Goal: Task Accomplishment & Management: Manage account settings

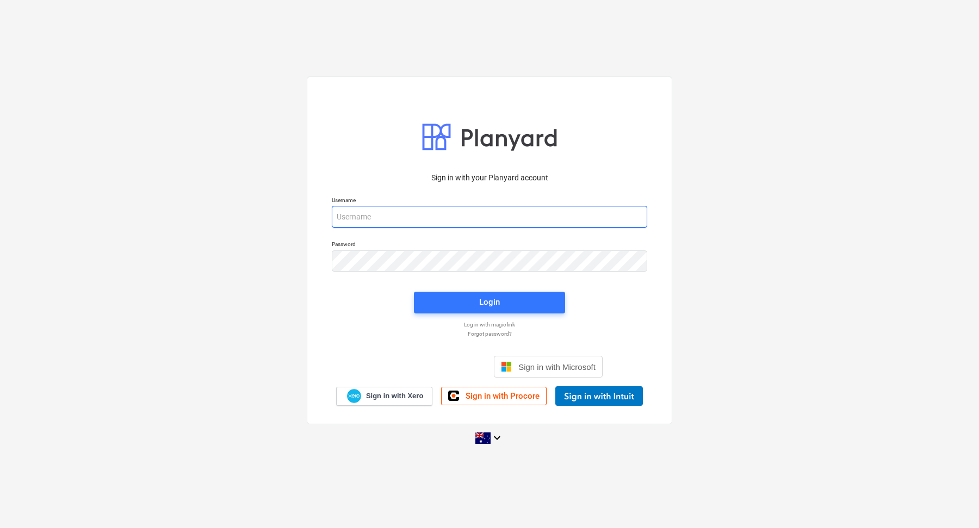
click at [366, 207] on input "email" at bounding box center [489, 217] width 315 height 22
type input "a"
type input "[EMAIL_ADDRESS][DOMAIN_NAME]"
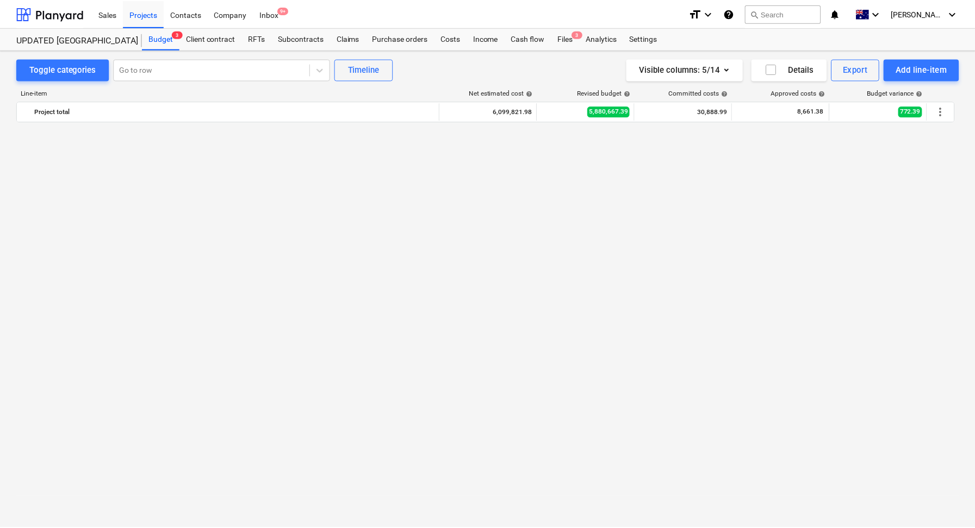
scroll to position [1096, 0]
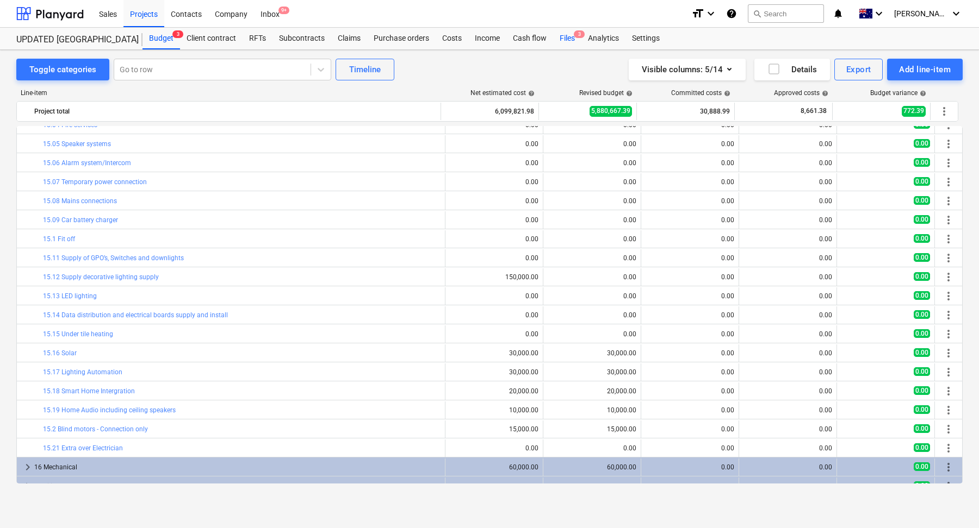
click at [567, 36] on div "Files 3" at bounding box center [567, 39] width 28 height 22
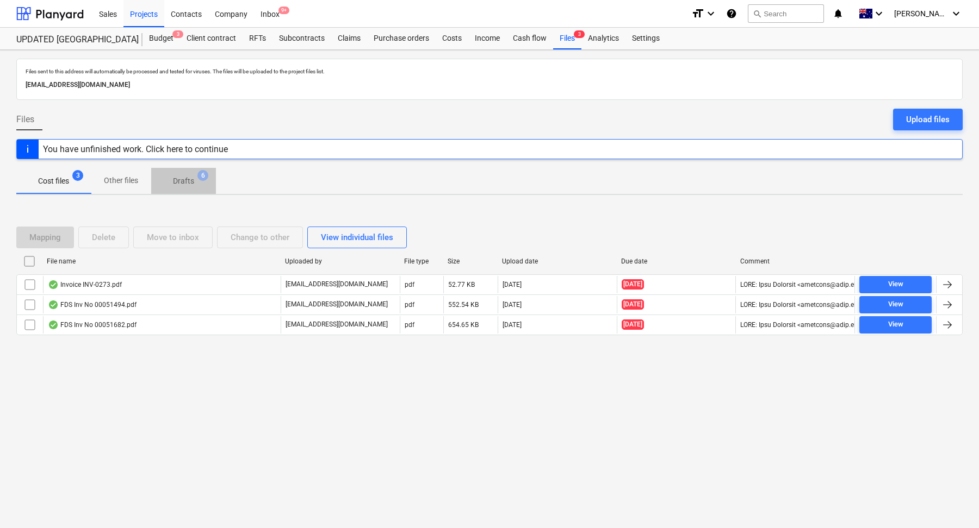
click at [195, 185] on span "Drafts 6" at bounding box center [183, 181] width 39 height 11
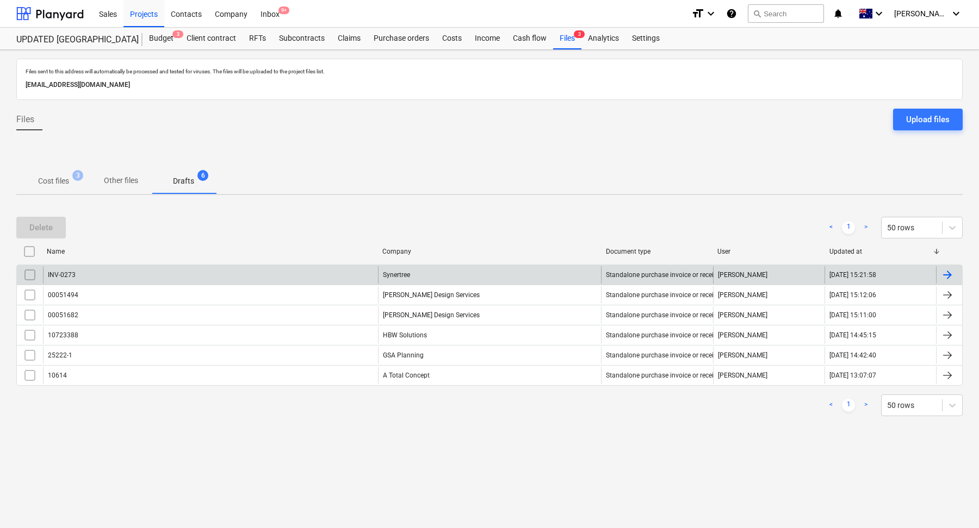
click at [191, 268] on div "INV-0273" at bounding box center [210, 274] width 335 height 17
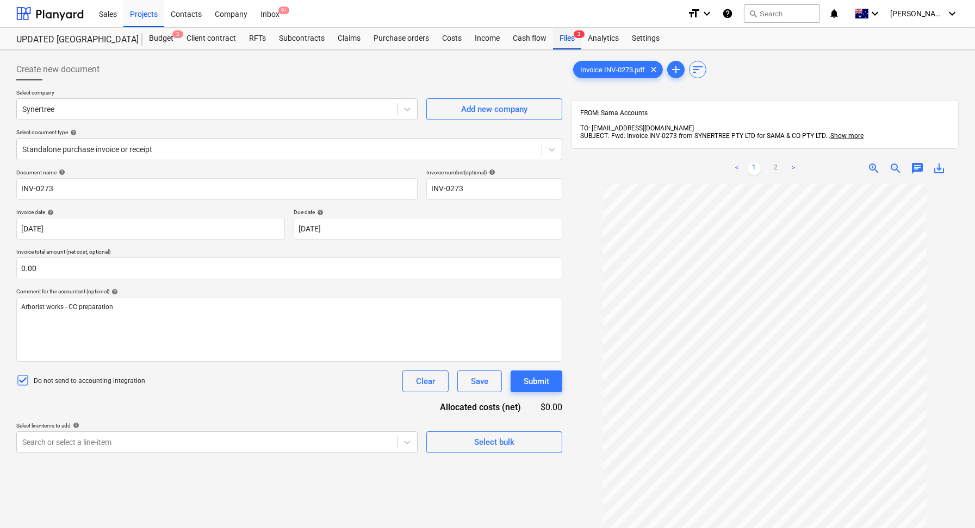
click at [570, 34] on div "Files 3" at bounding box center [567, 39] width 28 height 22
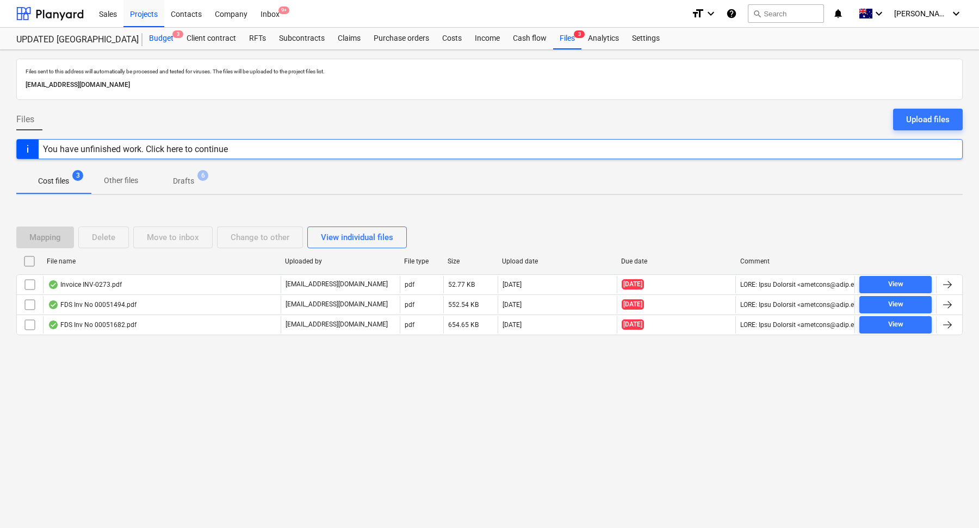
click at [160, 35] on div "Budget 3" at bounding box center [161, 39] width 38 height 22
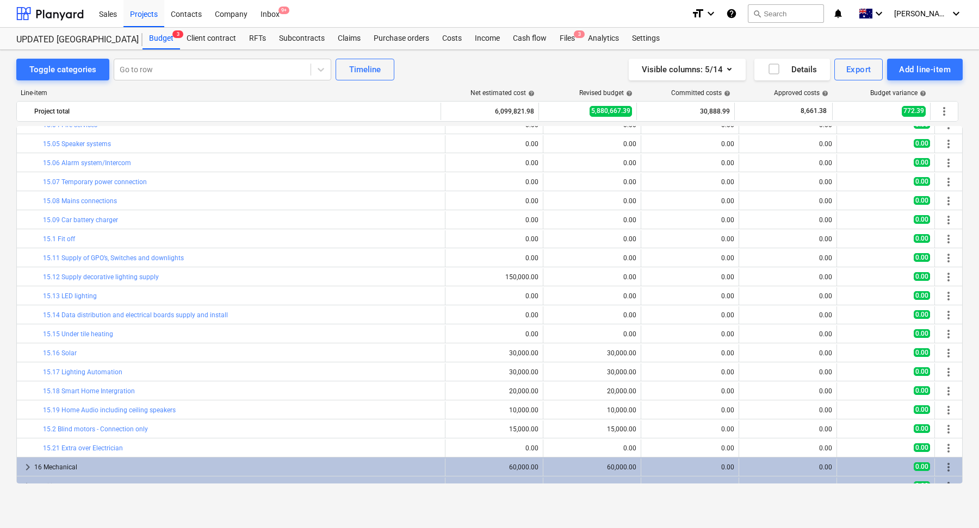
scroll to position [957, 0]
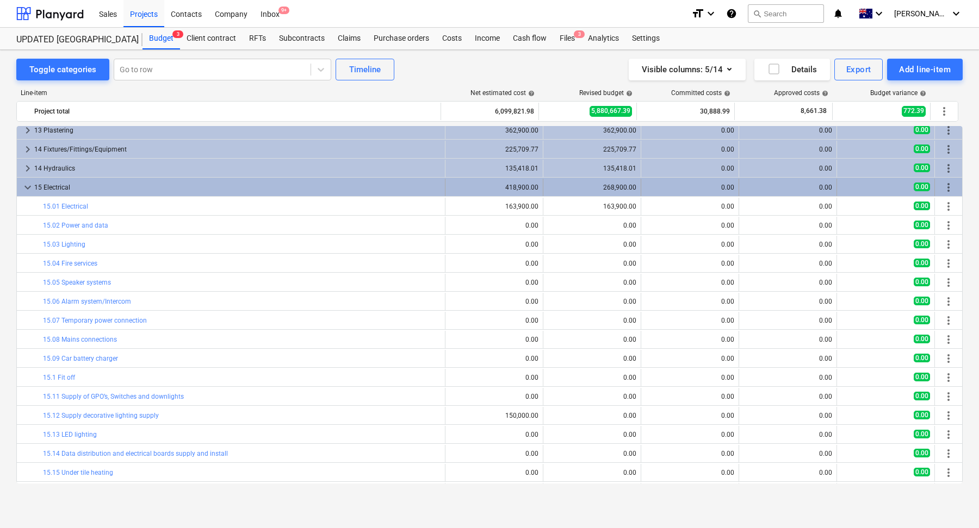
click at [29, 186] on span "keyboard_arrow_down" at bounding box center [27, 187] width 13 height 13
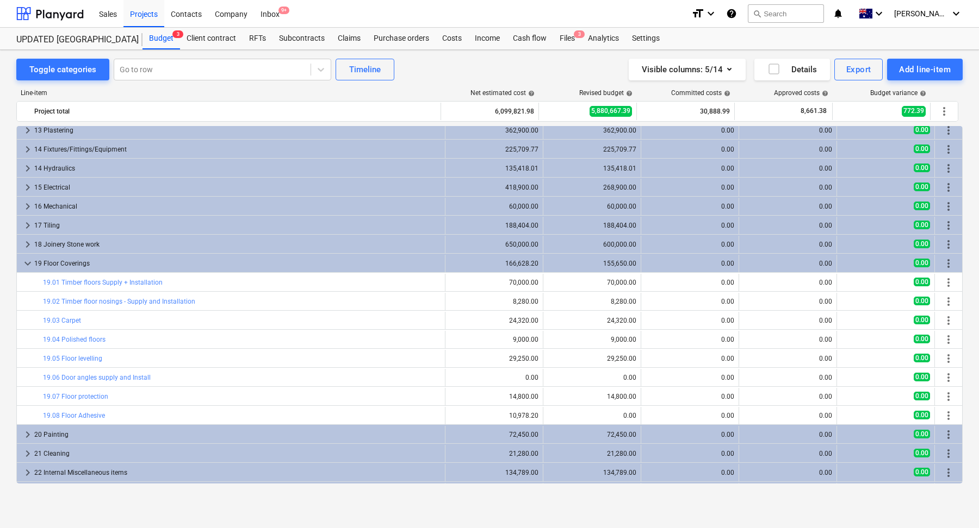
drag, startPoint x: 23, startPoint y: 261, endPoint x: 97, endPoint y: 256, distance: 73.6
click at [23, 261] on span "keyboard_arrow_down" at bounding box center [27, 263] width 13 height 13
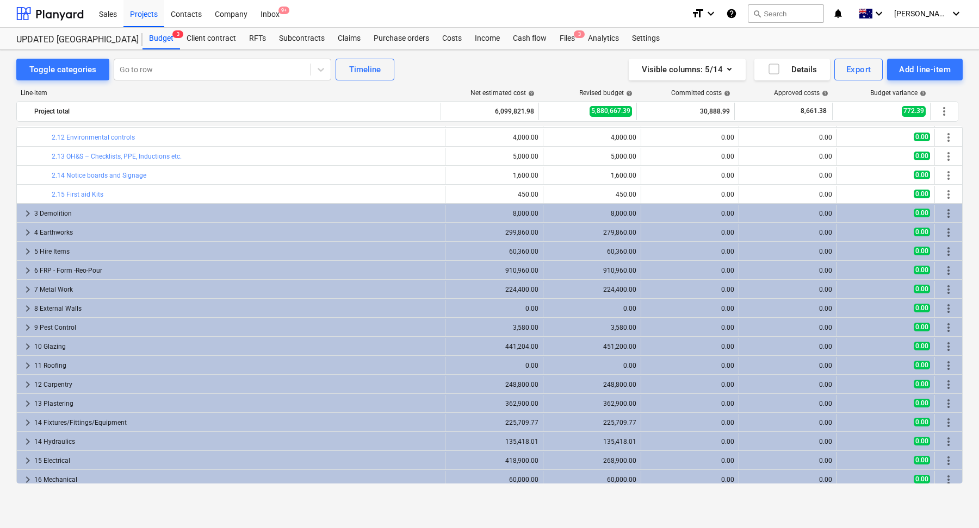
scroll to position [535, 0]
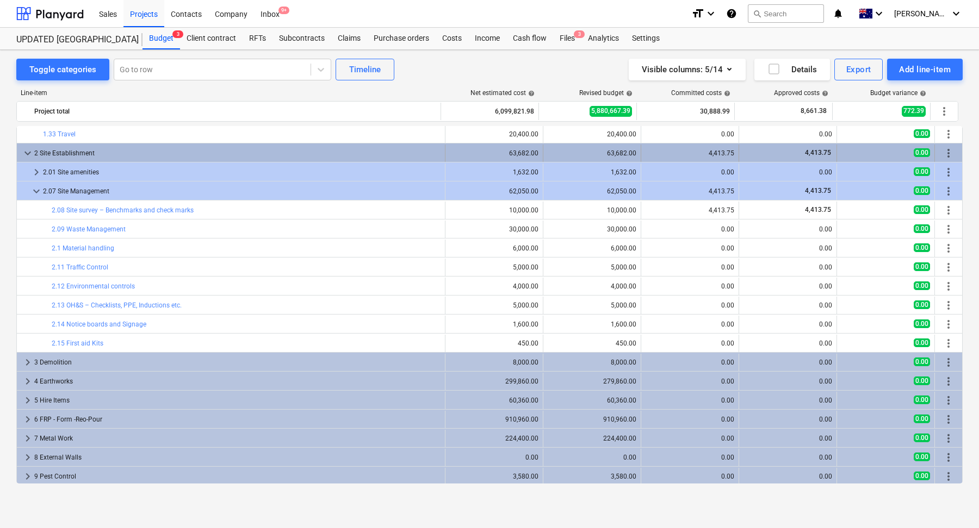
click at [27, 149] on span "keyboard_arrow_down" at bounding box center [27, 153] width 13 height 13
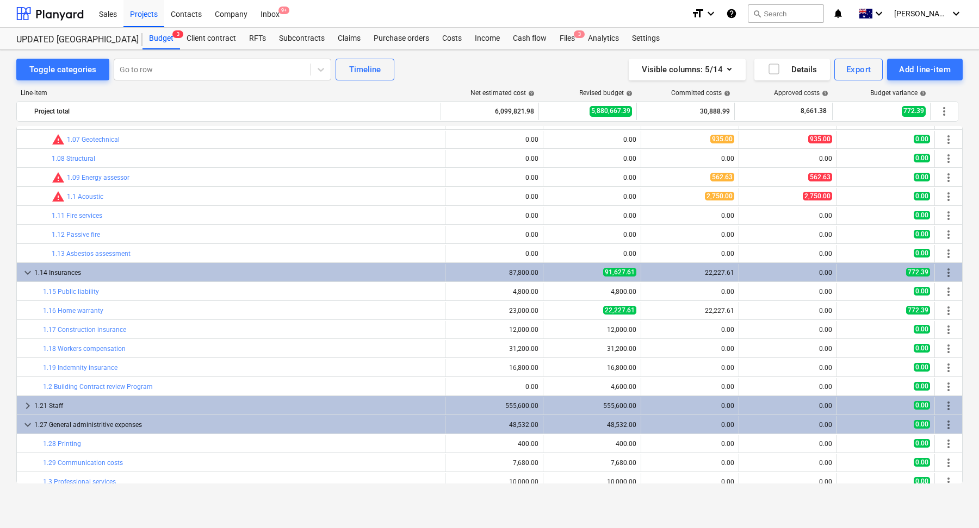
scroll to position [0, 0]
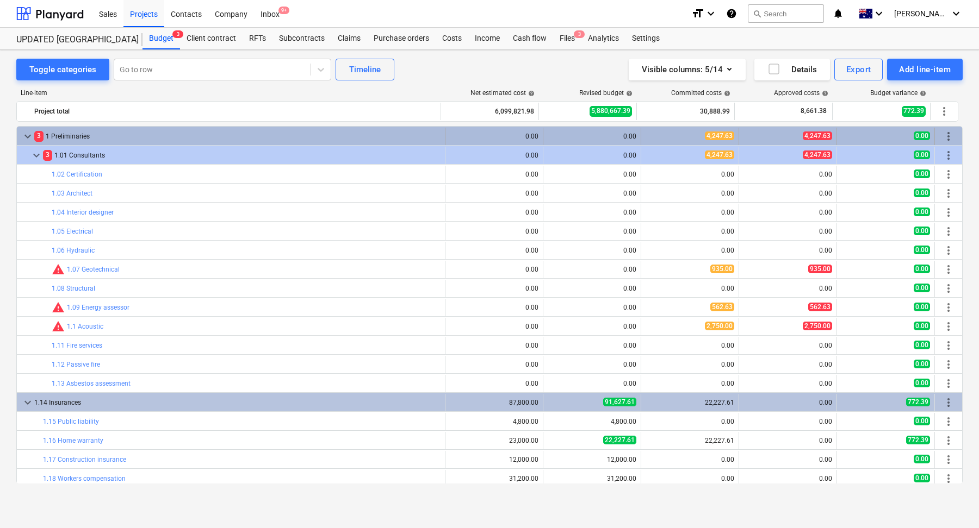
click at [33, 134] on span "keyboard_arrow_down" at bounding box center [27, 136] width 13 height 13
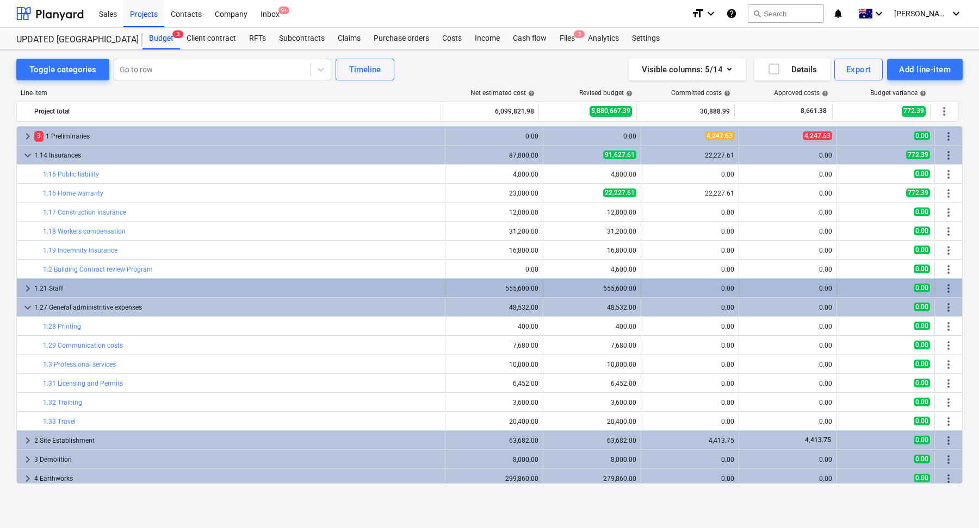
click at [28, 286] on span "keyboard_arrow_right" at bounding box center [27, 288] width 13 height 13
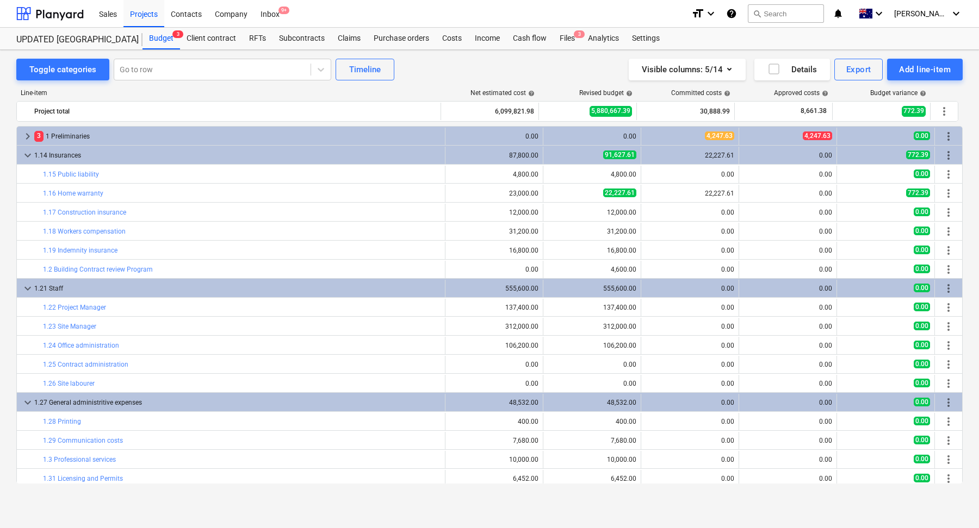
click at [28, 286] on span "keyboard_arrow_down" at bounding box center [27, 288] width 13 height 13
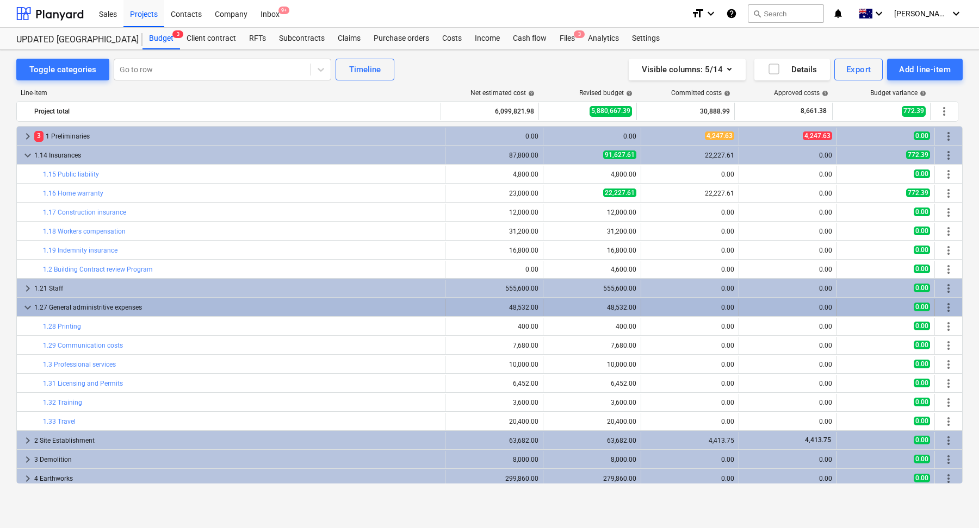
click at [30, 304] on span "keyboard_arrow_down" at bounding box center [27, 307] width 13 height 13
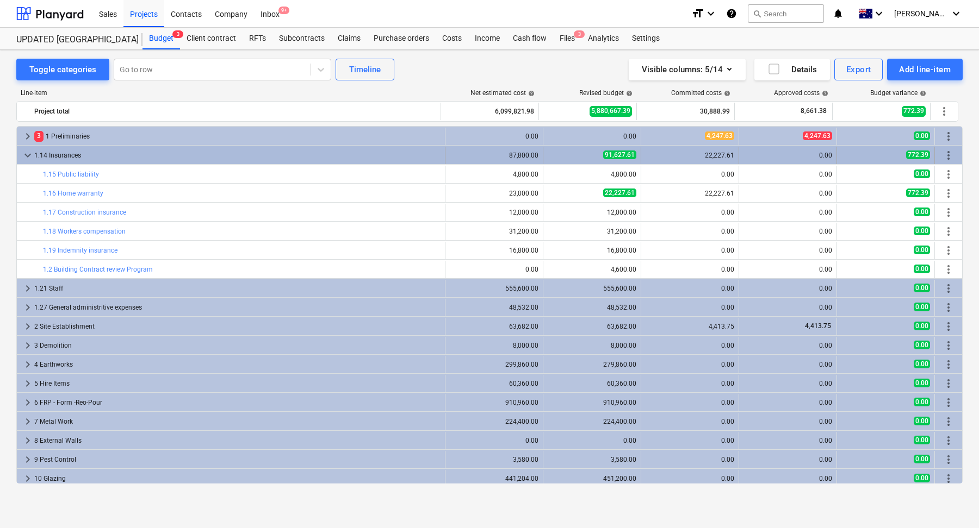
click at [29, 155] on span "keyboard_arrow_down" at bounding box center [27, 155] width 13 height 13
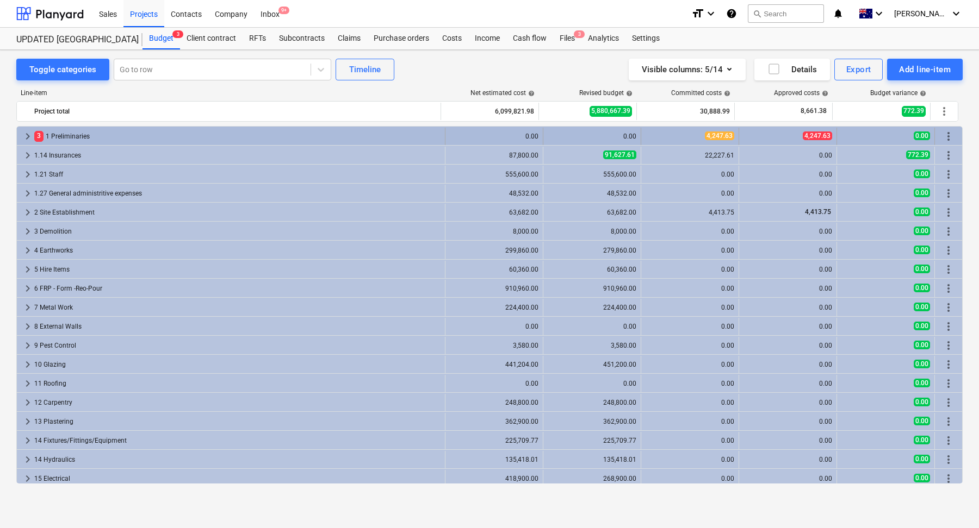
click at [113, 134] on div "3 1 Preliminaries" at bounding box center [237, 136] width 406 height 17
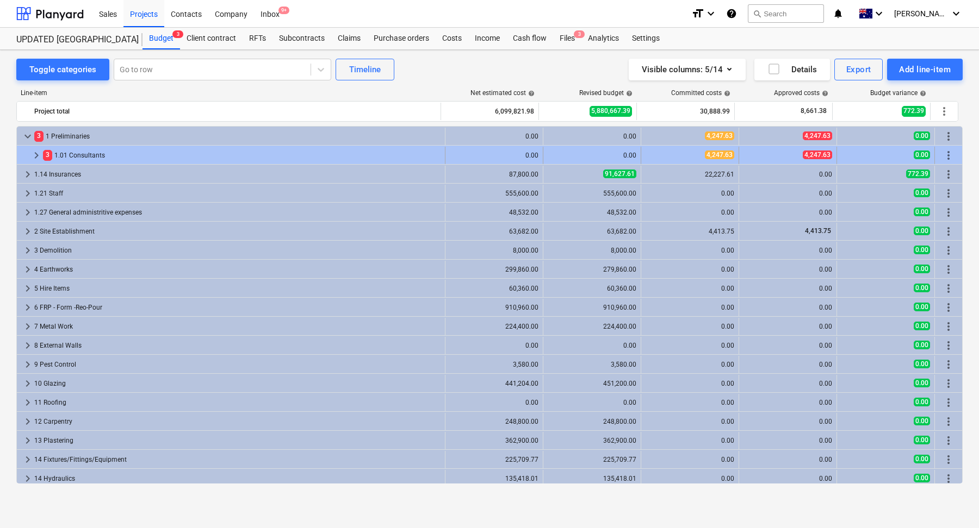
click at [121, 155] on div "3 1.01 Consultants" at bounding box center [241, 155] width 397 height 17
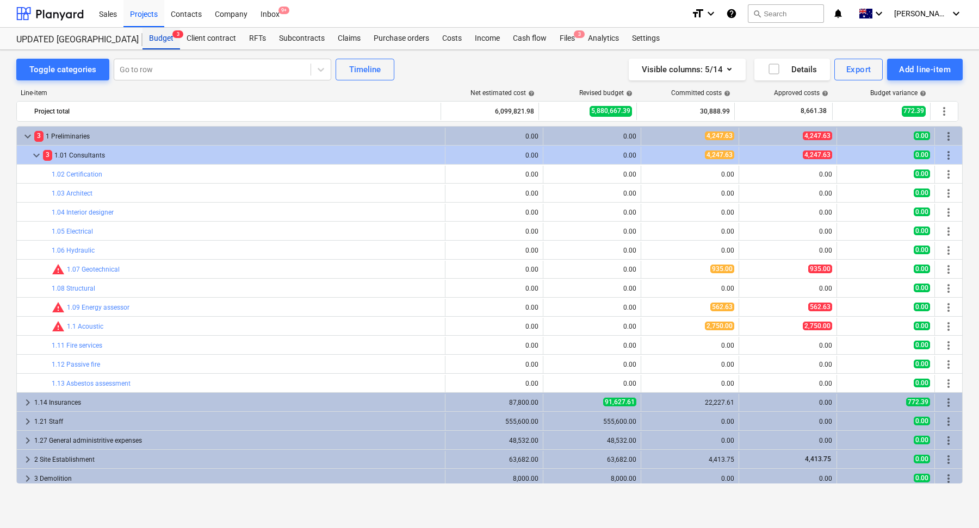
click at [148, 40] on div "Budget 3" at bounding box center [161, 39] width 38 height 22
click at [146, 10] on div "Projects" at bounding box center [143, 13] width 41 height 28
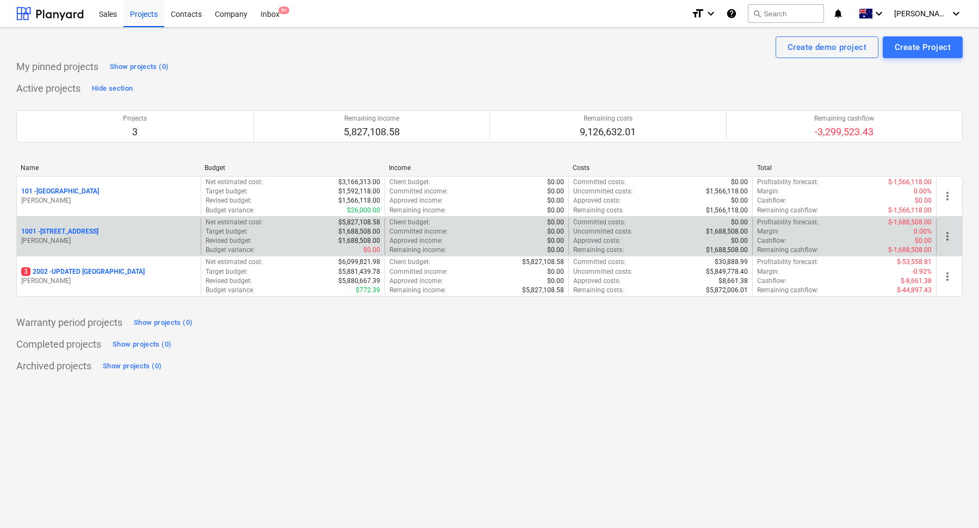
click at [133, 235] on div "[STREET_ADDRESS]" at bounding box center [108, 231] width 175 height 9
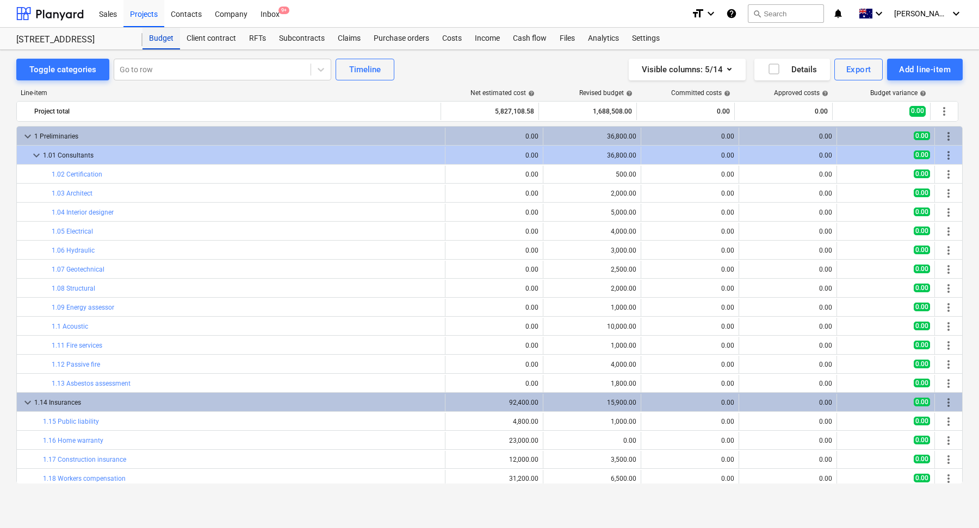
click at [159, 43] on div "Budget" at bounding box center [161, 39] width 38 height 22
click at [150, 22] on div "Projects" at bounding box center [143, 13] width 41 height 28
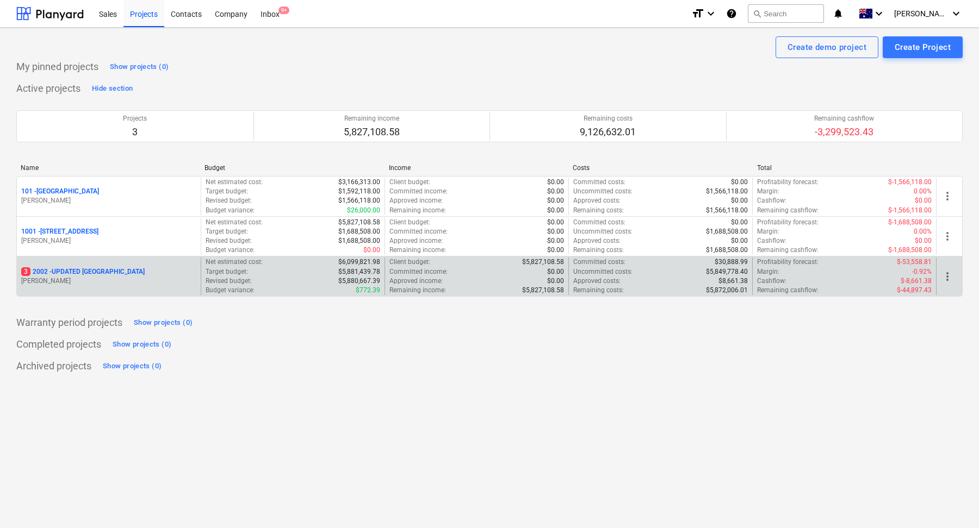
click at [138, 278] on p "[PERSON_NAME]" at bounding box center [108, 281] width 175 height 9
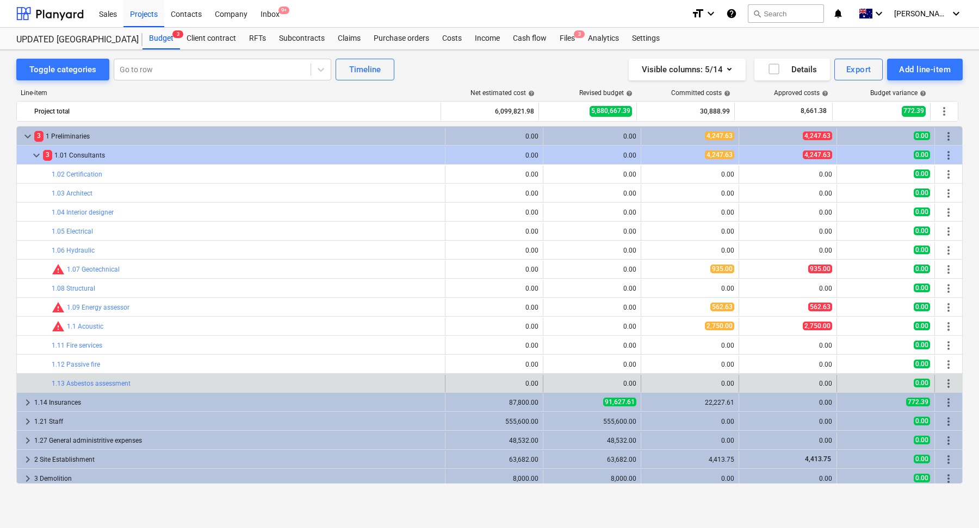
scroll to position [60, 0]
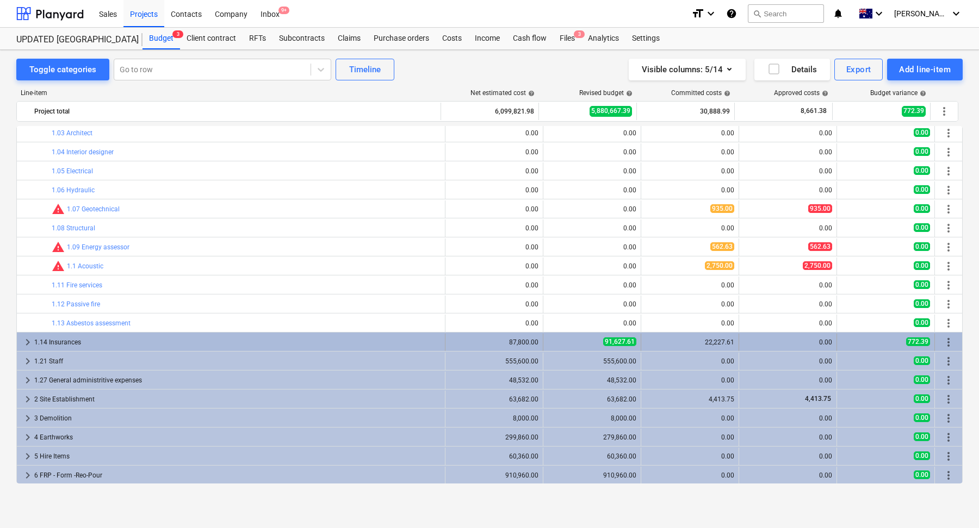
click at [145, 344] on div "1.14 Insurances" at bounding box center [237, 342] width 406 height 17
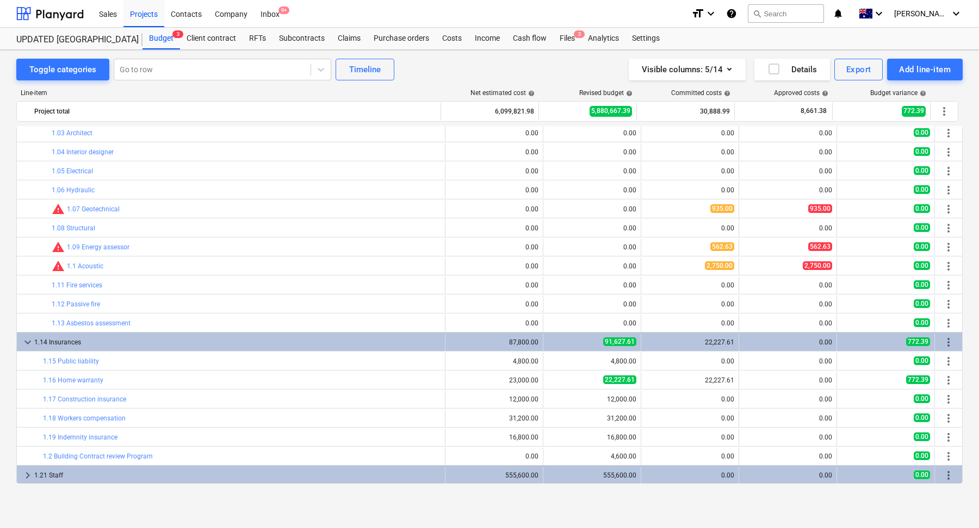
scroll to position [145, 0]
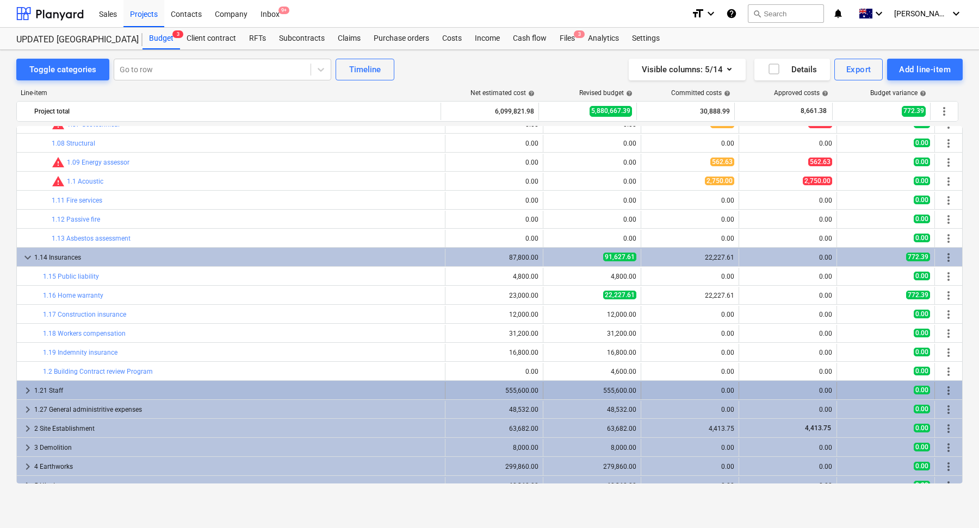
click at [131, 385] on div "1.21 Staff" at bounding box center [237, 390] width 406 height 17
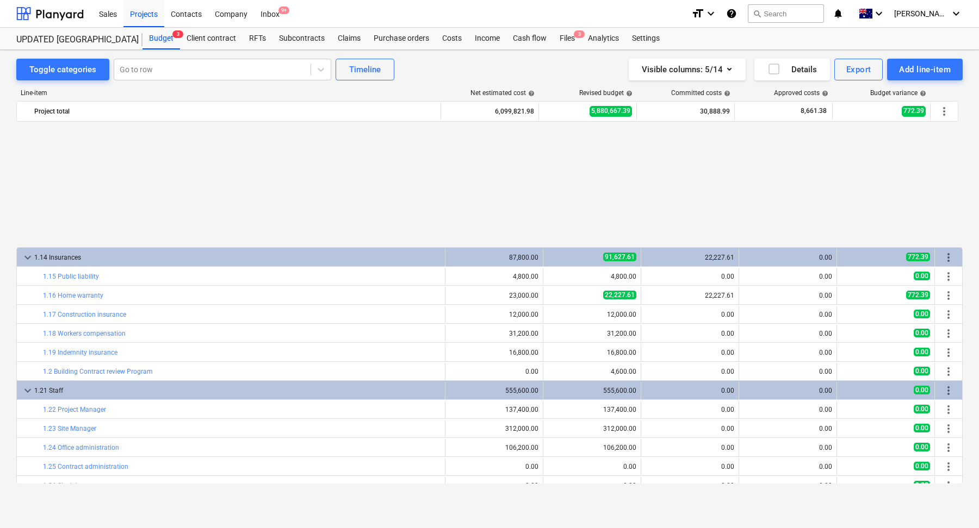
scroll to position [292, 0]
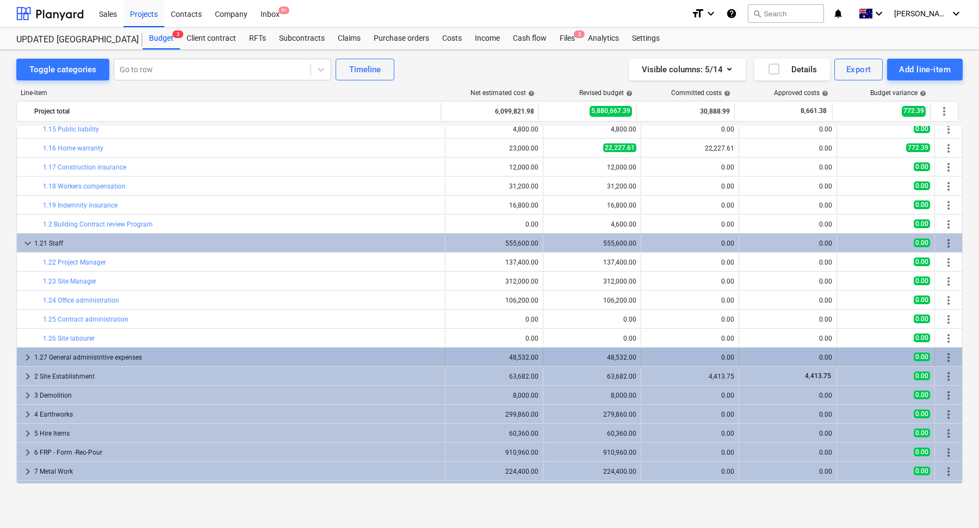
click at [152, 357] on div "1.27 General administritive expenses" at bounding box center [237, 357] width 406 height 17
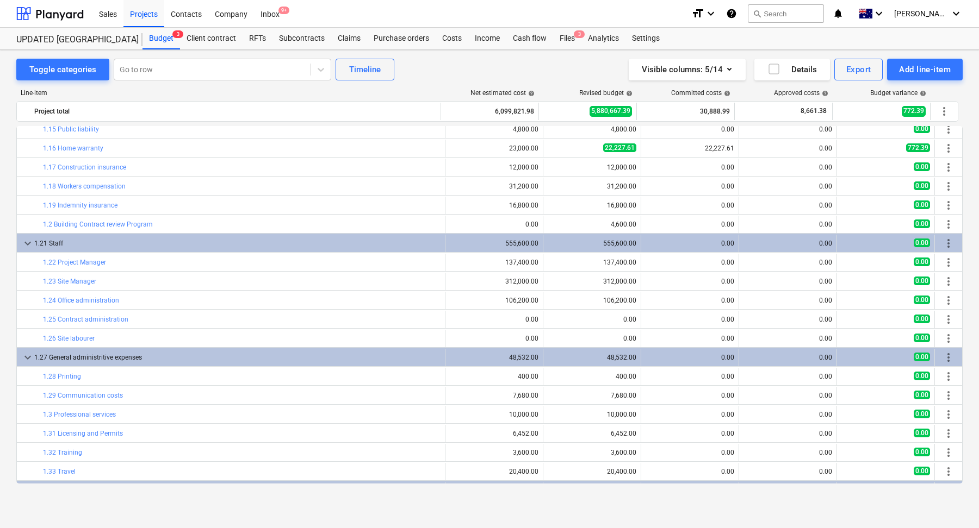
scroll to position [413, 0]
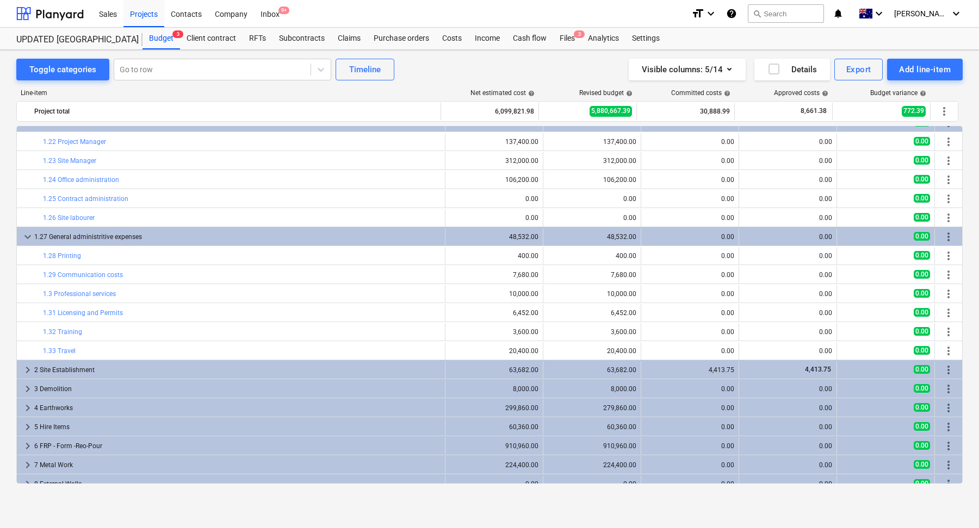
click at [148, 370] on div "2 Site Establishment" at bounding box center [237, 370] width 406 height 17
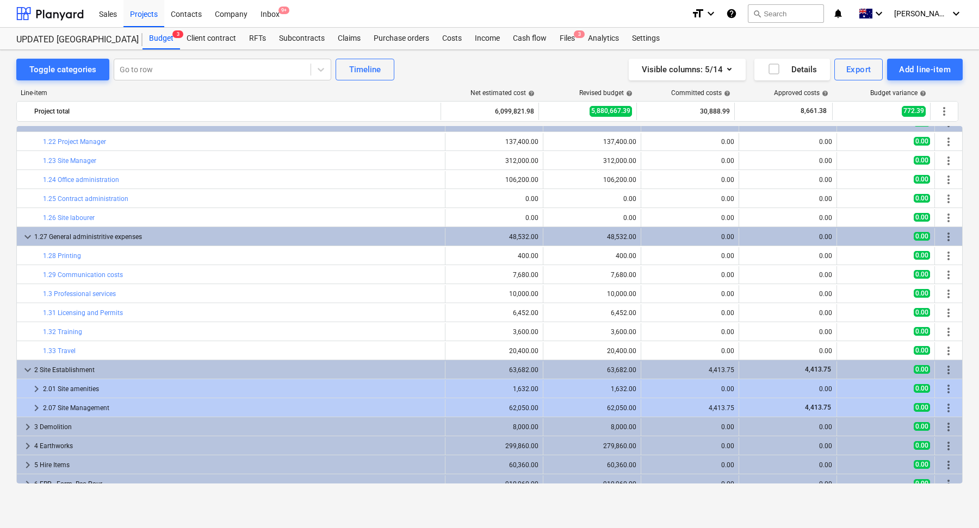
scroll to position [530, 0]
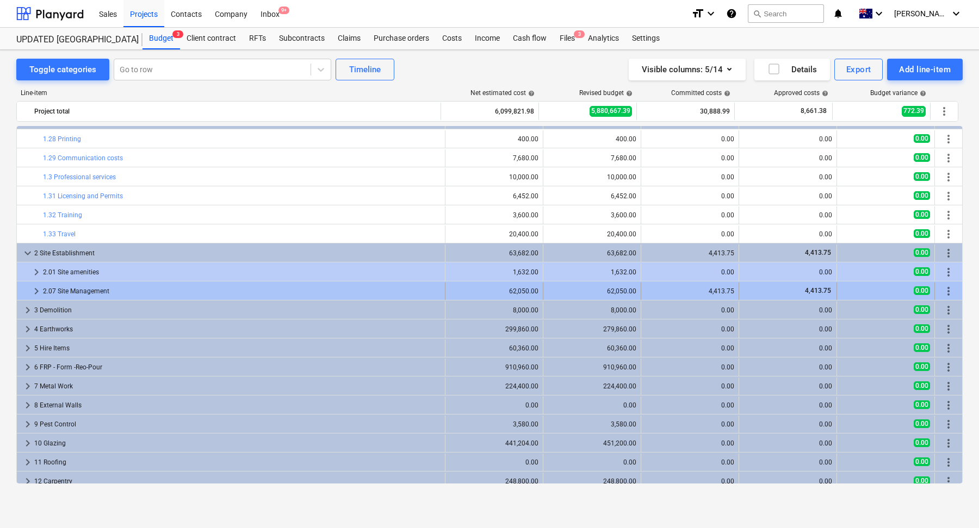
click at [137, 283] on div "2.07 Site Management" at bounding box center [241, 291] width 397 height 17
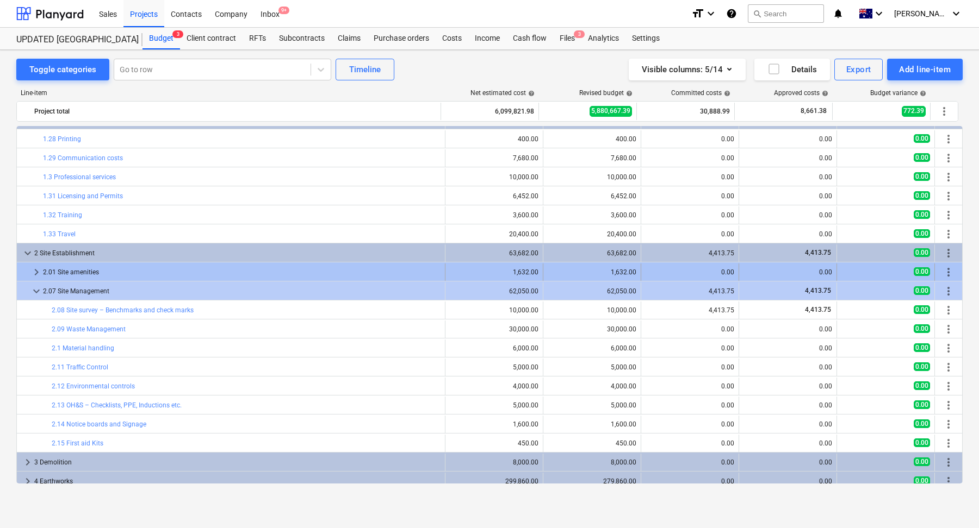
click at [157, 267] on div "2.01 Site amenities" at bounding box center [241, 272] width 397 height 17
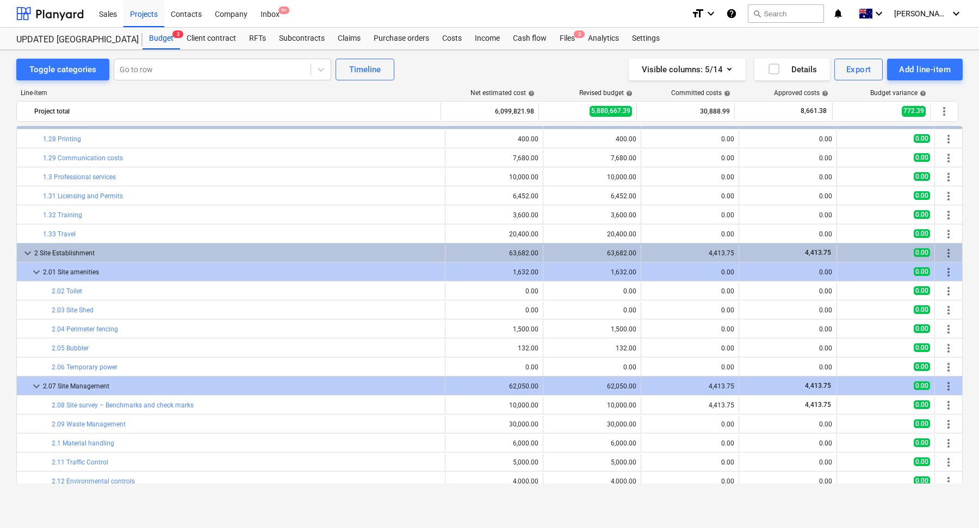
scroll to position [842, 0]
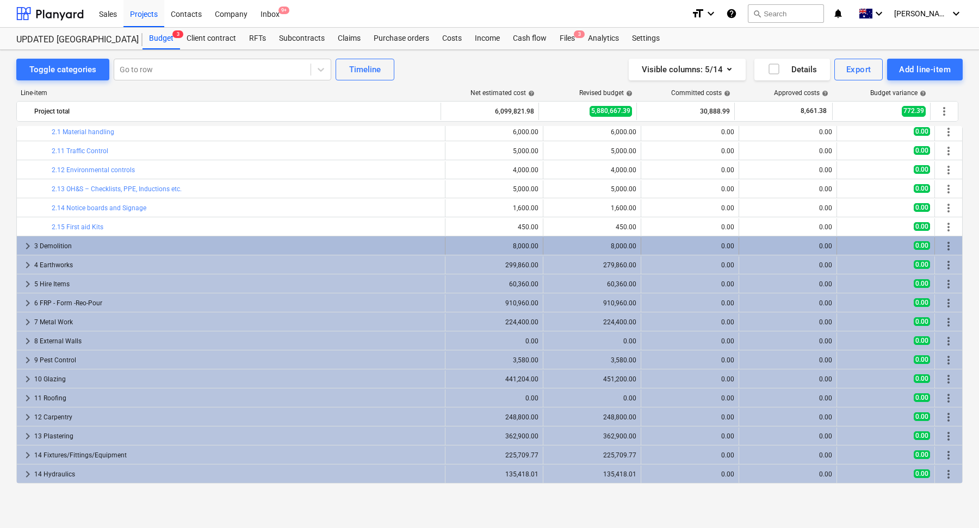
click at [146, 246] on div "3 Demolition" at bounding box center [237, 246] width 406 height 17
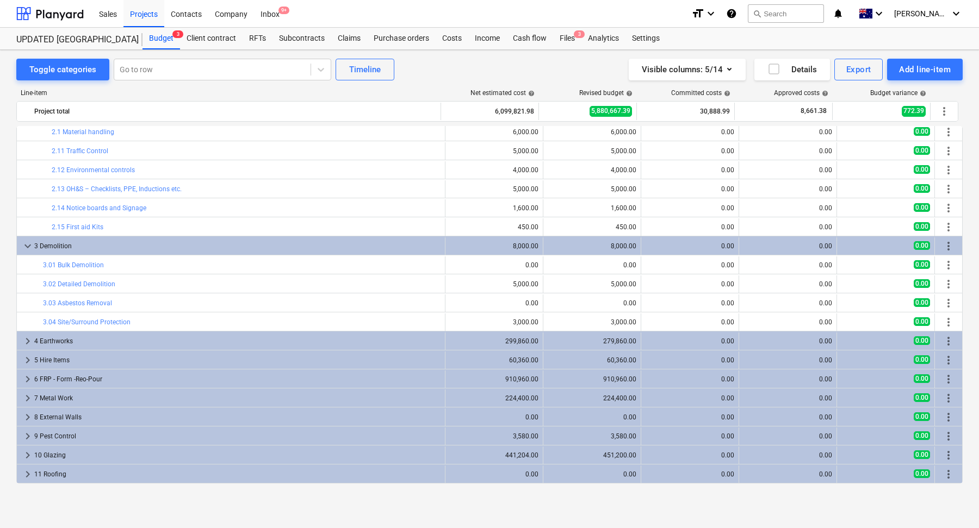
scroll to position [864, 0]
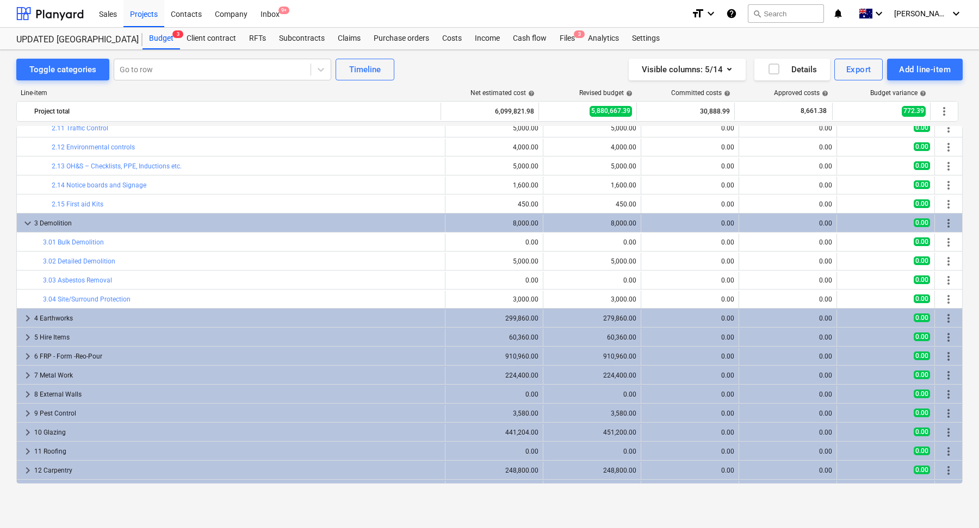
click at [105, 416] on div "9 Pest Control" at bounding box center [237, 413] width 406 height 17
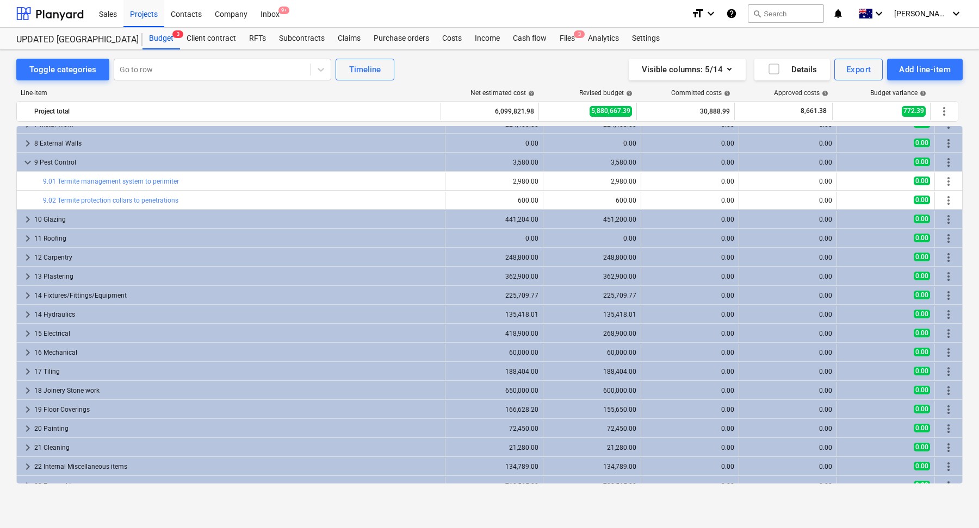
scroll to position [1126, 0]
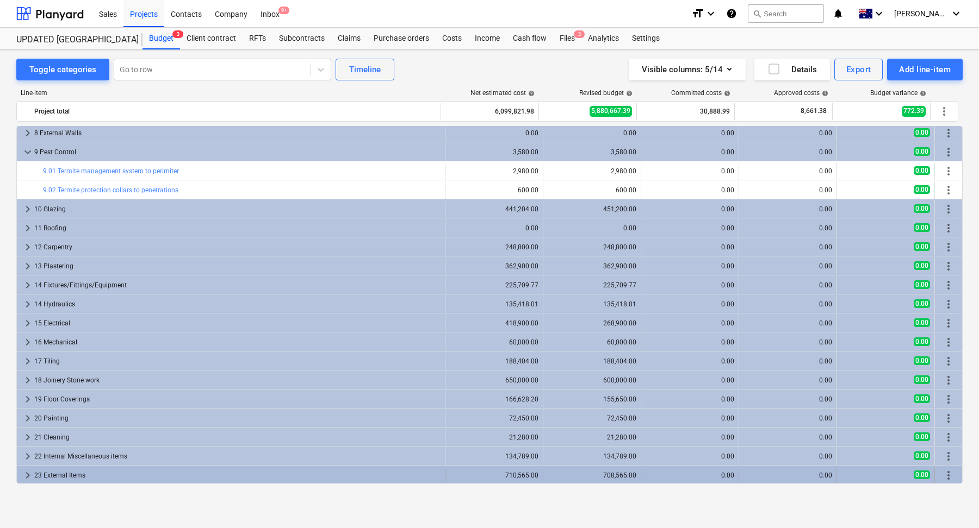
click at [102, 467] on div "23 External Items" at bounding box center [237, 475] width 406 height 17
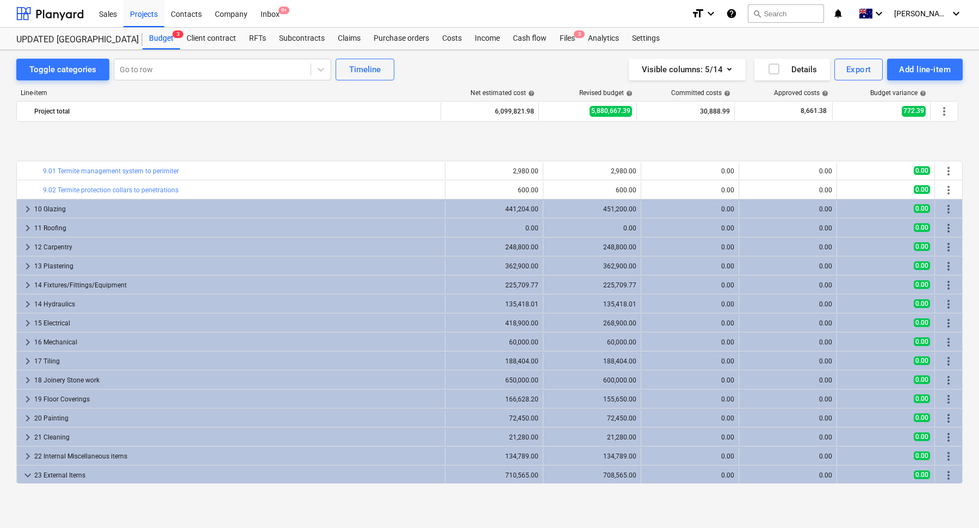
scroll to position [1183, 0]
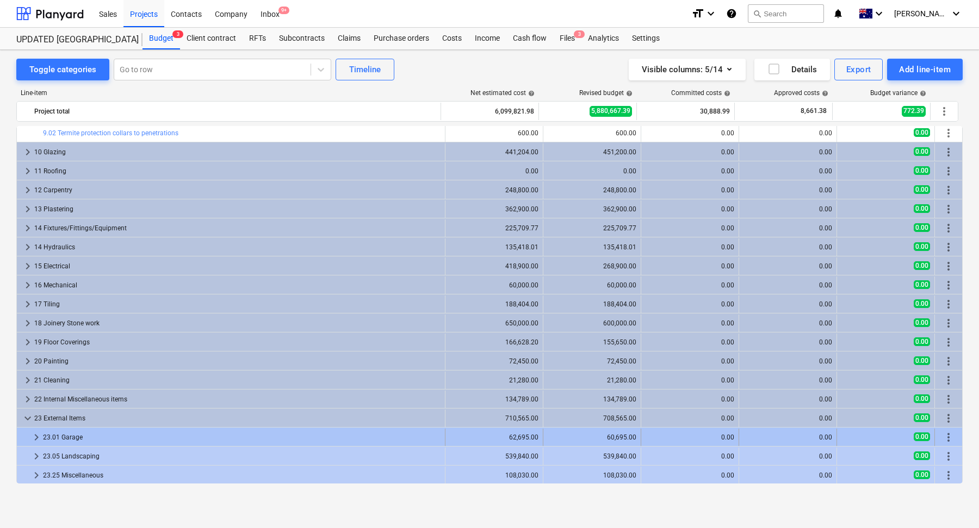
click at [98, 437] on div "23.01 Garage" at bounding box center [241, 437] width 397 height 17
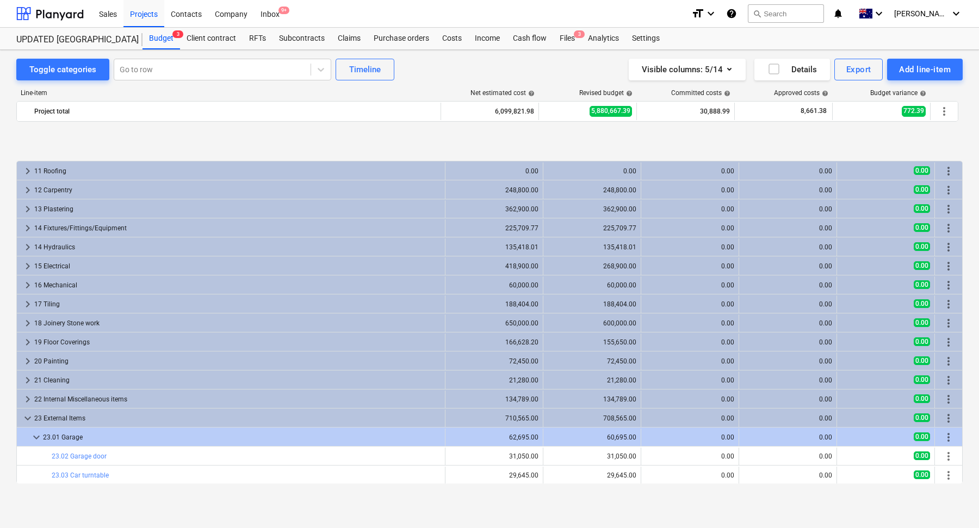
scroll to position [1240, 0]
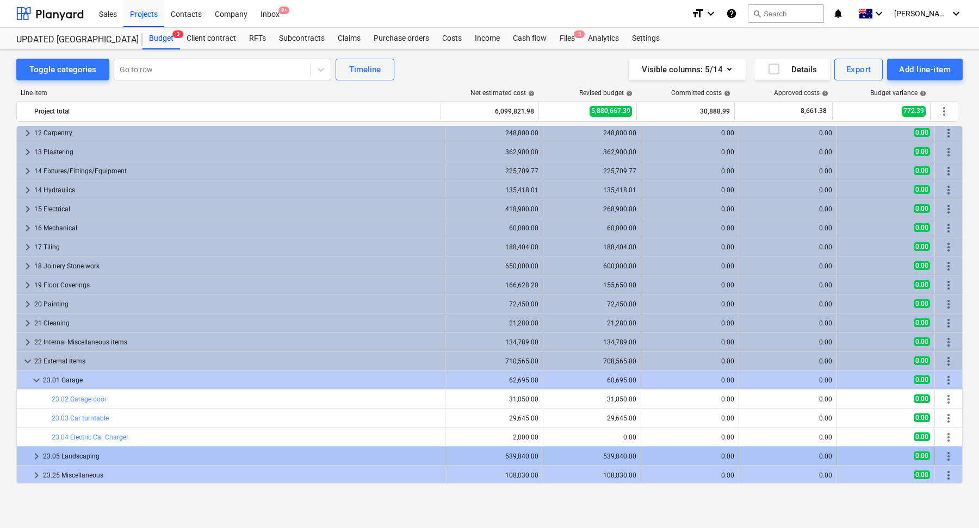
click at [97, 457] on div "23.05 Landscaping" at bounding box center [241, 456] width 397 height 17
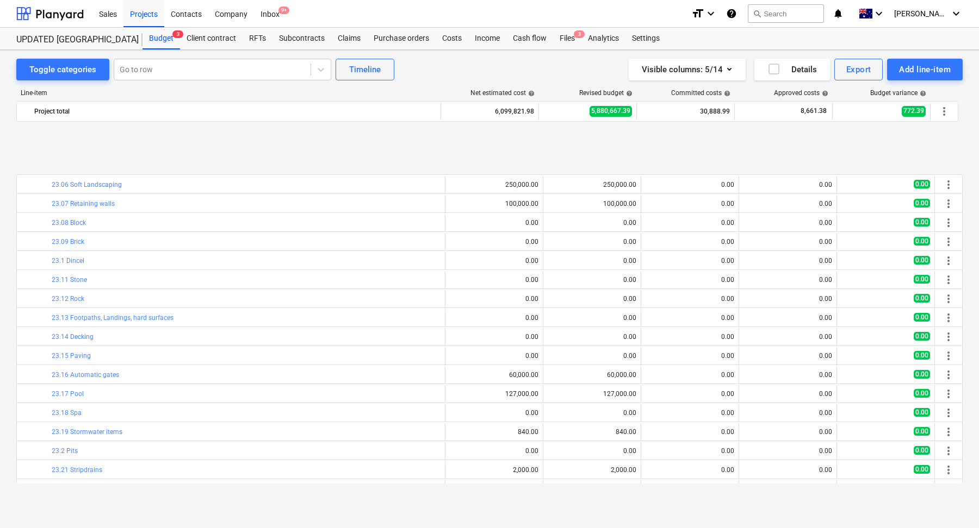
scroll to position [1602, 0]
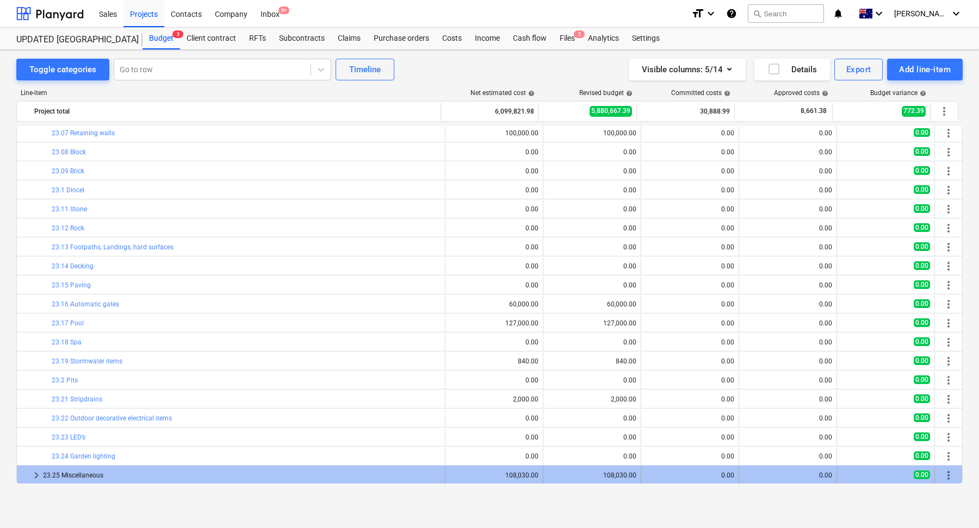
click at [102, 474] on div "23.25 Miscellaneous" at bounding box center [241, 475] width 397 height 17
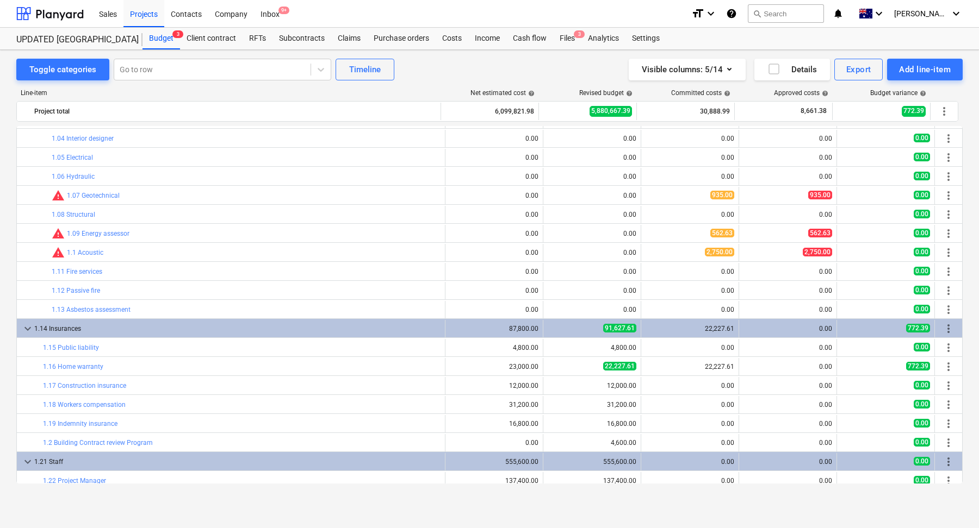
scroll to position [0, 0]
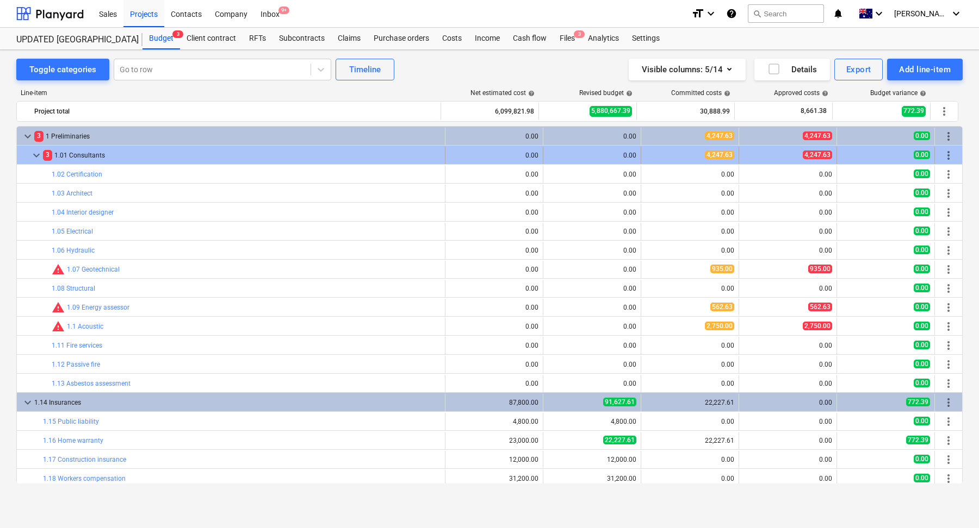
click at [399, 155] on div "3 1.01 Consultants" at bounding box center [241, 155] width 397 height 17
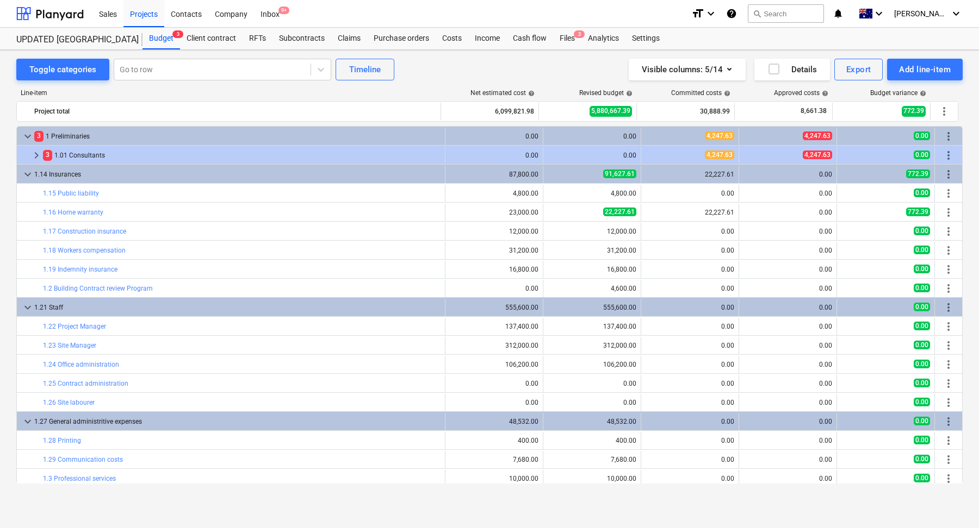
click at [398, 155] on div "3 1.01 Consultants" at bounding box center [241, 155] width 397 height 17
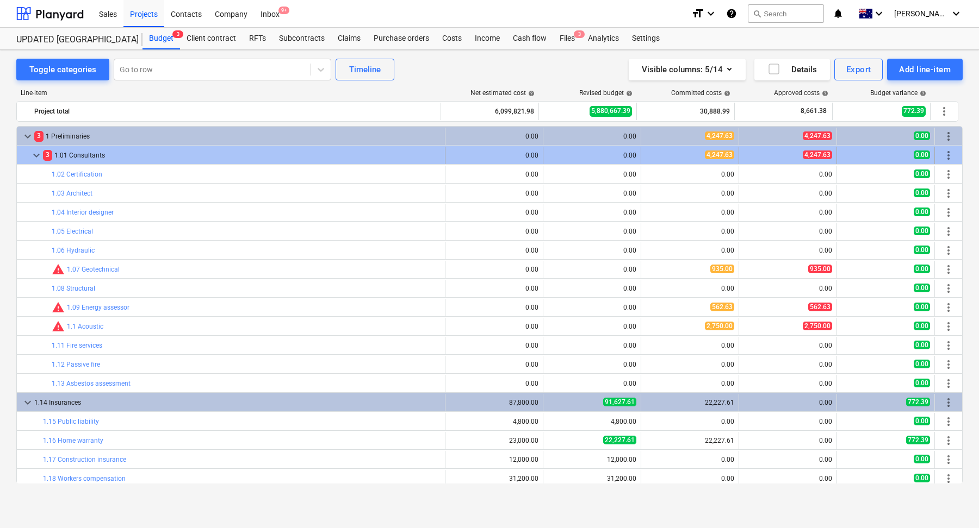
click at [720, 152] on span "4,247.63" at bounding box center [719, 155] width 29 height 9
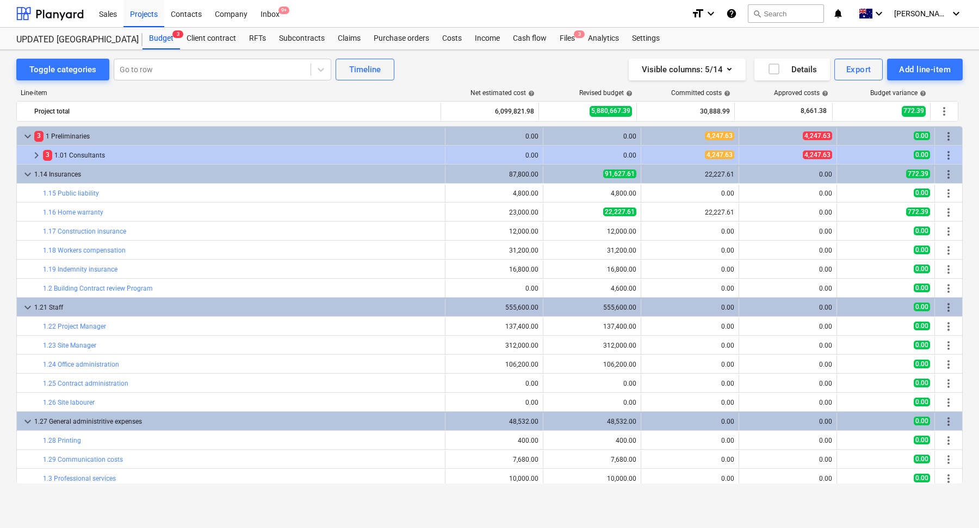
click at [720, 152] on span "4,247.63" at bounding box center [719, 155] width 29 height 9
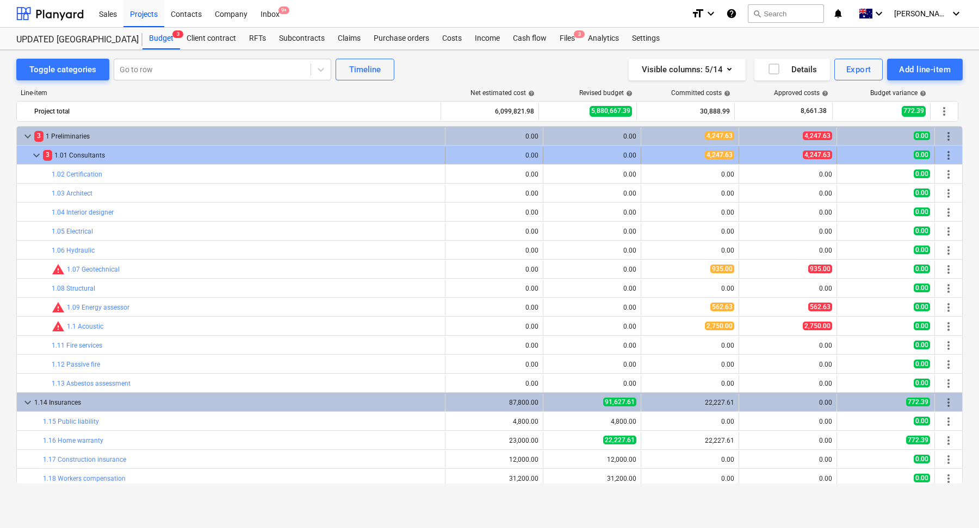
click at [183, 152] on div "3 1.01 Consultants" at bounding box center [241, 155] width 397 height 17
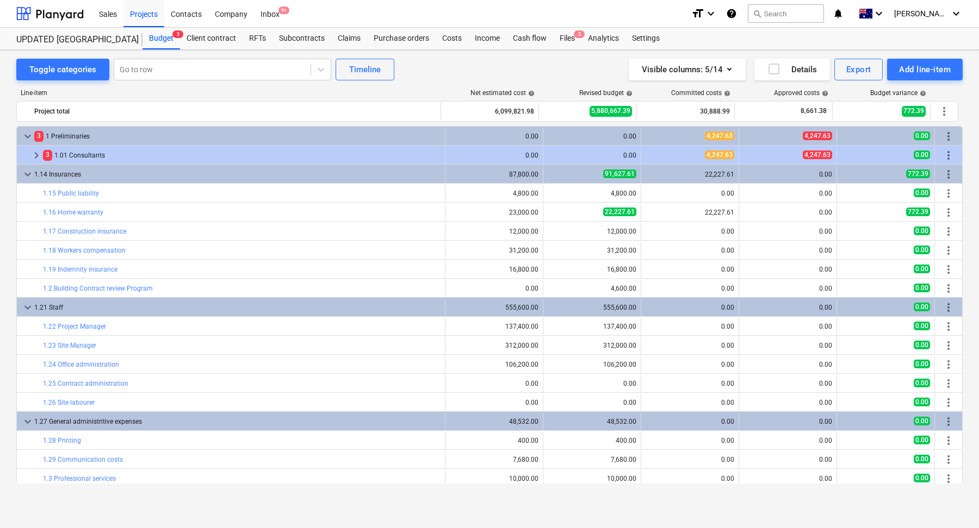
click at [183, 152] on div "3 1.01 Consultants" at bounding box center [241, 155] width 397 height 17
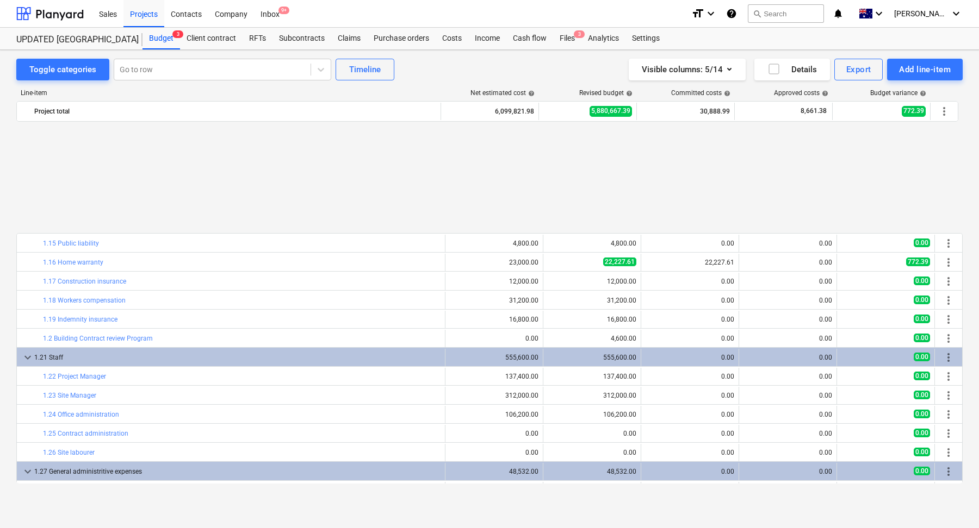
scroll to position [310, 0]
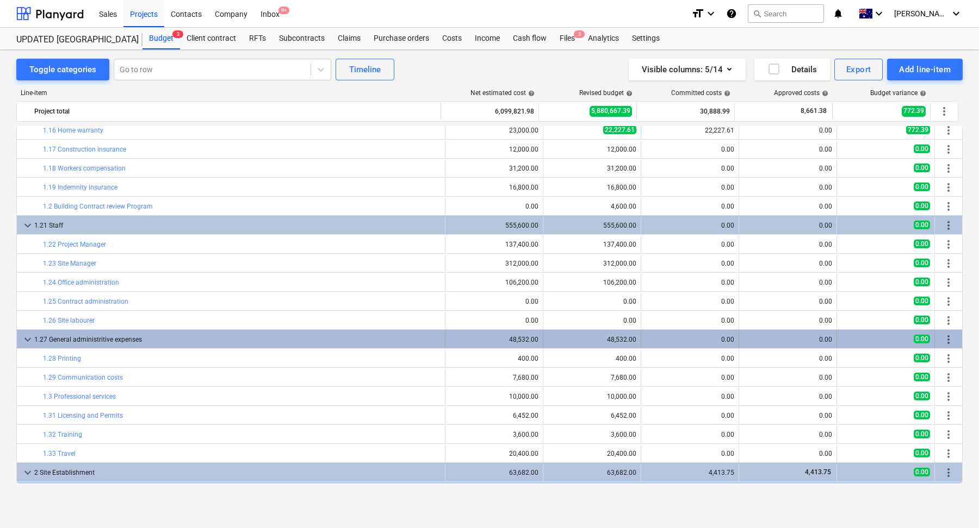
click at [165, 338] on div "1.27 General administritive expenses" at bounding box center [237, 339] width 406 height 17
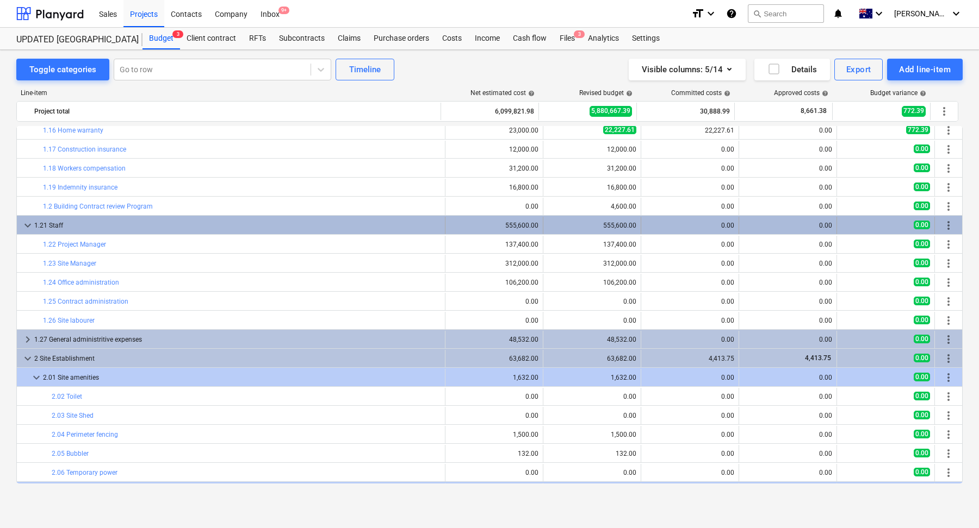
click at [152, 225] on div "1.21 Staff" at bounding box center [237, 225] width 406 height 17
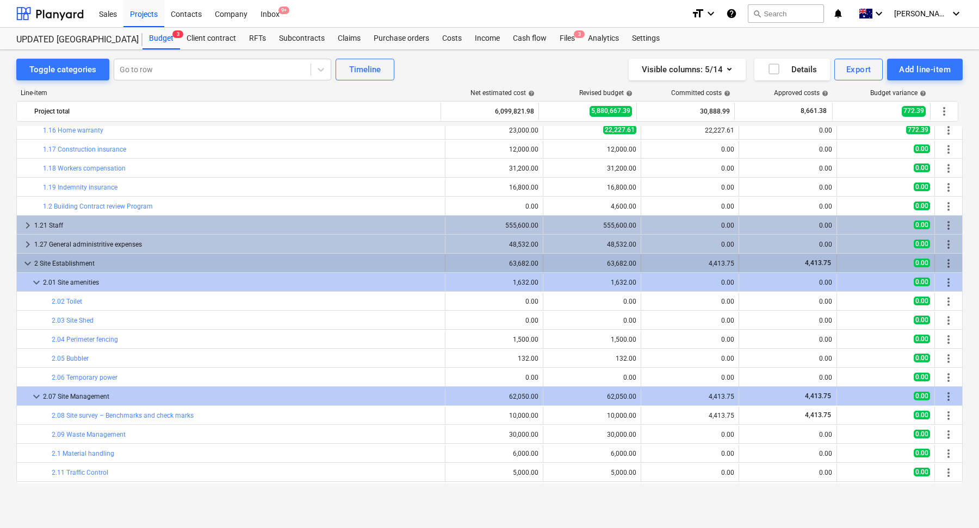
click at [101, 265] on div "2 Site Establishment" at bounding box center [237, 263] width 406 height 17
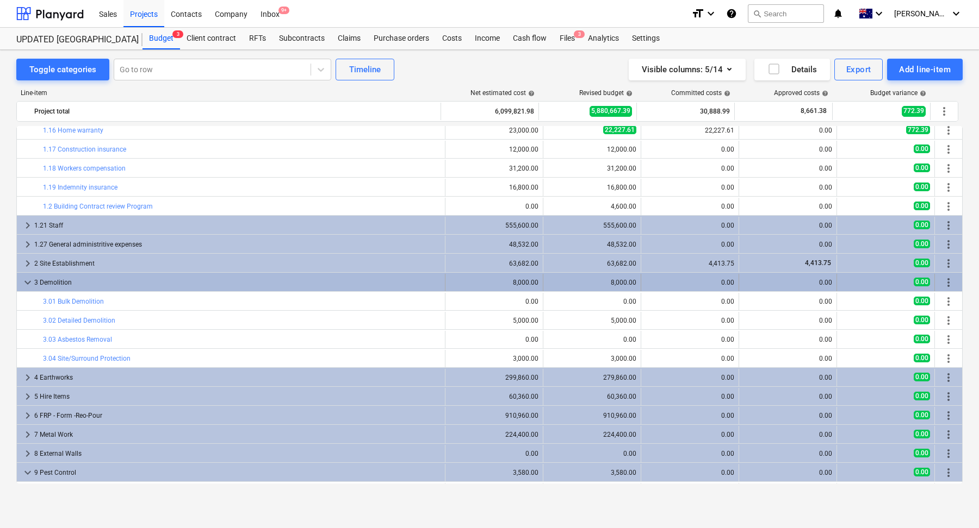
click at [117, 285] on div "3 Demolition" at bounding box center [237, 282] width 406 height 17
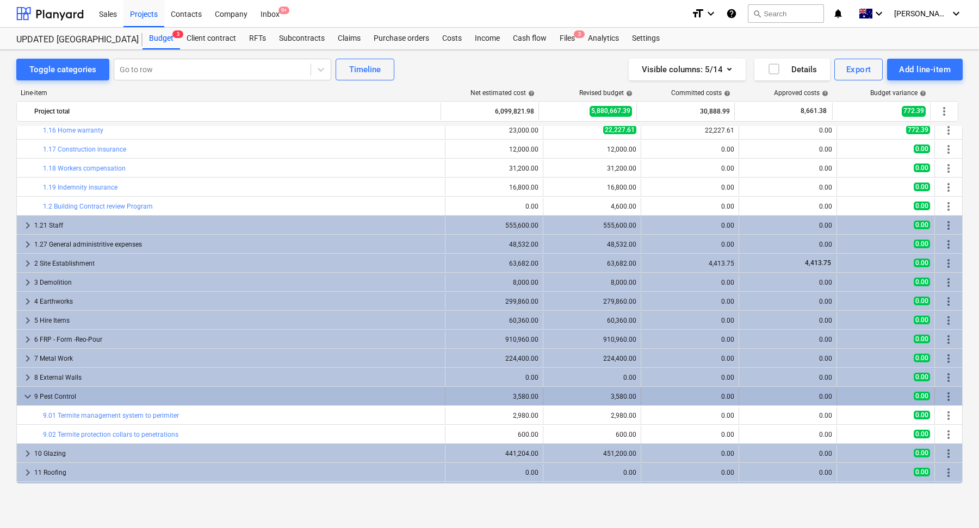
click at [86, 395] on div "9 Pest Control" at bounding box center [237, 396] width 406 height 17
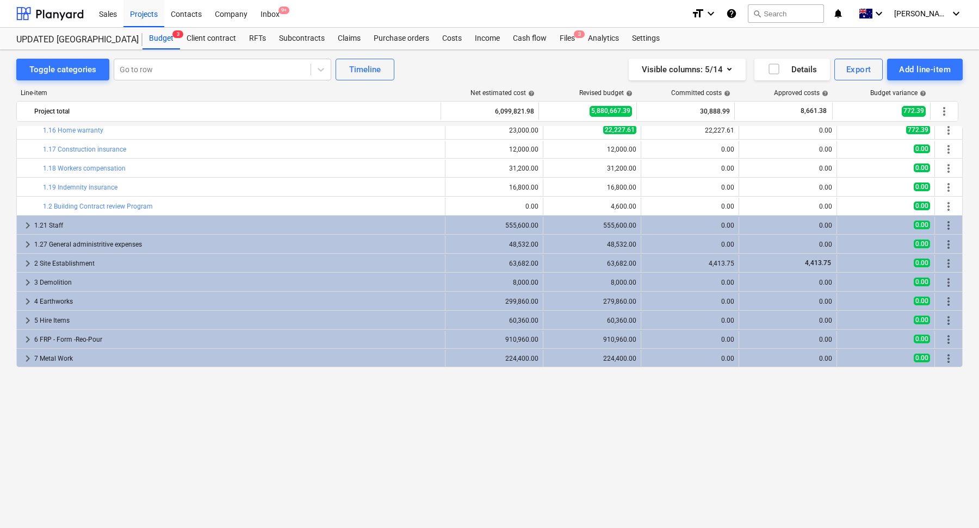
scroll to position [169, 0]
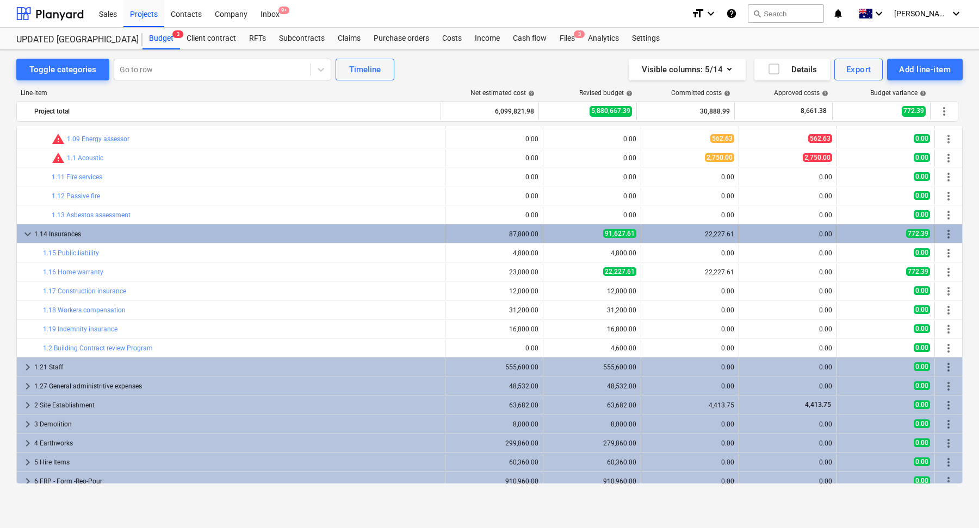
click at [124, 232] on div "1.14 Insurances" at bounding box center [237, 234] width 406 height 17
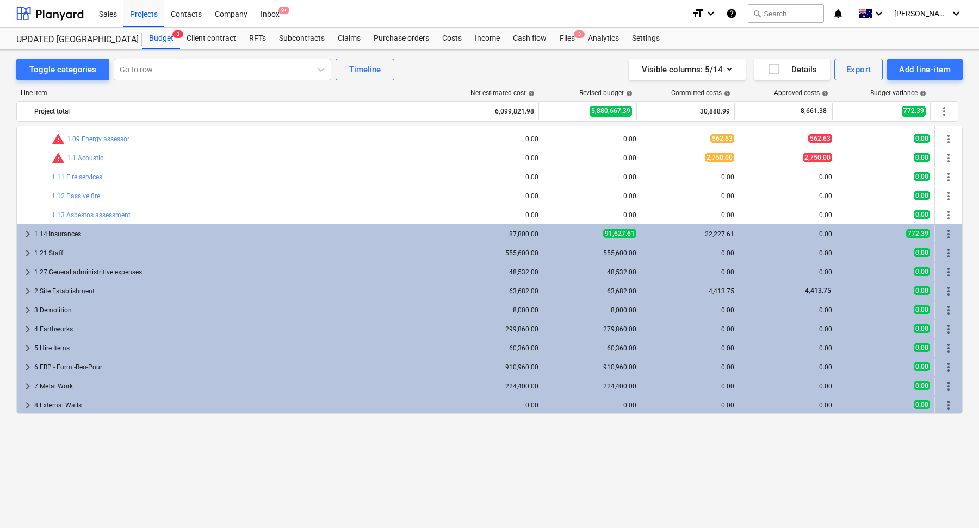
scroll to position [71, 0]
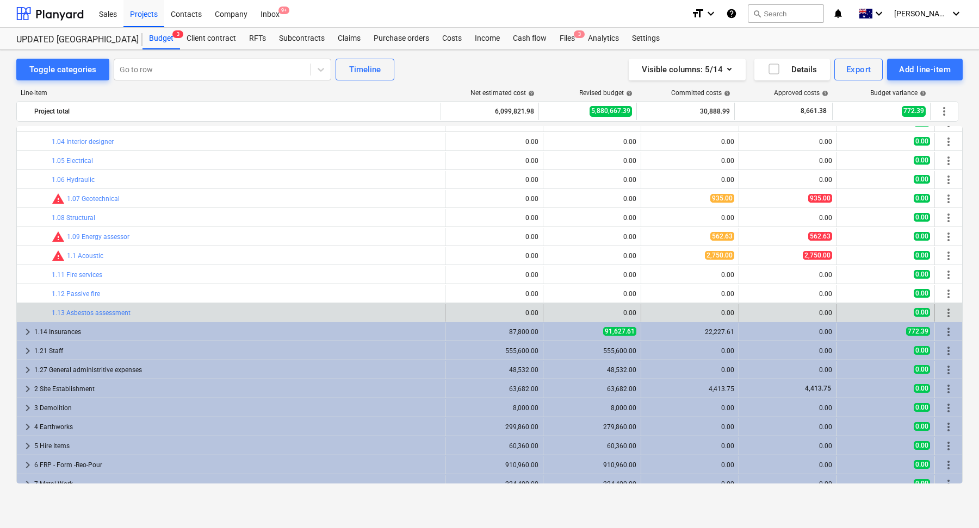
click at [945, 315] on span "more_vert" at bounding box center [948, 313] width 13 height 13
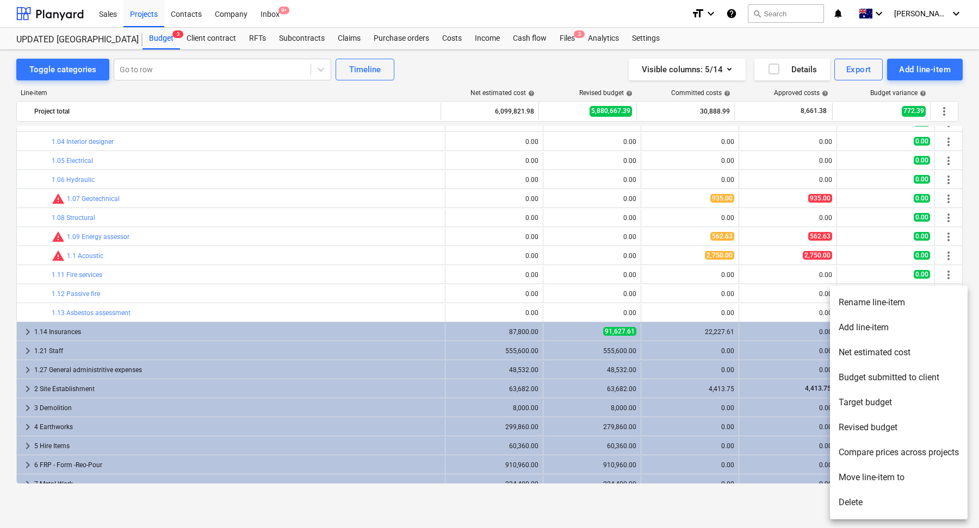
click at [933, 322] on li "Add line-item" at bounding box center [899, 327] width 138 height 25
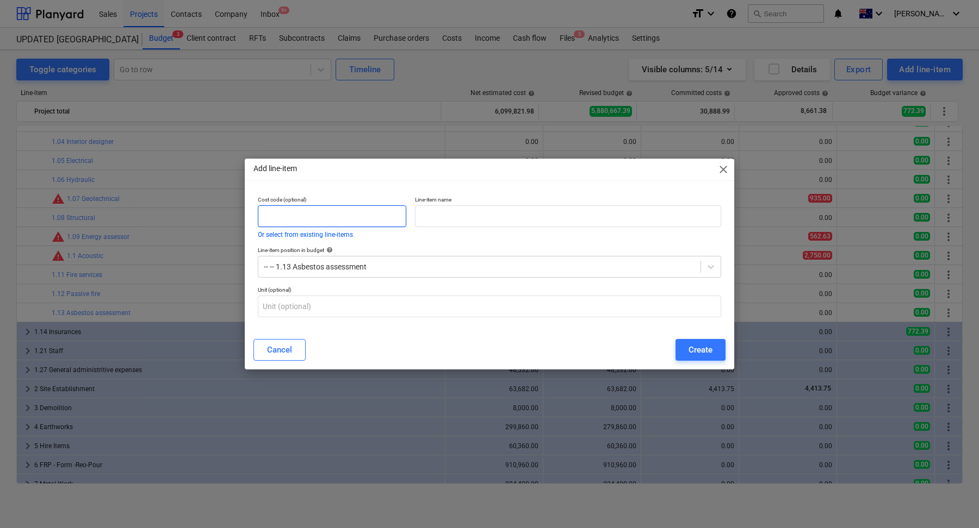
click at [343, 214] on input "text" at bounding box center [332, 217] width 148 height 22
click at [703, 269] on div at bounding box center [711, 267] width 20 height 20
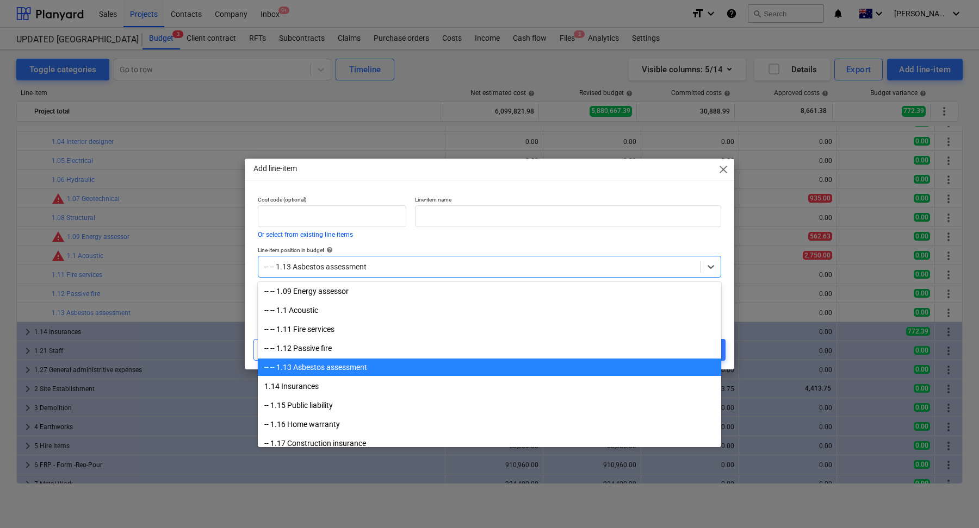
scroll to position [193, 0]
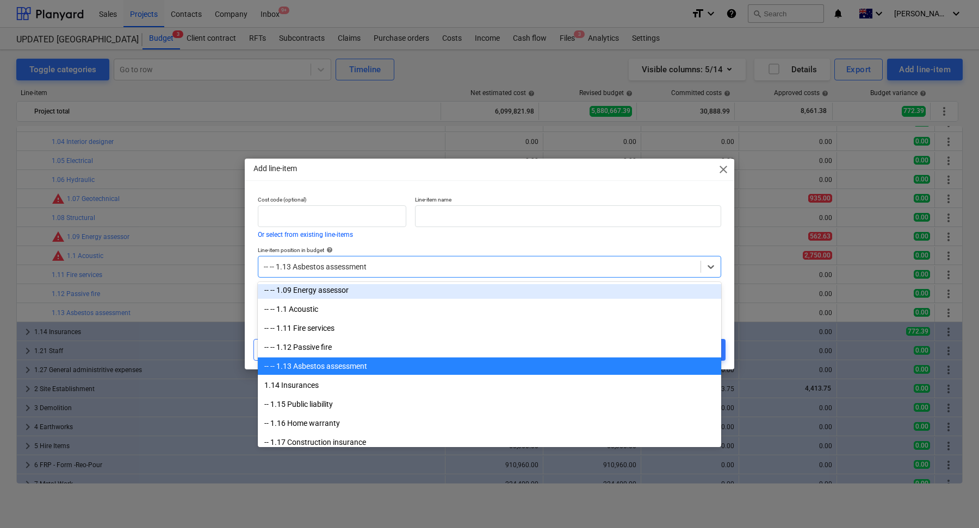
click at [505, 252] on div "Line-item position in budget help" at bounding box center [489, 250] width 463 height 7
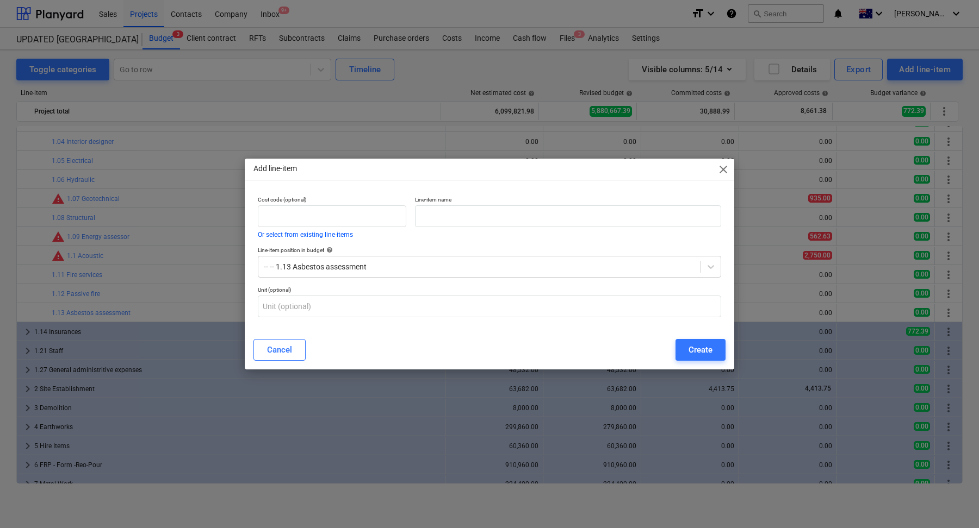
click at [412, 245] on div "Line-item position in budget help -- -- 1.13 Asbestos assessment" at bounding box center [489, 262] width 472 height 40
click at [441, 221] on input "text" at bounding box center [568, 217] width 306 height 22
type input "1.14 Arborist"
click at [410, 333] on div "Add line-item close Cost code (optional) Or select from existing line-items Lin…" at bounding box center [489, 264] width 489 height 211
click at [692, 355] on div "Create" at bounding box center [700, 350] width 24 height 14
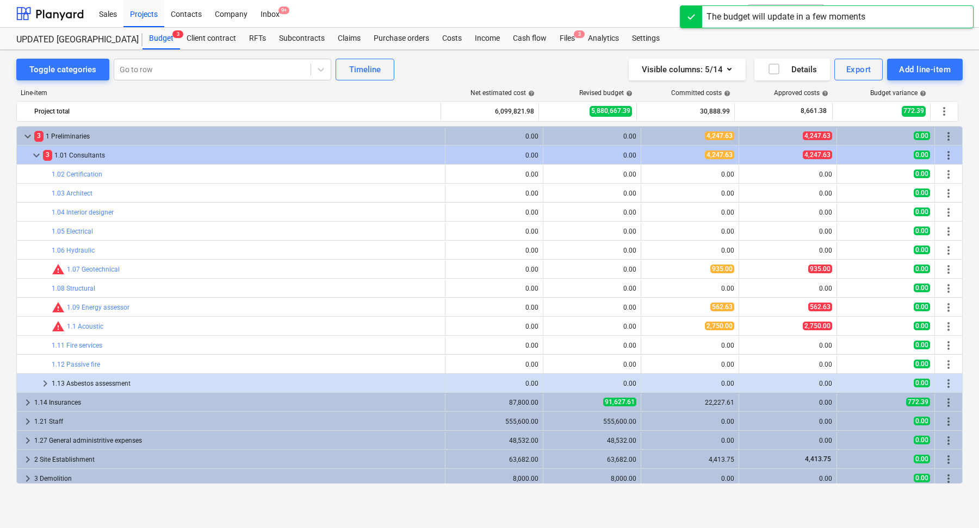
scroll to position [71, 0]
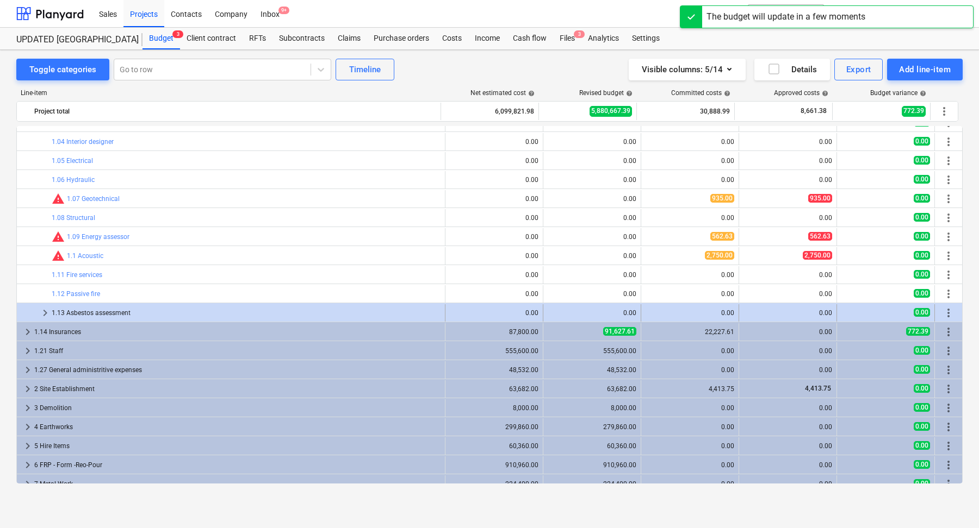
click at [198, 315] on div "1.13 Asbestos assessment" at bounding box center [246, 312] width 389 height 17
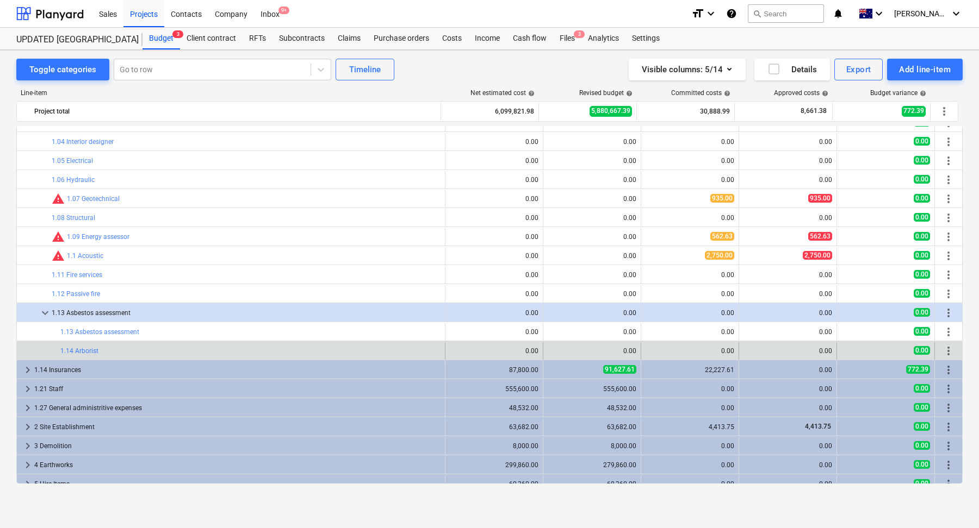
click at [948, 347] on span "more_vert" at bounding box center [948, 351] width 13 height 13
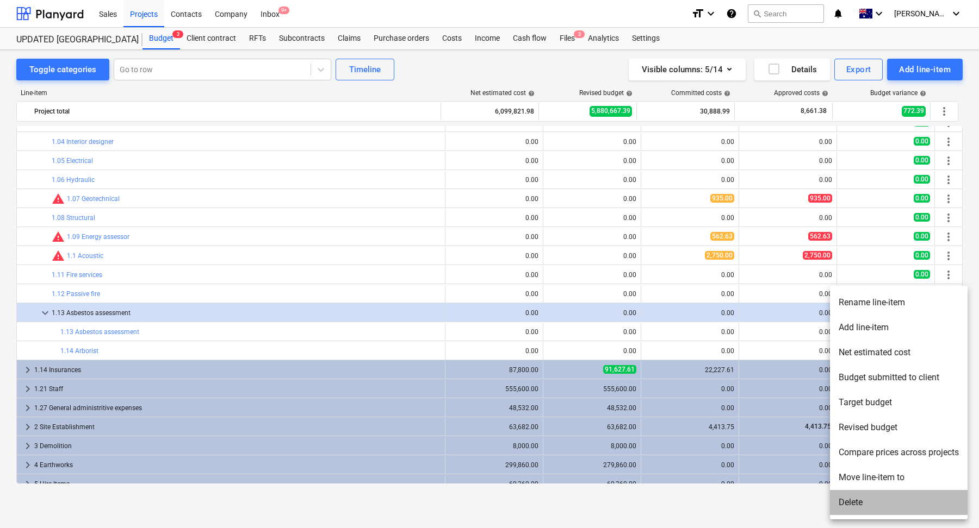
click at [882, 492] on li "Delete" at bounding box center [899, 502] width 138 height 25
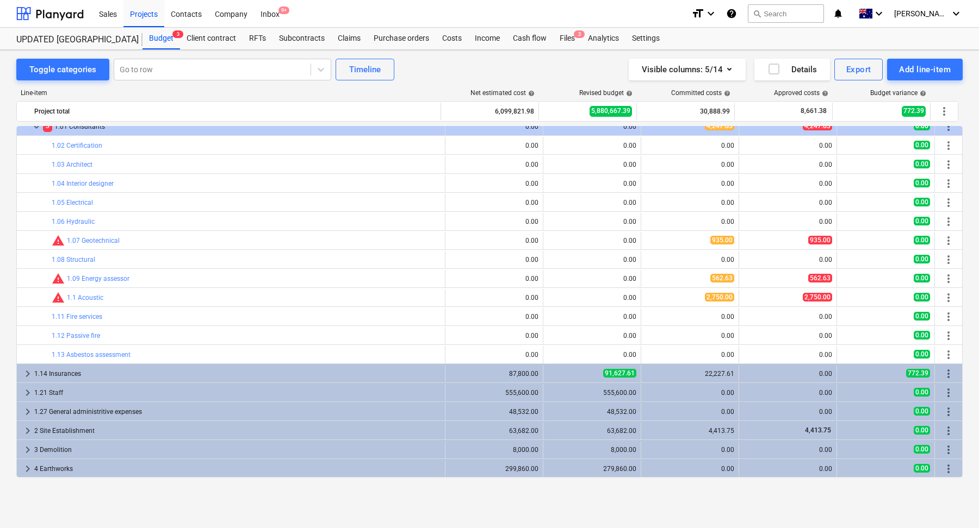
scroll to position [0, 0]
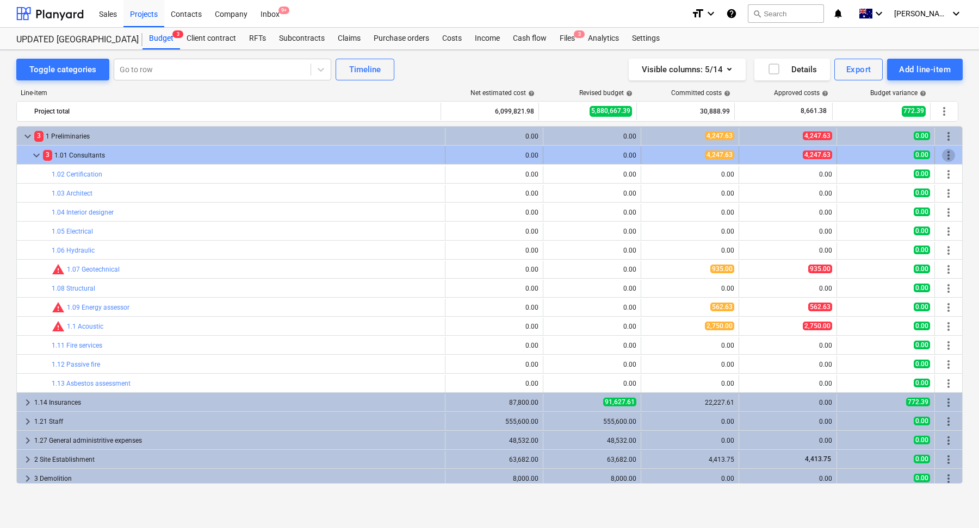
click at [943, 155] on span "more_vert" at bounding box center [948, 155] width 13 height 13
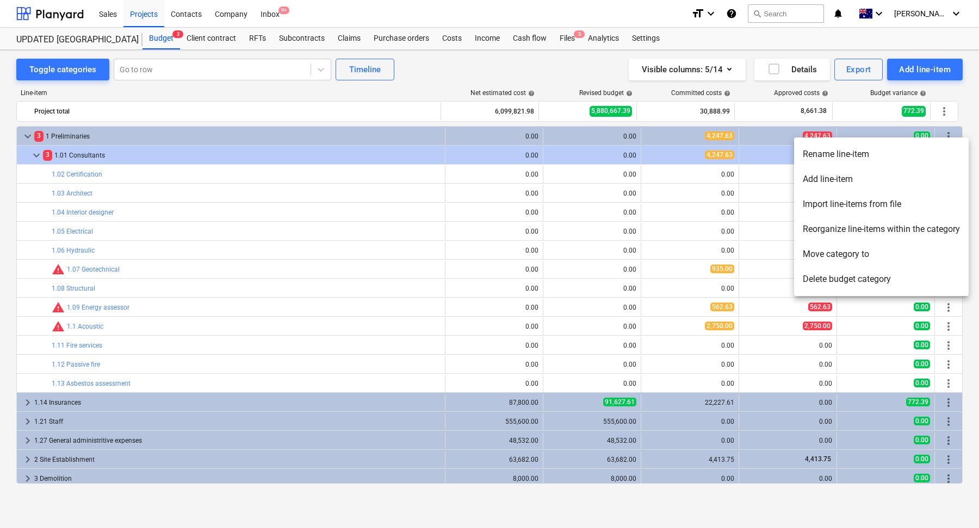
click at [902, 176] on li "Add line-item" at bounding box center [881, 179] width 175 height 25
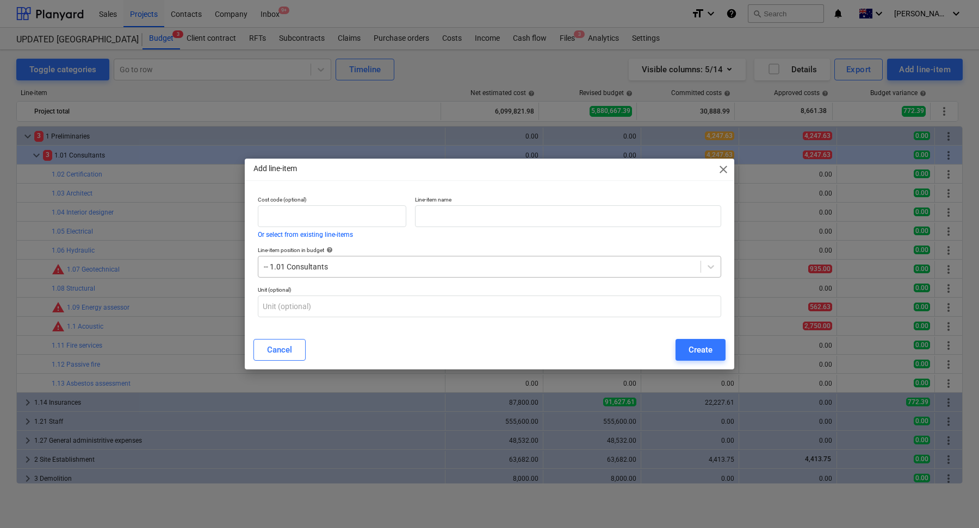
click at [341, 272] on div at bounding box center [479, 267] width 431 height 11
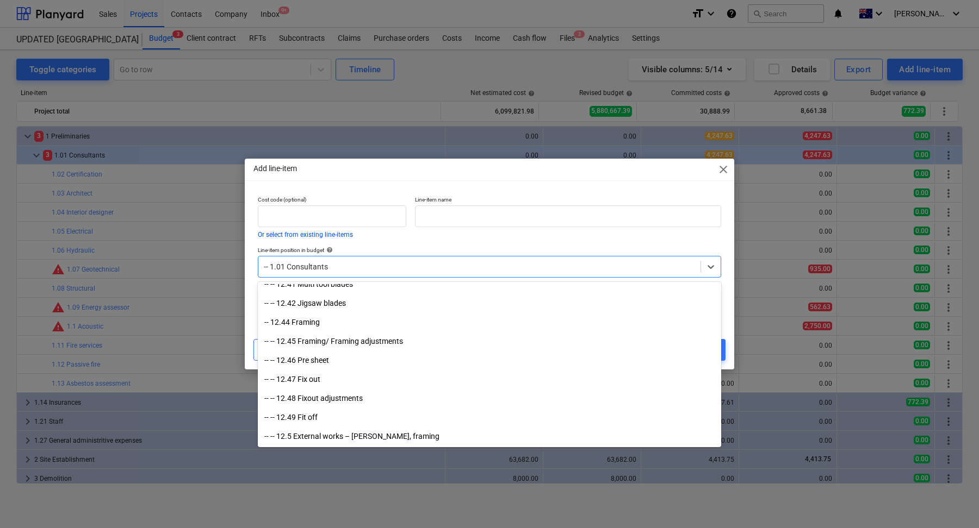
scroll to position [4194, 0]
click at [348, 260] on div "-- 1.01 Consultants" at bounding box center [479, 266] width 442 height 15
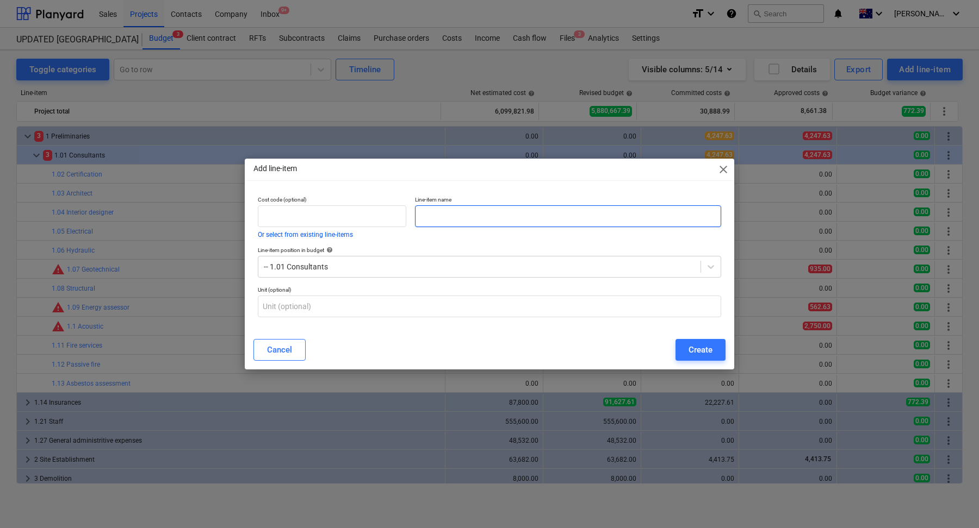
click at [457, 219] on input "text" at bounding box center [568, 217] width 306 height 22
type input "1.14 Arborist"
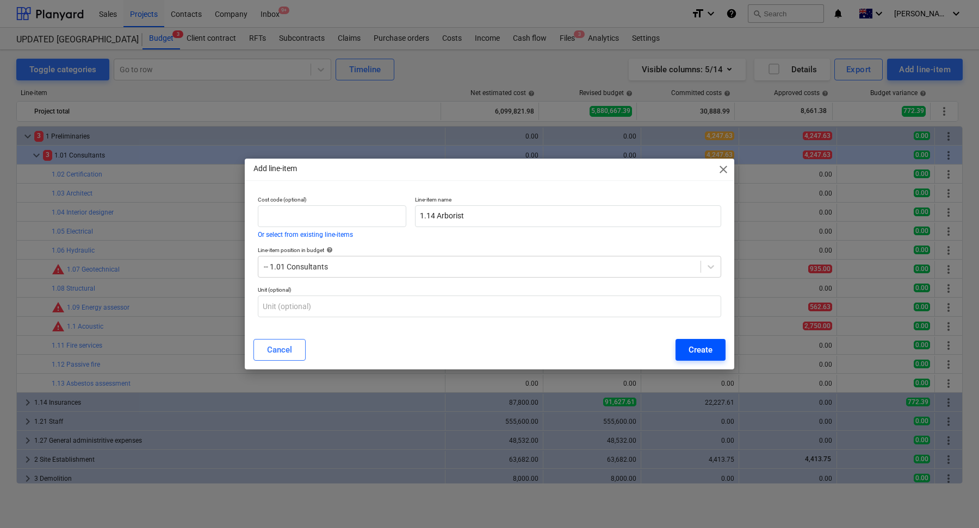
click at [697, 345] on div "Create" at bounding box center [700, 350] width 24 height 14
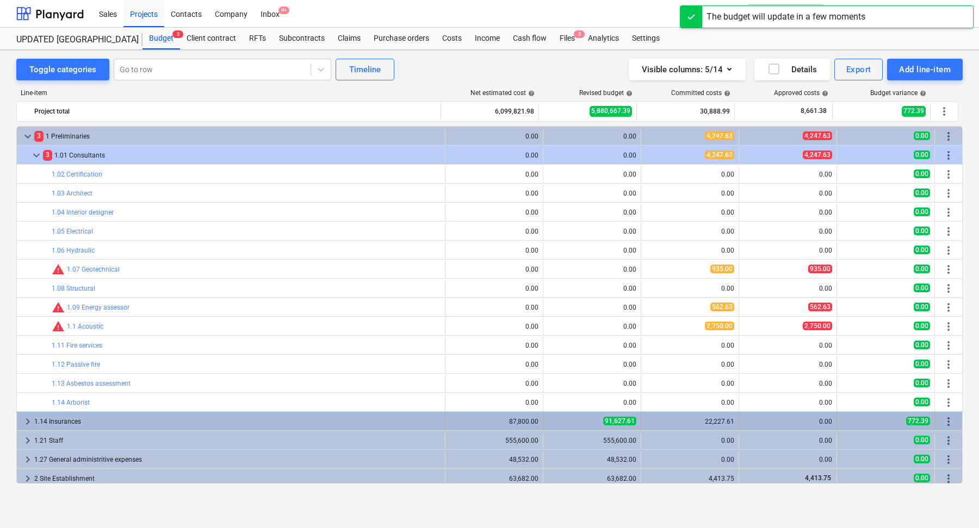
click at [127, 420] on div "1.14 Insurances" at bounding box center [237, 421] width 406 height 17
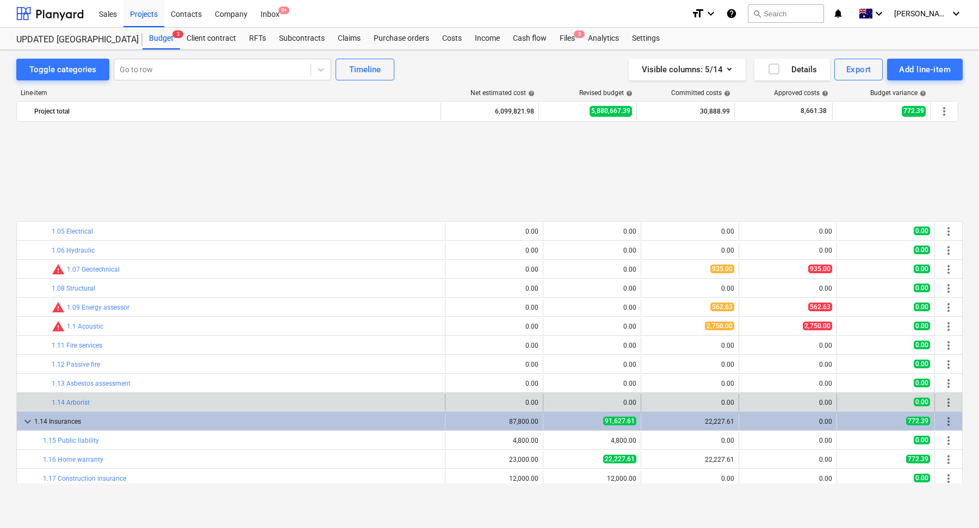
scroll to position [128, 0]
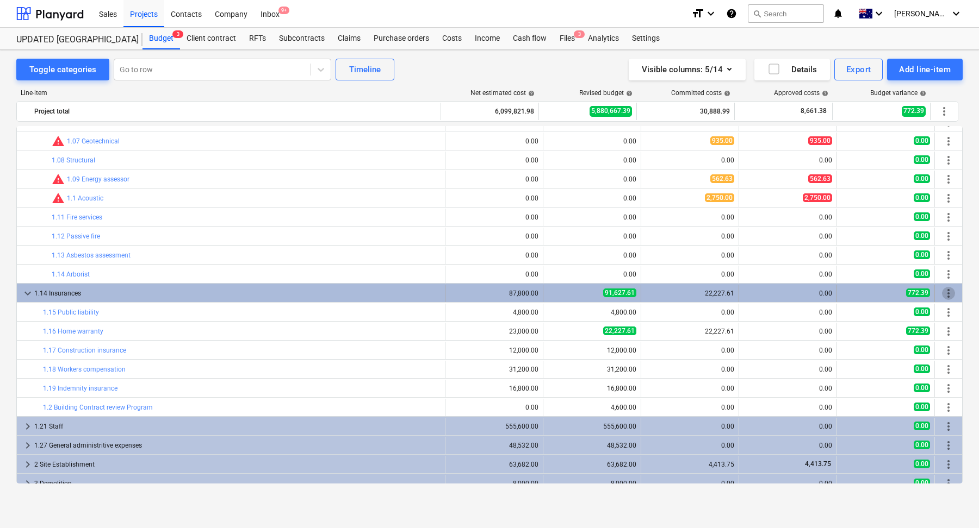
click at [944, 290] on span "more_vert" at bounding box center [948, 293] width 13 height 13
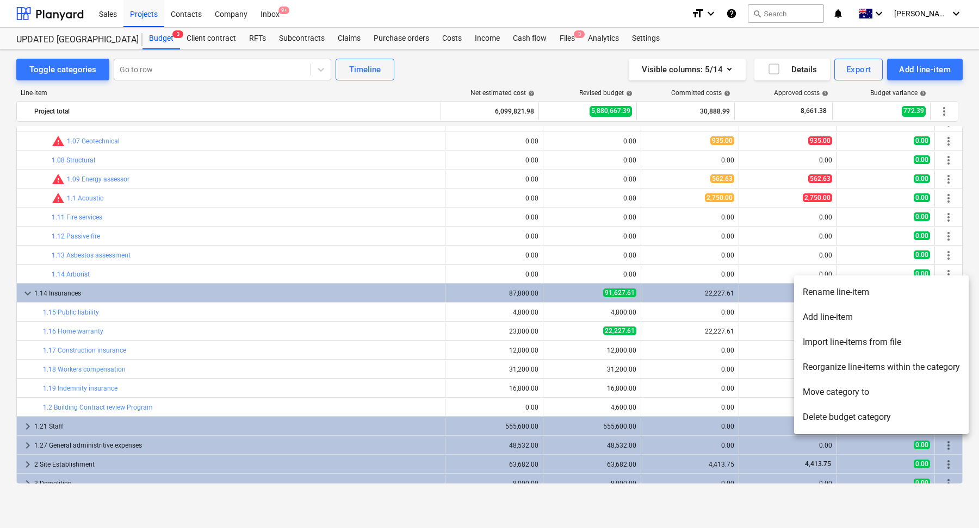
click at [900, 291] on li "Rename line-item" at bounding box center [881, 292] width 175 height 25
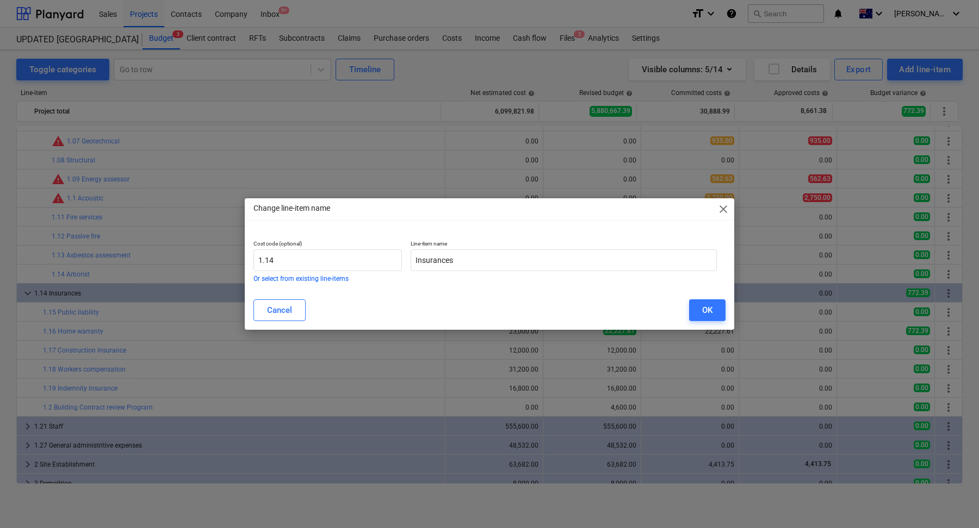
click at [717, 209] on span "close" at bounding box center [723, 209] width 13 height 13
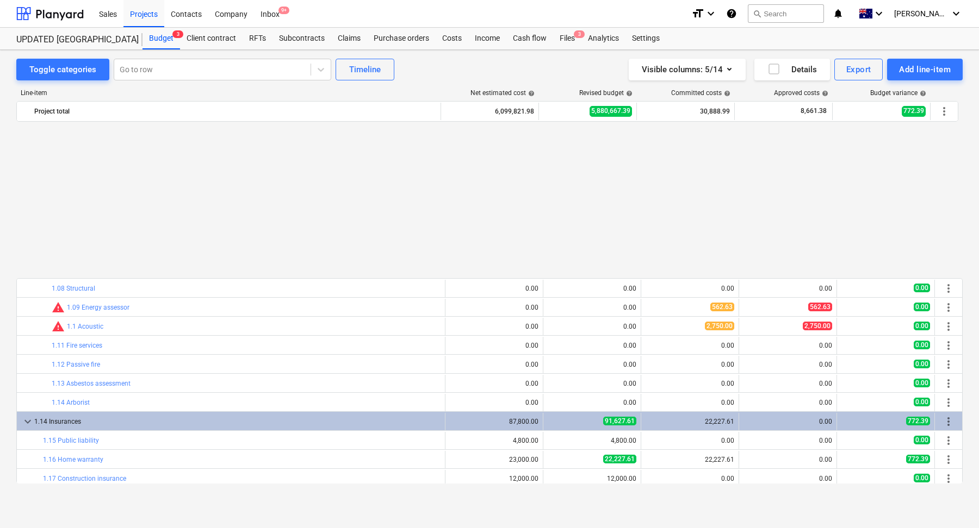
scroll to position [185, 0]
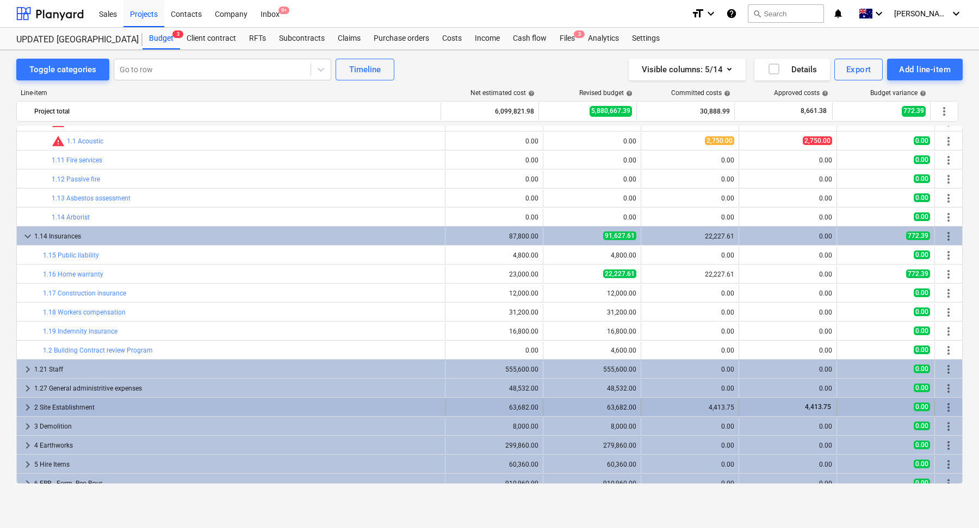
click at [147, 404] on div "2 Site Establishment" at bounding box center [237, 407] width 406 height 17
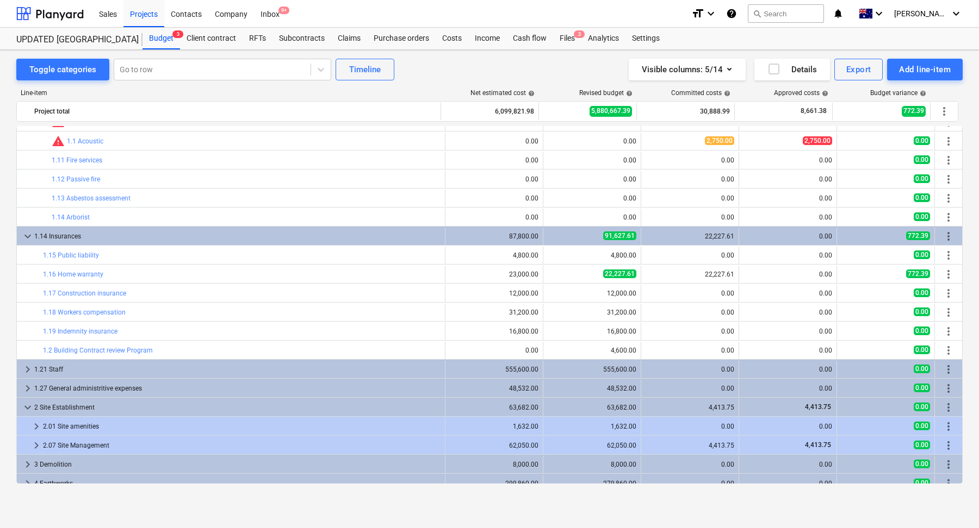
click at [147, 404] on div "2 Site Establishment" at bounding box center [237, 407] width 406 height 17
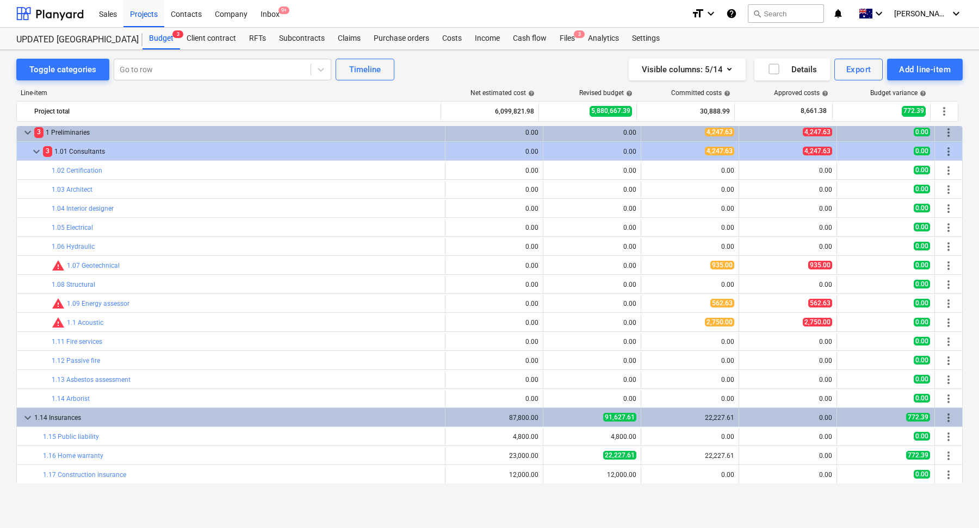
scroll to position [0, 0]
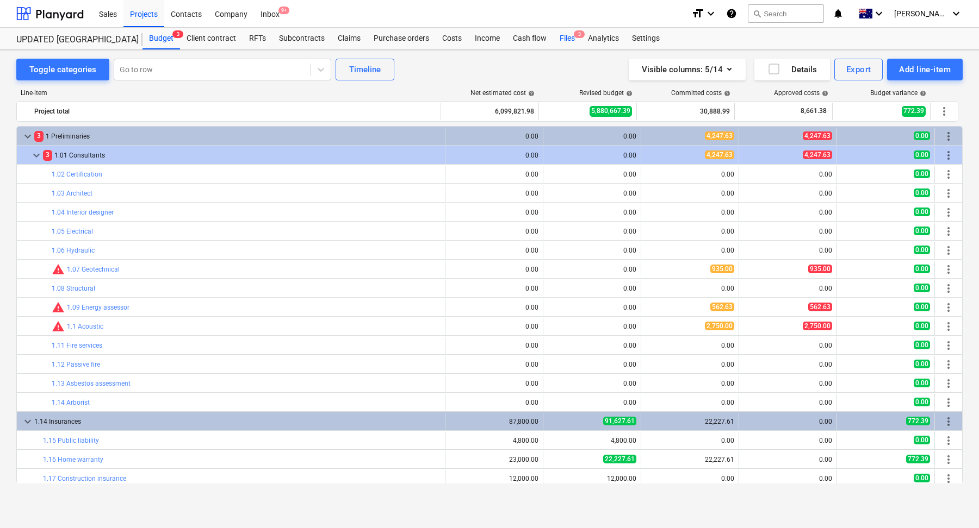
click at [566, 38] on div "Files 3" at bounding box center [567, 39] width 28 height 22
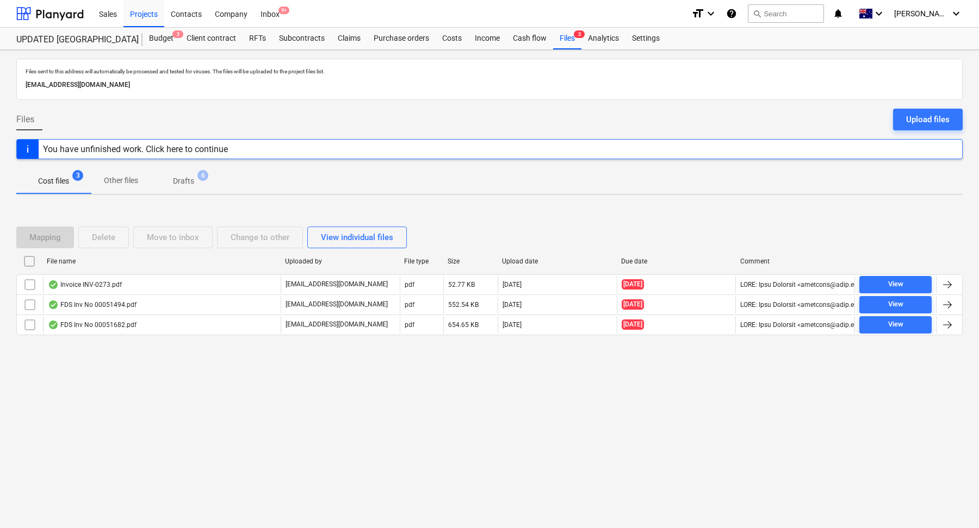
click at [168, 145] on div "You have unfinished work. Click here to continue" at bounding box center [135, 149] width 185 height 10
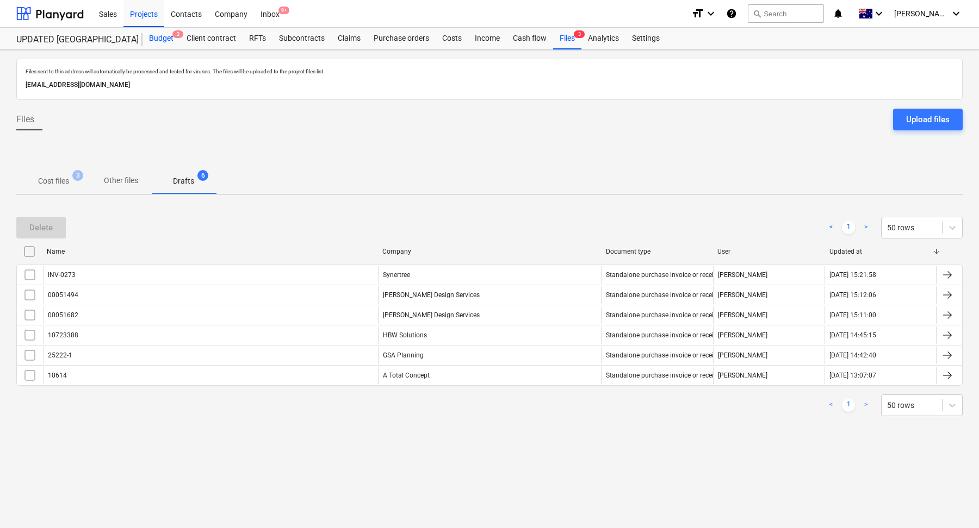
click at [154, 38] on div "Budget 3" at bounding box center [161, 39] width 38 height 22
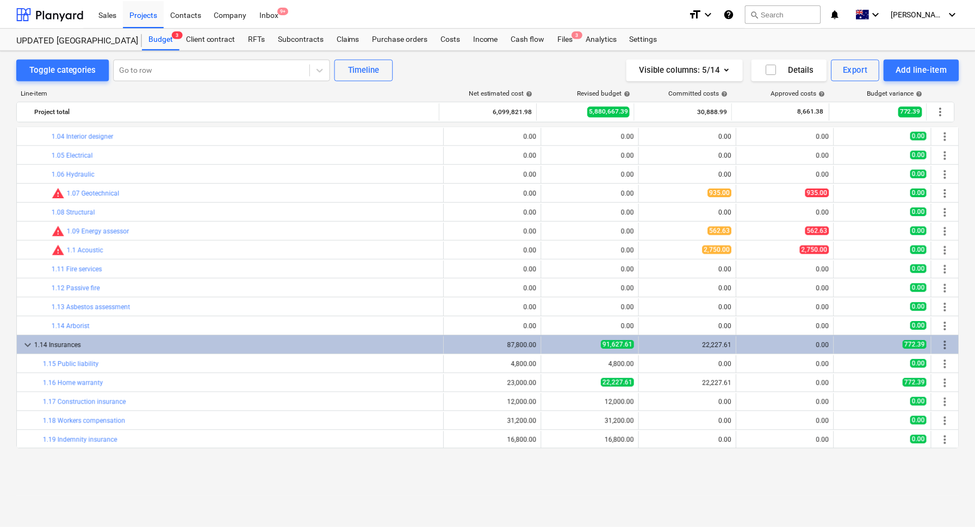
scroll to position [11, 0]
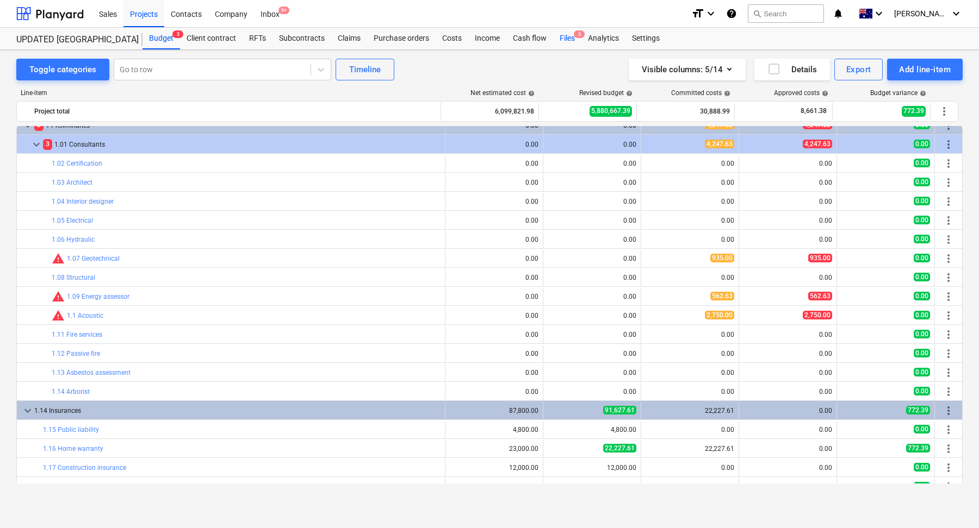
click at [565, 42] on div "Files 3" at bounding box center [567, 39] width 28 height 22
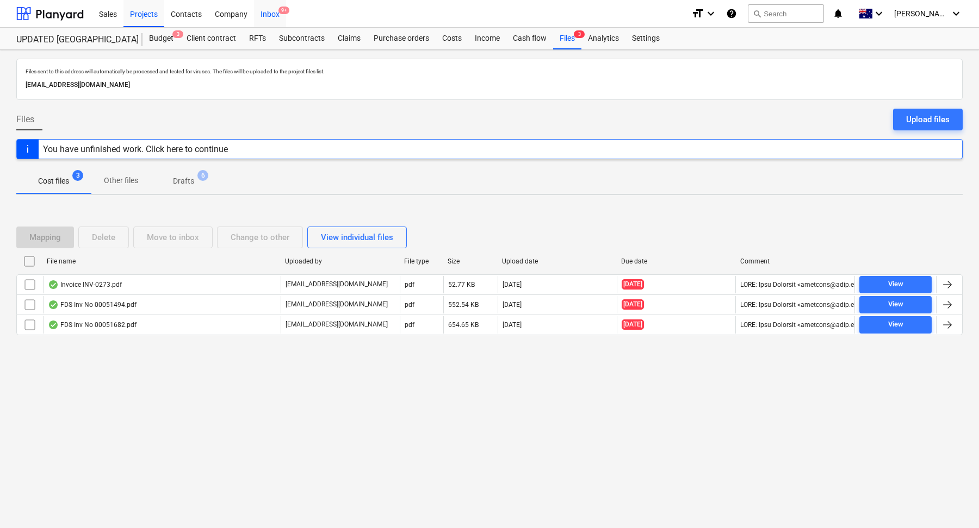
click at [277, 15] on div "Inbox 9+" at bounding box center [270, 13] width 32 height 28
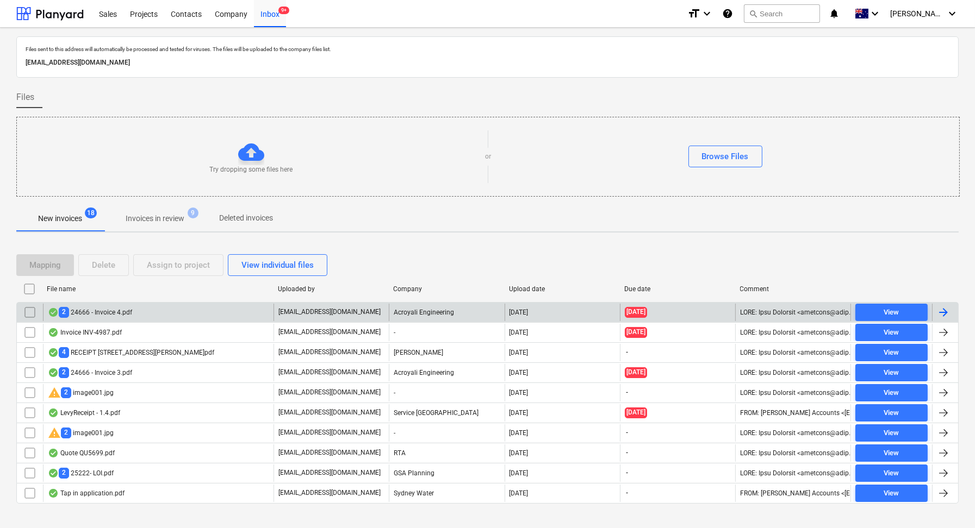
scroll to position [11, 0]
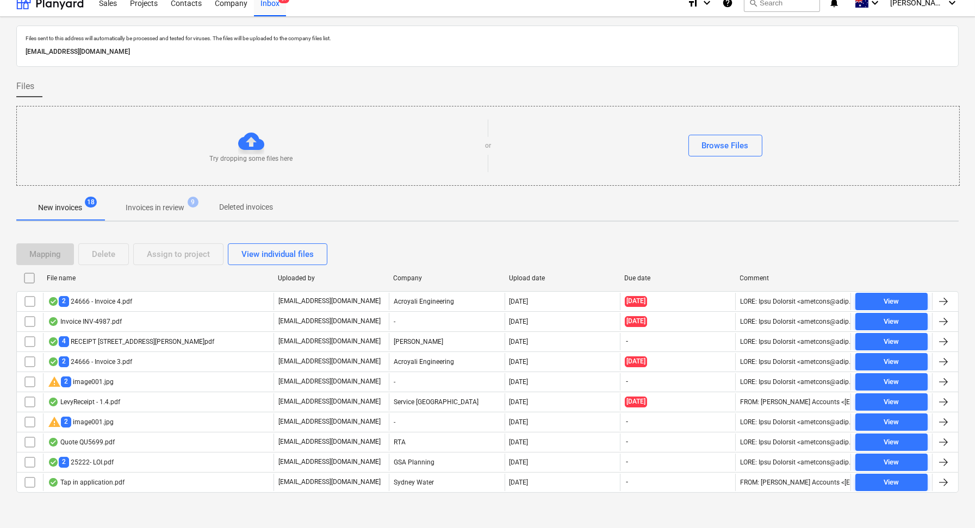
click at [173, 209] on p "Invoices in review" at bounding box center [155, 207] width 59 height 11
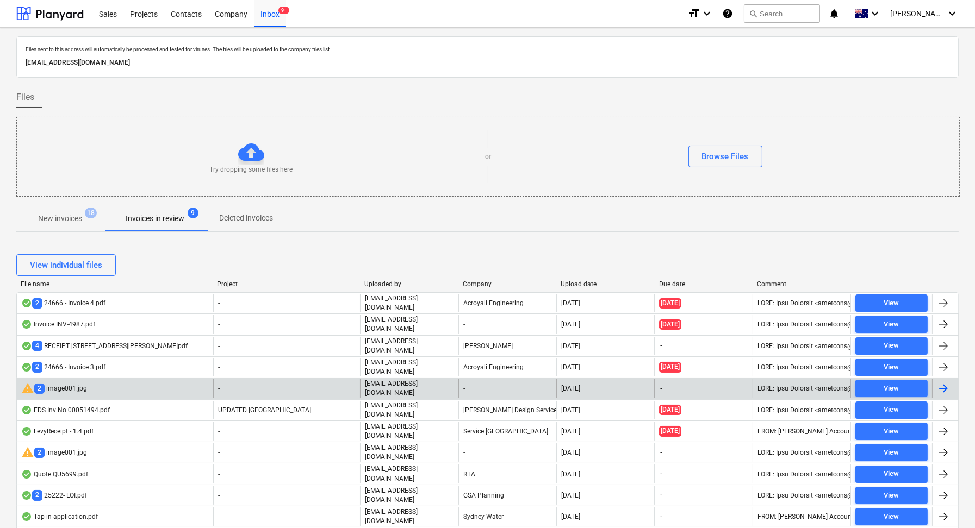
scroll to position [60, 0]
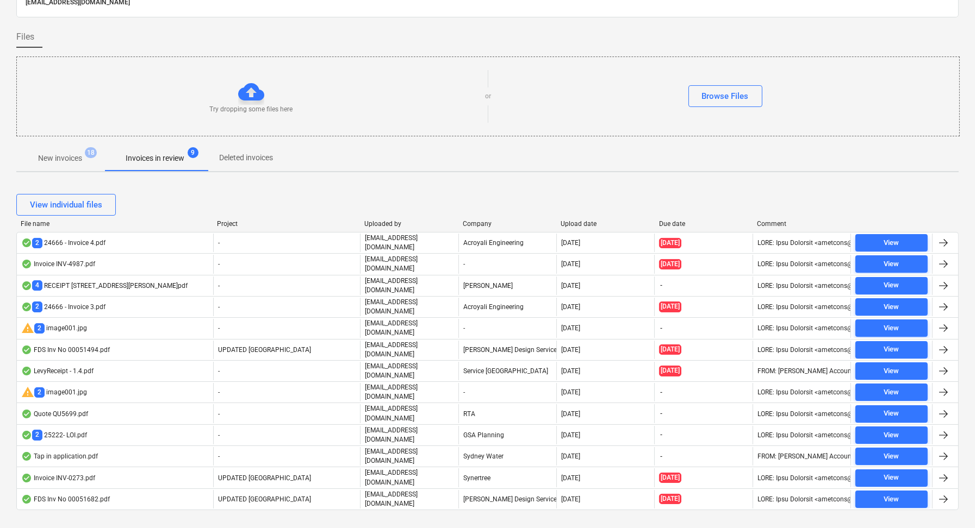
click at [86, 151] on span "18" at bounding box center [91, 152] width 12 height 11
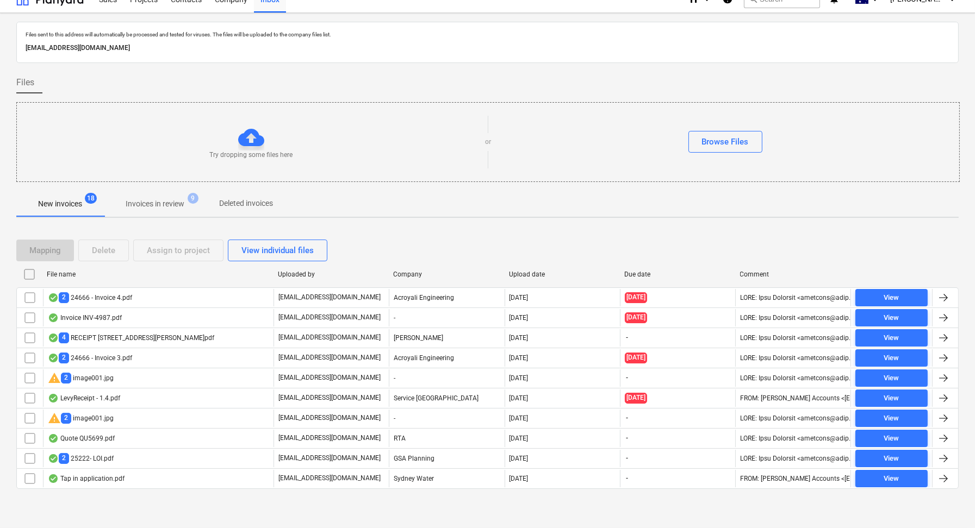
scroll to position [11, 0]
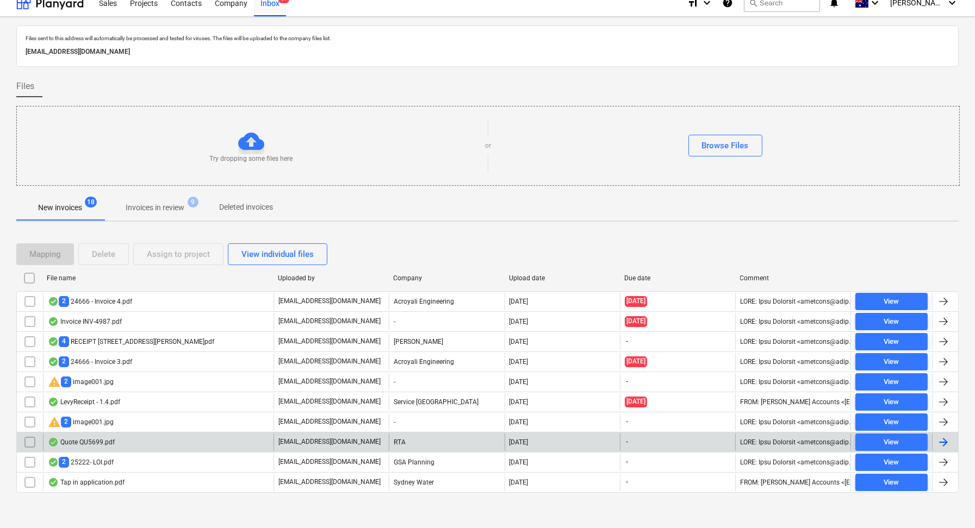
click at [154, 439] on div "Quote QU5699.pdf" at bounding box center [158, 442] width 231 height 17
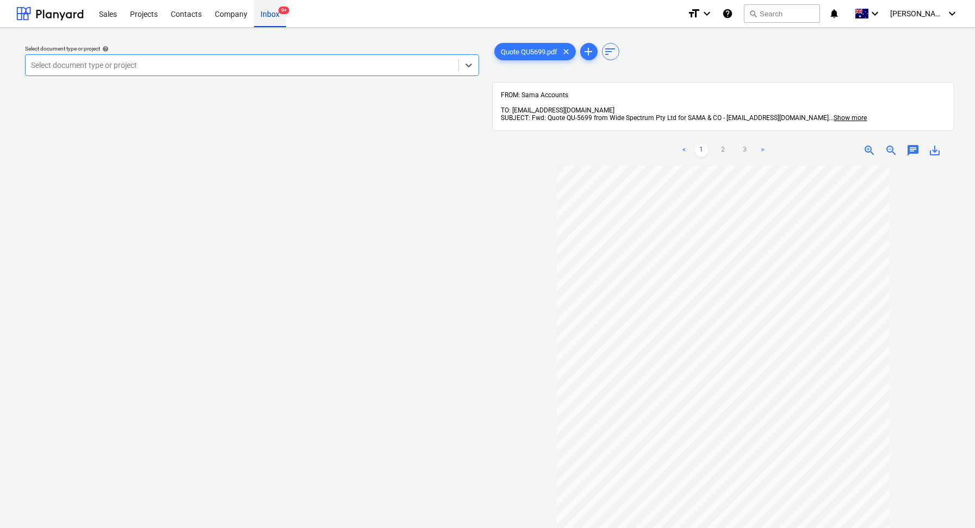
click at [272, 14] on div "Inbox 9+" at bounding box center [270, 13] width 32 height 28
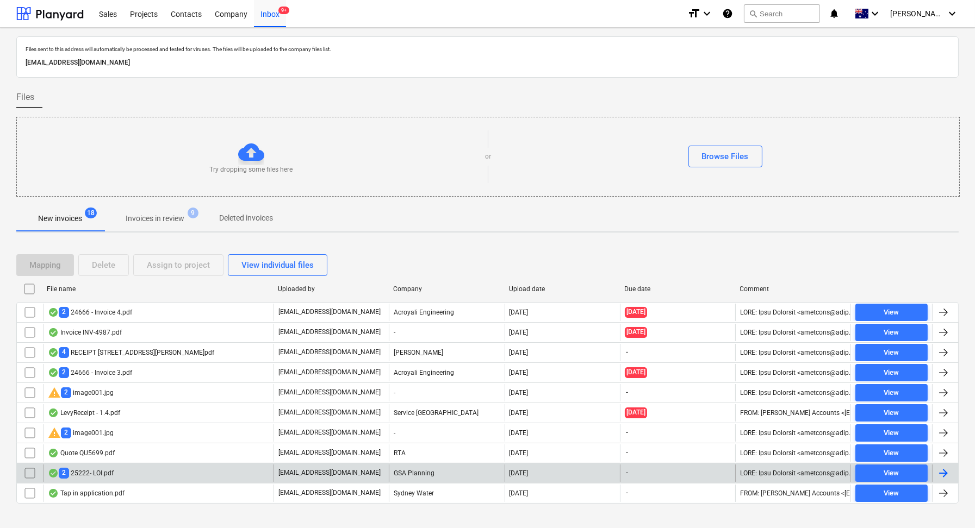
click at [163, 473] on div "2 25222- LOI.pdf" at bounding box center [158, 473] width 231 height 17
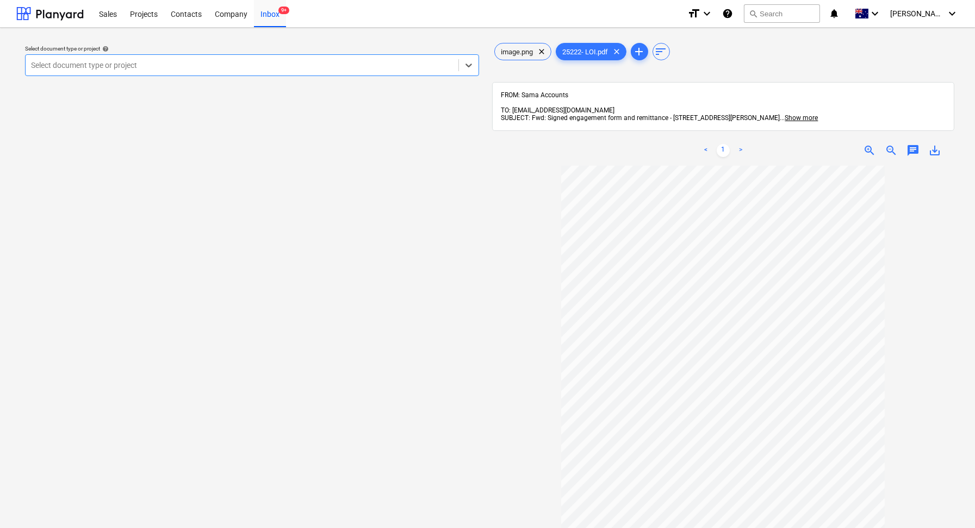
click at [140, 65] on div at bounding box center [242, 65] width 422 height 11
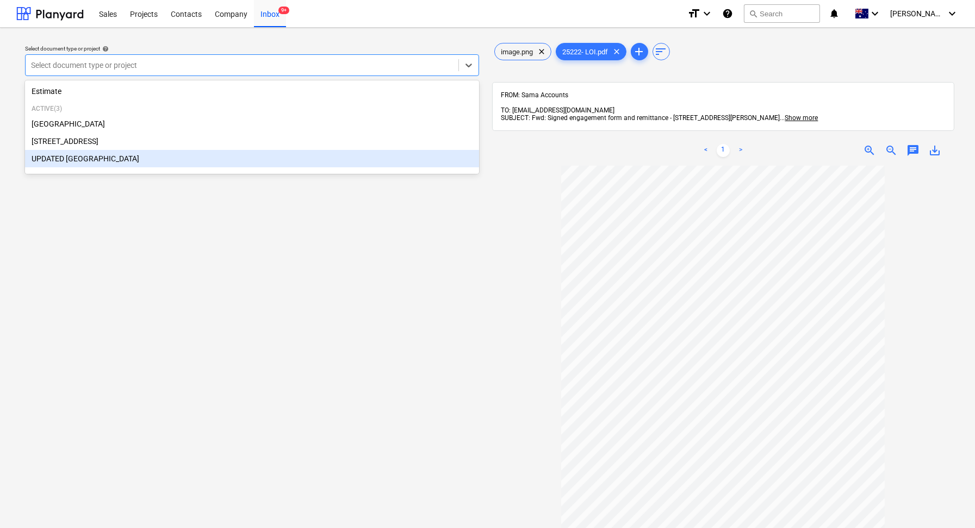
click at [119, 164] on div "UPDATED [GEOGRAPHIC_DATA]" at bounding box center [252, 158] width 454 height 17
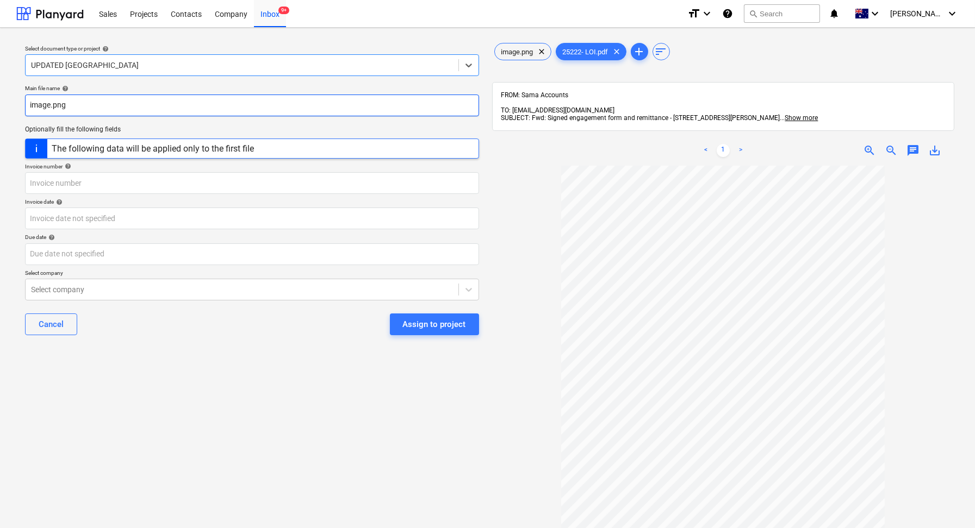
click at [141, 109] on input "image.png" at bounding box center [252, 106] width 454 height 22
drag, startPoint x: 141, startPoint y: 109, endPoint x: 76, endPoint y: 100, distance: 65.9
click at [76, 107] on input "image.png" at bounding box center [252, 106] width 454 height 22
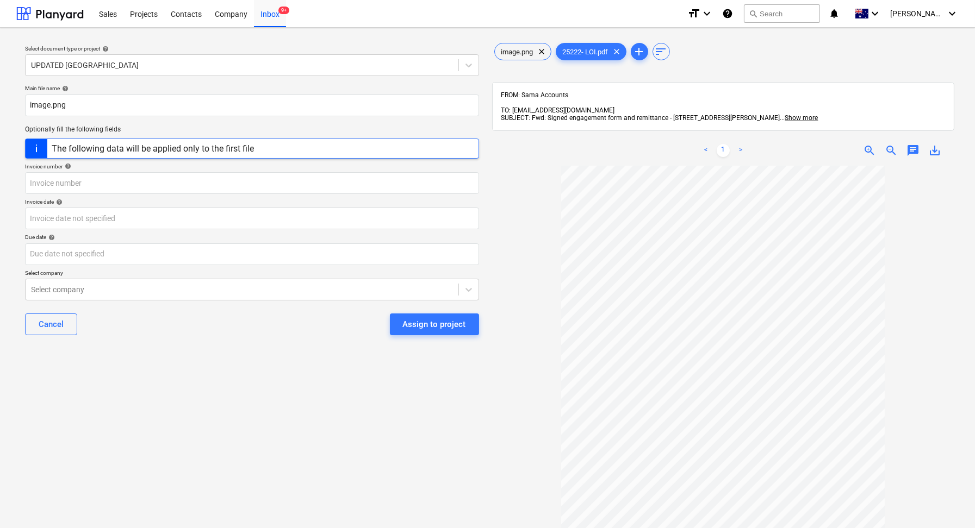
click at [147, 341] on div "Cancel Assign to project" at bounding box center [252, 324] width 454 height 39
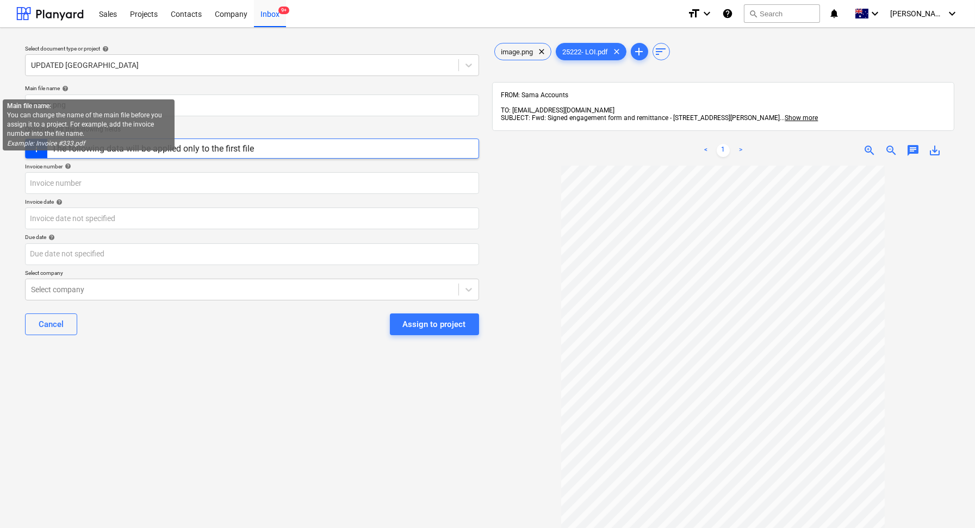
click at [126, 312] on div "Cancel Assign to project" at bounding box center [252, 324] width 454 height 39
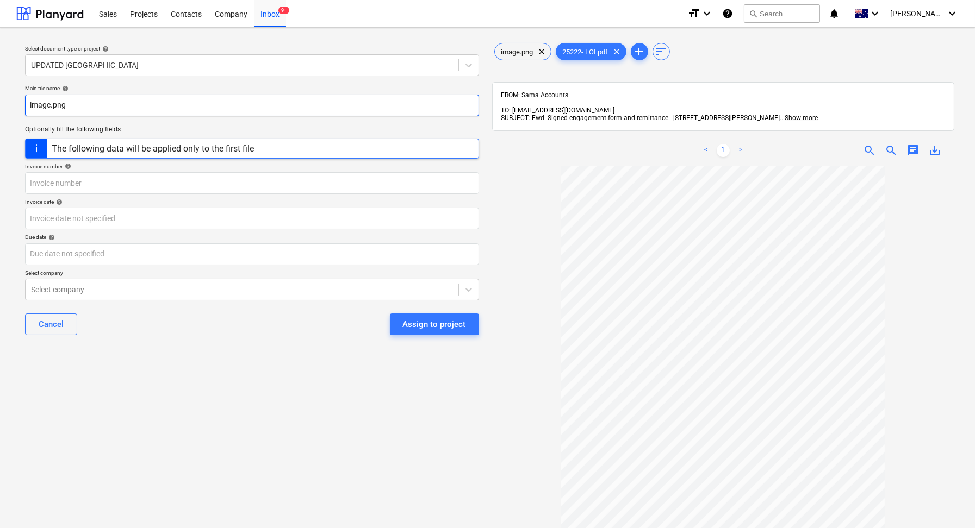
drag, startPoint x: 97, startPoint y: 100, endPoint x: 0, endPoint y: 100, distance: 97.3
click at [0, 100] on div "Select document type or project help UPDATED [GEOGRAPHIC_DATA] Main file name h…" at bounding box center [487, 352] width 975 height 649
drag, startPoint x: 73, startPoint y: 110, endPoint x: 16, endPoint y: 105, distance: 57.3
click at [14, 105] on div "Select document type or project help UPDATED [GEOGRAPHIC_DATA] Main file name h…" at bounding box center [487, 352] width 975 height 649
click at [30, 105] on input "25222" at bounding box center [252, 106] width 454 height 22
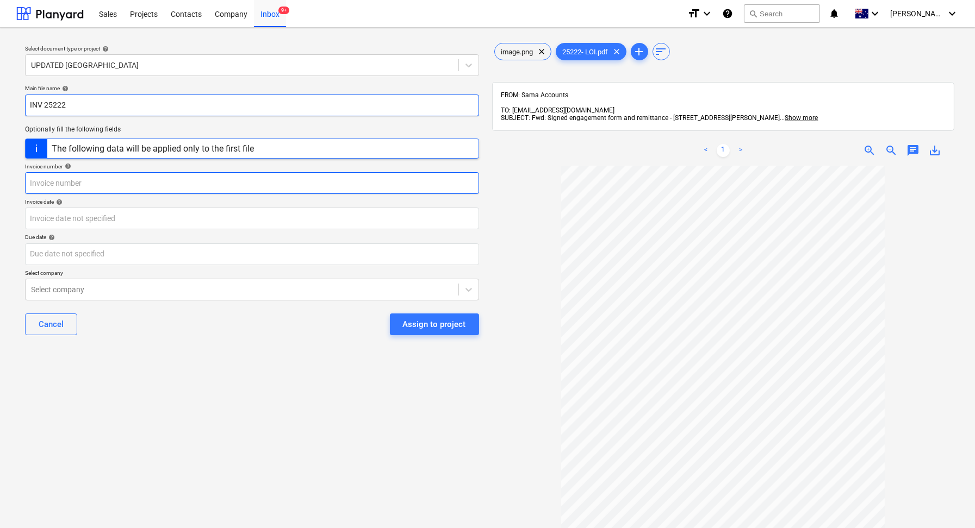
type input "INV 25222"
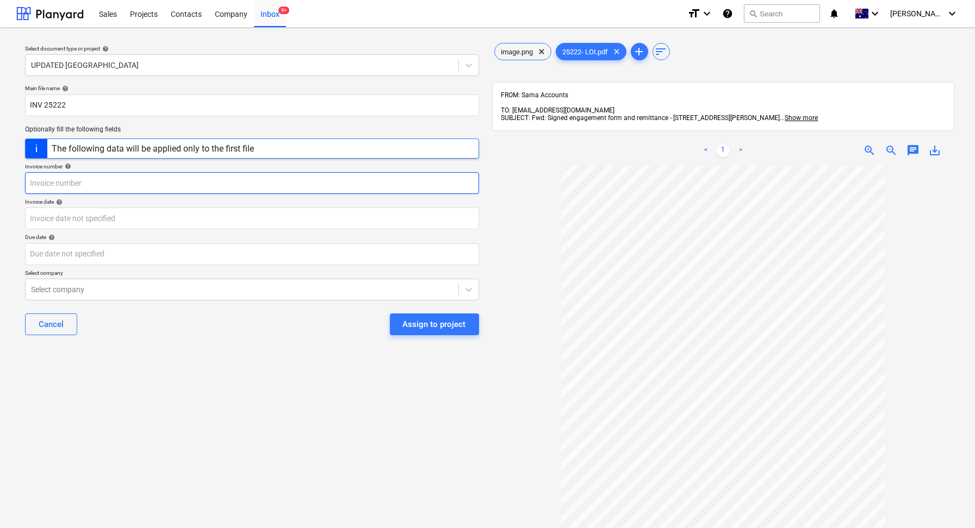
click at [137, 176] on input "text" at bounding box center [252, 183] width 454 height 22
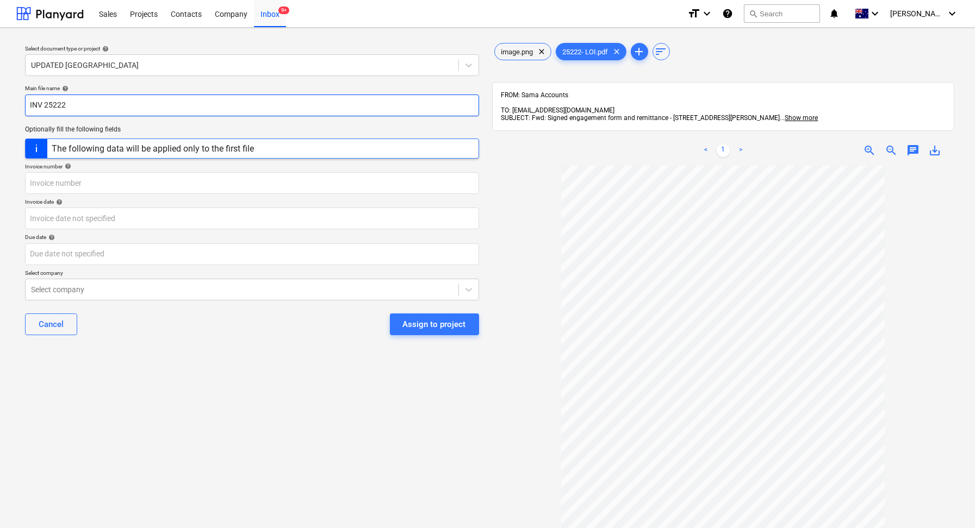
drag, startPoint x: 81, startPoint y: 111, endPoint x: 3, endPoint y: 102, distance: 78.2
click at [3, 102] on div "Select document type or project help UPDATED [GEOGRAPHIC_DATA] Main file name h…" at bounding box center [487, 352] width 975 height 649
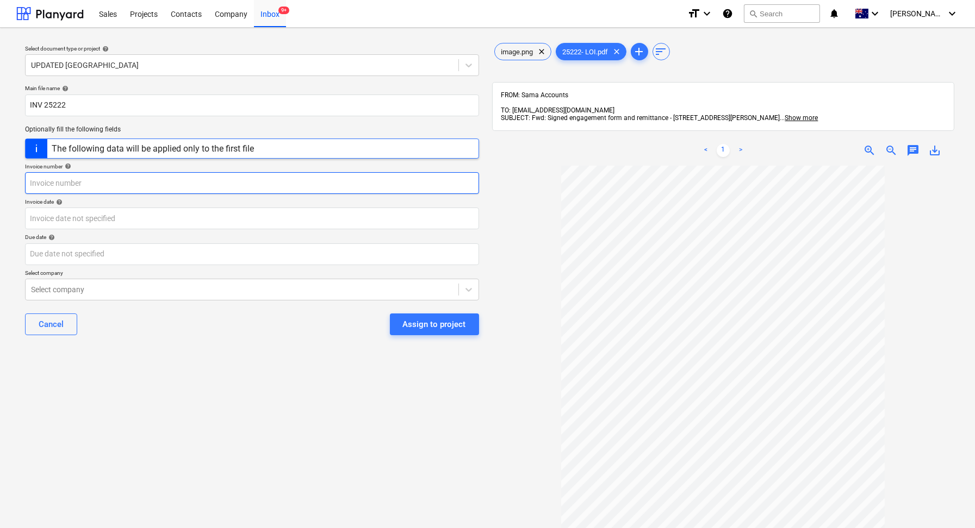
click at [85, 189] on input "text" at bounding box center [252, 183] width 454 height 22
paste input "INV 25222"
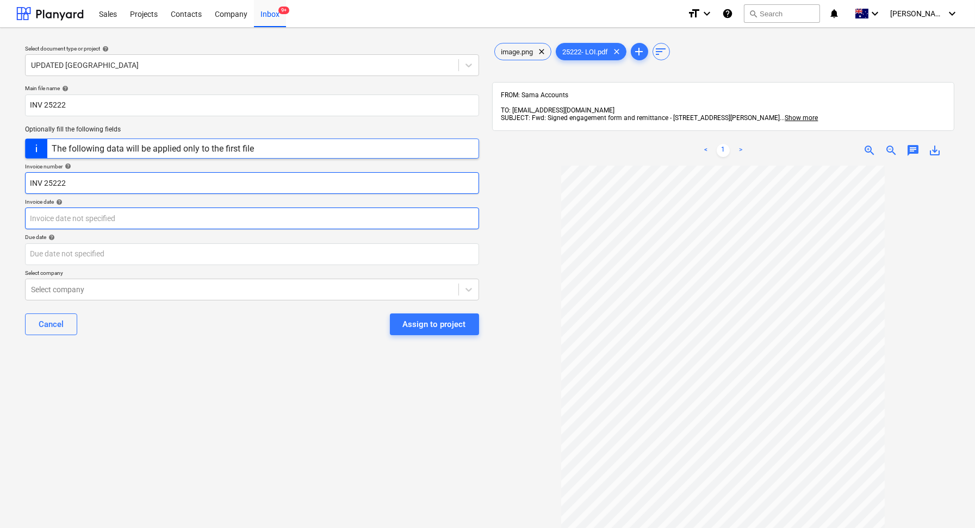
type input "INV 25222"
click at [88, 215] on body "Sales Projects Contacts Company Inbox 9+ format_size keyboard_arrow_down help s…" at bounding box center [487, 264] width 975 height 528
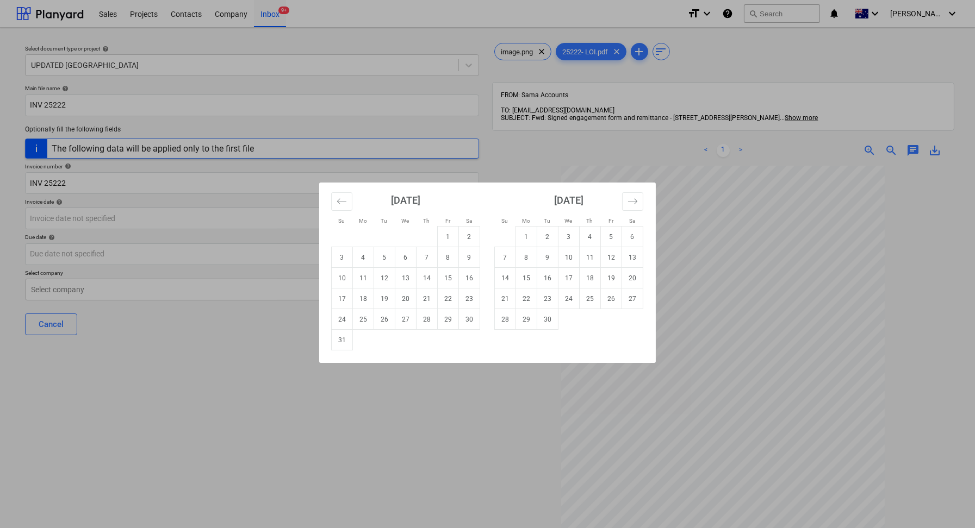
click at [295, 391] on div "Su Mo Tu We Th Fr Sa Su Mo Tu We Th Fr Sa [DATE] 1 2 3 4 5 6 7 8 9 10 11 12 13 …" at bounding box center [487, 264] width 975 height 528
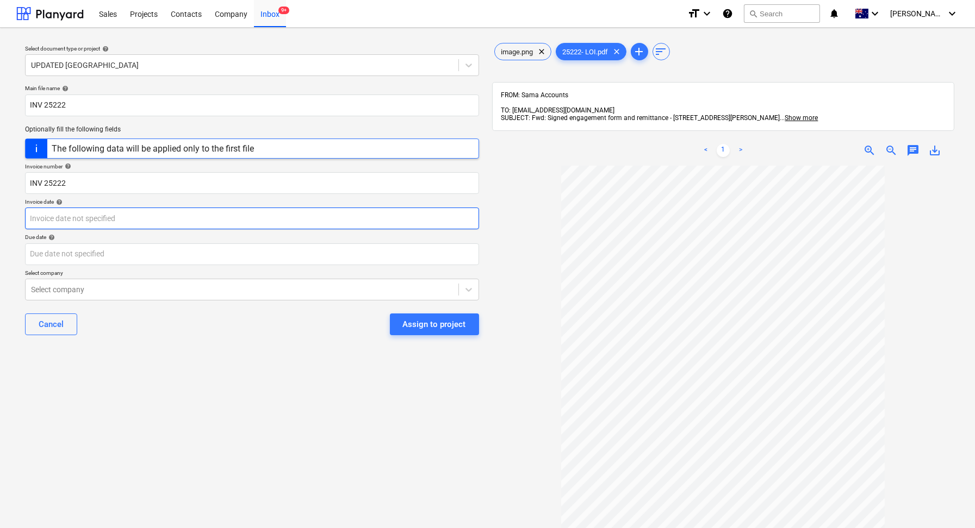
click at [128, 214] on body "Sales Projects Contacts Company Inbox 9+ format_size keyboard_arrow_down help s…" at bounding box center [487, 264] width 975 height 528
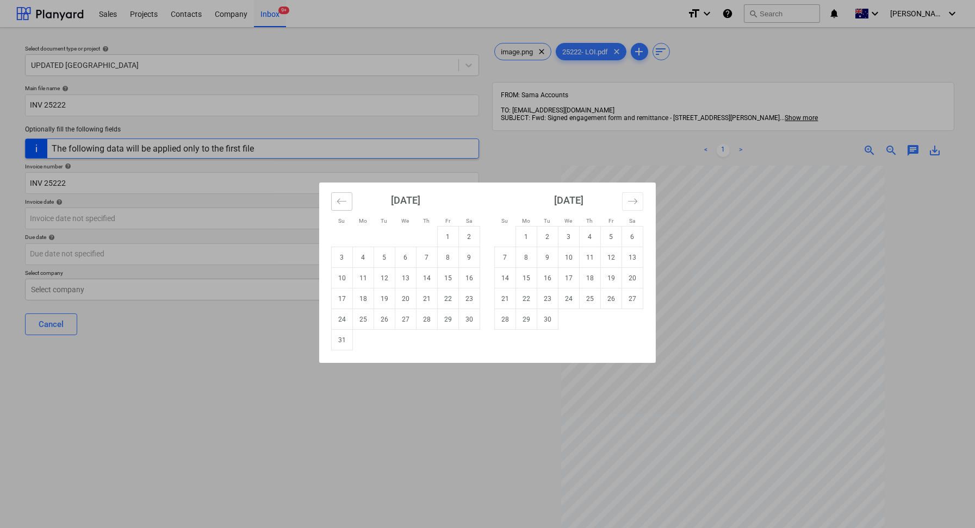
click at [347, 203] on button "Move backward to switch to the previous month." at bounding box center [341, 201] width 21 height 18
click at [346, 203] on icon "Move backward to switch to the previous month." at bounding box center [342, 201] width 10 height 10
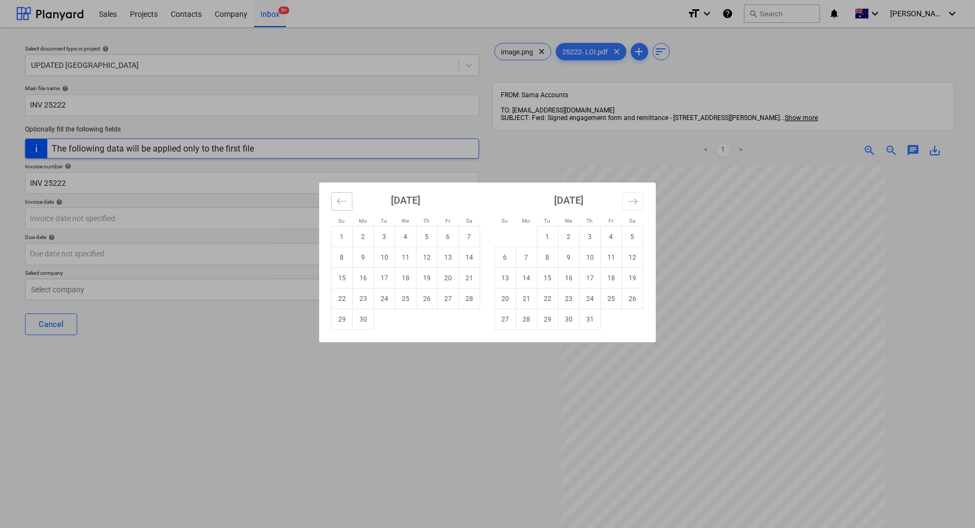
click at [346, 203] on icon "Move backward to switch to the previous month." at bounding box center [342, 201] width 10 height 10
click at [387, 300] on td "22" at bounding box center [384, 299] width 21 height 21
type input "[DATE]"
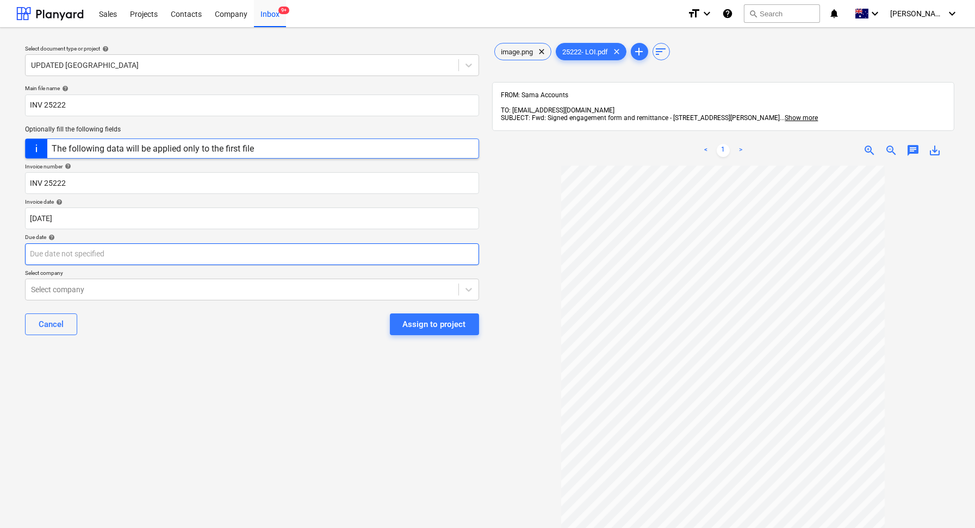
click at [112, 246] on body "Sales Projects Contacts Company Inbox 9+ format_size keyboard_arrow_down help s…" at bounding box center [487, 264] width 975 height 528
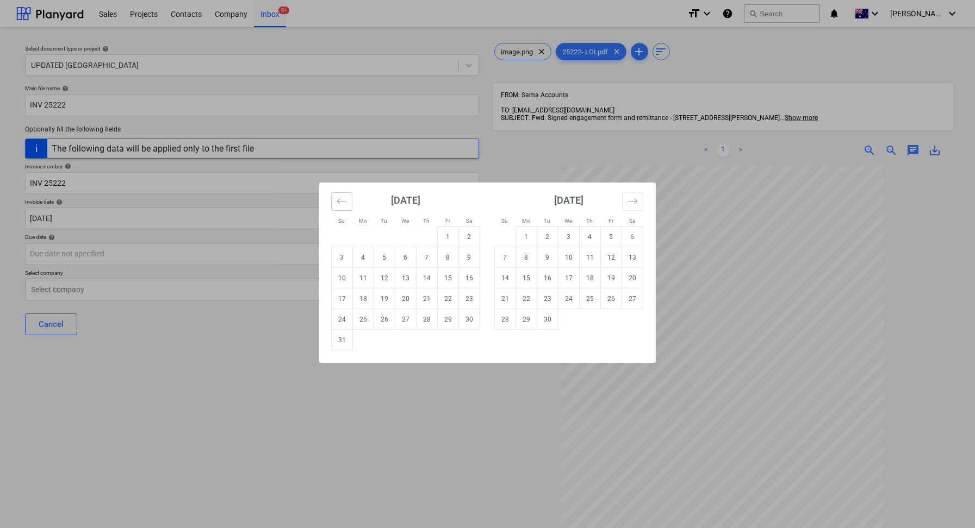
click at [346, 196] on button "Move backward to switch to the previous month." at bounding box center [341, 201] width 21 height 18
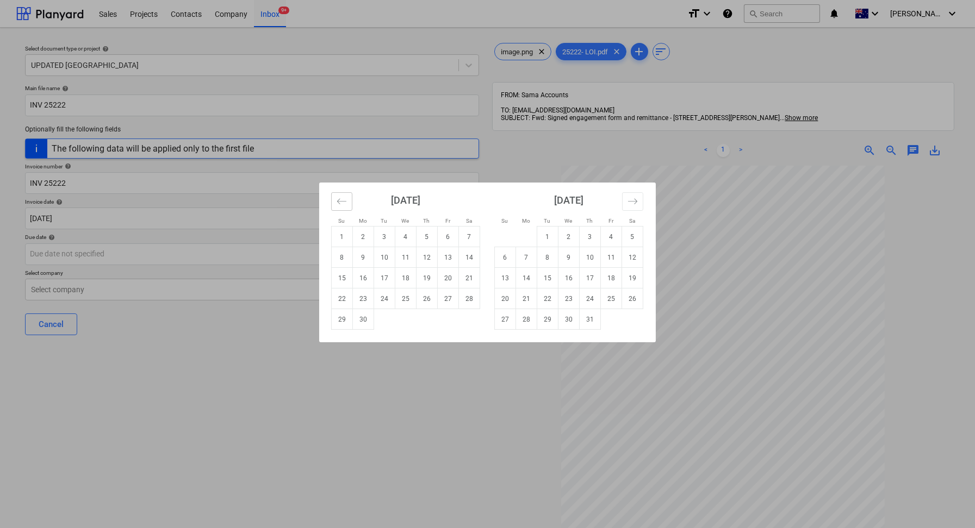
click at [346, 196] on button "Move backward to switch to the previous month." at bounding box center [341, 201] width 21 height 18
click at [388, 316] on td "29" at bounding box center [384, 319] width 21 height 21
type input "[DATE]"
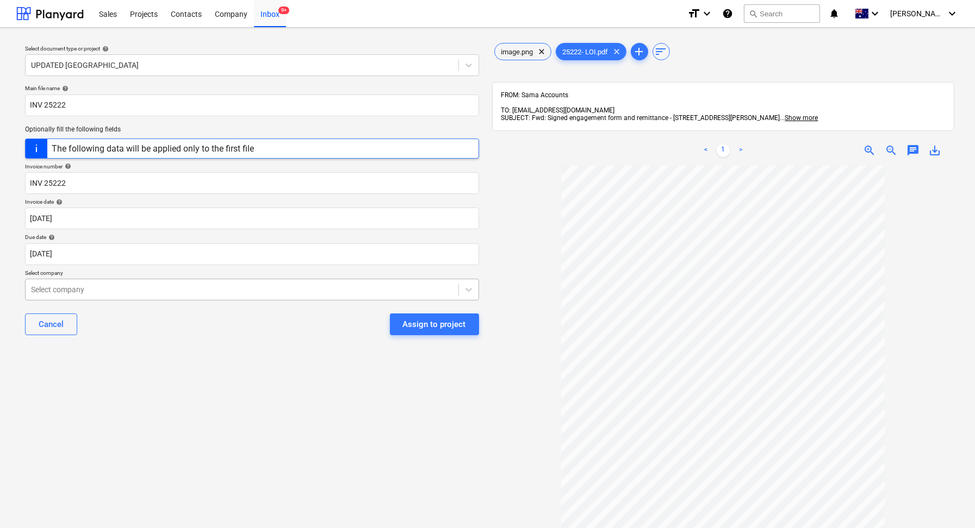
click at [172, 285] on div at bounding box center [242, 289] width 422 height 11
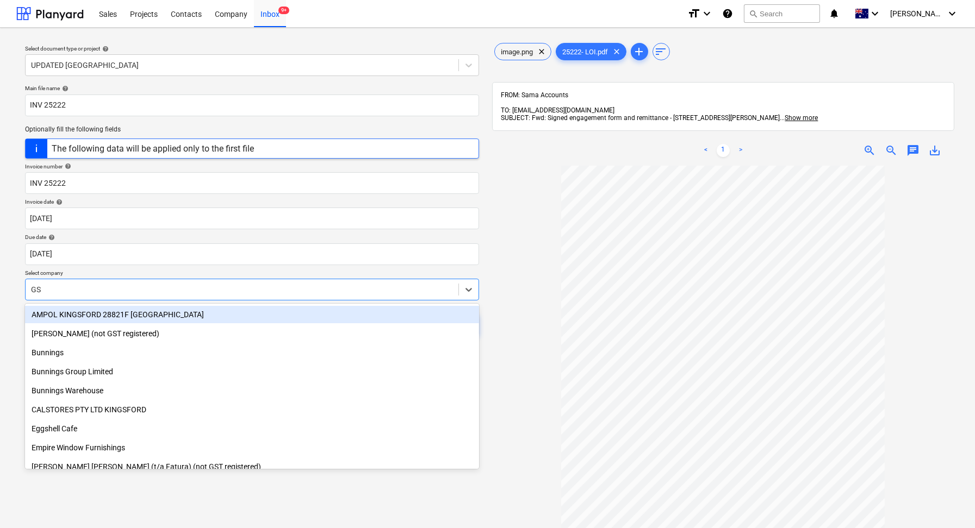
type input "GSA"
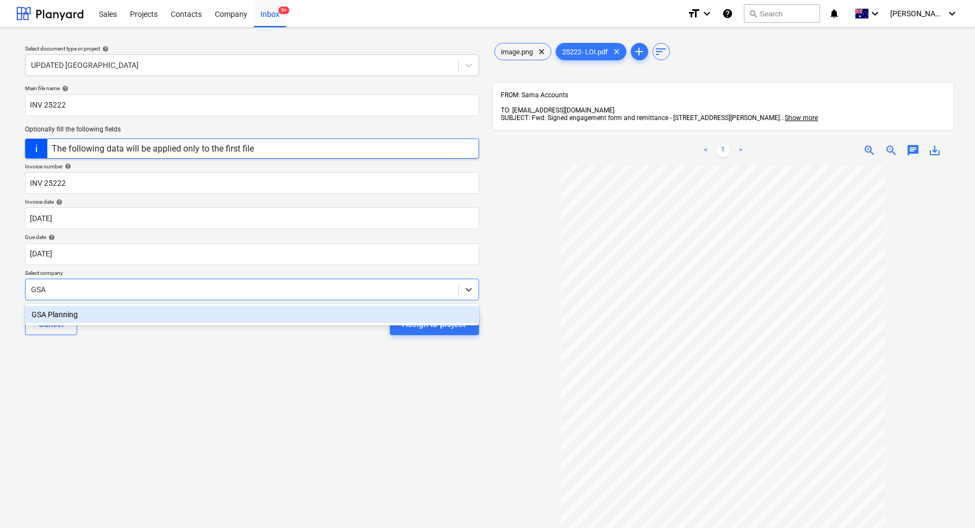
click at [129, 318] on div "GSA Planning" at bounding box center [252, 314] width 454 height 17
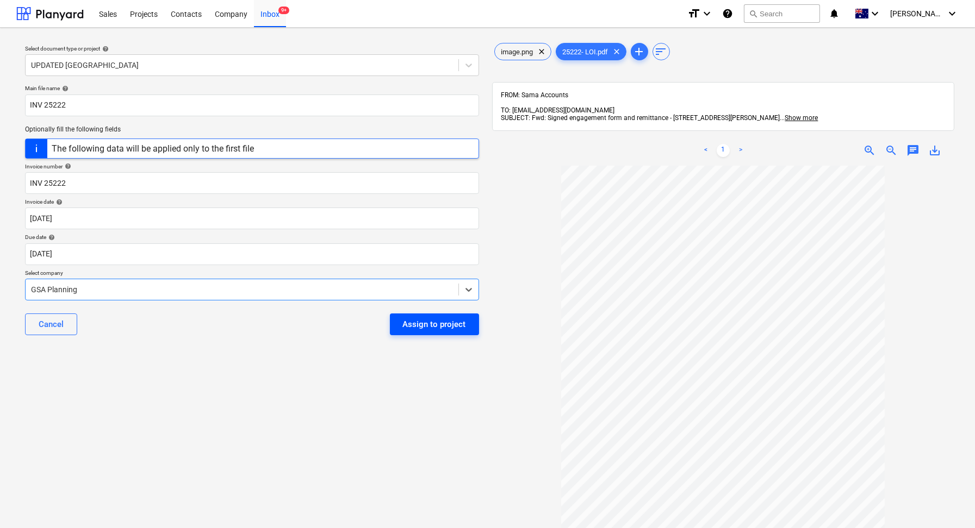
click at [431, 324] on div "Assign to project" at bounding box center [434, 324] width 63 height 14
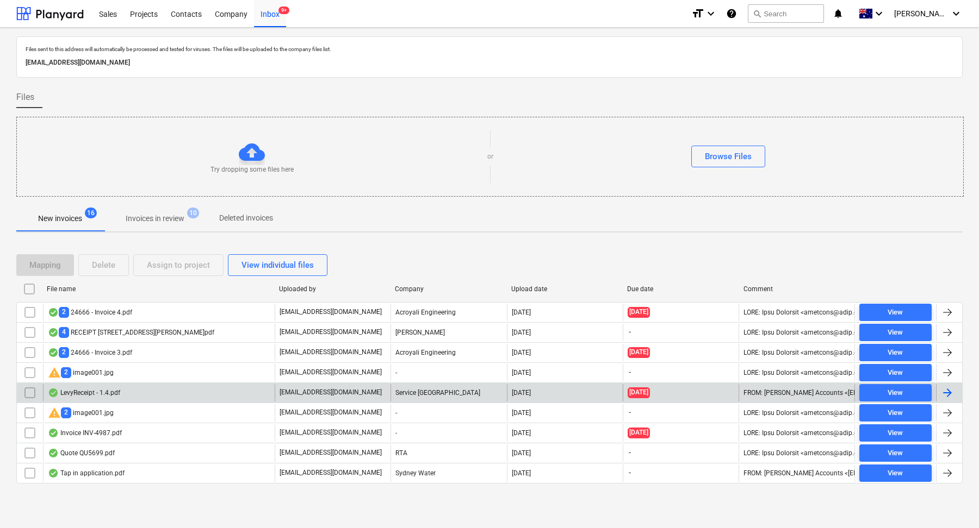
click at [167, 388] on div "LevyReceipt - 1.4.pdf" at bounding box center [159, 392] width 232 height 17
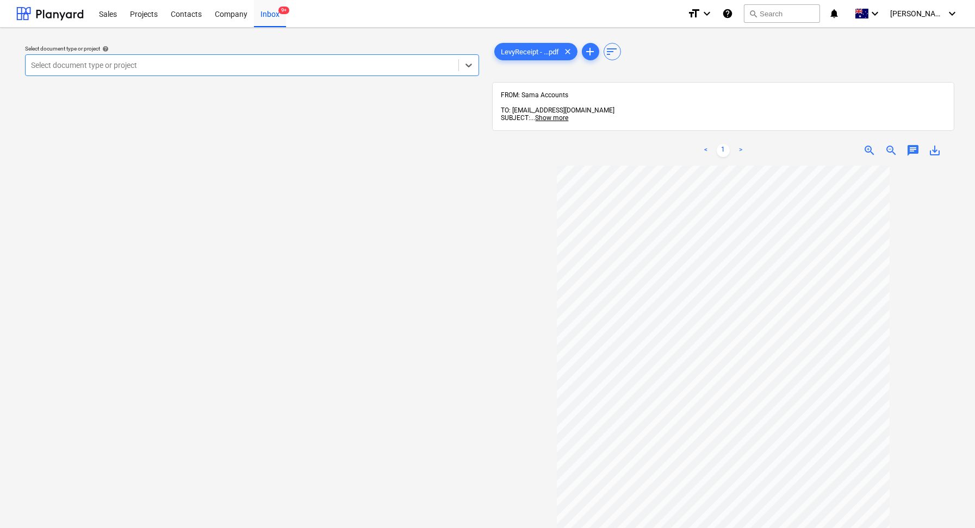
click at [77, 68] on div at bounding box center [242, 65] width 422 height 11
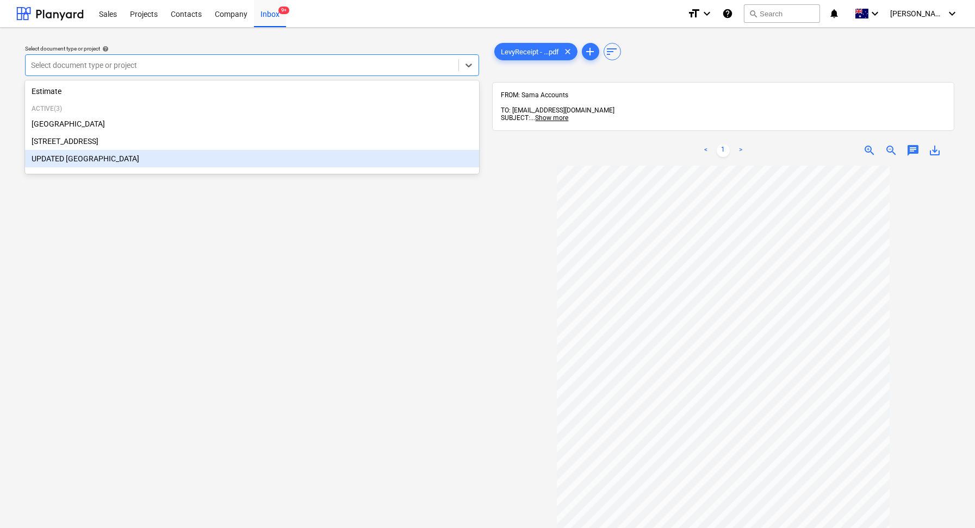
click at [94, 163] on div "UPDATED [GEOGRAPHIC_DATA]" at bounding box center [252, 158] width 454 height 17
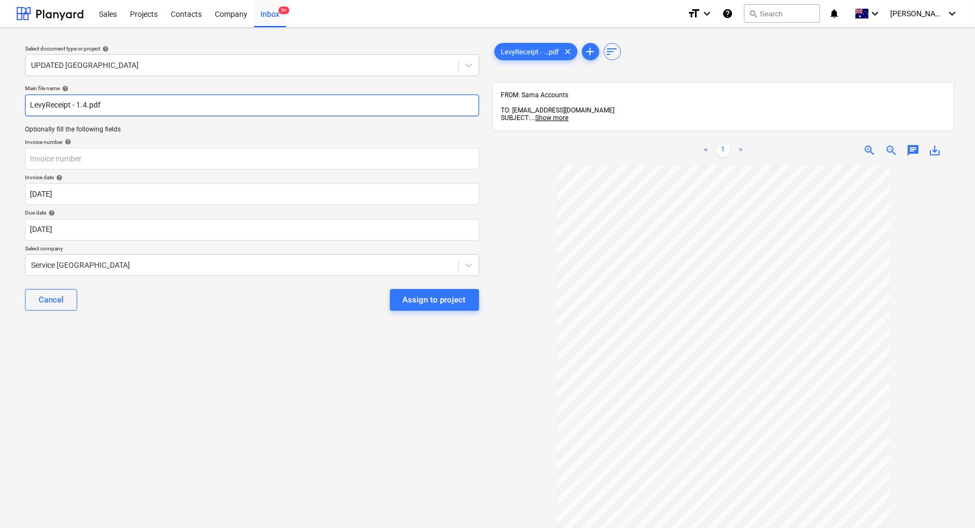
drag, startPoint x: 135, startPoint y: 103, endPoint x: 1, endPoint y: 103, distance: 134.3
click at [0, 103] on div "Select document type or project help UPDATED [GEOGRAPHIC_DATA] Main file name h…" at bounding box center [487, 352] width 975 height 649
type input "l"
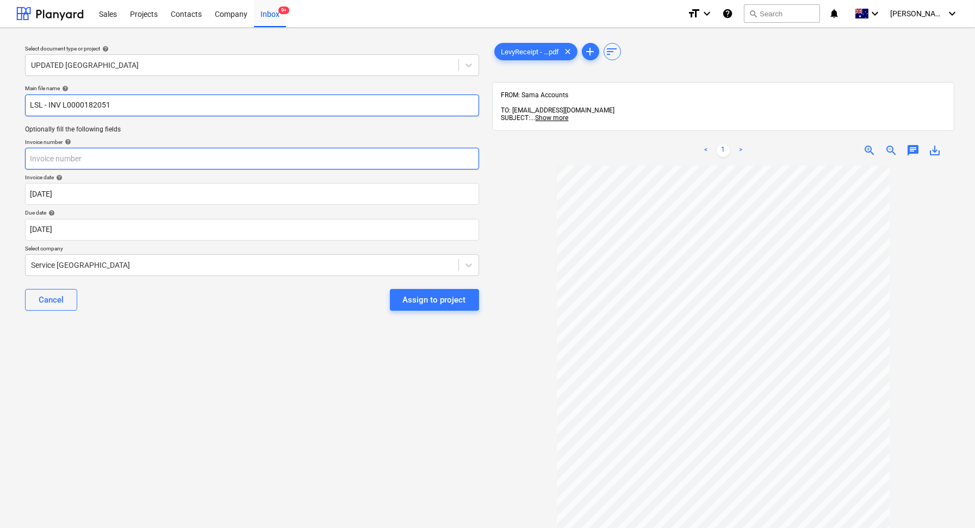
type input "LSL - INV L0000182051"
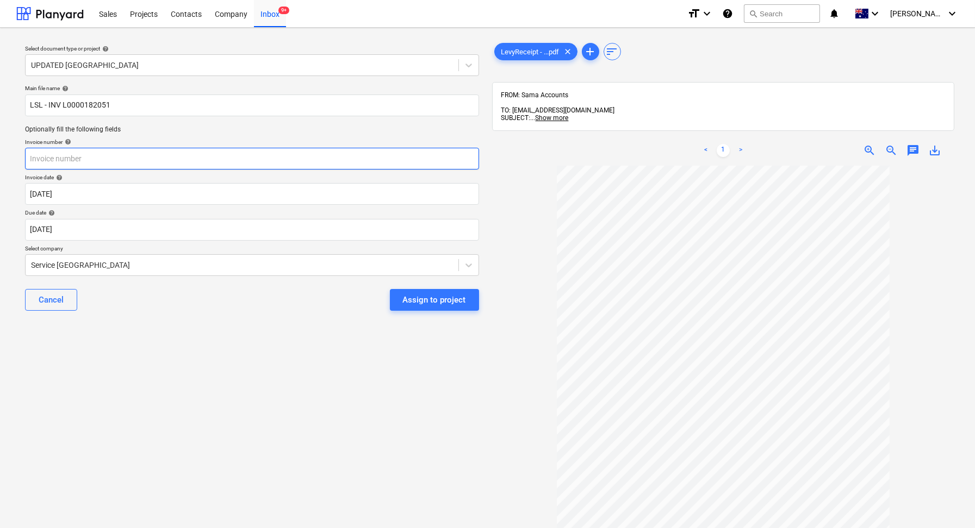
click at [113, 162] on input "text" at bounding box center [252, 159] width 454 height 22
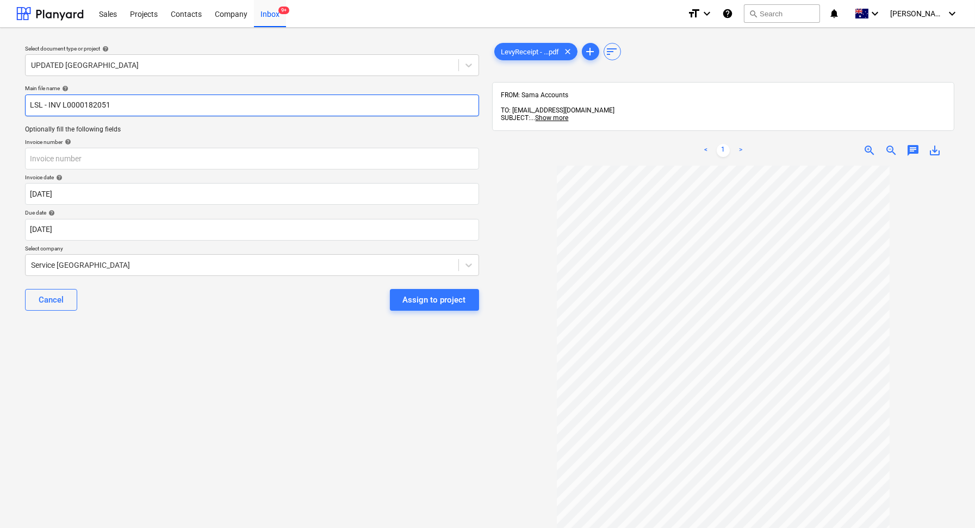
drag, startPoint x: 134, startPoint y: 107, endPoint x: 48, endPoint y: 105, distance: 85.9
click at [48, 105] on input "LSL - INV L0000182051" at bounding box center [252, 106] width 454 height 22
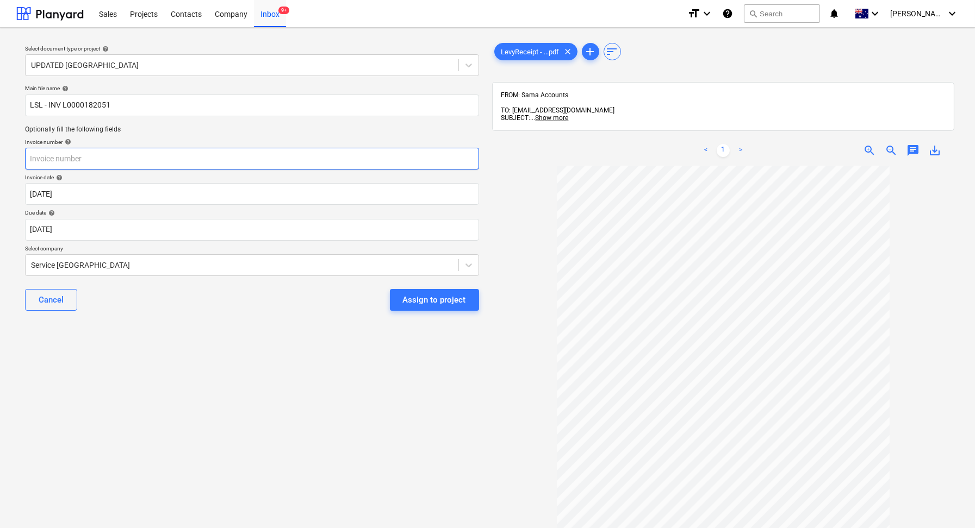
click at [63, 155] on input "text" at bounding box center [252, 159] width 454 height 22
paste input "INV L0000182051"
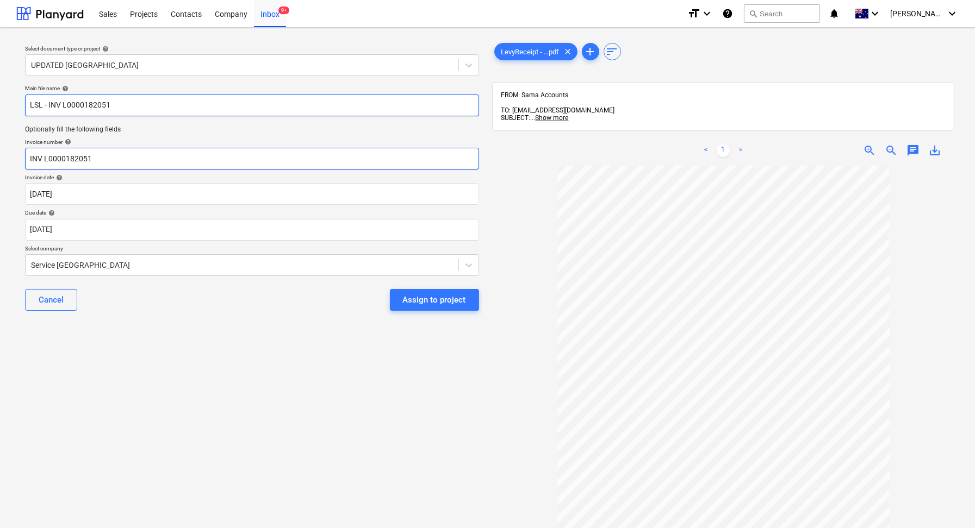
type input "INV L0000182051"
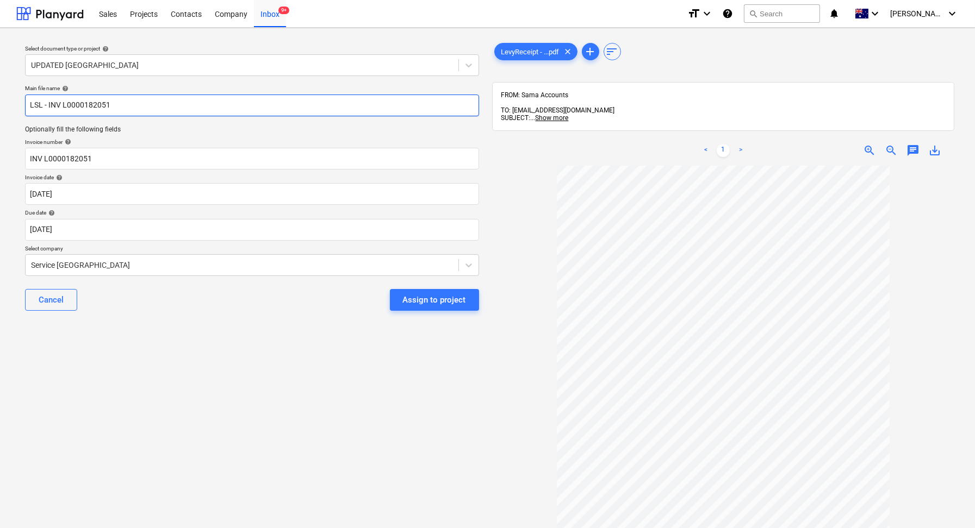
drag, startPoint x: 116, startPoint y: 108, endPoint x: 0, endPoint y: 102, distance: 116.0
click at [0, 102] on div "Select document type or project help UPDATED [GEOGRAPHIC_DATA] Main file name h…" at bounding box center [487, 352] width 975 height 649
type input "Long Service Levy"
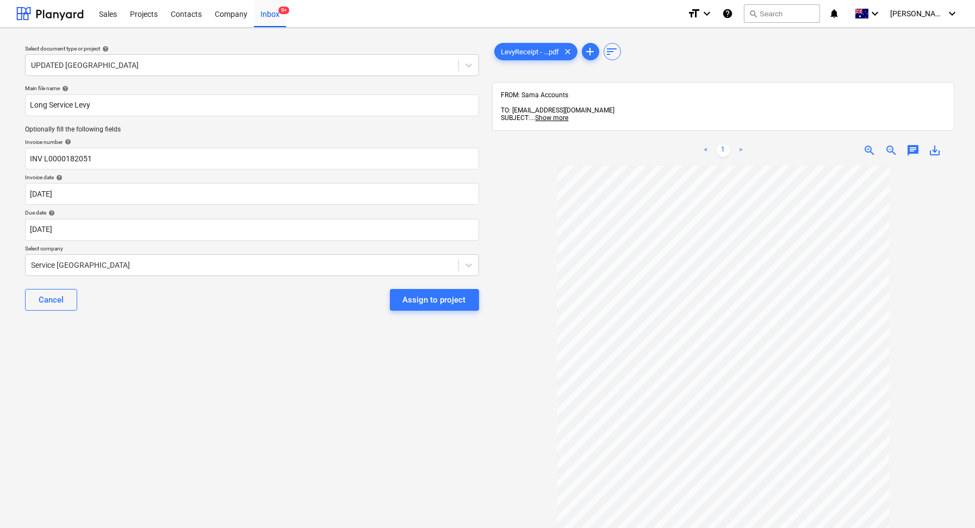
click at [127, 281] on div "Cancel Assign to project" at bounding box center [252, 300] width 454 height 39
click at [176, 262] on div at bounding box center [242, 265] width 422 height 11
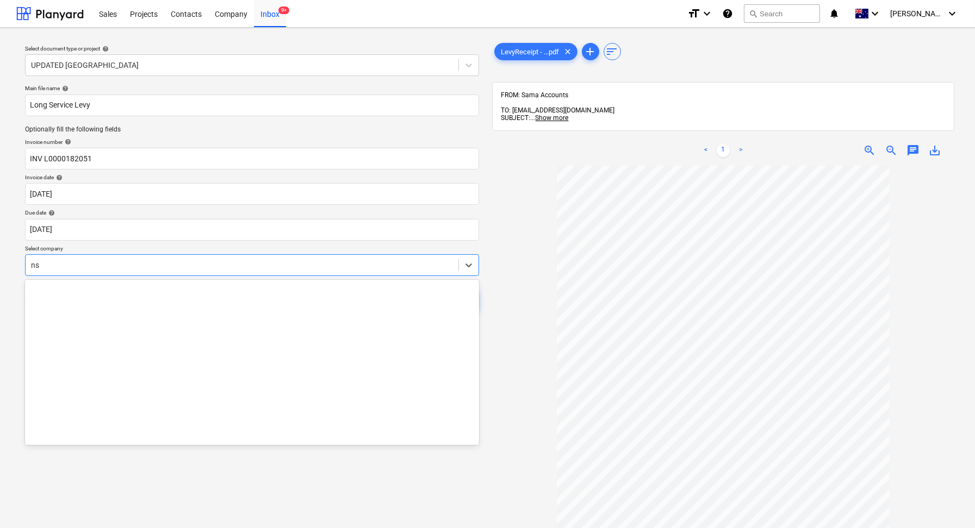
scroll to position [2272, 0]
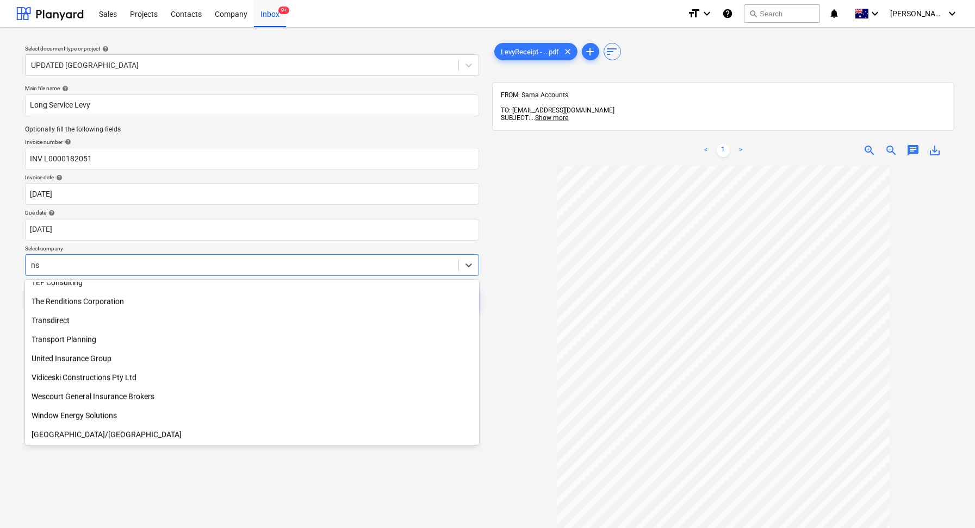
type input "n"
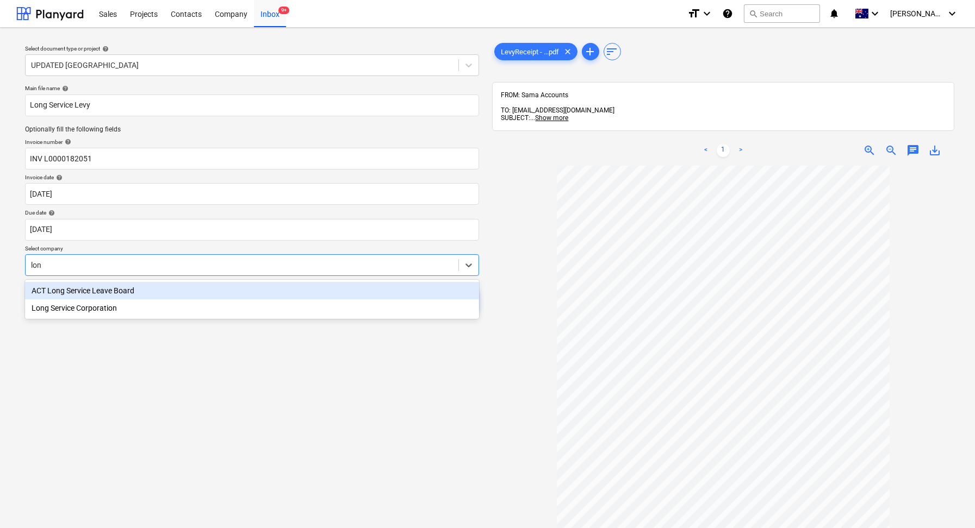
type input "long"
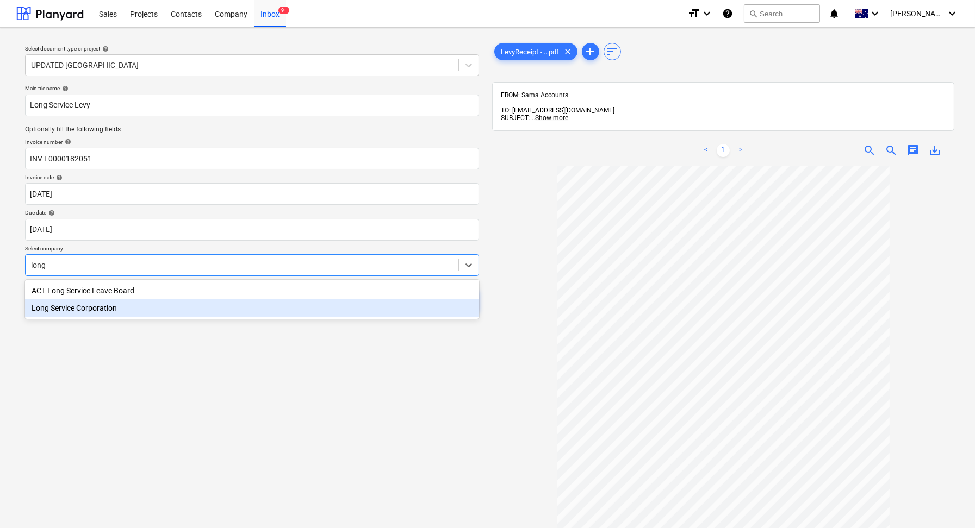
click at [178, 310] on div "Long Service Corporation" at bounding box center [252, 308] width 454 height 17
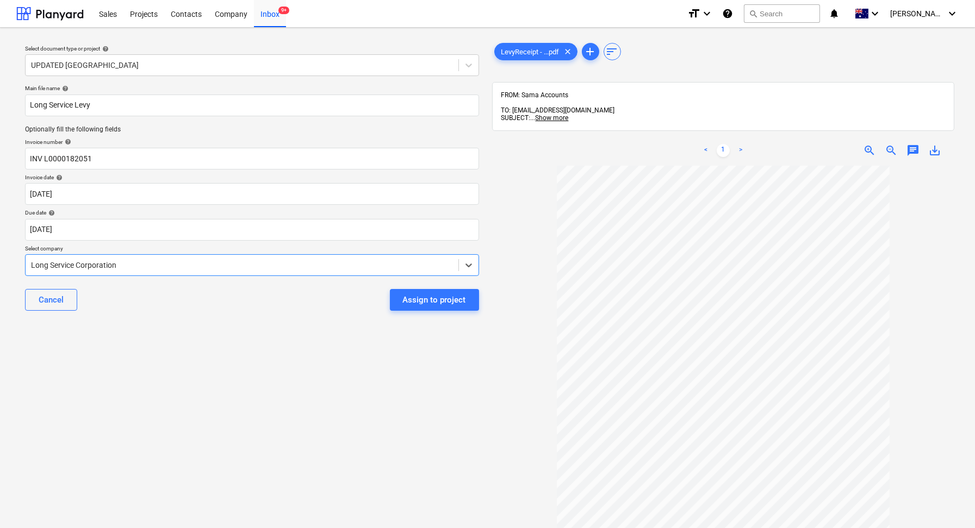
click at [243, 344] on div "Select document type or project help UPDATED [GEOGRAPHIC_DATA] Main file name h…" at bounding box center [251, 352] width 471 height 632
click at [426, 301] on div "Assign to project" at bounding box center [434, 300] width 63 height 14
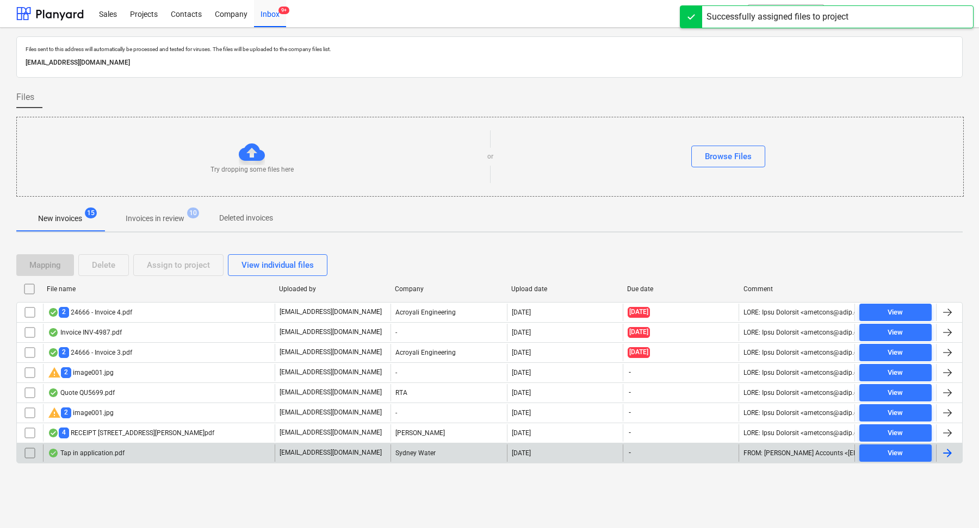
click at [153, 456] on div "Tap in application.pdf" at bounding box center [159, 453] width 232 height 17
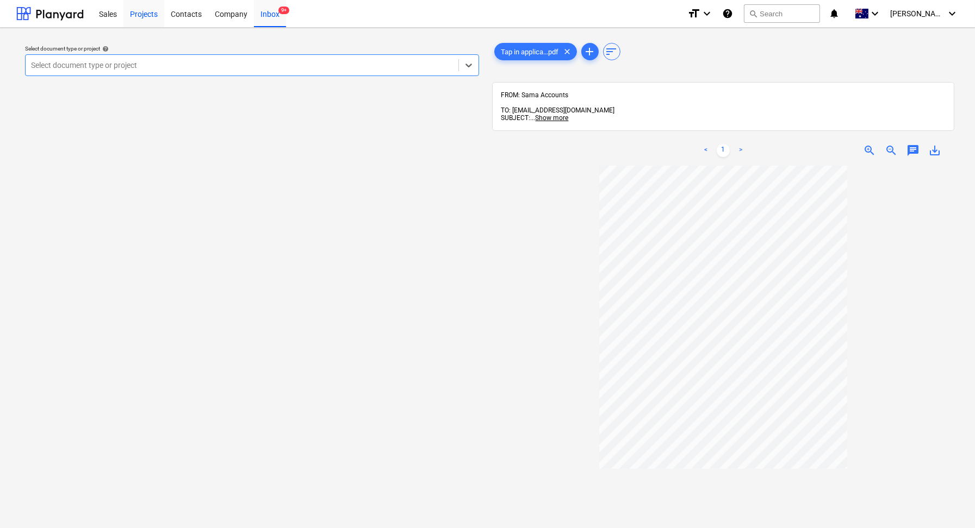
click at [128, 24] on div "Projects" at bounding box center [143, 13] width 41 height 28
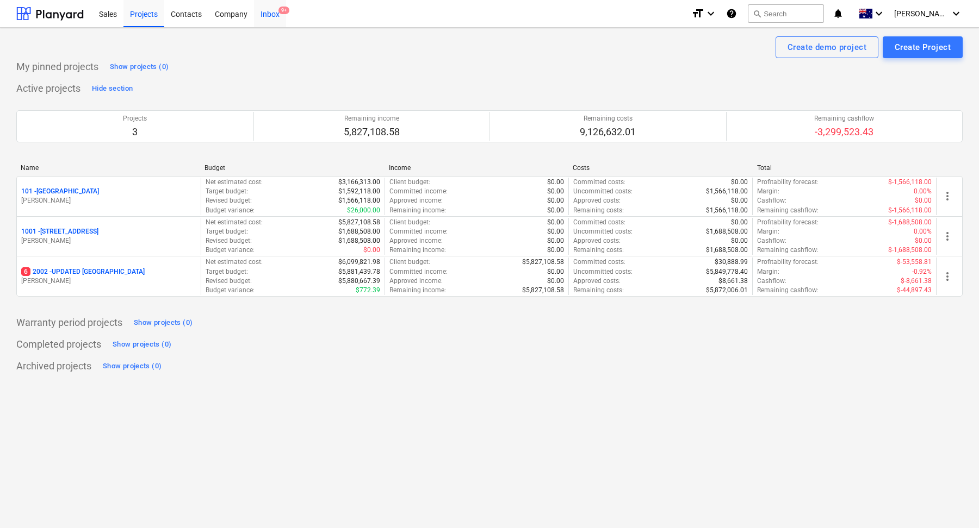
click at [273, 17] on div "Inbox 9+" at bounding box center [270, 13] width 32 height 28
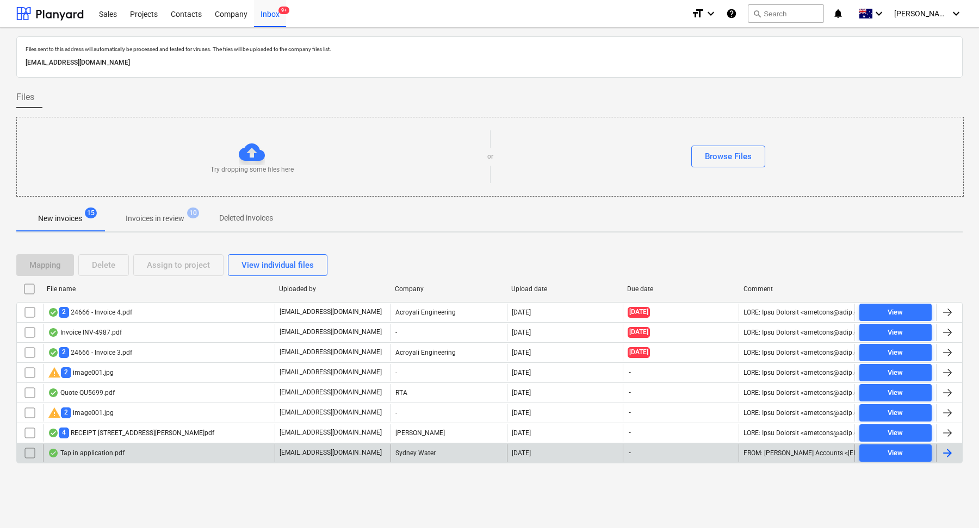
click at [151, 454] on div "Tap in application.pdf" at bounding box center [159, 453] width 232 height 17
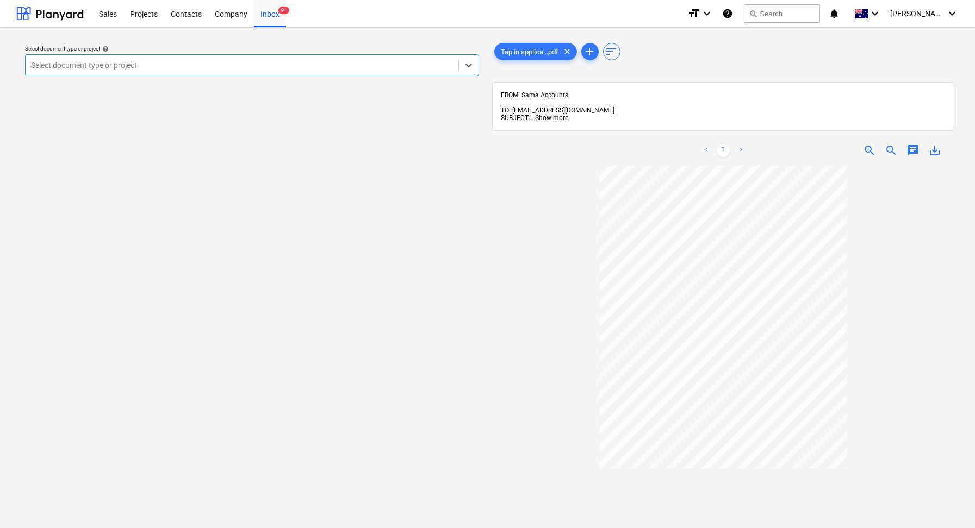
type input "b"
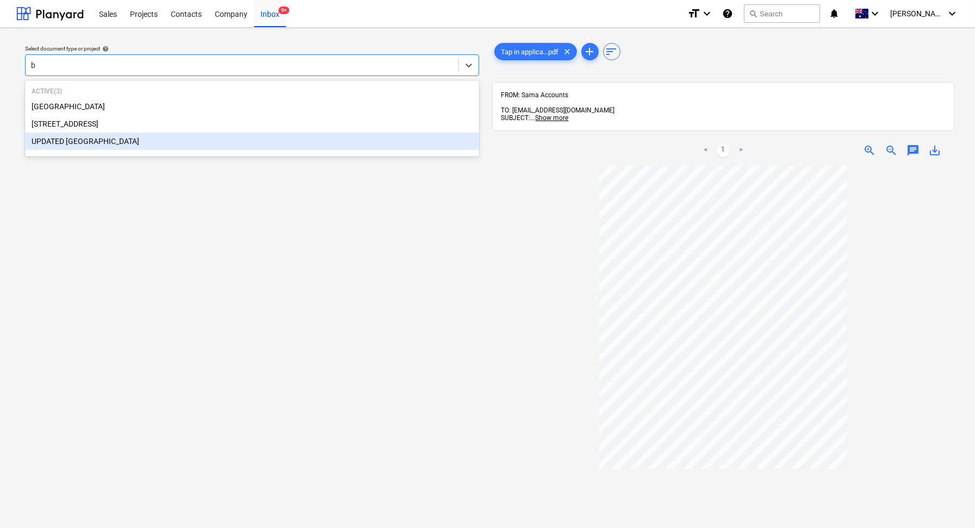
click at [114, 141] on div "UPDATED [GEOGRAPHIC_DATA]" at bounding box center [252, 141] width 454 height 17
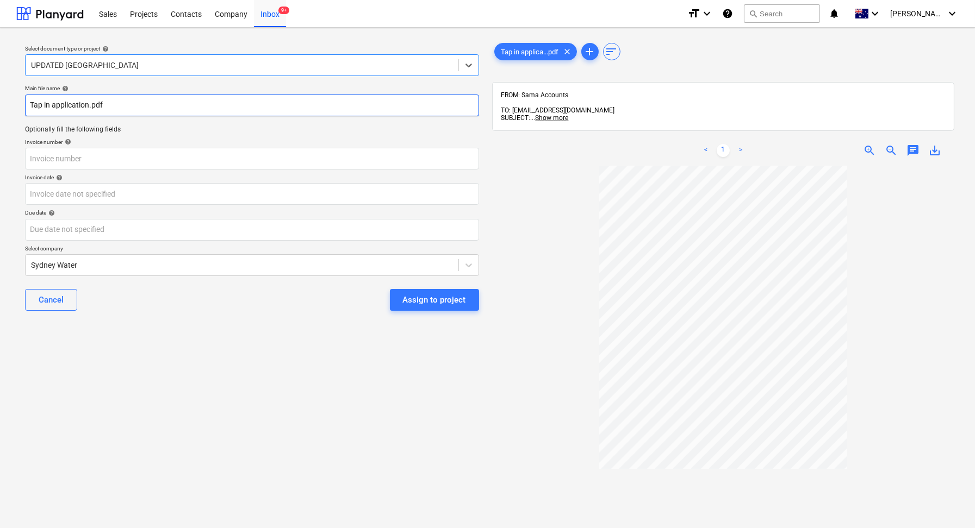
click at [135, 106] on input "Tap in application.pdf" at bounding box center [252, 106] width 454 height 22
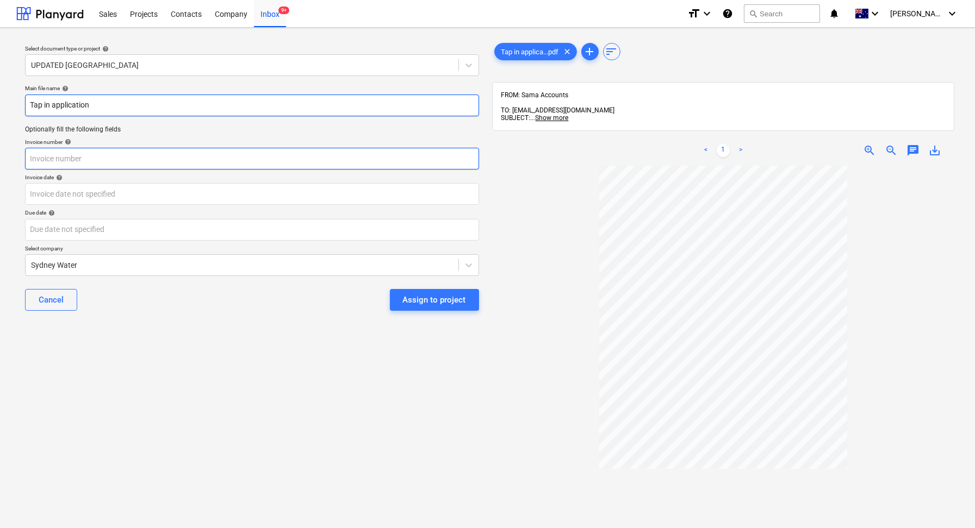
type input "Tap in application"
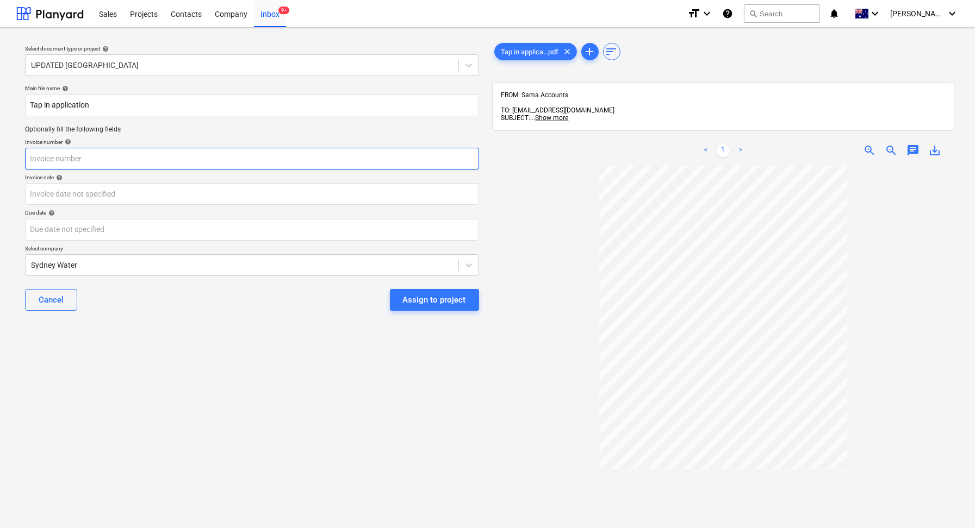
click at [84, 153] on input "text" at bounding box center [252, 159] width 454 height 22
type input "SW-04824754"
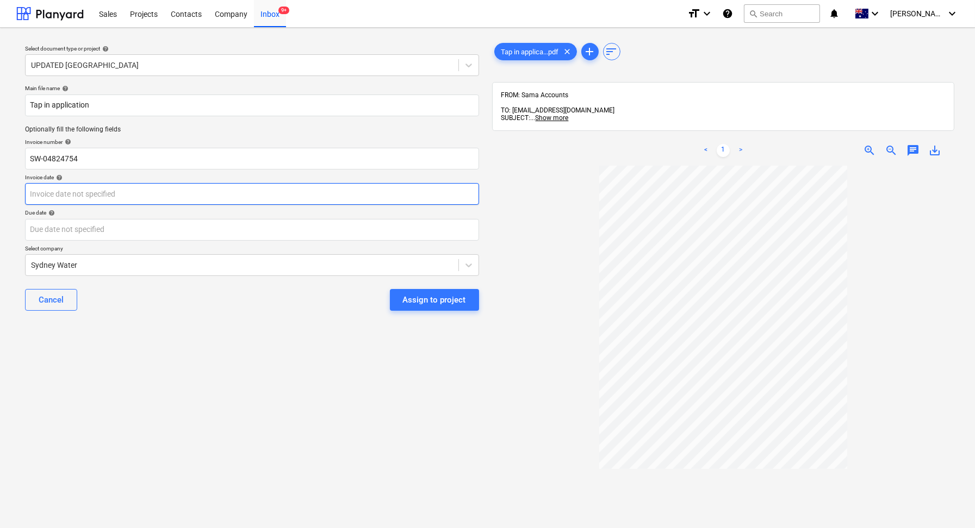
click at [81, 188] on body "Sales Projects Contacts Company Inbox 9+ format_size keyboard_arrow_down help s…" at bounding box center [487, 264] width 975 height 528
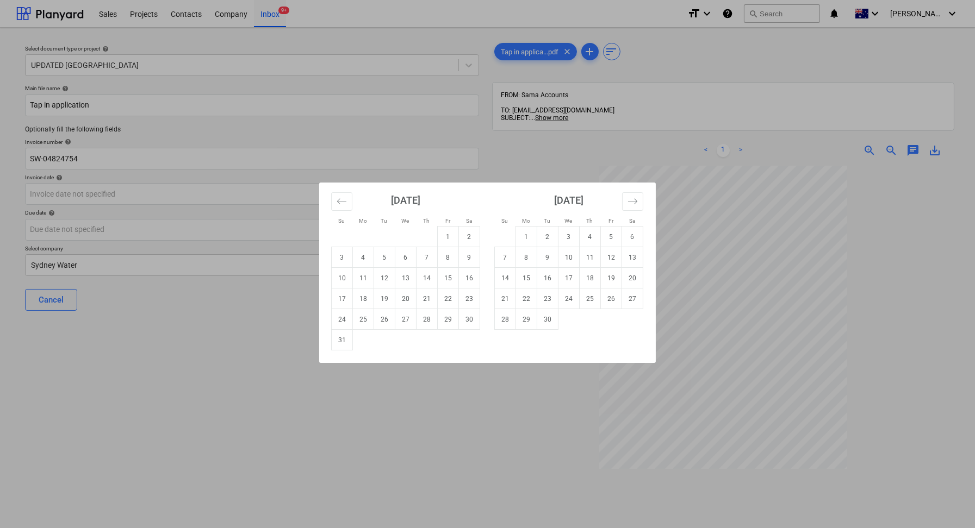
click at [547, 155] on div "Su Mo Tu We Th Fr Sa Su Mo Tu We Th Fr Sa [DATE] 1 2 3 4 5 6 7 8 9 10 11 12 13 …" at bounding box center [487, 264] width 975 height 528
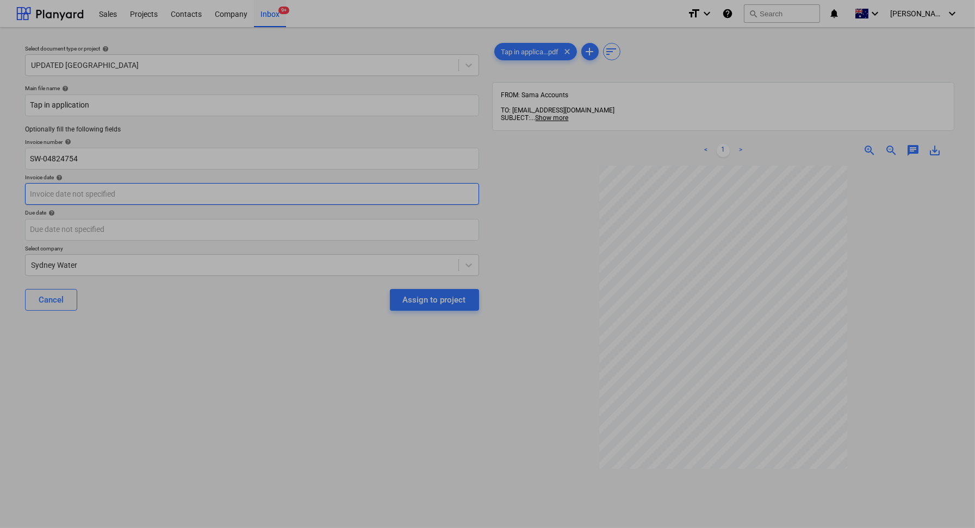
click at [96, 198] on body "Sales Projects Contacts Company Inbox 9+ format_size keyboard_arrow_down help s…" at bounding box center [487, 264] width 975 height 528
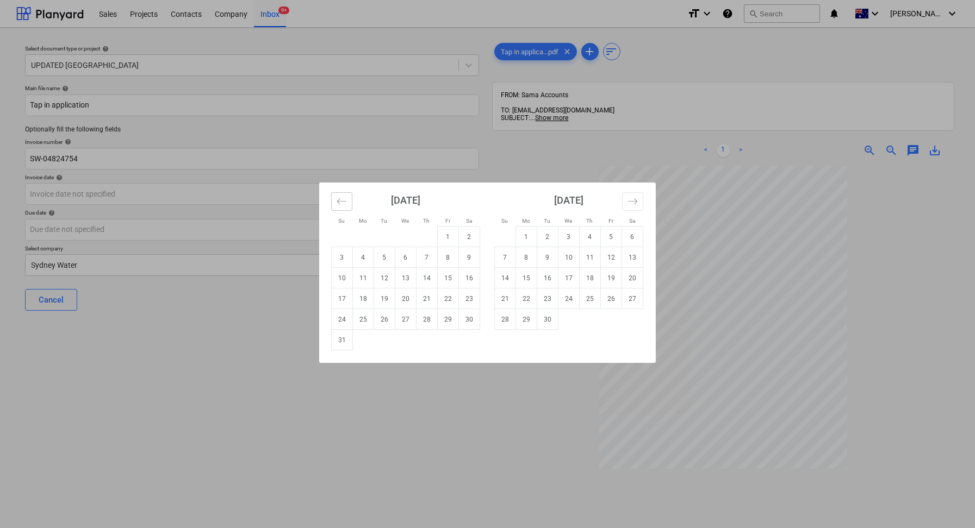
click at [343, 203] on icon "Move backward to switch to the previous month." at bounding box center [342, 201] width 10 height 10
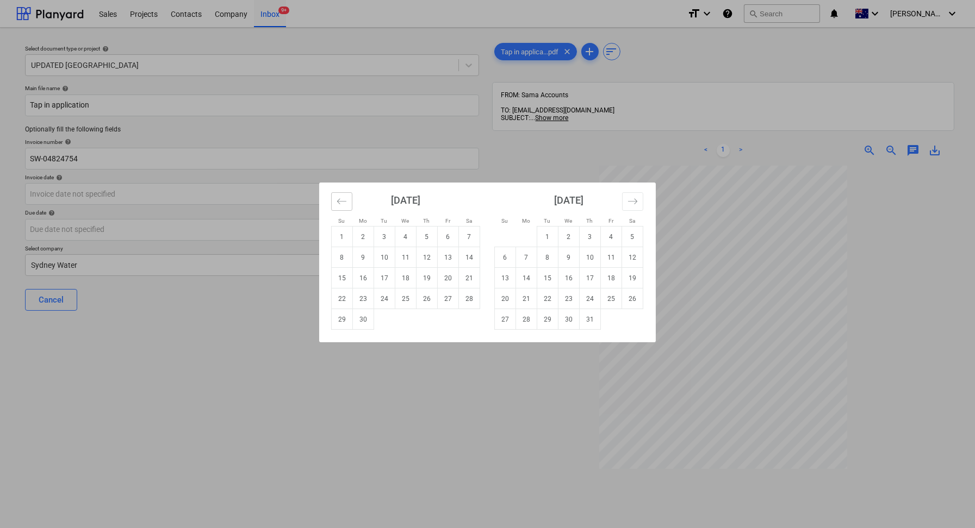
click at [343, 203] on icon "Move backward to switch to the previous month." at bounding box center [342, 201] width 10 height 10
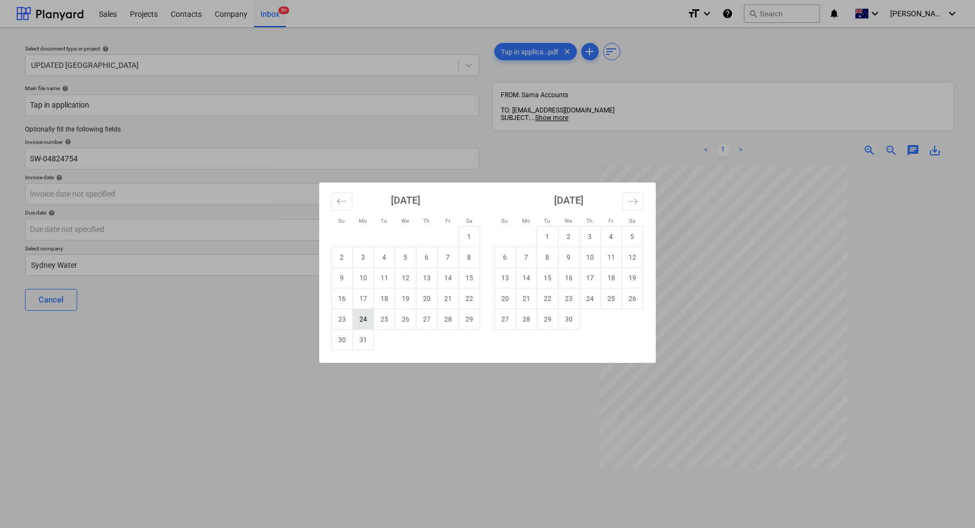
click at [366, 320] on td "24" at bounding box center [363, 319] width 21 height 21
type input "[DATE]"
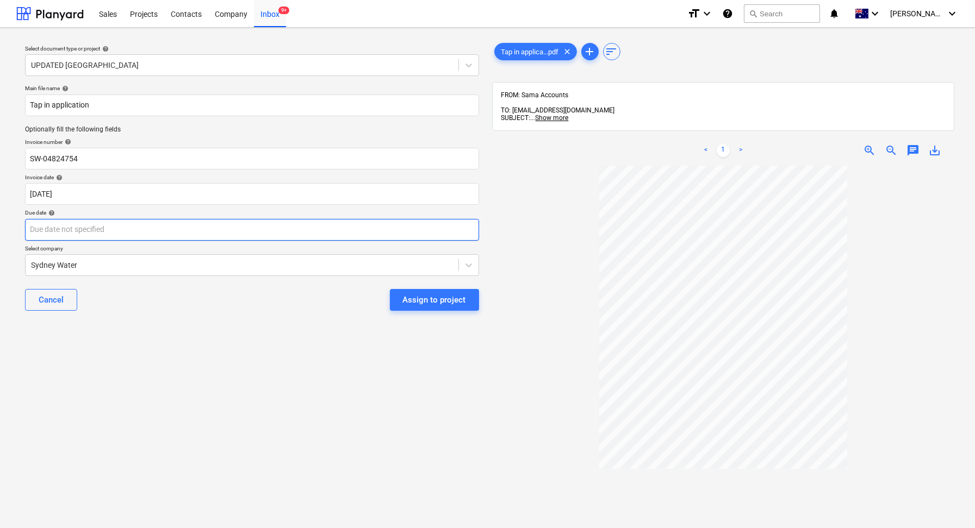
click at [139, 235] on body "Sales Projects Contacts Company Inbox 9+ format_size keyboard_arrow_down help s…" at bounding box center [487, 264] width 975 height 528
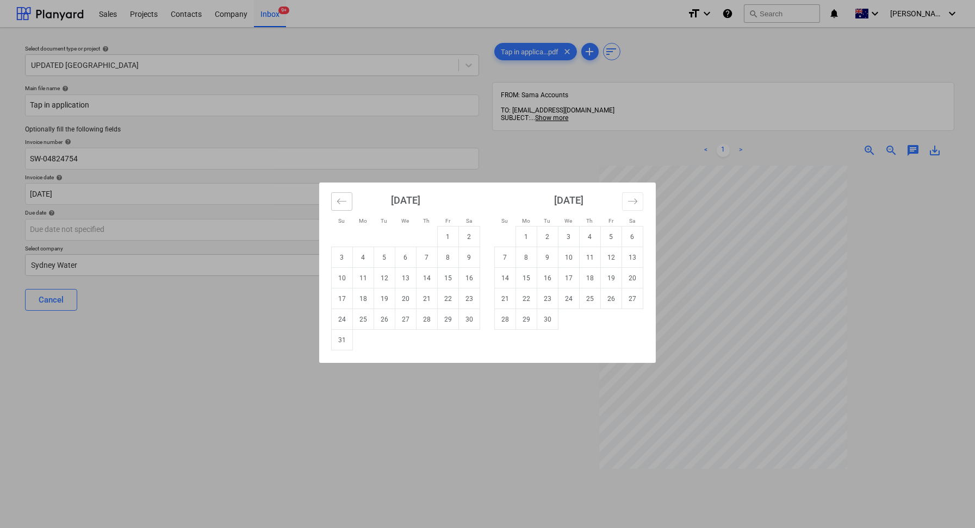
click at [344, 202] on icon "Move backward to switch to the previous month." at bounding box center [342, 201] width 10 height 10
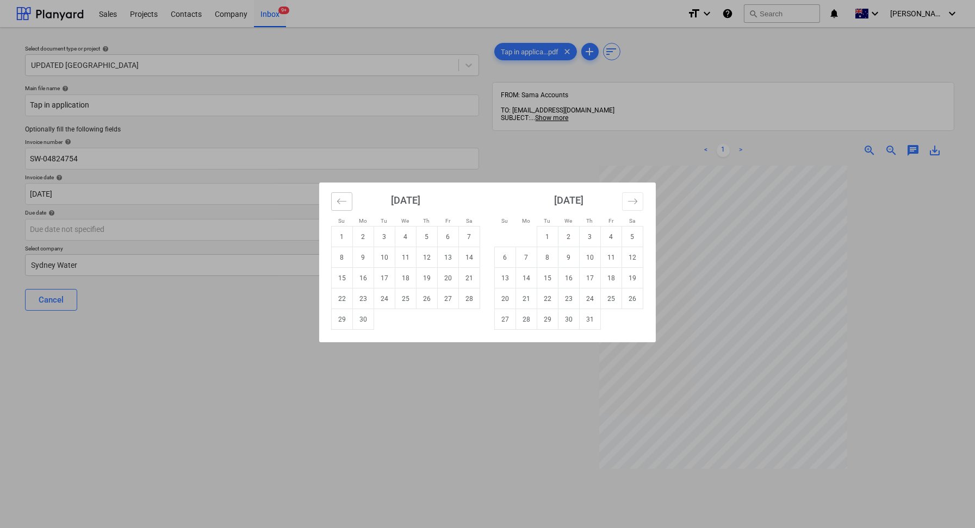
click at [344, 202] on icon "Move backward to switch to the previous month." at bounding box center [342, 201] width 10 height 10
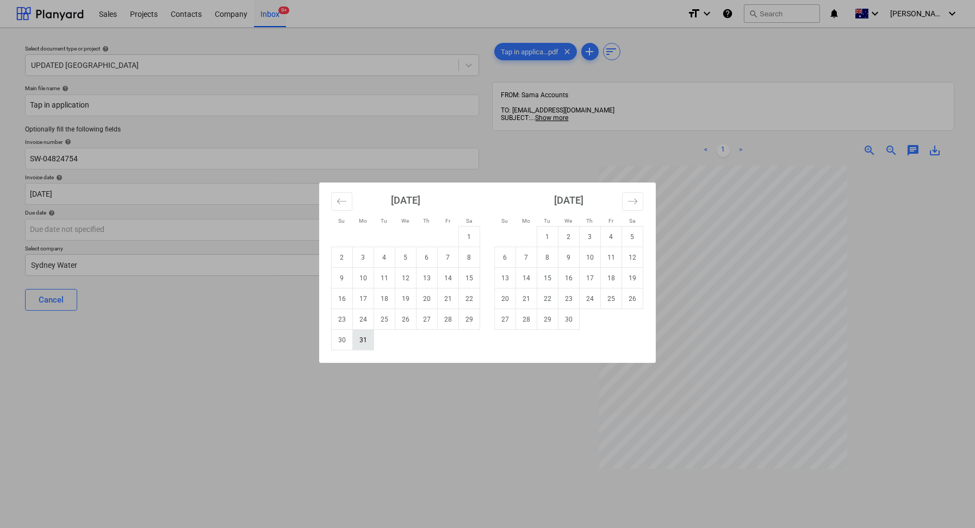
click at [365, 339] on td "31" at bounding box center [363, 340] width 21 height 21
type input "[DATE]"
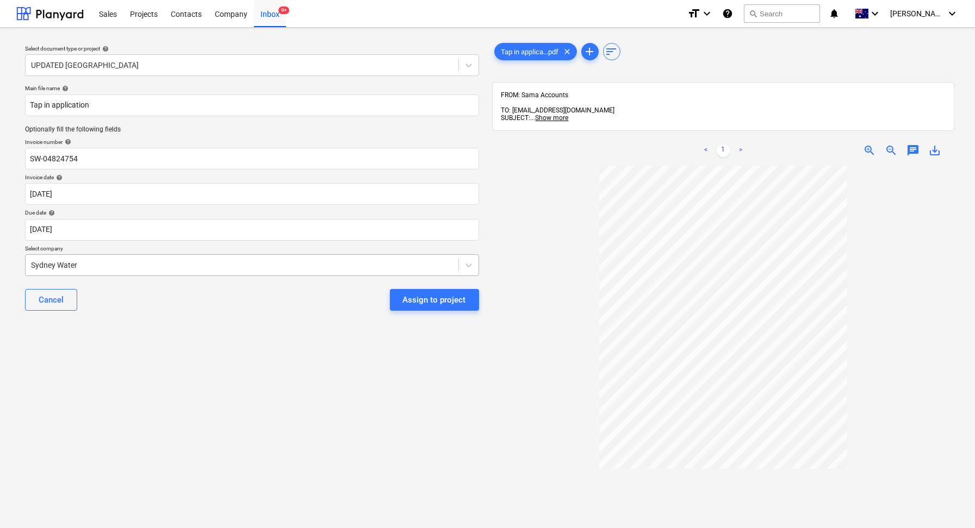
click at [110, 260] on div at bounding box center [242, 265] width 422 height 11
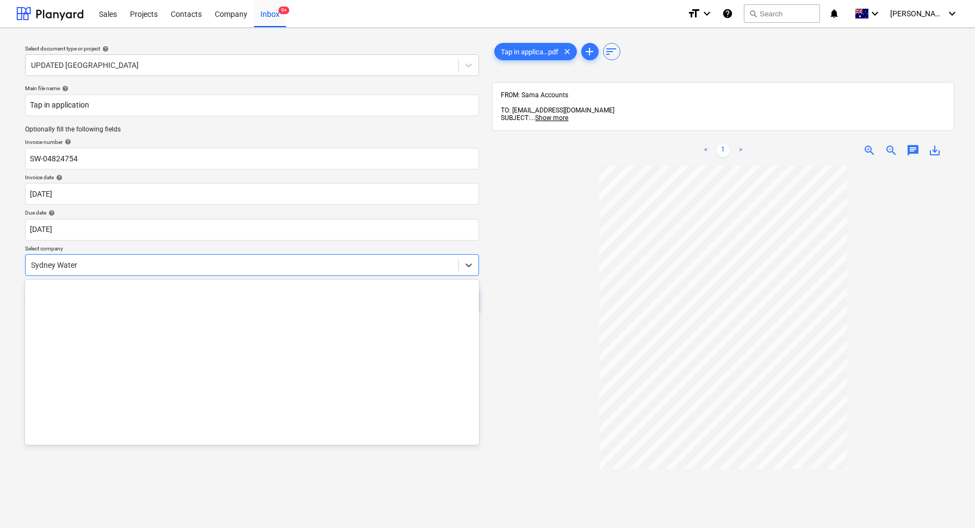
scroll to position [22472, 0]
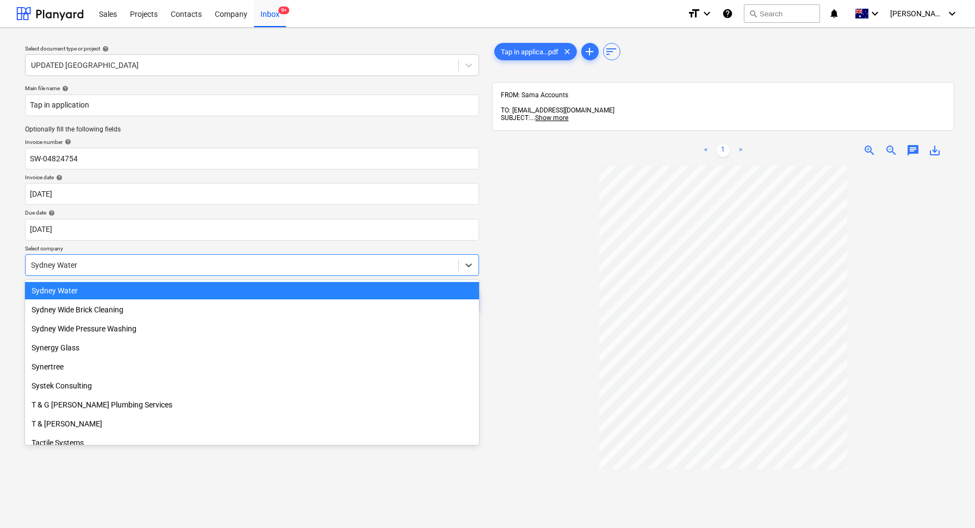
click at [118, 289] on div "Sydney Water" at bounding box center [252, 290] width 454 height 17
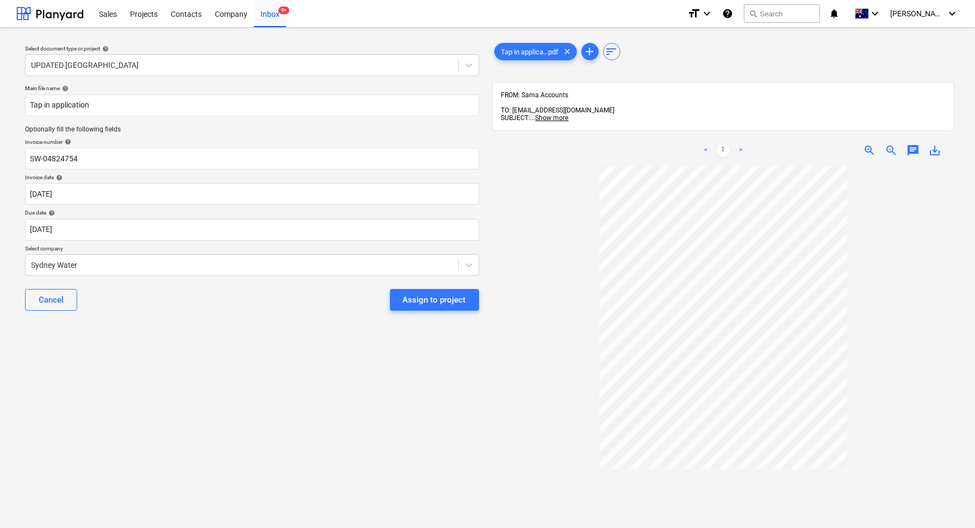
click at [200, 350] on div "Select document type or project help UPDATED [GEOGRAPHIC_DATA] Main file name h…" at bounding box center [251, 352] width 471 height 632
click at [442, 306] on div "Assign to project" at bounding box center [434, 300] width 63 height 14
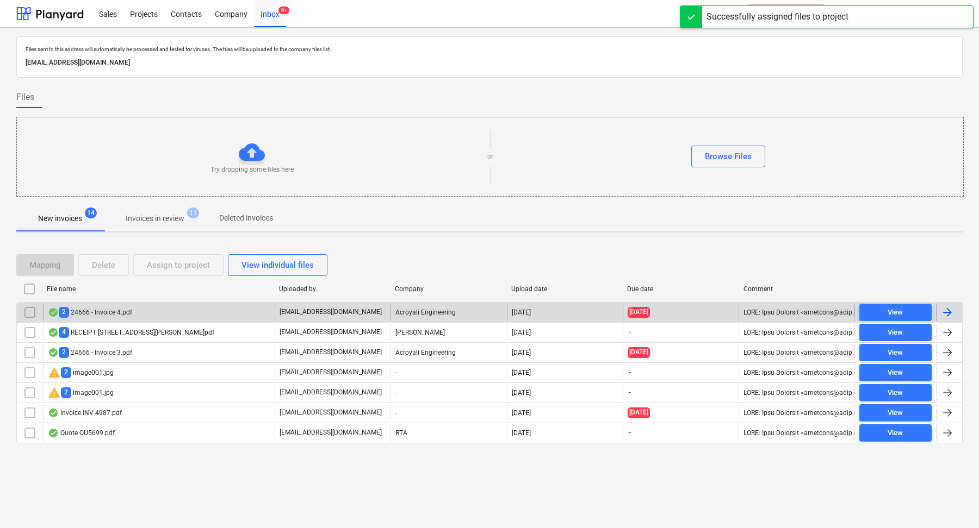
click at [160, 309] on div "2 24666 - Invoice 4.pdf" at bounding box center [159, 312] width 232 height 17
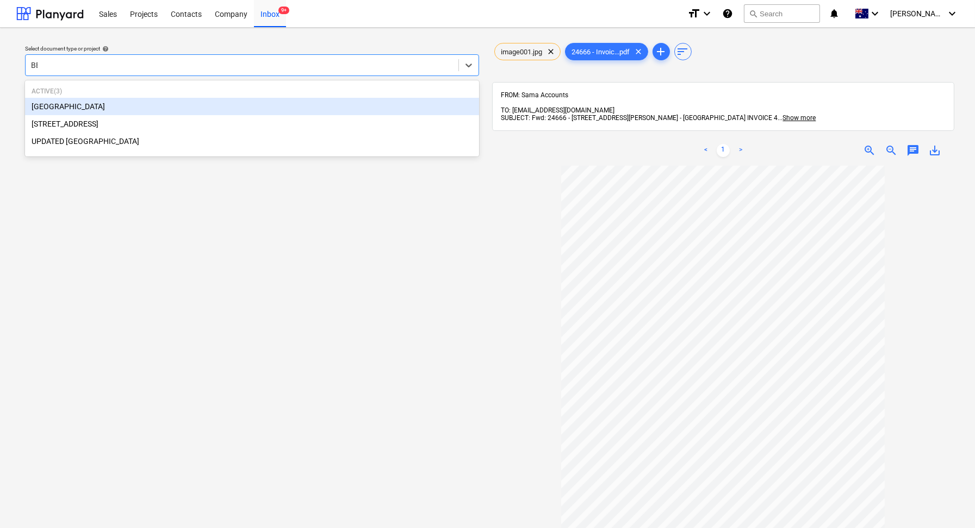
type input "BELL"
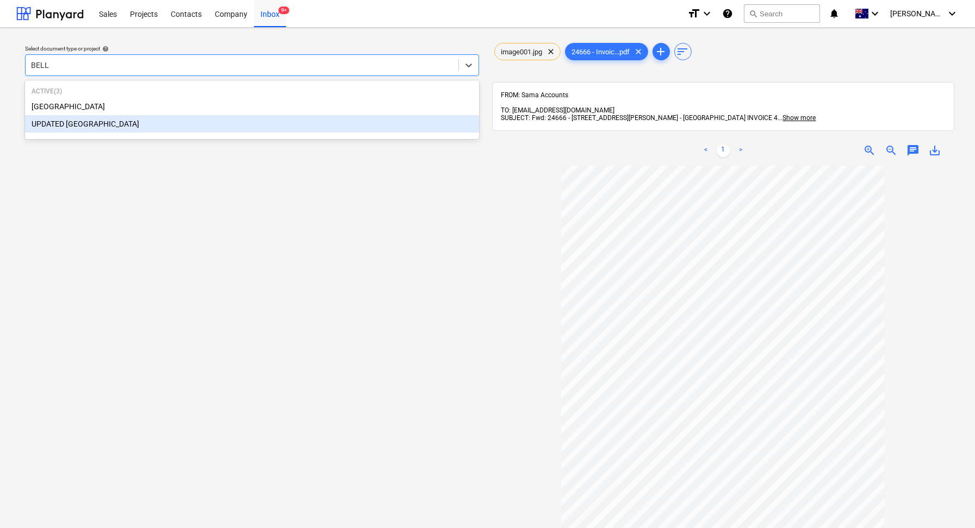
click at [91, 130] on div "UPDATED [GEOGRAPHIC_DATA]" at bounding box center [252, 123] width 454 height 17
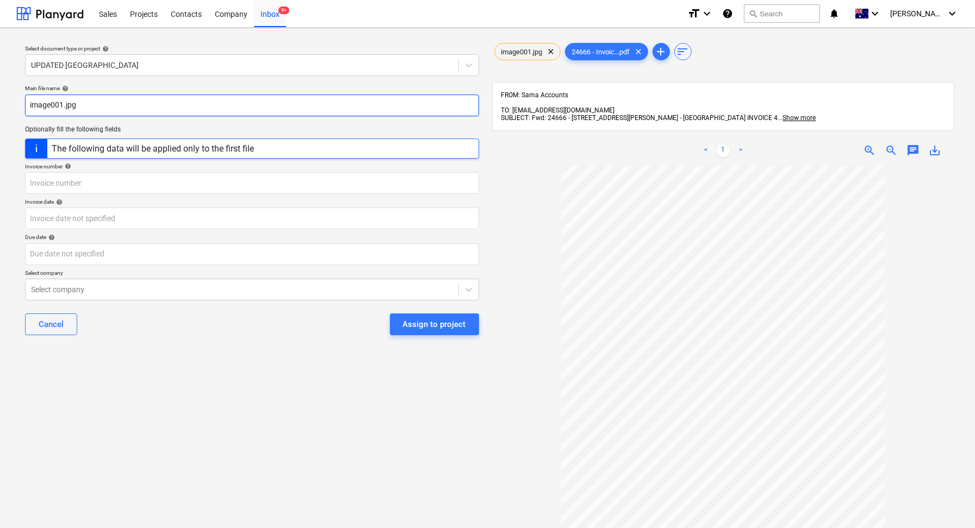
drag, startPoint x: 117, startPoint y: 104, endPoint x: 10, endPoint y: 103, distance: 107.1
click at [10, 104] on div "Select document type or project help UPDATED [GEOGRAPHIC_DATA] Main file name h…" at bounding box center [487, 352] width 975 height 649
drag, startPoint x: 72, startPoint y: 100, endPoint x: 0, endPoint y: 99, distance: 71.8
click at [0, 99] on div "Select document type or project help UPDATED [GEOGRAPHIC_DATA] Main file name h…" at bounding box center [487, 352] width 975 height 649
drag, startPoint x: 94, startPoint y: 101, endPoint x: 0, endPoint y: 101, distance: 94.1
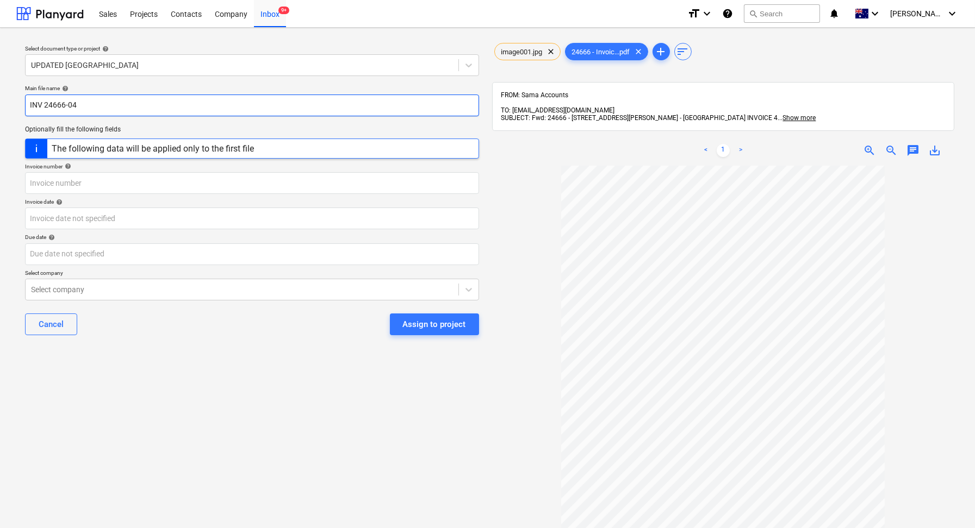
click at [0, 101] on div "Select document type or project help UPDATED [GEOGRAPHIC_DATA] Main file name h…" at bounding box center [487, 352] width 975 height 649
click at [78, 107] on input "INV 24666-04" at bounding box center [252, 106] width 454 height 22
drag, startPoint x: 78, startPoint y: 107, endPoint x: 46, endPoint y: 107, distance: 32.6
click at [46, 107] on input "INV 24666-04" at bounding box center [252, 106] width 454 height 22
type input "INV 24666-04"
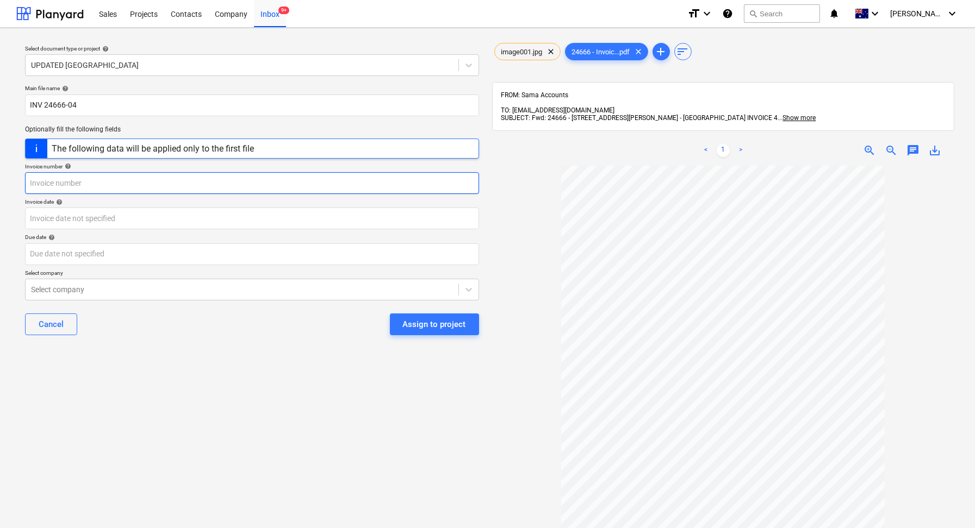
click at [55, 185] on input "text" at bounding box center [252, 183] width 454 height 22
paste input "24666-04"
type input "24666-04"
click at [127, 298] on div "Select company" at bounding box center [252, 290] width 454 height 22
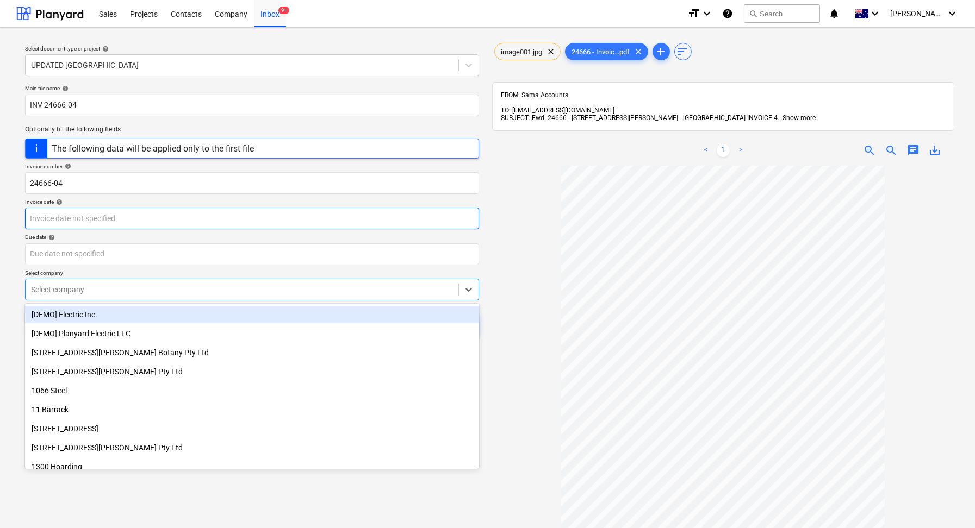
click at [108, 213] on body "Sales Projects Contacts Company Inbox 9+ format_size keyboard_arrow_down help s…" at bounding box center [487, 264] width 975 height 528
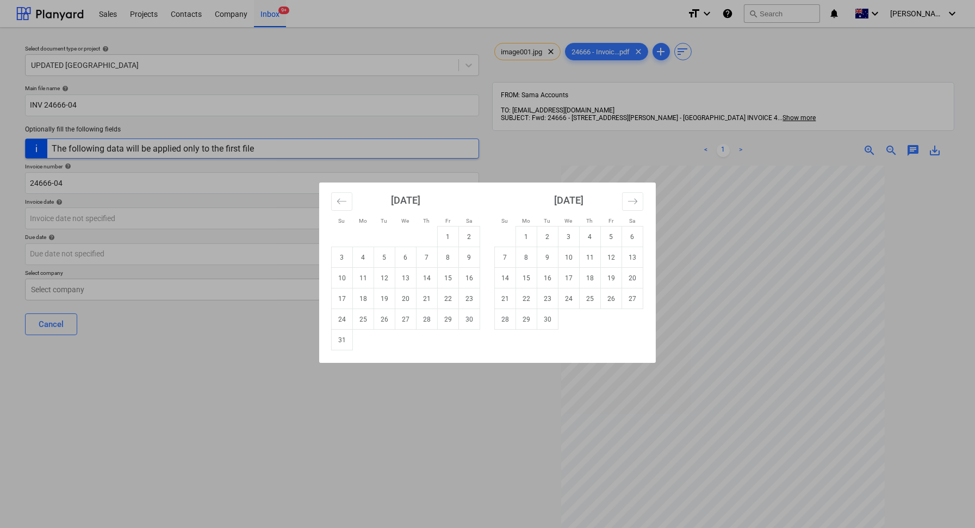
click at [182, 220] on div "Su Mo Tu We Th Fr Sa Su Mo Tu We Th Fr Sa [DATE] 1 2 3 4 5 6 7 8 9 10 11 12 13 …" at bounding box center [487, 264] width 975 height 528
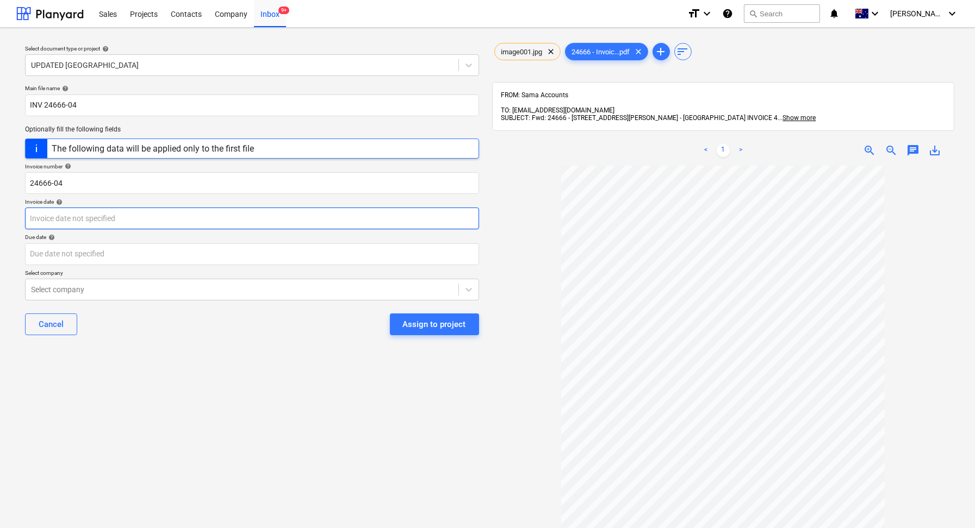
click at [95, 216] on body "Sales Projects Contacts Company Inbox 9+ format_size keyboard_arrow_down help s…" at bounding box center [487, 264] width 975 height 528
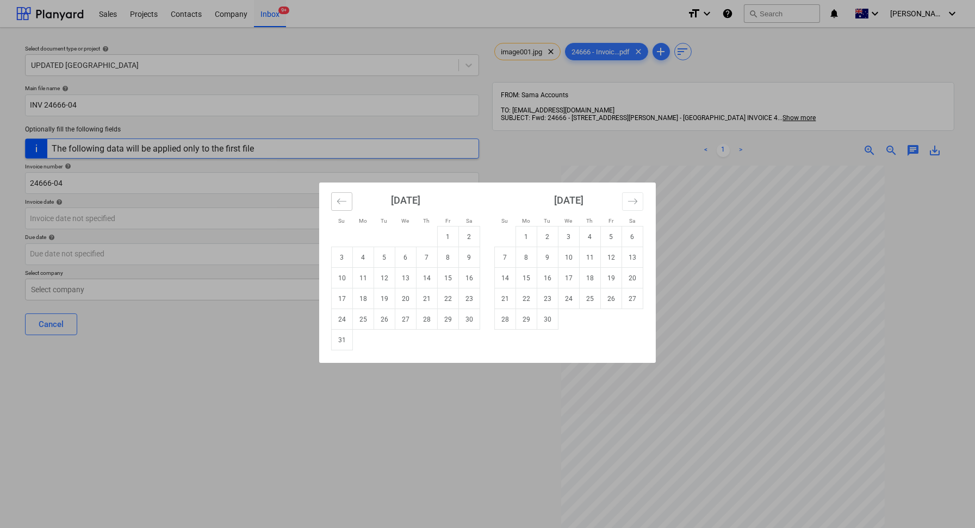
click at [343, 198] on icon "Move backward to switch to the previous month." at bounding box center [342, 201] width 10 height 10
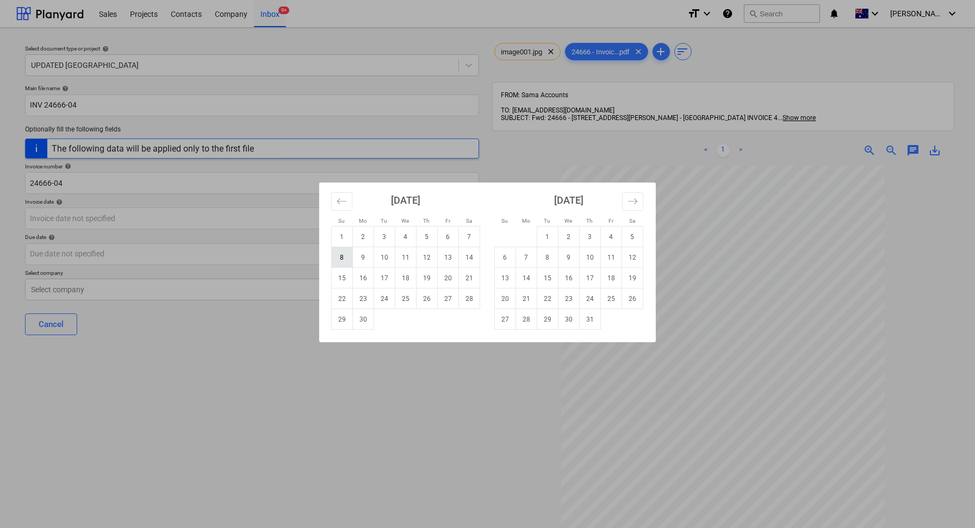
click at [348, 258] on td "8" at bounding box center [342, 257] width 21 height 21
type input "[DATE]"
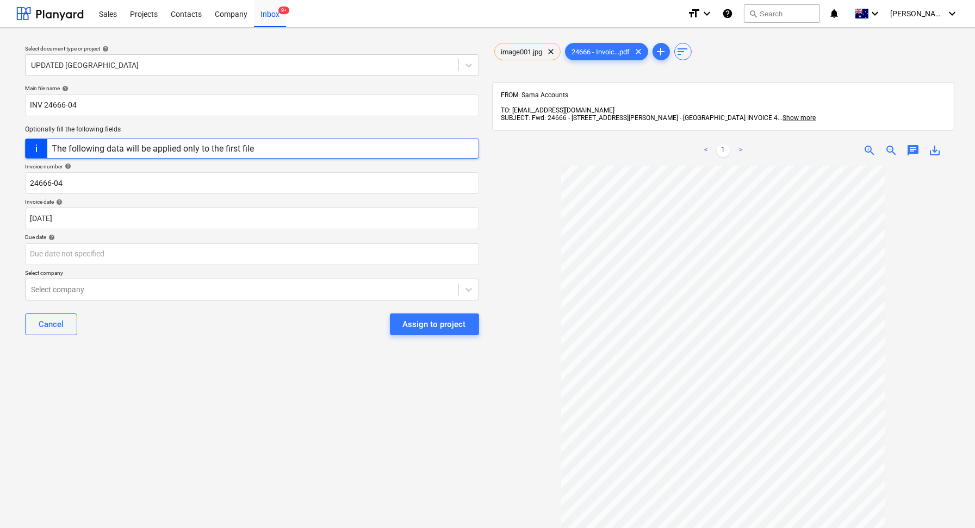
click at [311, 265] on div "Main file name help INV 24666-04 Optionally fill the following fields The follo…" at bounding box center [252, 214] width 463 height 268
click at [287, 256] on body "Sales Projects Contacts Company Inbox 9+ format_size keyboard_arrow_down help s…" at bounding box center [487, 264] width 975 height 528
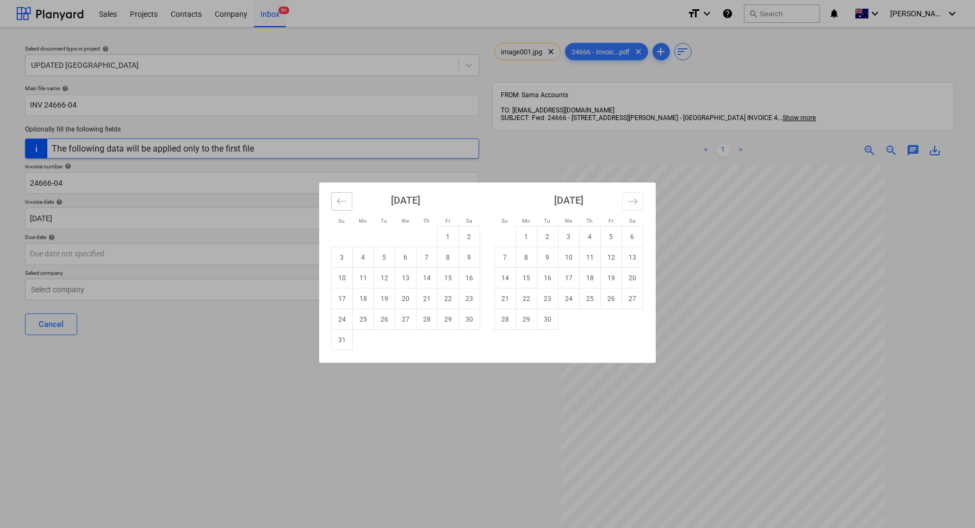
click at [346, 200] on icon "Move backward to switch to the previous month." at bounding box center [342, 201] width 10 height 10
click at [347, 200] on button "Move backward to switch to the previous month." at bounding box center [341, 201] width 21 height 18
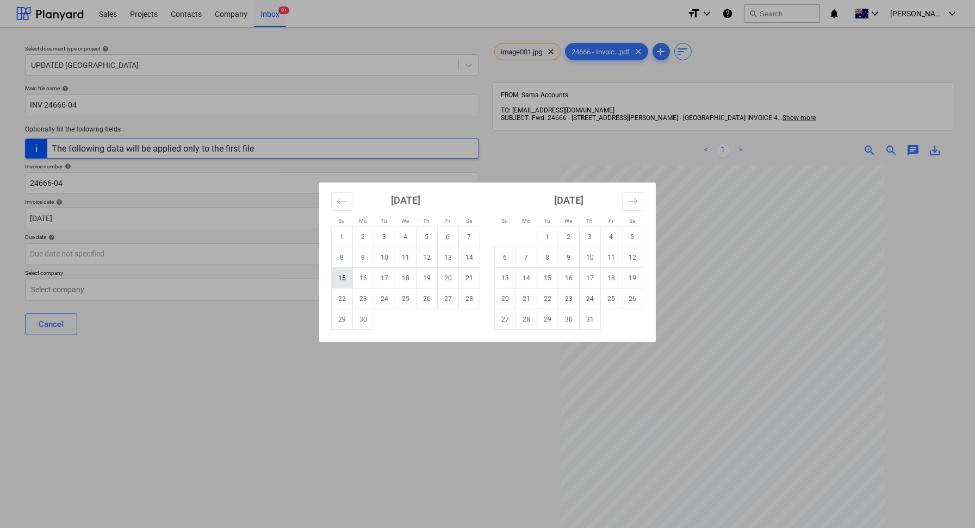
click at [344, 278] on td "15" at bounding box center [342, 278] width 21 height 21
type input "[DATE]"
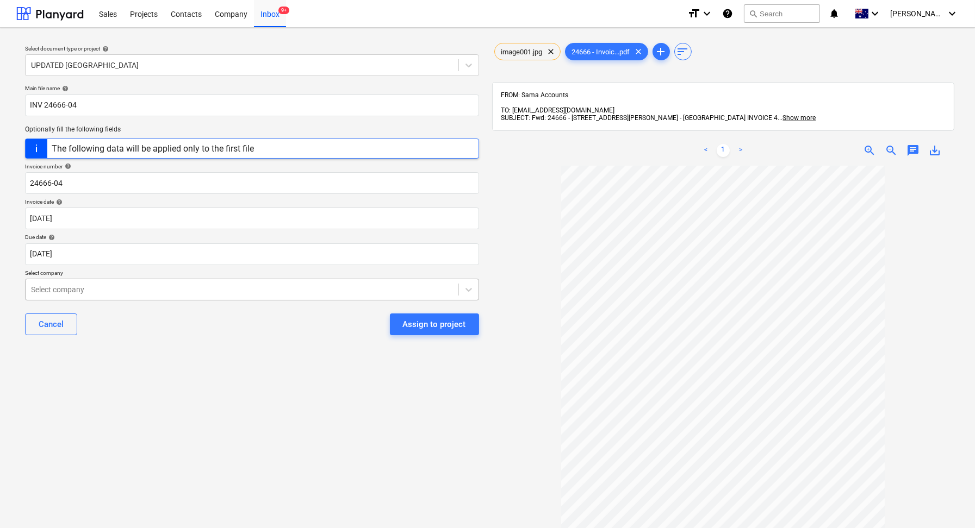
click at [157, 297] on div "Select company" at bounding box center [252, 290] width 454 height 22
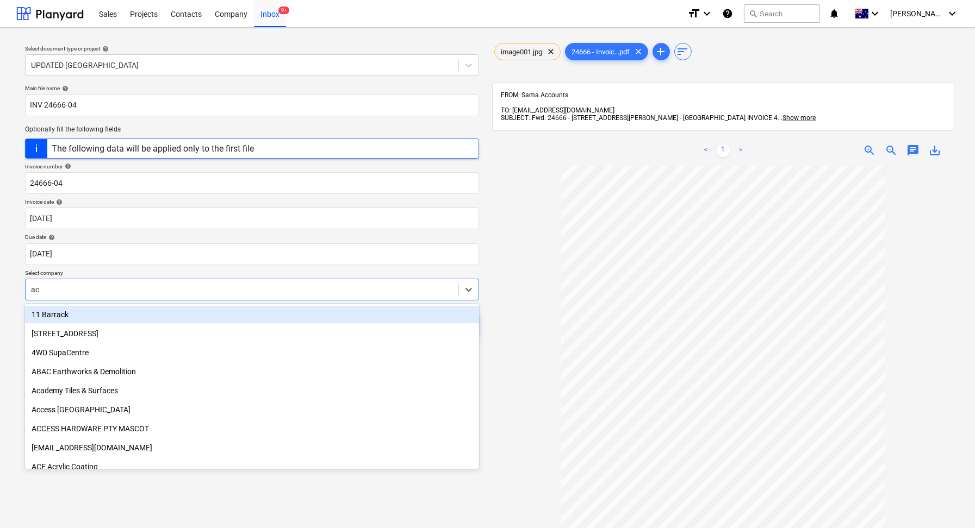
type input "acr"
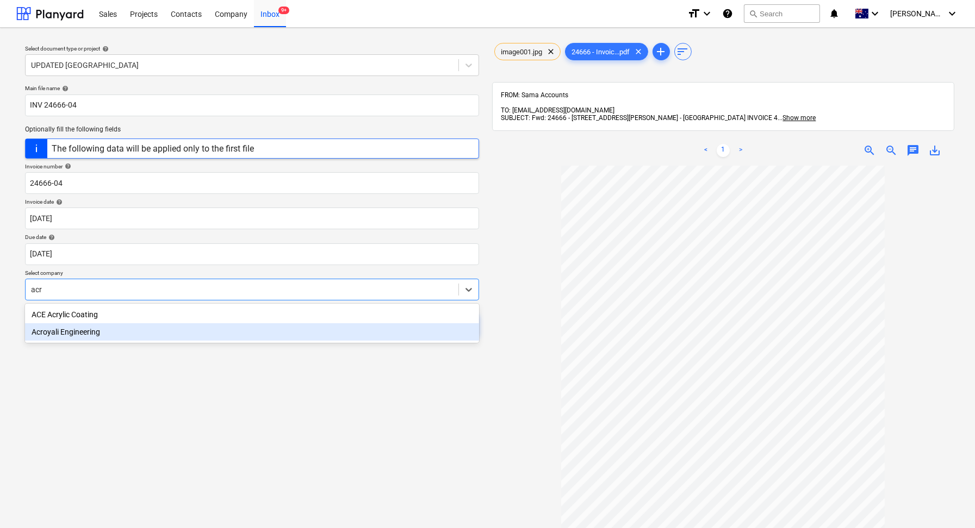
click at [133, 334] on div "Acroyali Engineering" at bounding box center [252, 331] width 454 height 17
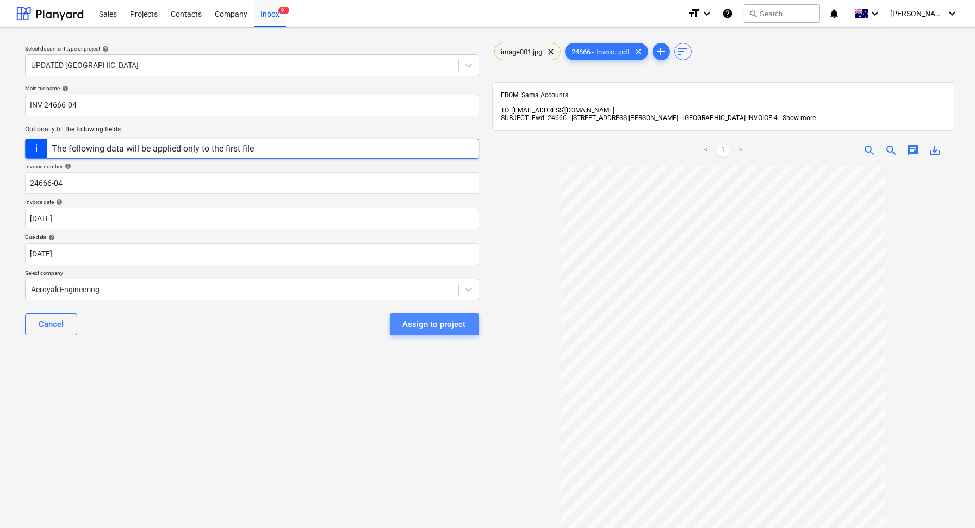
click at [407, 320] on div "Assign to project" at bounding box center [434, 324] width 63 height 14
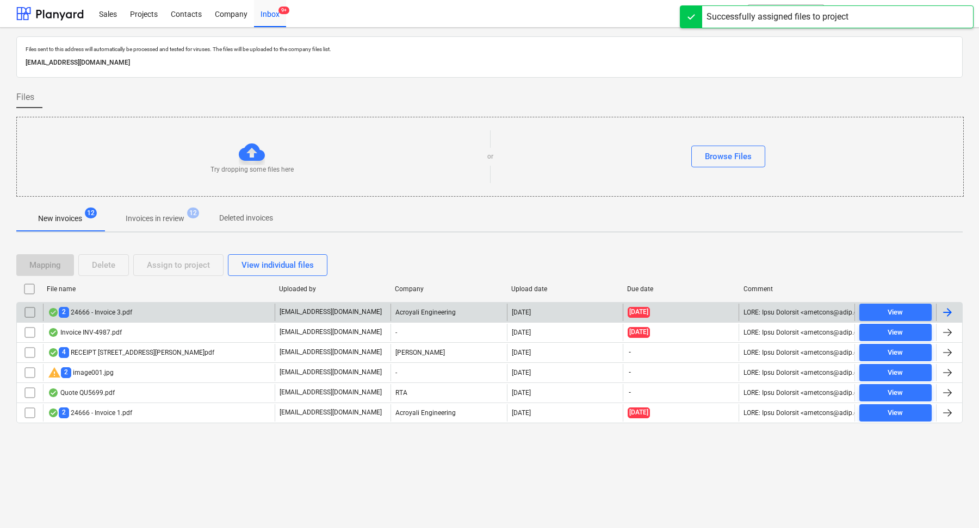
click at [176, 317] on div "2 24666 - Invoice 3.pdf" at bounding box center [159, 312] width 232 height 17
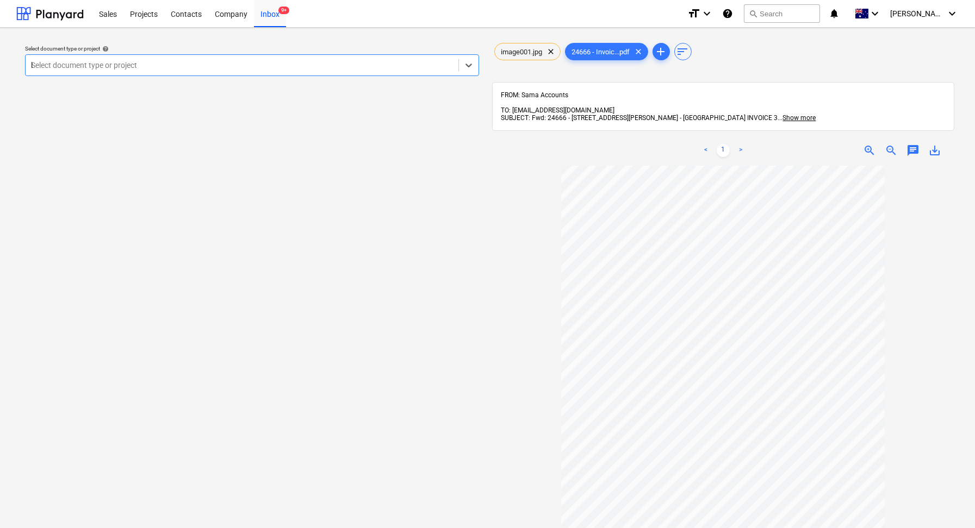
type input "be"
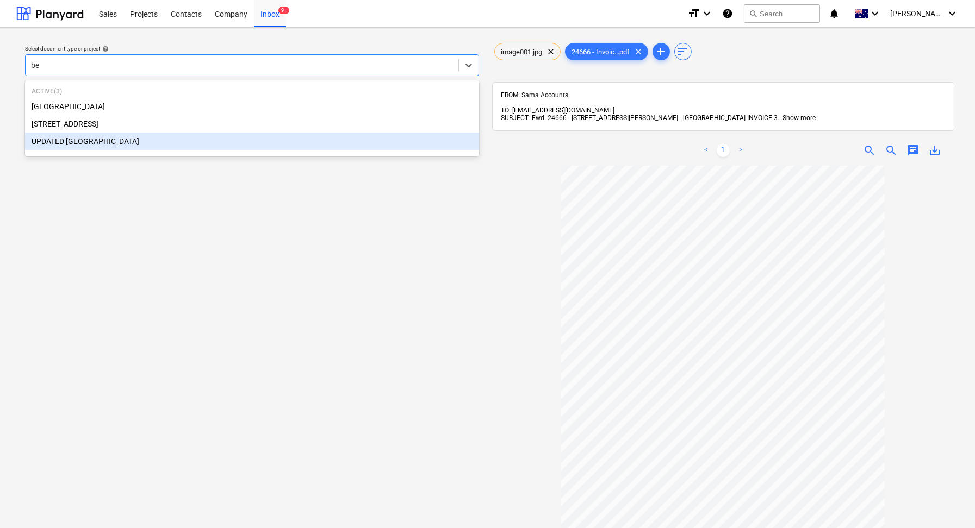
click at [153, 136] on div "UPDATED [GEOGRAPHIC_DATA]" at bounding box center [252, 141] width 454 height 17
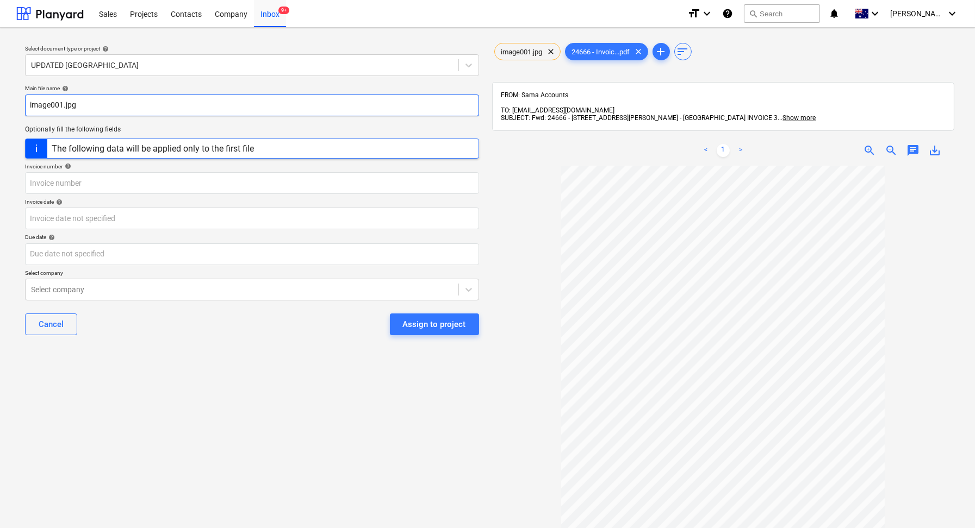
drag, startPoint x: 120, startPoint y: 108, endPoint x: 10, endPoint y: 105, distance: 110.4
click at [9, 107] on div "Select document type or project help UPDATED [GEOGRAPHIC_DATA] Main file name h…" at bounding box center [487, 352] width 975 height 649
paste input "24666-04"
drag, startPoint x: 67, startPoint y: 104, endPoint x: 0, endPoint y: 104, distance: 66.9
click at [0, 104] on div "Select document type or project help UPDATED [GEOGRAPHIC_DATA] Main file name h…" at bounding box center [487, 352] width 975 height 649
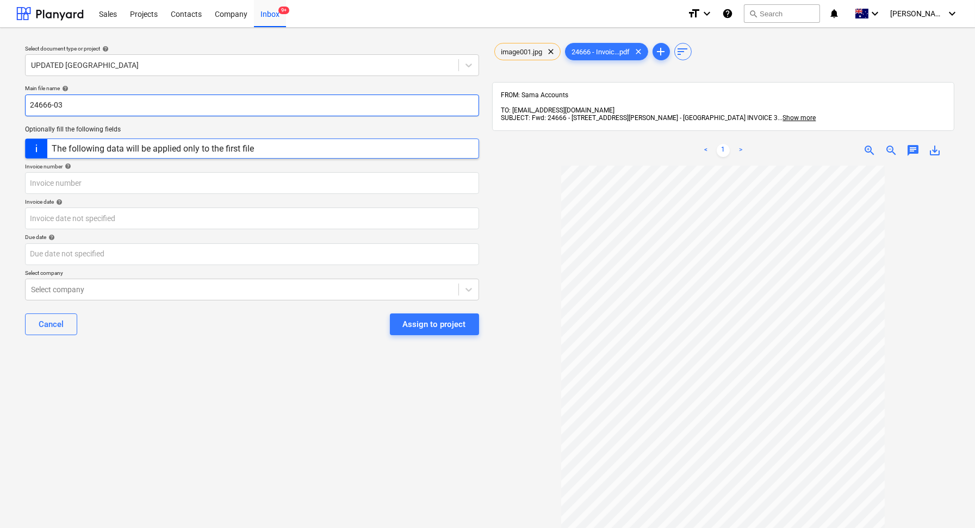
type input "24666-03"
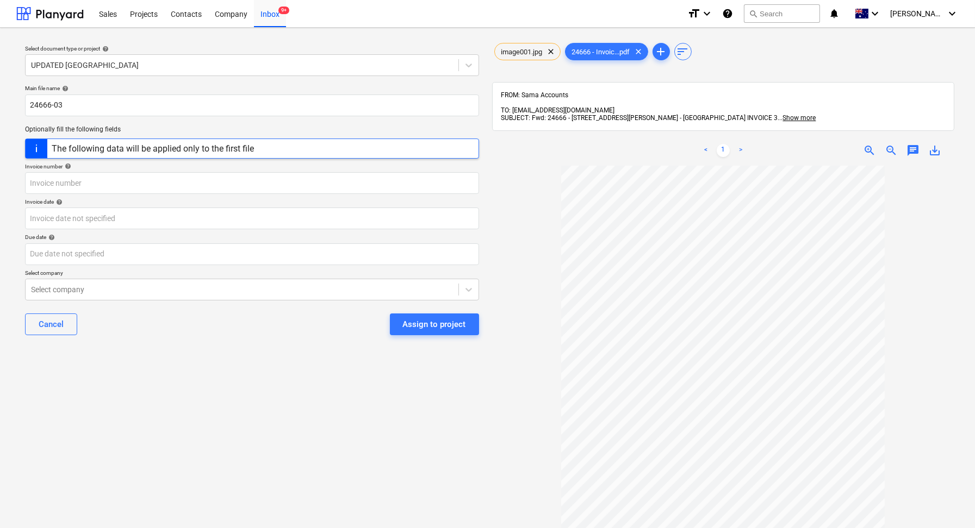
click at [70, 169] on span "help" at bounding box center [67, 166] width 9 height 7
click at [71, 184] on input "text" at bounding box center [252, 183] width 454 height 22
paste input "24666-03"
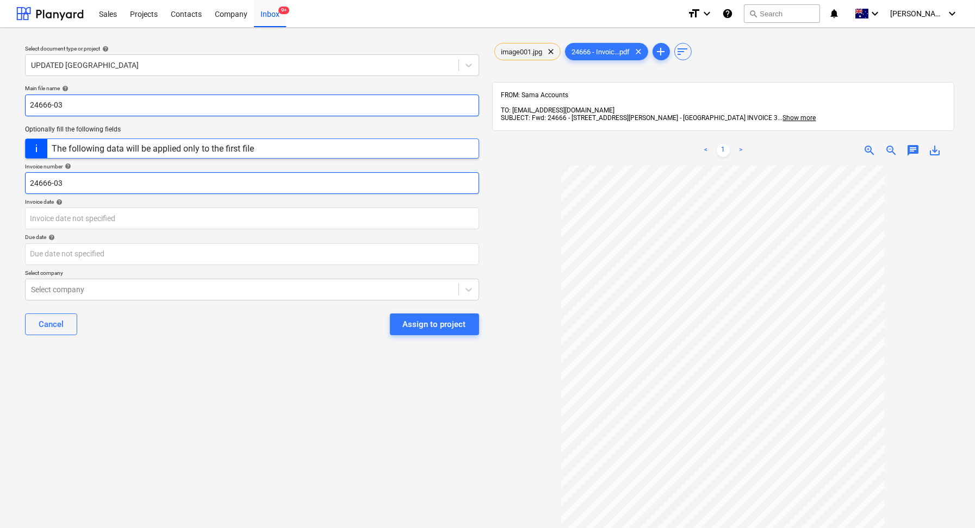
type input "24666-03"
click at [33, 109] on input "24666-03" at bounding box center [252, 106] width 454 height 22
click at [30, 104] on input "24666-03" at bounding box center [252, 106] width 454 height 22
type input "INV 24666-03"
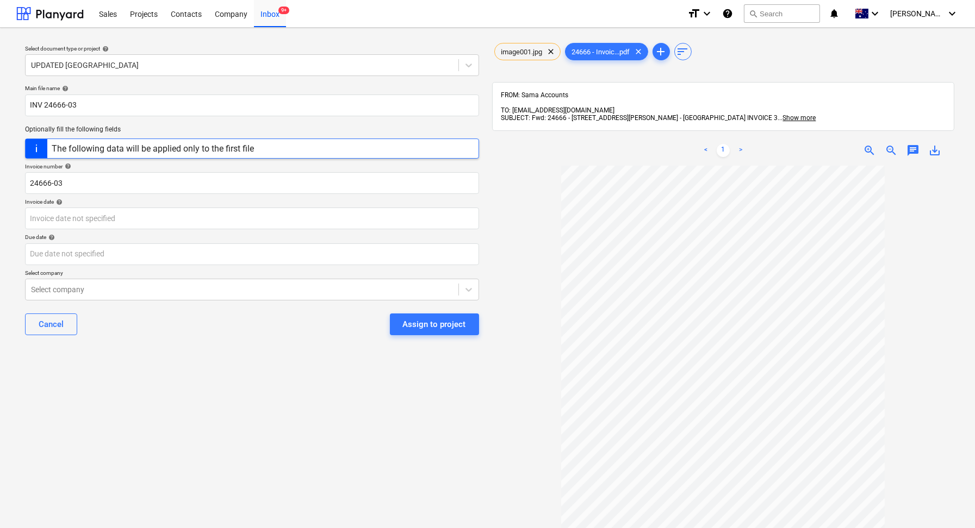
click at [127, 303] on div "Main file name help INV 24666-03 Optionally fill the following fields The follo…" at bounding box center [252, 214] width 463 height 268
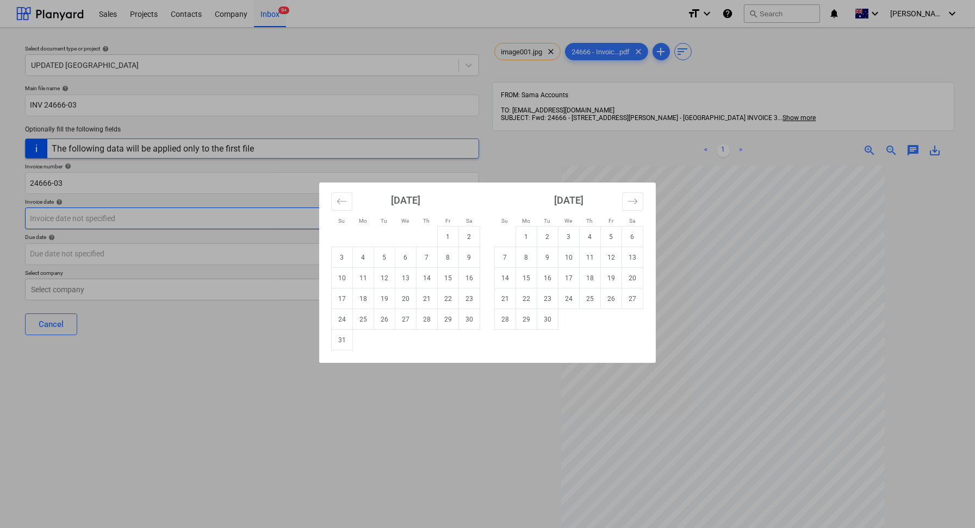
click at [107, 217] on body "Sales Projects Contacts Company Inbox 9+ format_size keyboard_arrow_down help s…" at bounding box center [487, 264] width 975 height 528
click at [343, 203] on icon "Move backward to switch to the previous month." at bounding box center [342, 201] width 10 height 10
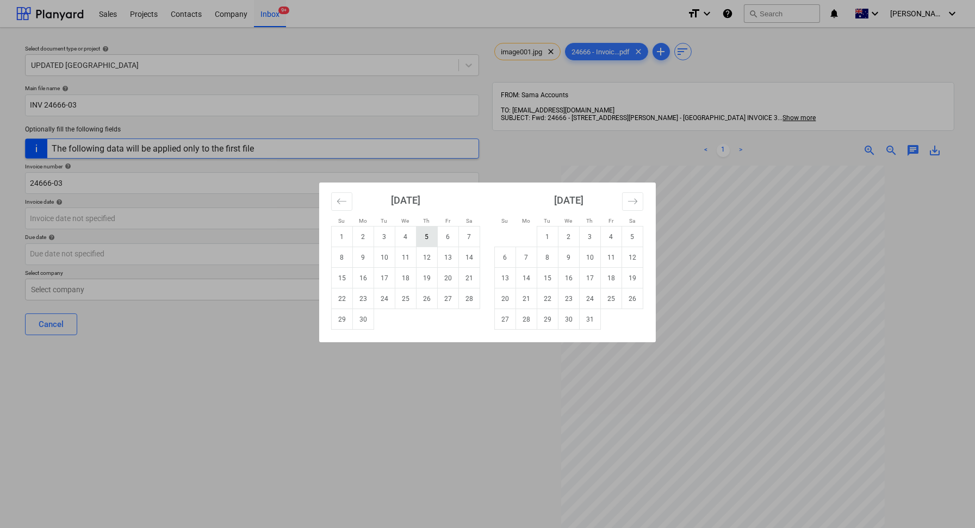
click at [431, 245] on td "5" at bounding box center [426, 237] width 21 height 21
type input "[DATE]"
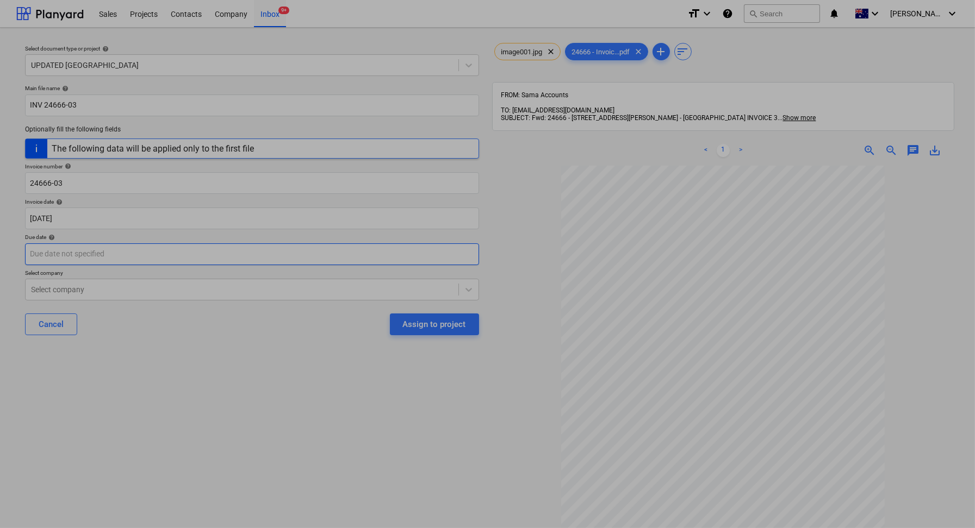
click at [94, 256] on body "Sales Projects Contacts Company Inbox 9+ format_size keyboard_arrow_down help s…" at bounding box center [487, 264] width 975 height 528
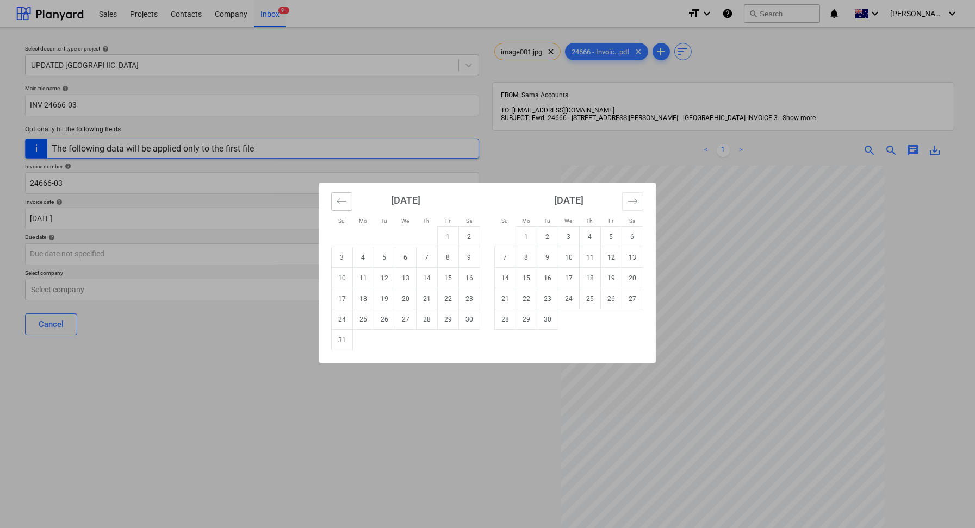
click at [338, 199] on icon "Move backward to switch to the previous month." at bounding box center [342, 201] width 10 height 10
click at [338, 198] on icon "Move backward to switch to the previous month." at bounding box center [342, 201] width 10 height 10
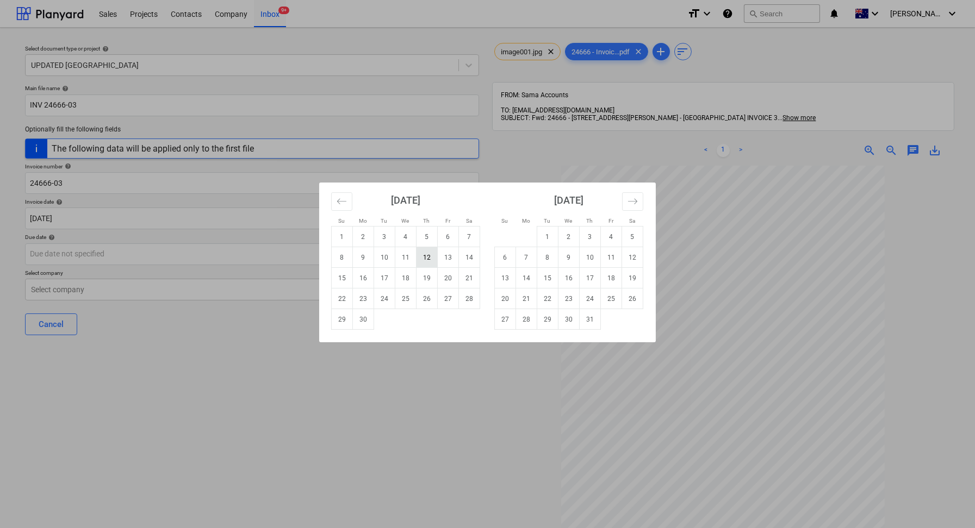
click at [428, 264] on td "12" at bounding box center [426, 257] width 21 height 21
type input "[DATE]"
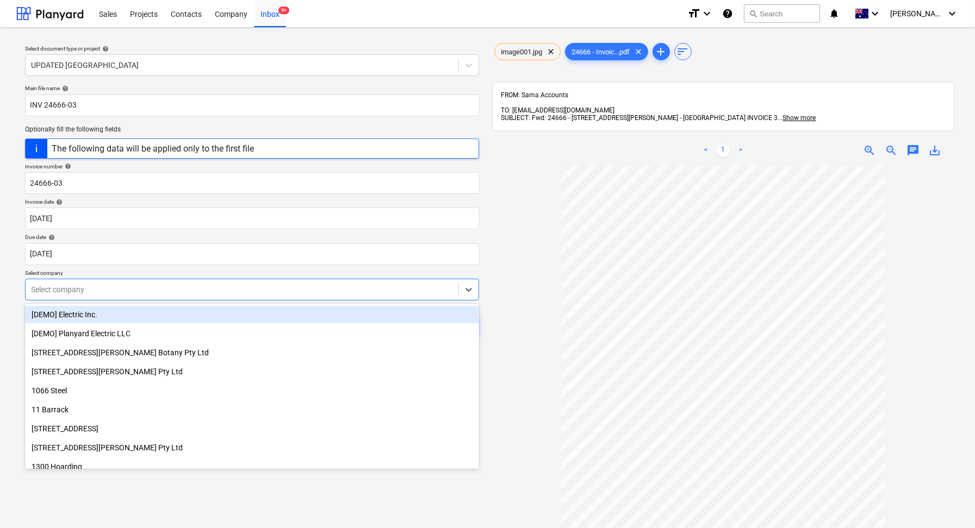
click at [145, 289] on div at bounding box center [242, 289] width 422 height 11
type input "c"
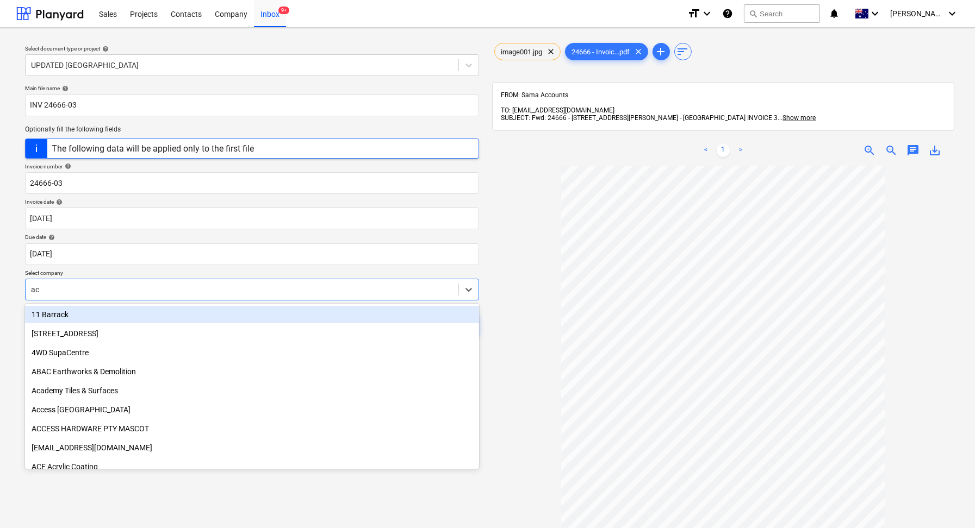
type input "acr"
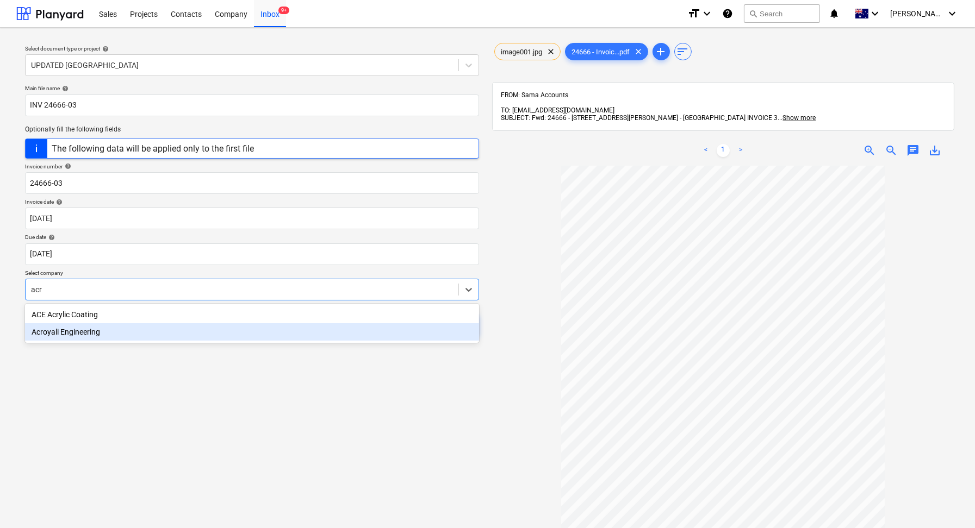
click at [142, 329] on div "Acroyali Engineering" at bounding box center [252, 331] width 454 height 17
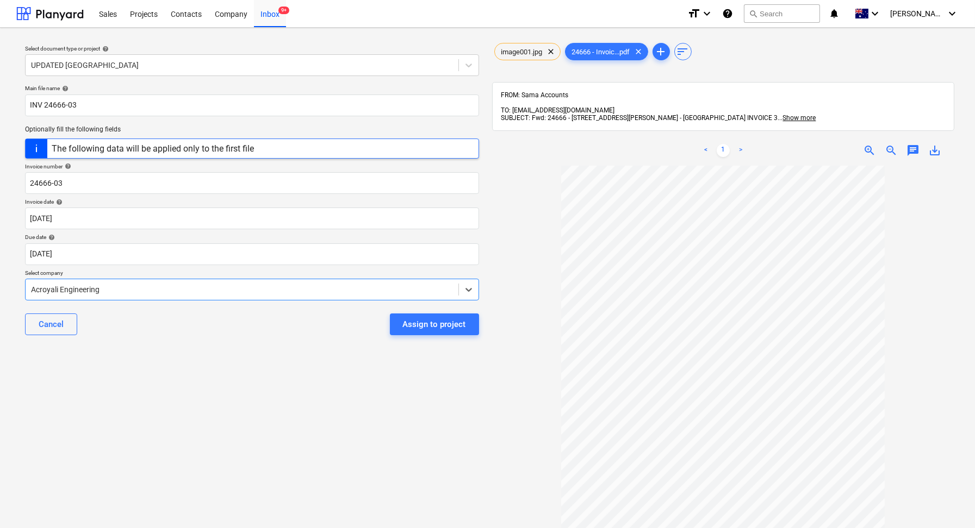
click at [147, 383] on div "Select document type or project help UPDATED [GEOGRAPHIC_DATA] Main file name h…" at bounding box center [251, 352] width 471 height 632
click at [441, 325] on div "Assign to project" at bounding box center [434, 324] width 63 height 14
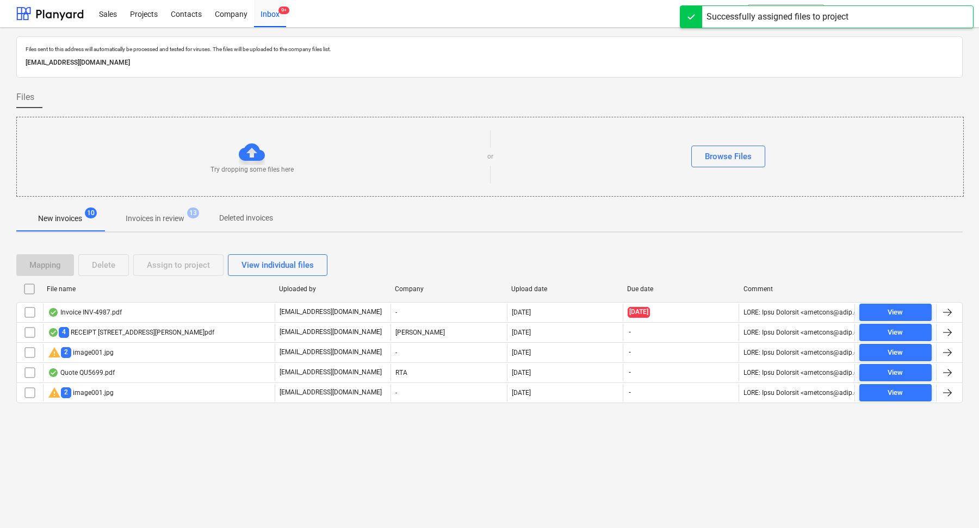
click at [159, 299] on div "File name Uploaded by Company Upload date Due date Comment" at bounding box center [489, 292] width 946 height 22
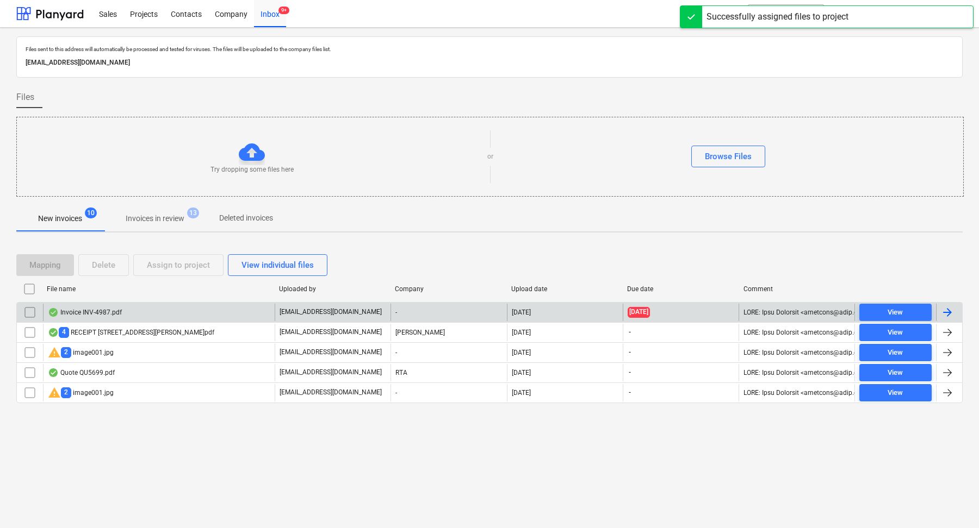
click at [160, 307] on div "Invoice INV-4987.pdf" at bounding box center [159, 312] width 232 height 17
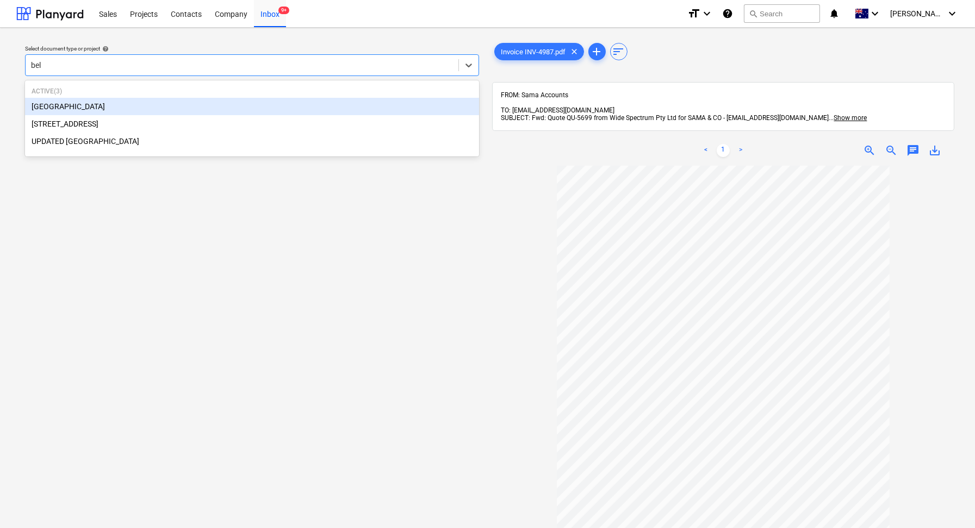
type input "bell"
click at [117, 134] on div "Active ( 3 ) [GEOGRAPHIC_DATA] UPDATED [GEOGRAPHIC_DATA]" at bounding box center [252, 110] width 454 height 54
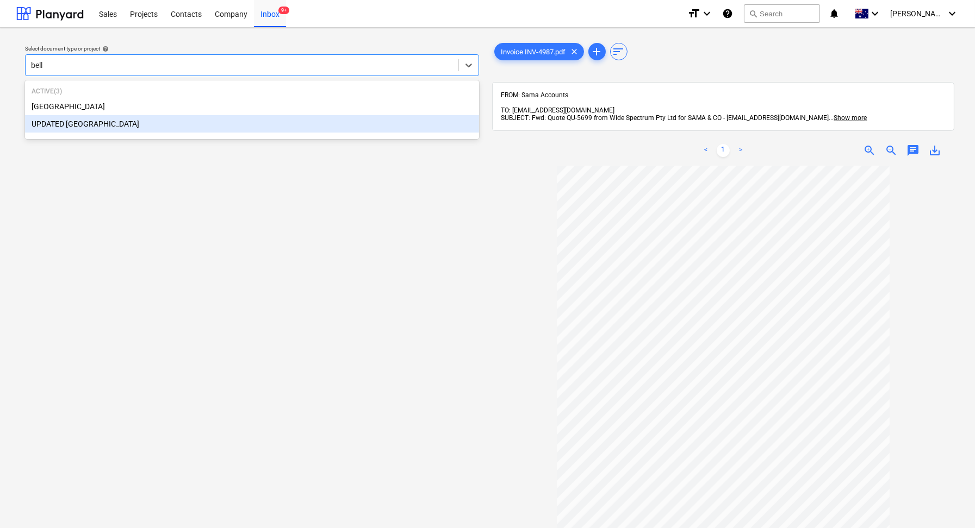
click at [112, 127] on div "UPDATED [GEOGRAPHIC_DATA]" at bounding box center [252, 123] width 454 height 17
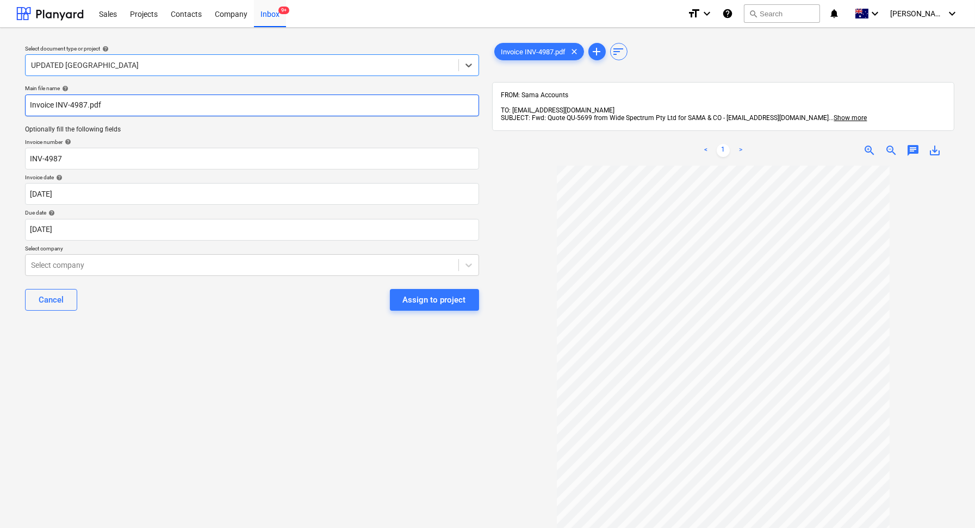
click at [118, 108] on input "Invoice INV-4987.pdf" at bounding box center [252, 106] width 454 height 22
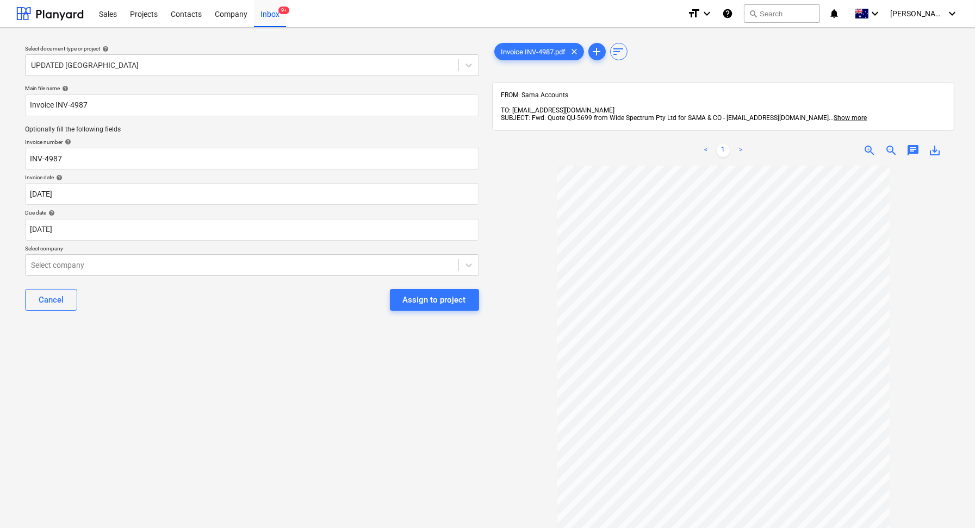
click at [123, 319] on div "Cancel Assign to project" at bounding box center [252, 300] width 454 height 39
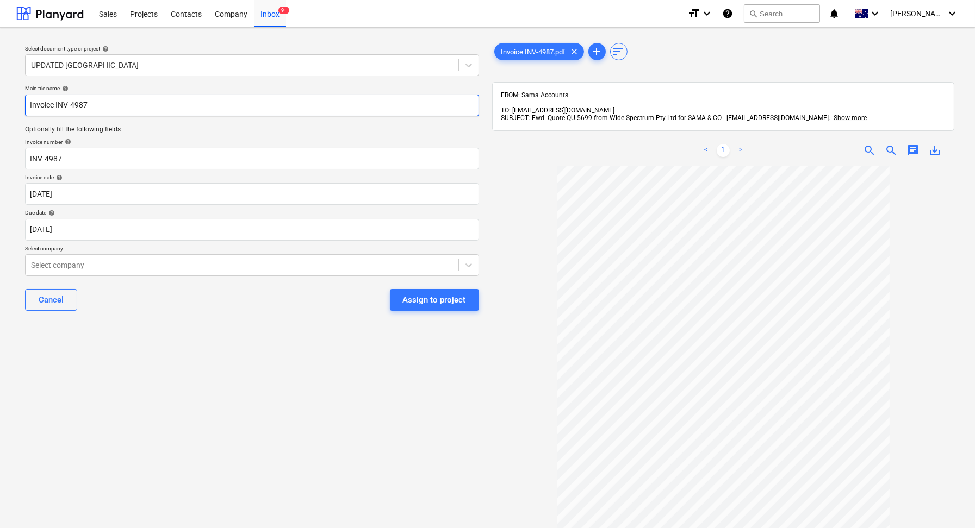
drag, startPoint x: 56, startPoint y: 105, endPoint x: 0, endPoint y: 105, distance: 56.0
click at [3, 105] on div "Select document type or project help UPDATED [GEOGRAPHIC_DATA] Main file name h…" at bounding box center [487, 352] width 975 height 649
type input "INV-4987"
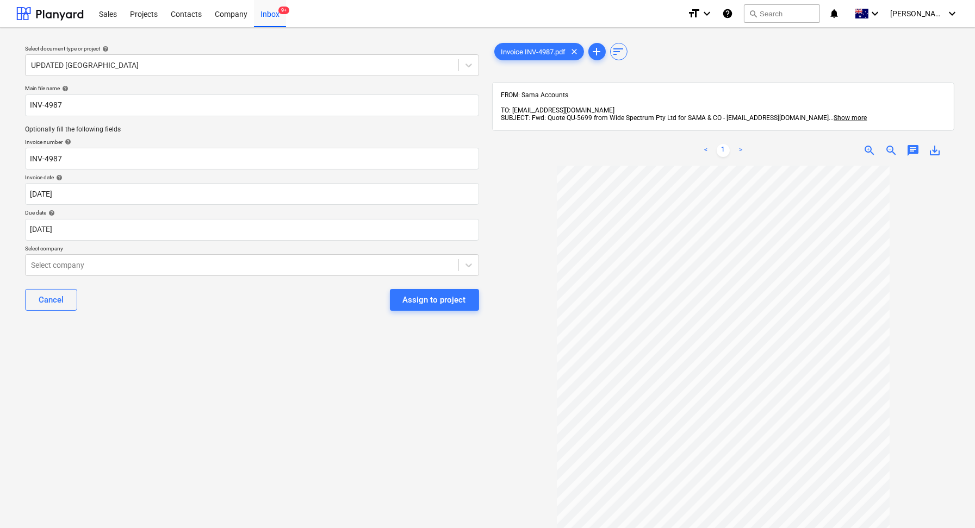
click at [146, 277] on div "Main file name help INV-4987 Optionally fill the following fields Invoice numbe…" at bounding box center [252, 202] width 463 height 244
click at [108, 266] on div at bounding box center [242, 265] width 422 height 11
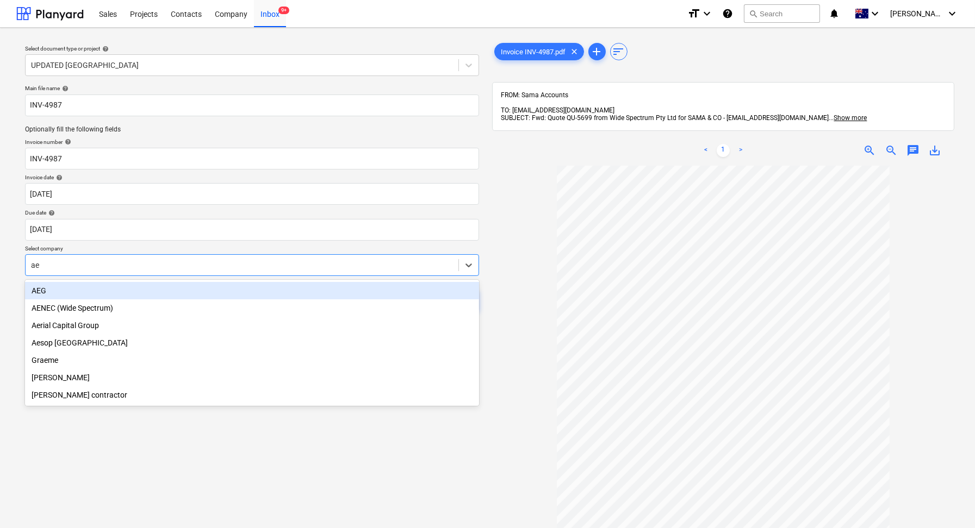
type input "aen"
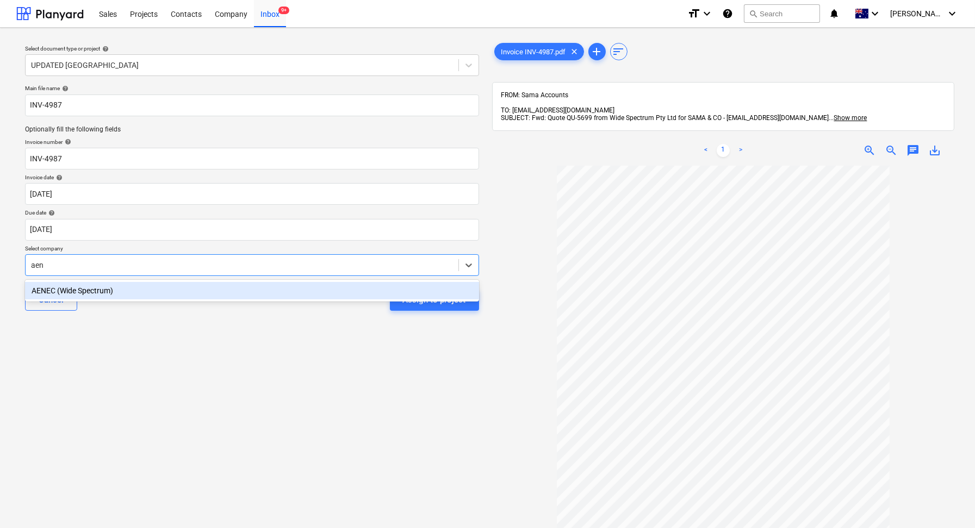
click at [120, 294] on div "AENEC (Wide Spectrum)" at bounding box center [252, 290] width 454 height 17
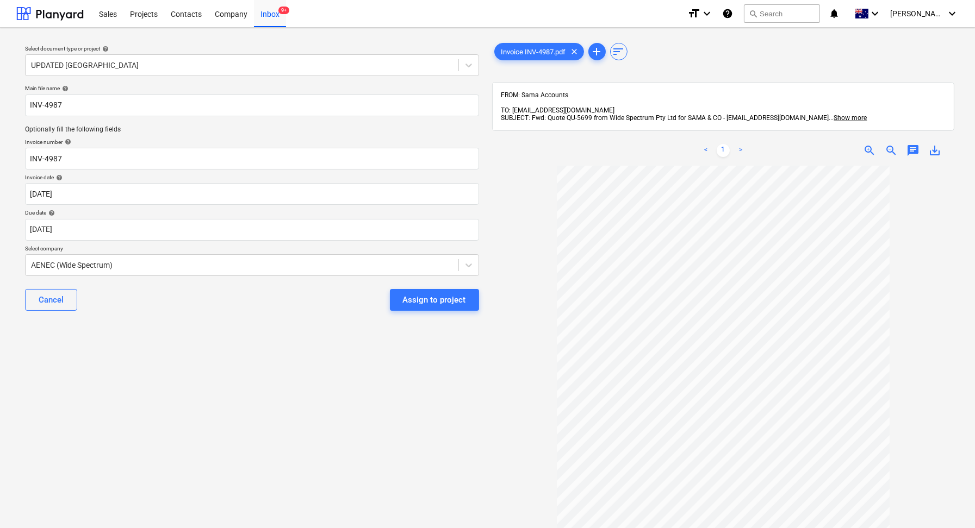
click at [179, 412] on div "Select document type or project help UPDATED [GEOGRAPHIC_DATA] Main file name h…" at bounding box center [251, 352] width 471 height 632
click at [432, 295] on div "Assign to project" at bounding box center [434, 300] width 63 height 14
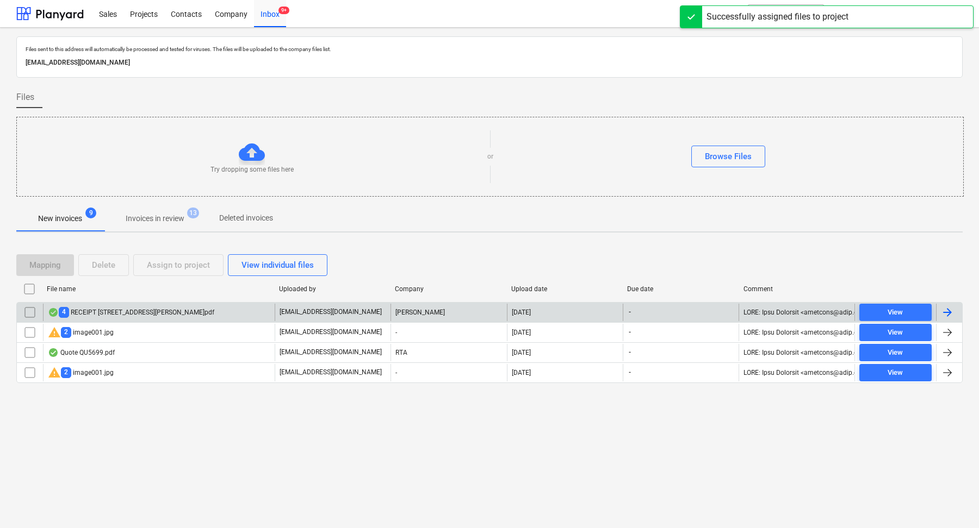
click at [191, 316] on div "4 RECEIPT [STREET_ADDRESS][PERSON_NAME]pdf" at bounding box center [159, 312] width 232 height 17
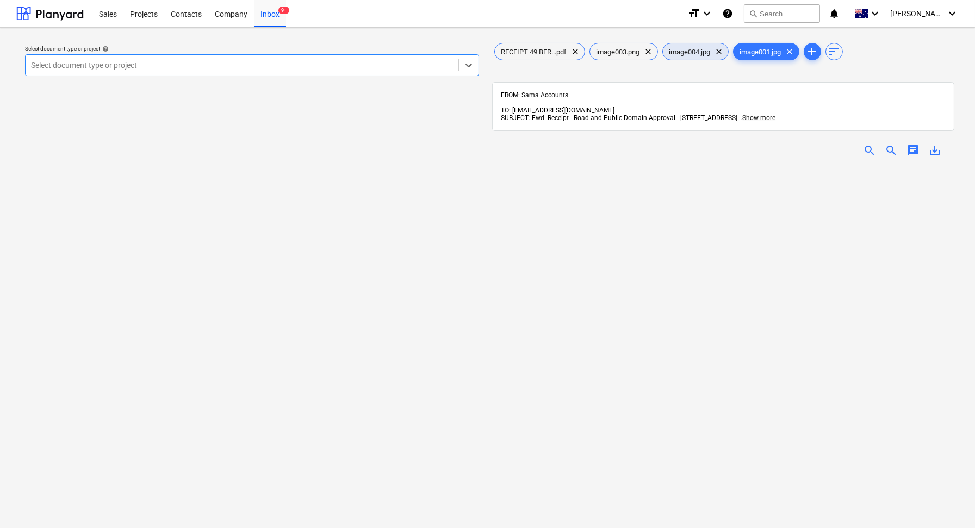
click at [701, 48] on span "image004.jpg" at bounding box center [690, 52] width 54 height 8
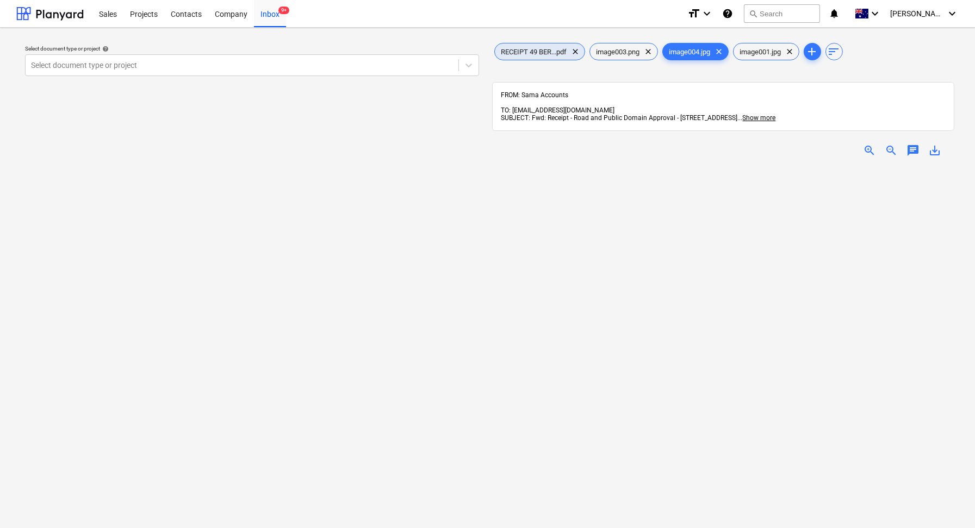
click at [539, 51] on span "RECEIPT 49 BER...pdf" at bounding box center [534, 52] width 79 height 8
click at [648, 52] on span "clear" at bounding box center [648, 51] width 13 height 13
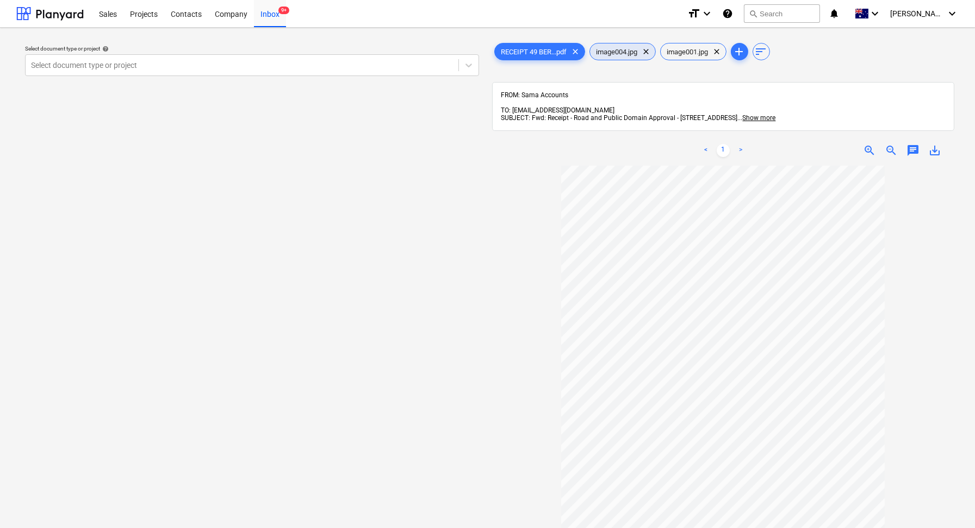
click at [648, 52] on span "clear" at bounding box center [646, 51] width 13 height 13
click at [275, 17] on div "Inbox 9+" at bounding box center [270, 13] width 32 height 28
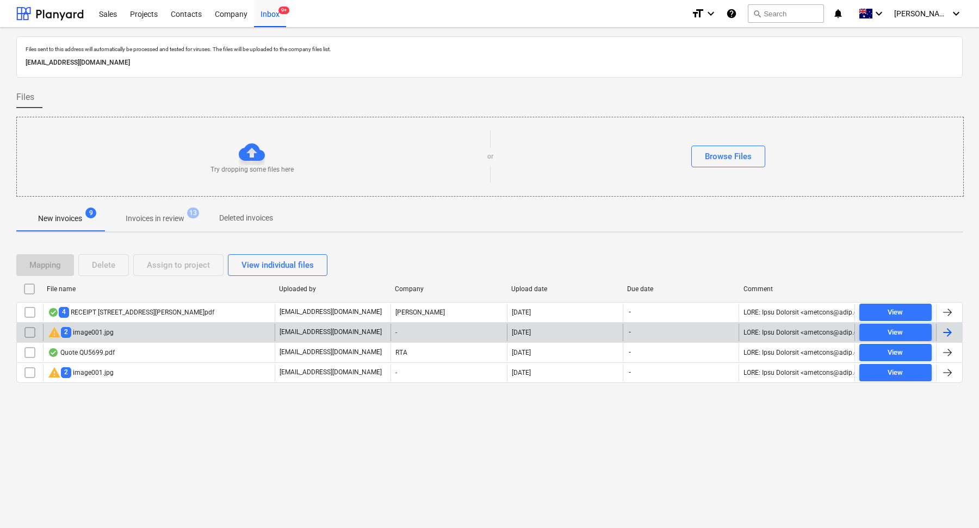
click at [165, 332] on div "warning 2 image001.jpg" at bounding box center [159, 332] width 232 height 17
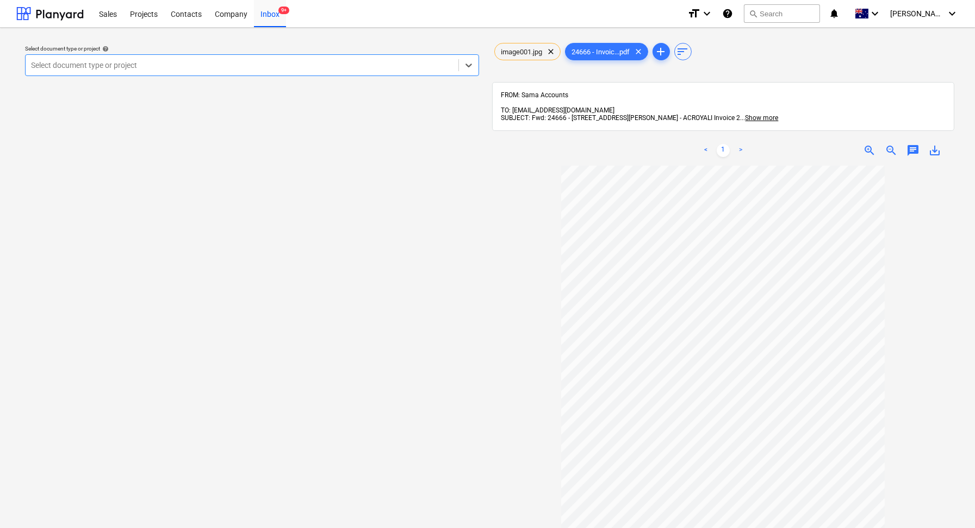
click at [91, 63] on div at bounding box center [242, 65] width 422 height 11
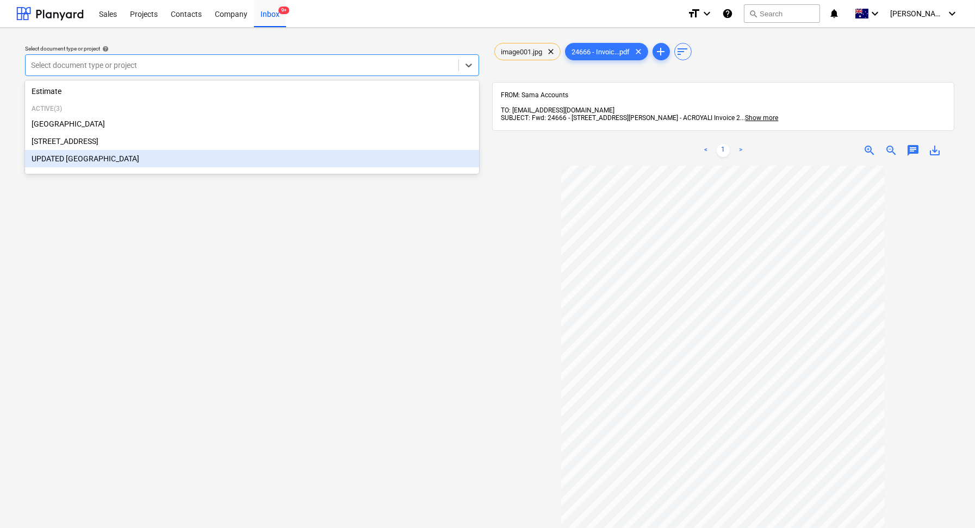
click at [85, 152] on div "UPDATED [GEOGRAPHIC_DATA]" at bounding box center [252, 158] width 454 height 17
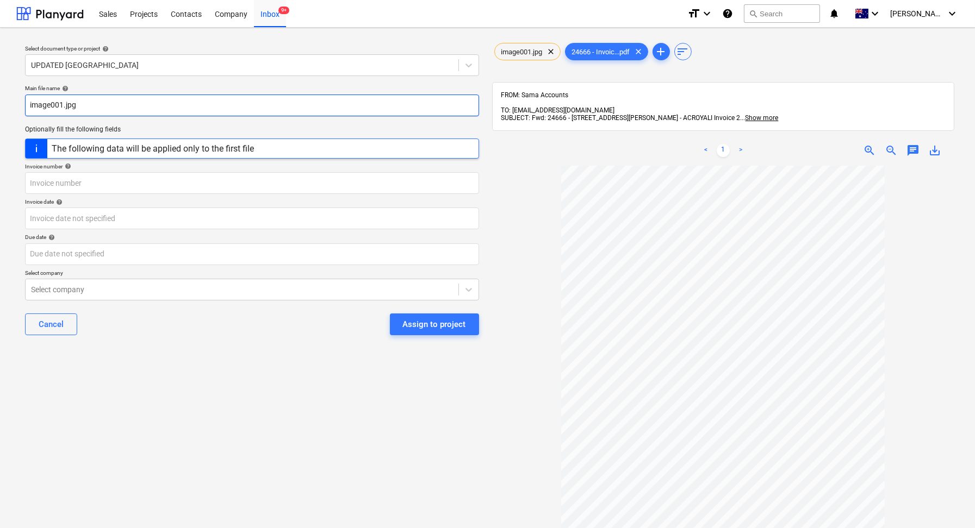
drag, startPoint x: 107, startPoint y: 102, endPoint x: 11, endPoint y: 102, distance: 96.2
click at [11, 102] on div "Select document type or project help UPDATED [GEOGRAPHIC_DATA] Main file name h…" at bounding box center [487, 352] width 975 height 649
drag, startPoint x: 84, startPoint y: 104, endPoint x: 46, endPoint y: 105, distance: 38.6
click at [46, 105] on input "INV 24666-02" at bounding box center [252, 106] width 454 height 22
type input "INV 24666-02"
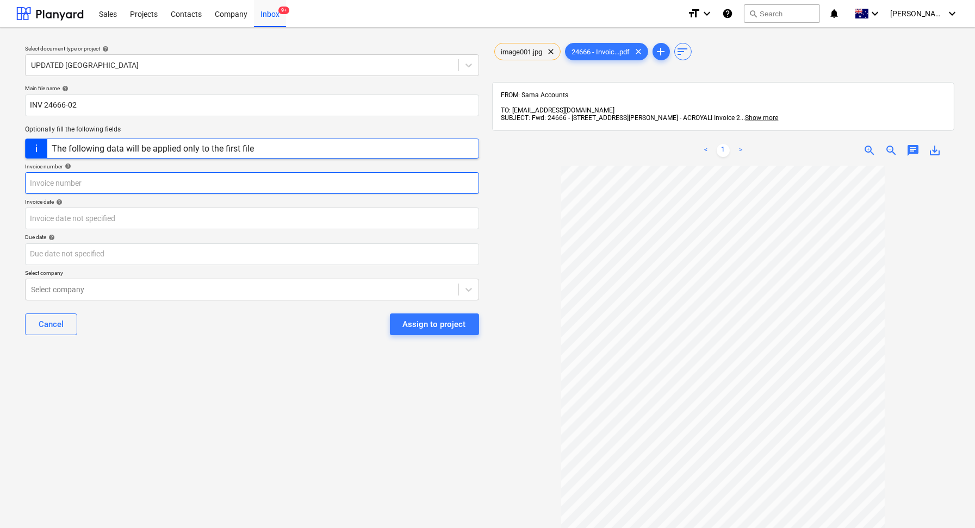
click at [48, 181] on input "text" at bounding box center [252, 183] width 454 height 22
paste input "24666-02"
type input "24666-02"
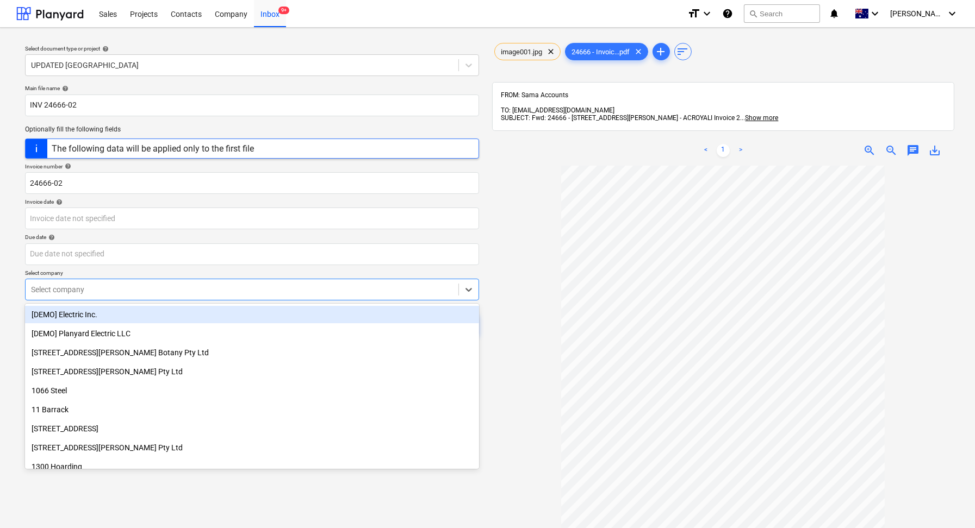
click at [124, 292] on div at bounding box center [242, 289] width 422 height 11
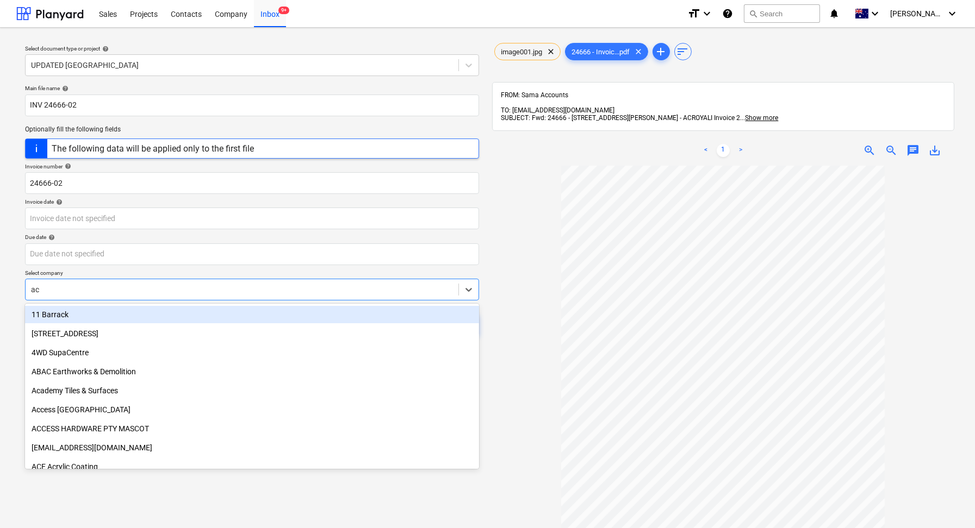
type input "acr"
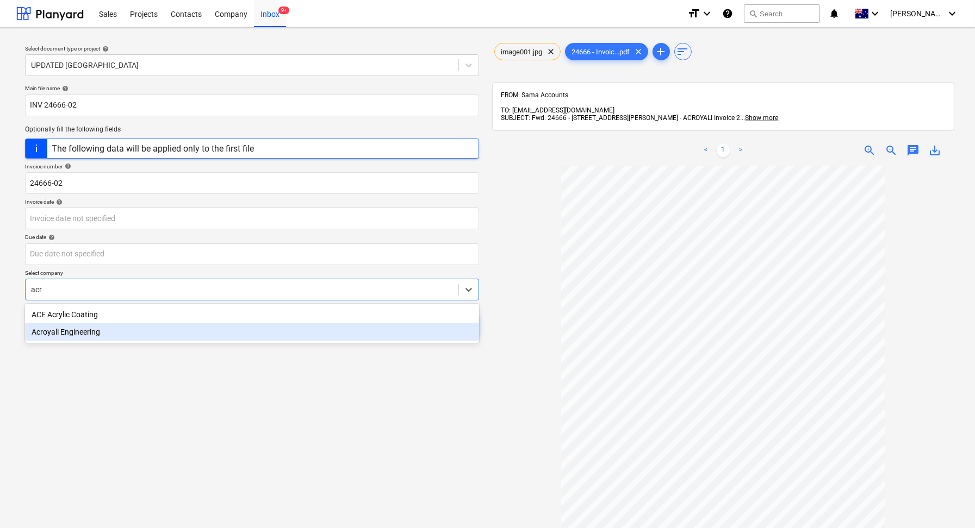
click at [134, 332] on div "Acroyali Engineering" at bounding box center [252, 331] width 454 height 17
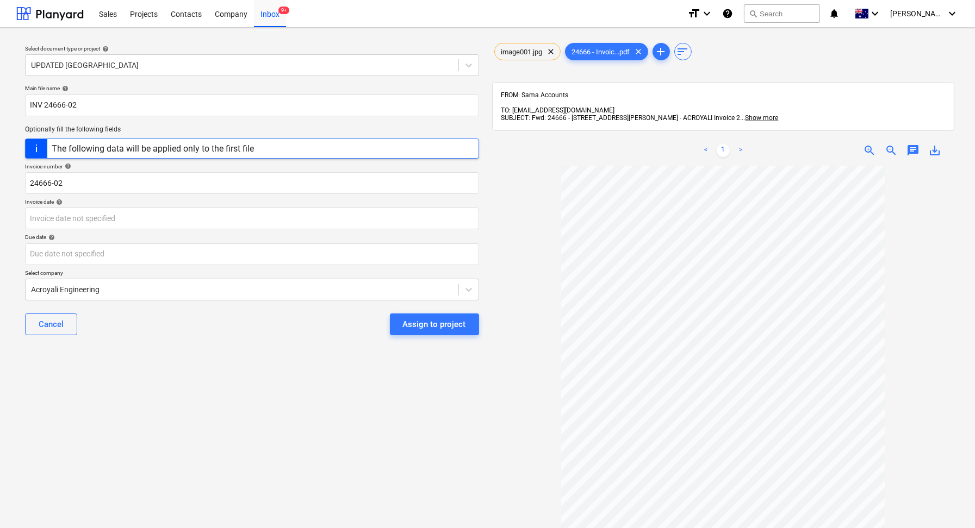
click at [122, 401] on div "Select document type or project help UPDATED [GEOGRAPHIC_DATA] Main file name h…" at bounding box center [251, 352] width 471 height 632
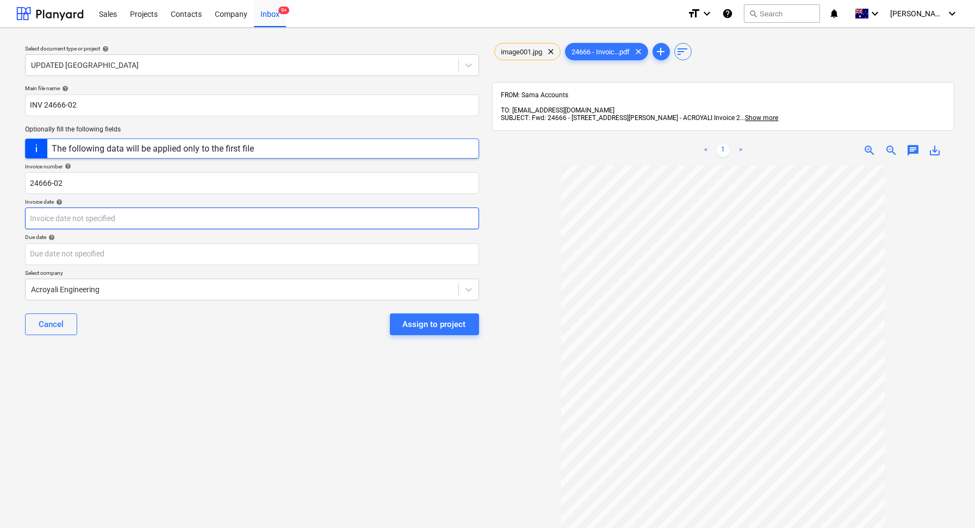
click at [126, 214] on body "Sales Projects Contacts Company Inbox 9+ format_size keyboard_arrow_down help s…" at bounding box center [487, 264] width 975 height 528
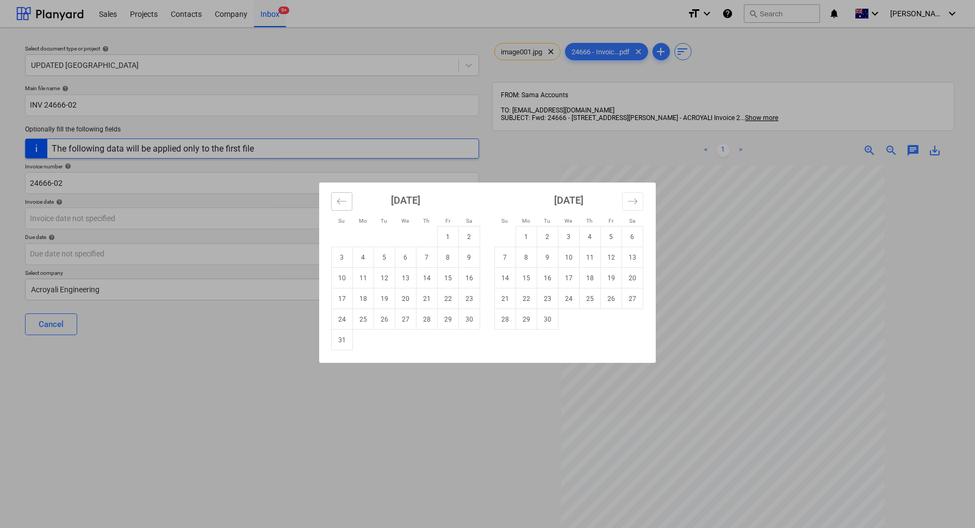
click at [341, 196] on button "Move backward to switch to the previous month." at bounding box center [341, 201] width 21 height 18
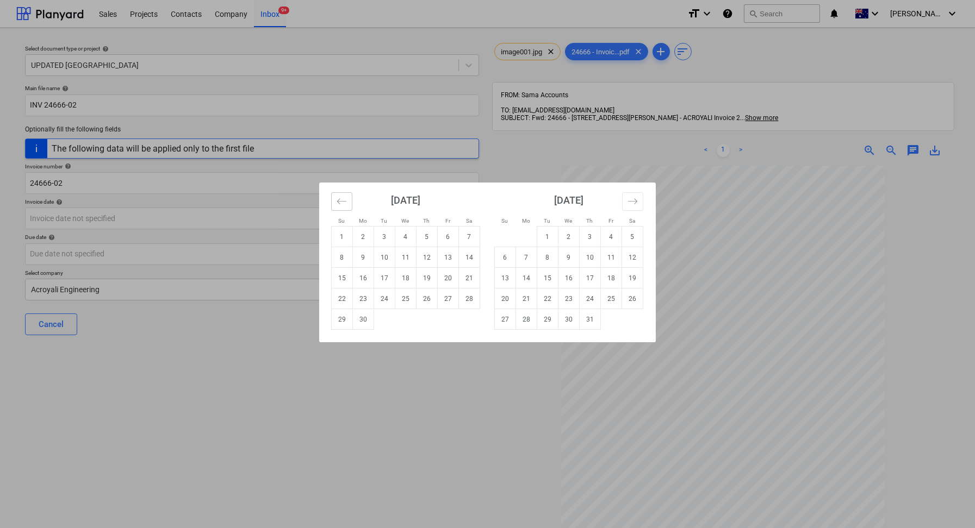
click at [341, 196] on button "Move backward to switch to the previous month." at bounding box center [341, 201] width 21 height 18
click at [344, 321] on td "25" at bounding box center [342, 319] width 21 height 21
type input "[DATE]"
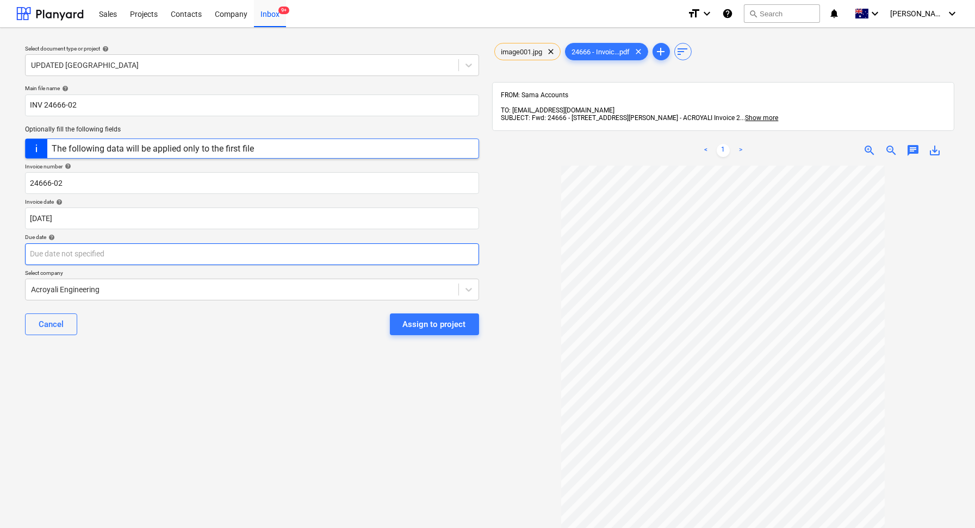
click at [108, 252] on body "Sales Projects Contacts Company Inbox 9+ format_size keyboard_arrow_down help s…" at bounding box center [487, 264] width 975 height 528
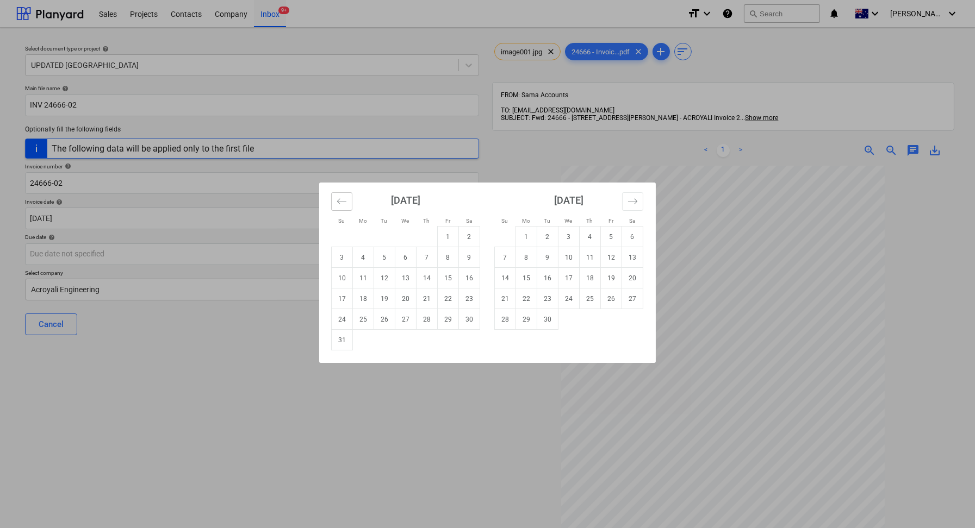
click at [337, 204] on icon "Move backward to switch to the previous month." at bounding box center [342, 201] width 10 height 10
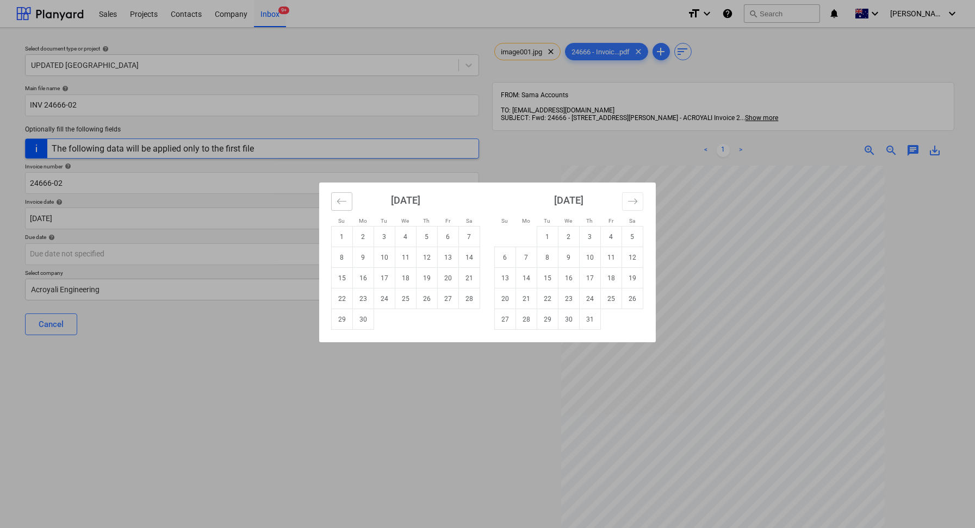
click at [337, 204] on icon "Move backward to switch to the previous month." at bounding box center [342, 201] width 10 height 10
click at [502, 239] on td "1" at bounding box center [505, 237] width 21 height 21
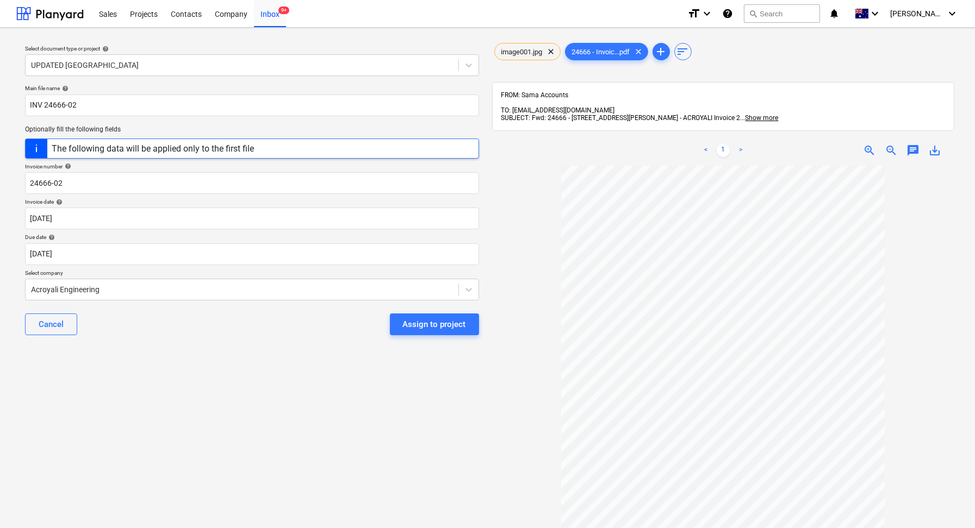
click at [216, 397] on div "Select document type or project help UPDATED [GEOGRAPHIC_DATA] Main file name h…" at bounding box center [251, 352] width 471 height 632
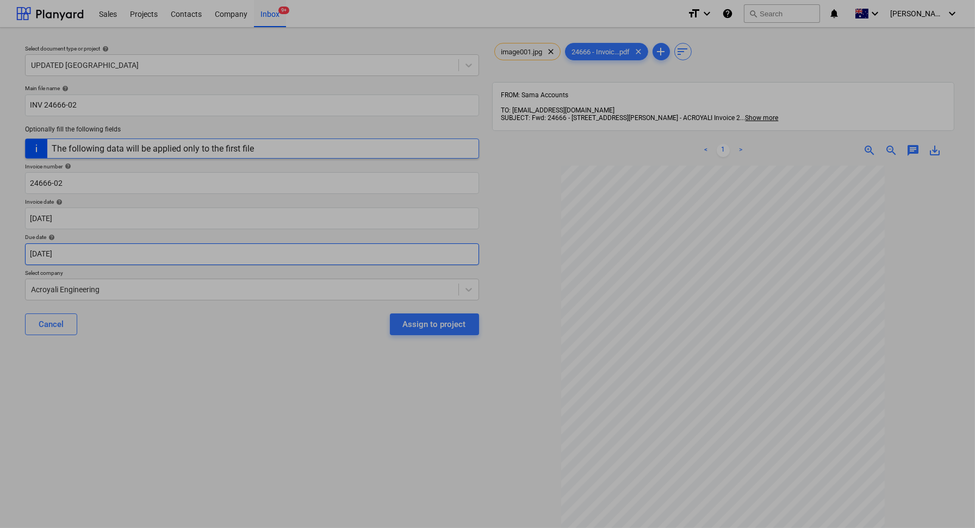
click at [105, 254] on body "Sales Projects Contacts Company Inbox 9+ format_size keyboard_arrow_down help s…" at bounding box center [487, 264] width 975 height 528
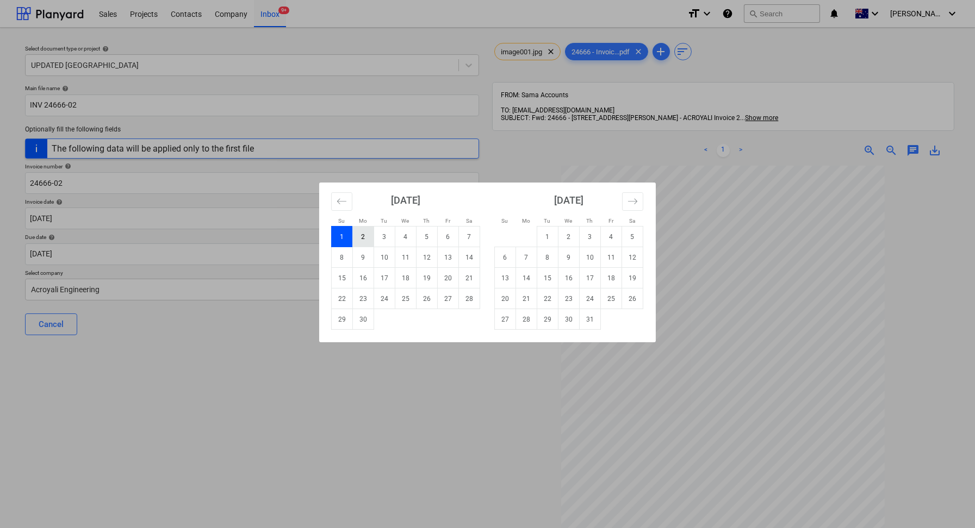
click at [360, 232] on td "2" at bounding box center [363, 237] width 21 height 21
type input "[DATE]"
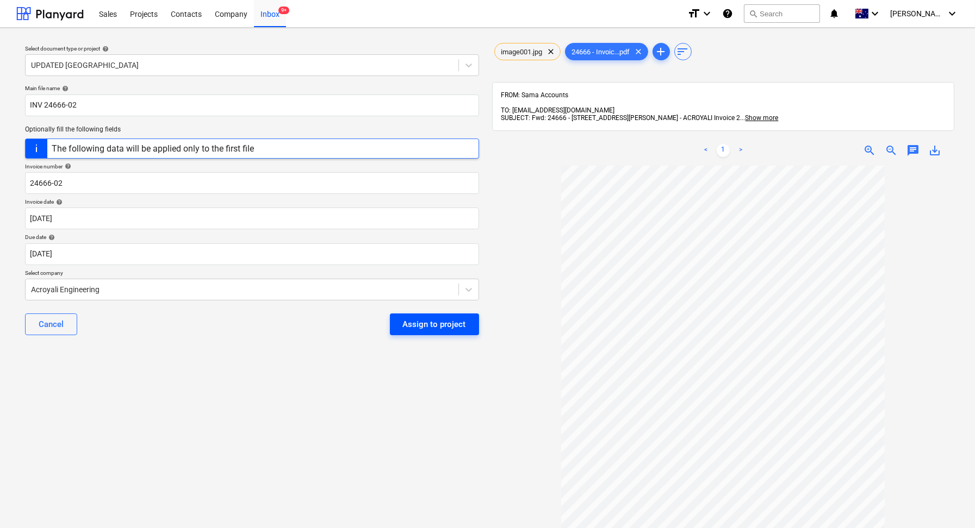
click at [418, 325] on div "Assign to project" at bounding box center [434, 324] width 63 height 14
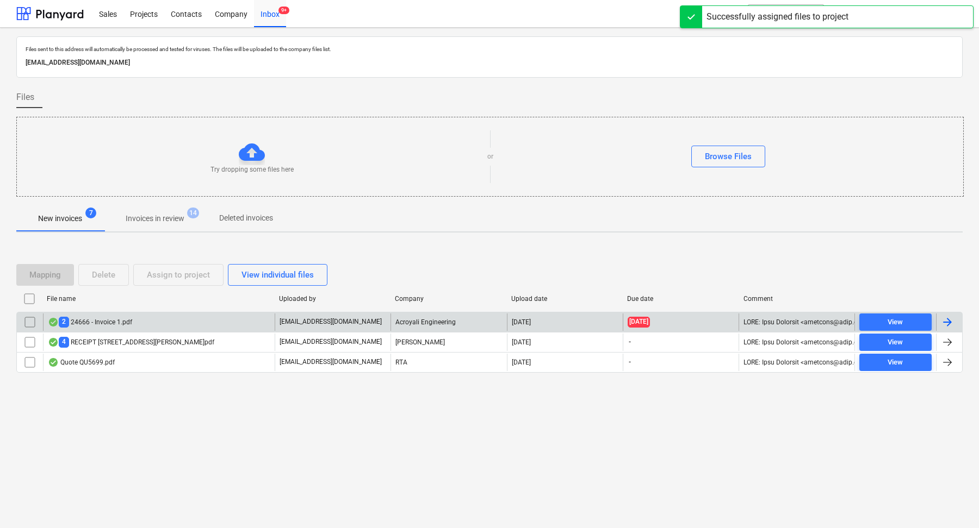
click at [180, 328] on div "2 24666 - Invoice 1.pdf" at bounding box center [159, 322] width 232 height 17
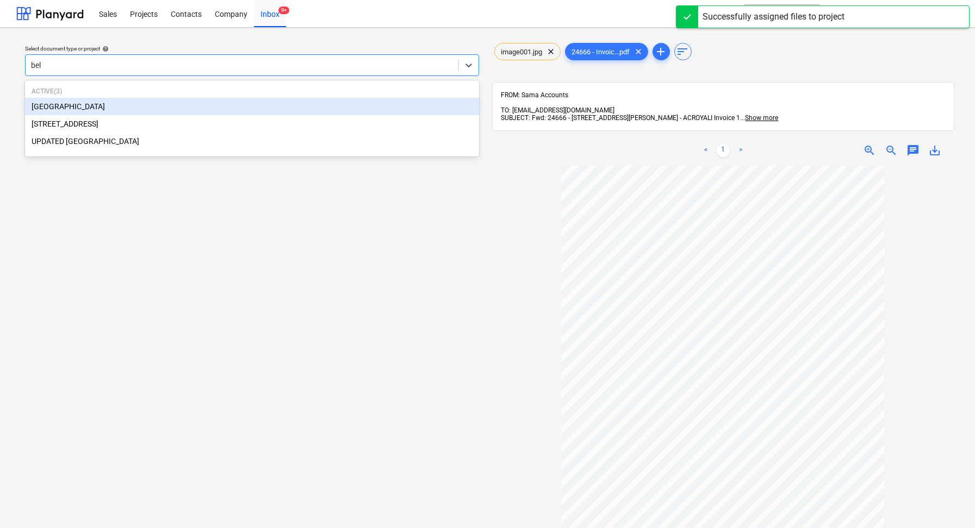
type input "bell"
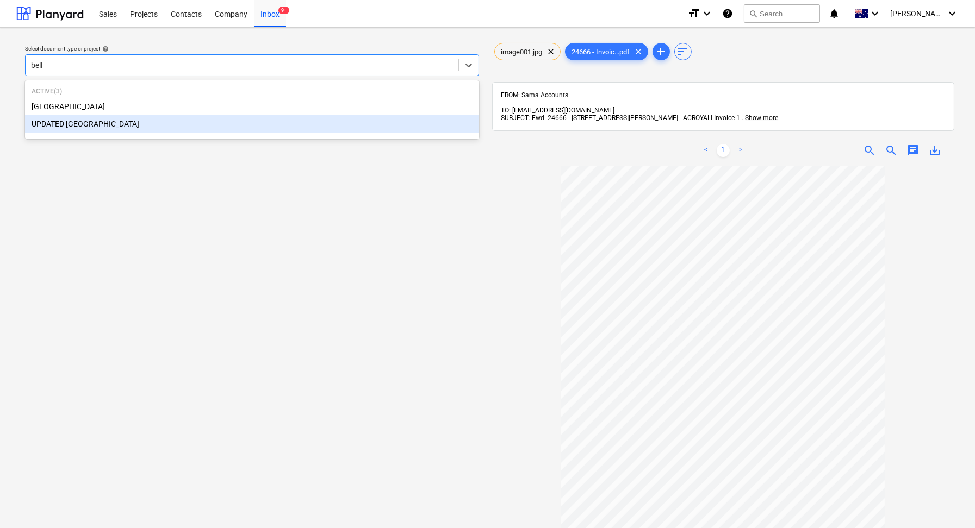
click at [161, 122] on div "UPDATED [GEOGRAPHIC_DATA]" at bounding box center [252, 123] width 454 height 17
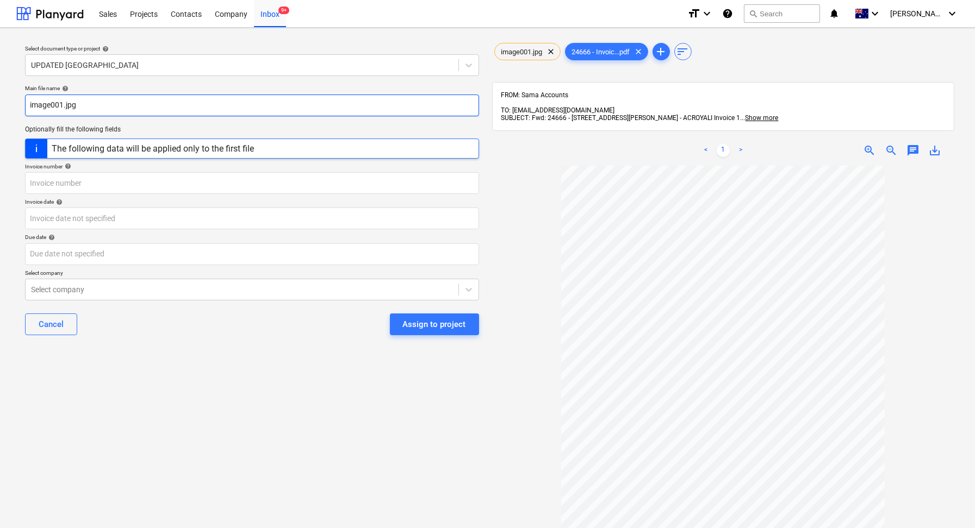
drag, startPoint x: 113, startPoint y: 109, endPoint x: 0, endPoint y: 109, distance: 112.5
click at [0, 109] on div "Select document type or project help UPDATED [GEOGRAPHIC_DATA] Main file name h…" at bounding box center [487, 352] width 975 height 649
paste input "24666-02"
type input "24666-01"
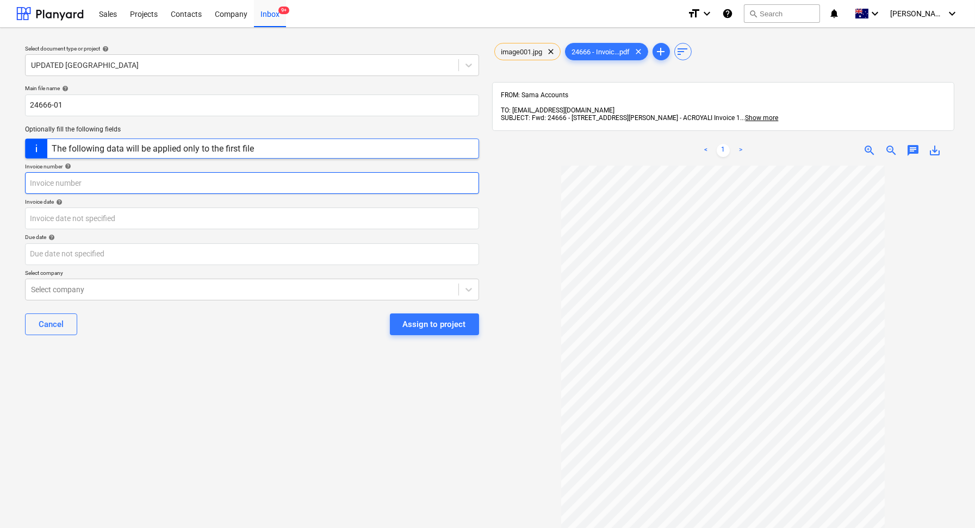
click at [109, 180] on input "text" at bounding box center [252, 183] width 454 height 22
paste input "24666-02"
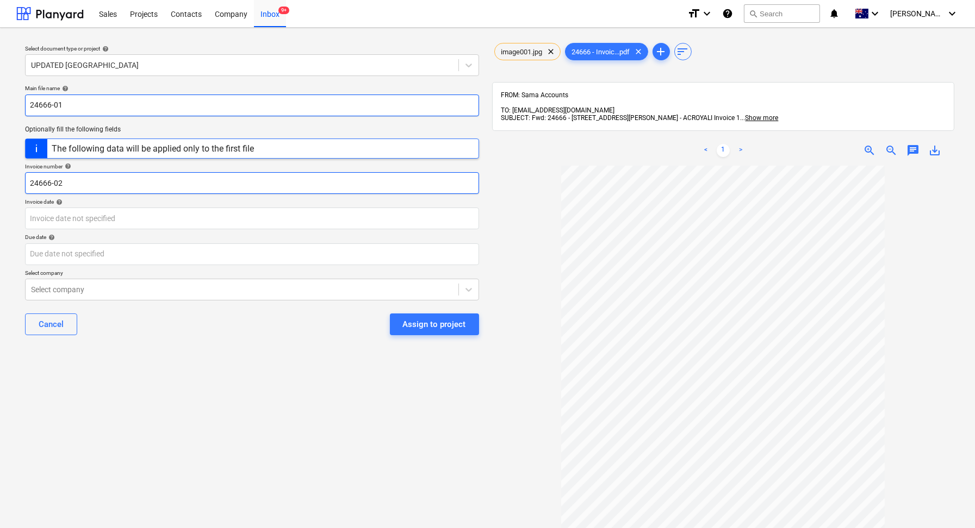
type input "24666-02"
click at [29, 109] on input "24666-01" at bounding box center [252, 106] width 454 height 22
type input "INV 24666-01"
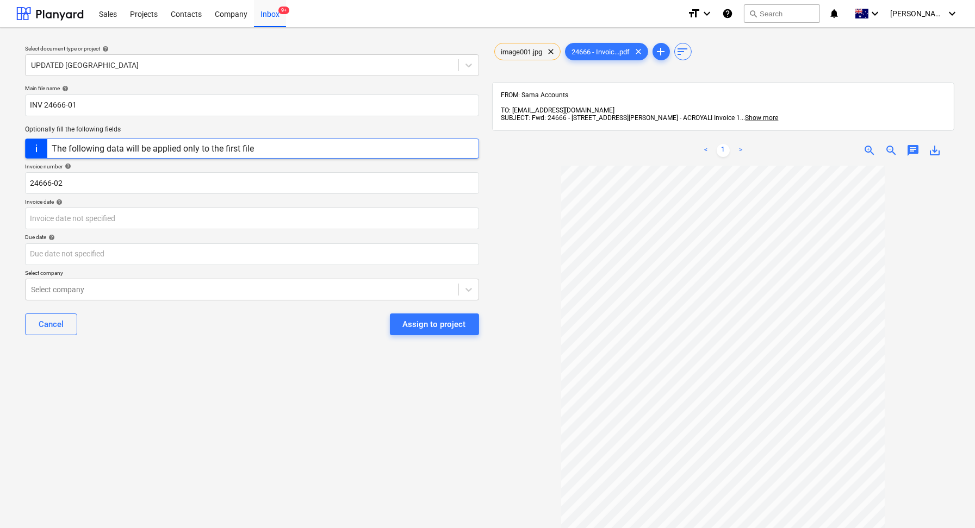
click at [157, 332] on div "Cancel Assign to project" at bounding box center [252, 324] width 454 height 39
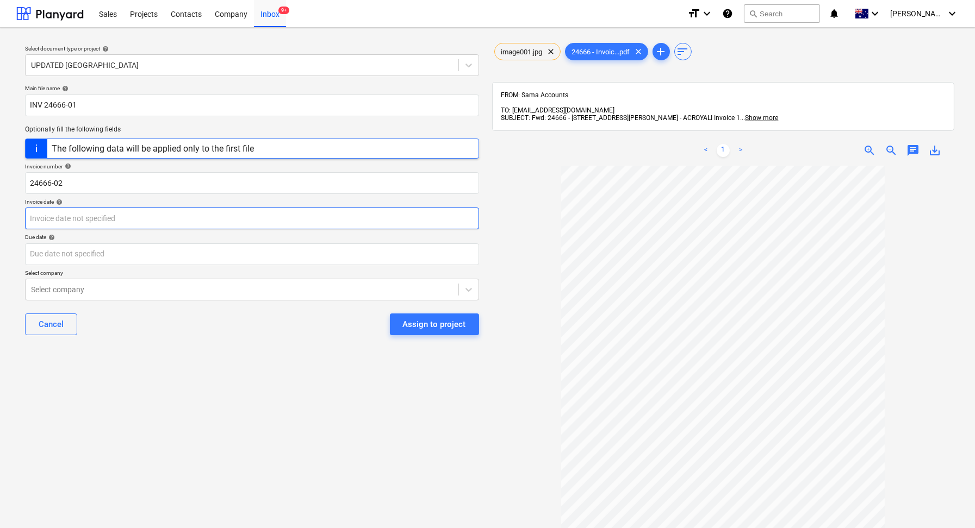
click at [104, 221] on body "Sales Projects Contacts Company Inbox 9+ format_size keyboard_arrow_down help s…" at bounding box center [487, 264] width 975 height 528
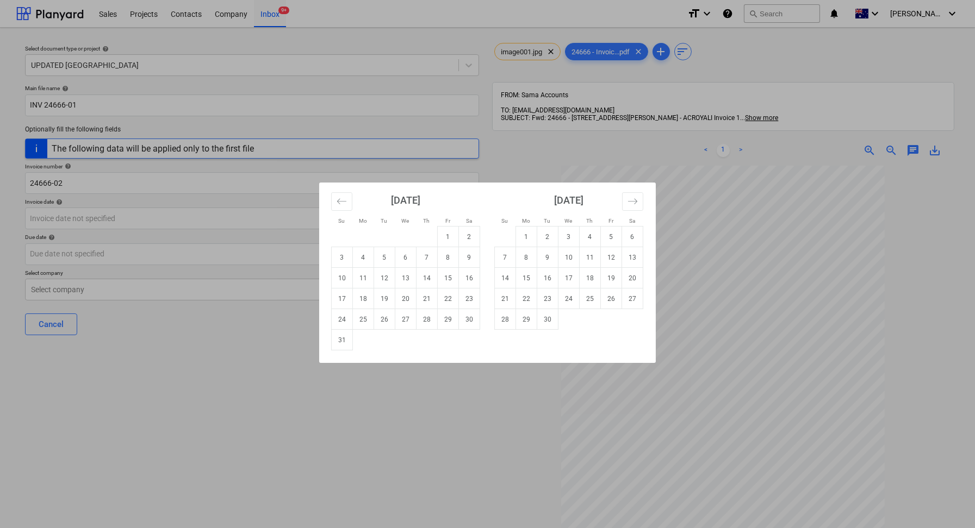
click at [352, 202] on div "[DATE]" at bounding box center [405, 204] width 149 height 43
click at [346, 202] on icon "Move backward to switch to the previous month." at bounding box center [342, 201] width 10 height 10
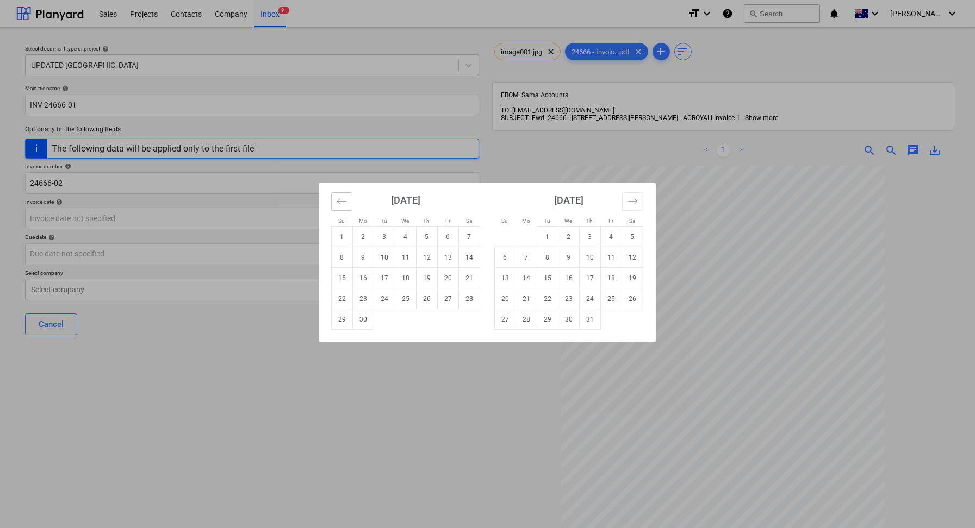
click at [346, 202] on icon "Move backward to switch to the previous month." at bounding box center [342, 201] width 10 height 10
click at [428, 262] on td "8" at bounding box center [426, 257] width 21 height 21
type input "[DATE]"
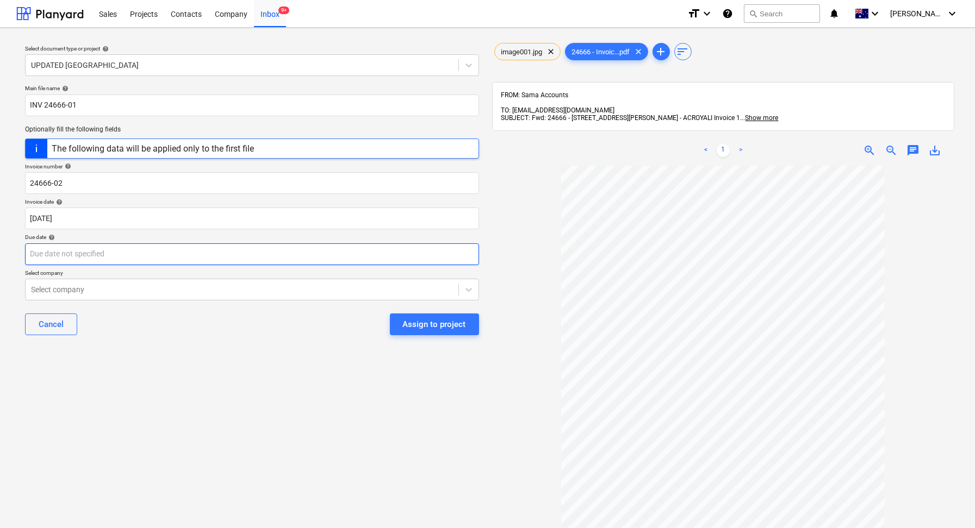
click at [140, 247] on body "Sales Projects Contacts Company Inbox 9+ format_size keyboard_arrow_down help s…" at bounding box center [487, 264] width 975 height 528
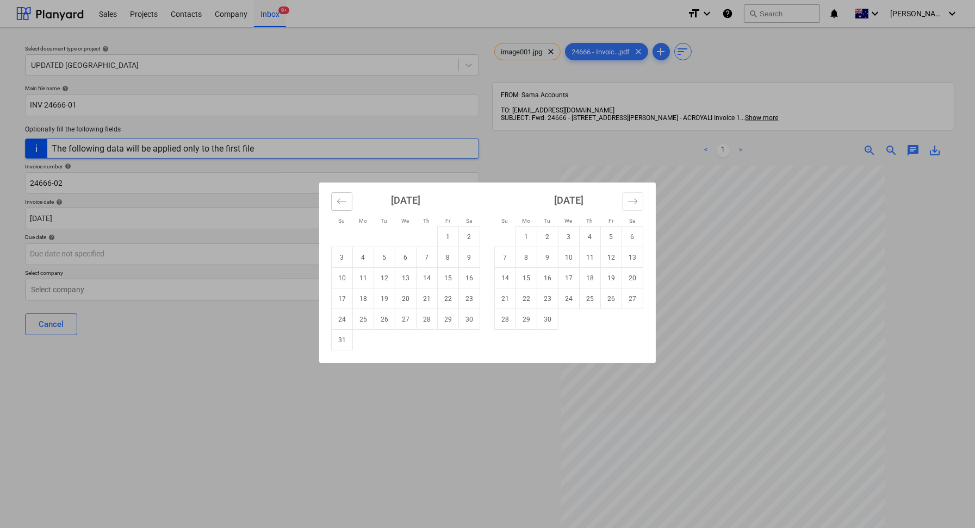
click at [340, 199] on icon "Move backward to switch to the previous month." at bounding box center [342, 201] width 10 height 10
click at [339, 199] on icon "Move backward to switch to the previous month." at bounding box center [342, 201] width 10 height 10
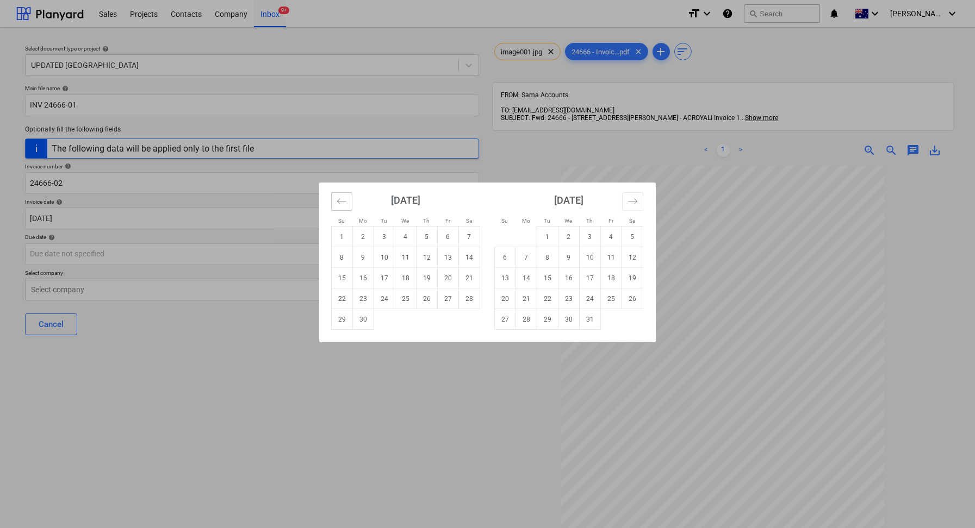
click at [338, 203] on icon "Move backward to switch to the previous month." at bounding box center [342, 201] width 10 height 10
click at [432, 275] on td "15" at bounding box center [426, 278] width 21 height 21
type input "[DATE]"
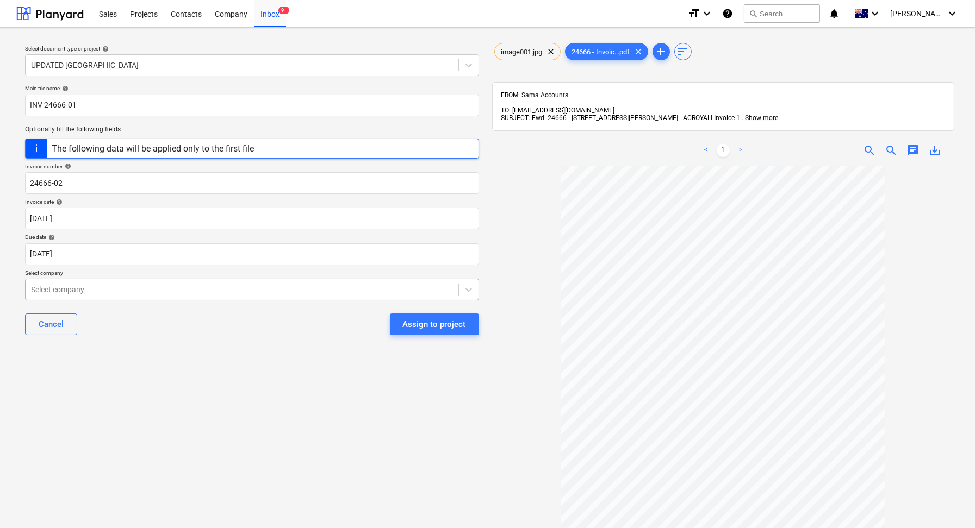
click at [104, 287] on div at bounding box center [242, 289] width 422 height 11
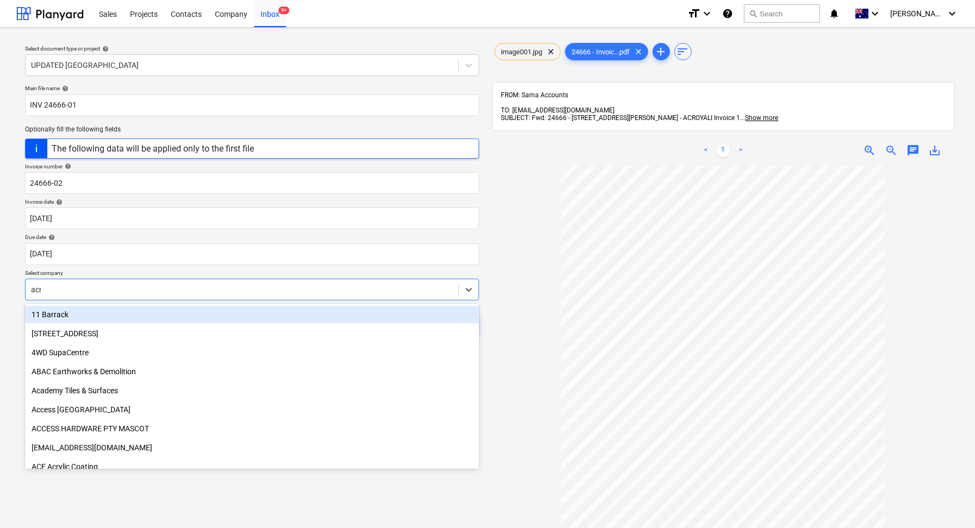
type input "acro"
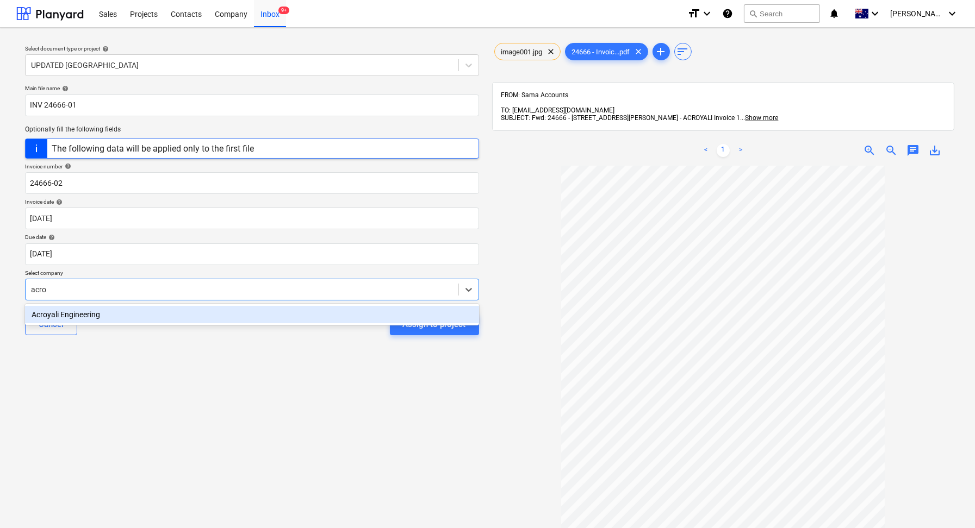
click at [96, 310] on div "Acroyali Engineering" at bounding box center [252, 314] width 454 height 17
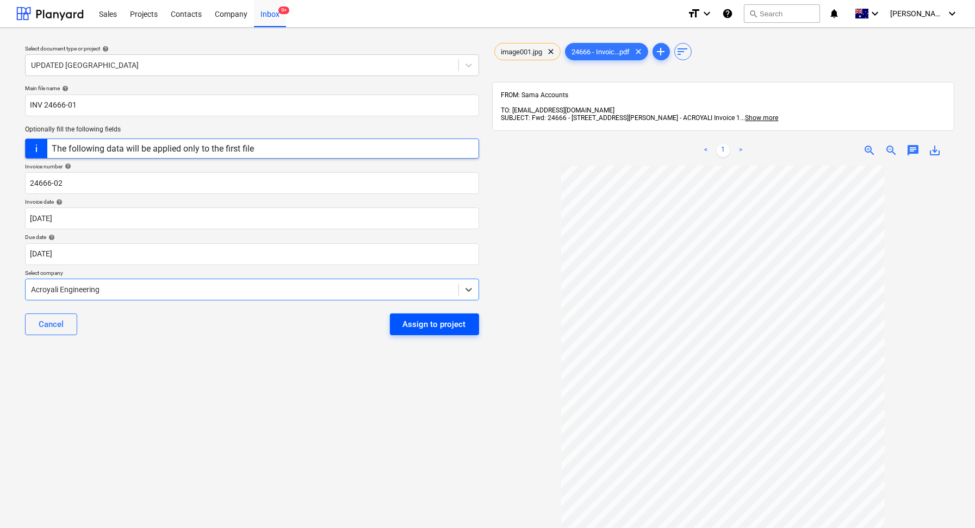
click at [426, 327] on div "Assign to project" at bounding box center [434, 324] width 63 height 14
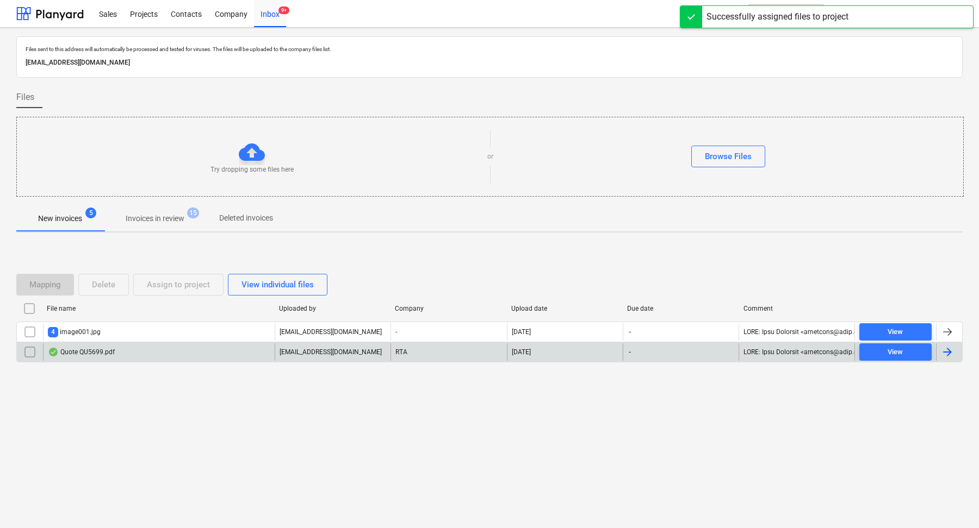
click at [167, 348] on div "Quote QU5699.pdf" at bounding box center [159, 352] width 232 height 17
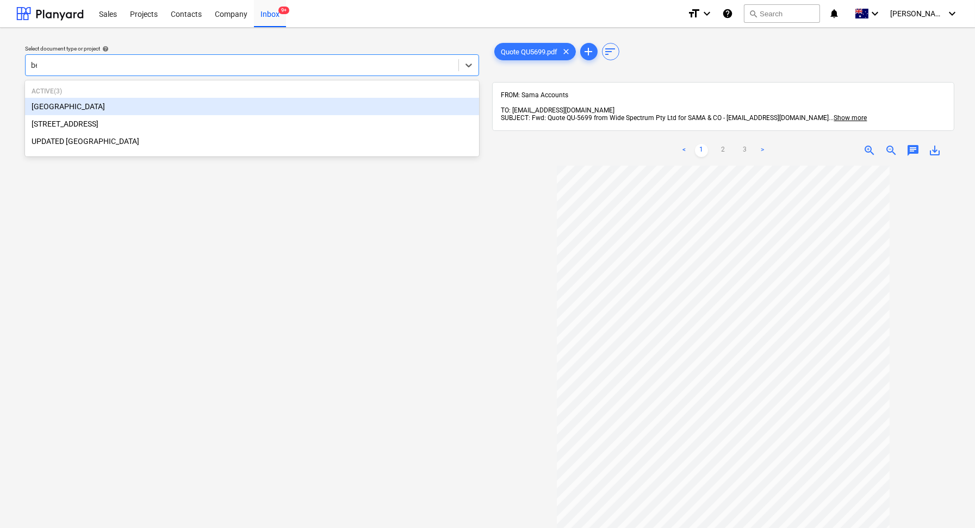
type input "bel"
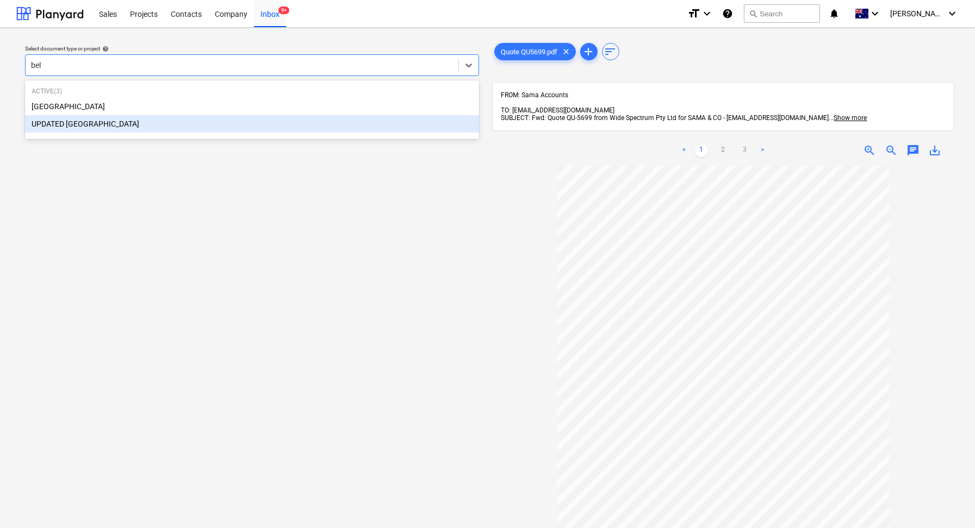
click at [116, 121] on div "UPDATED [GEOGRAPHIC_DATA]" at bounding box center [252, 123] width 454 height 17
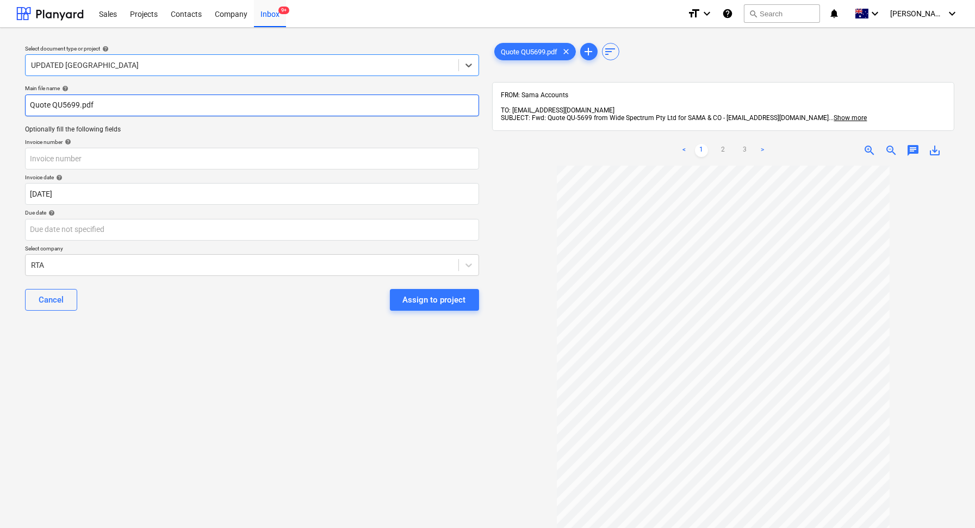
click at [113, 107] on input "Quote QU5699.pdf" at bounding box center [252, 106] width 454 height 22
drag, startPoint x: 96, startPoint y: 105, endPoint x: 53, endPoint y: 103, distance: 42.4
click at [53, 103] on input "Quote QU5699" at bounding box center [252, 106] width 454 height 22
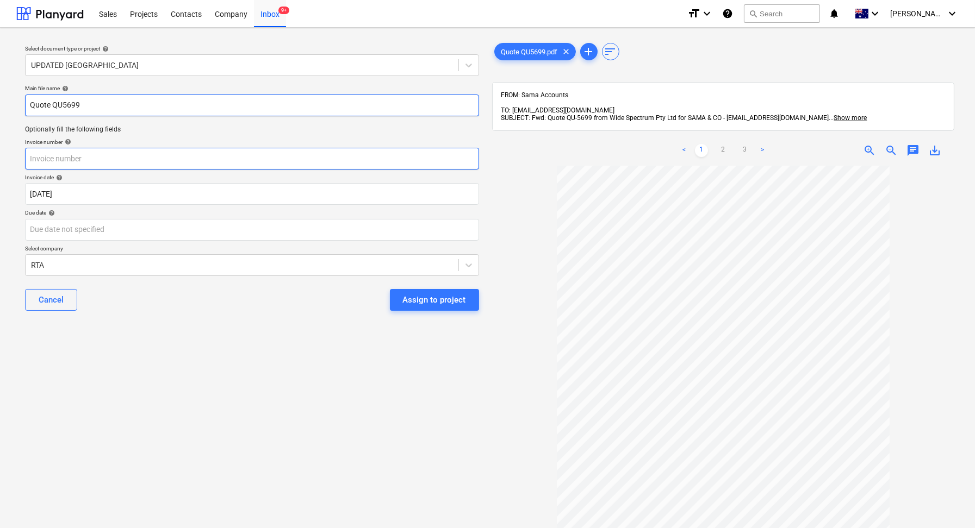
type input "Quote QU5699"
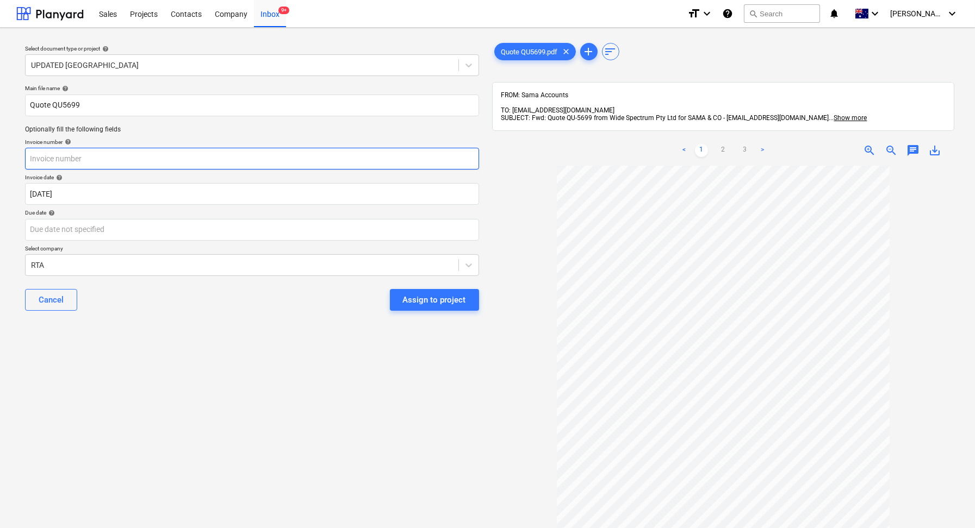
click at [62, 157] on input "text" at bounding box center [252, 159] width 454 height 22
paste input "QU5699"
type input "QU5699"
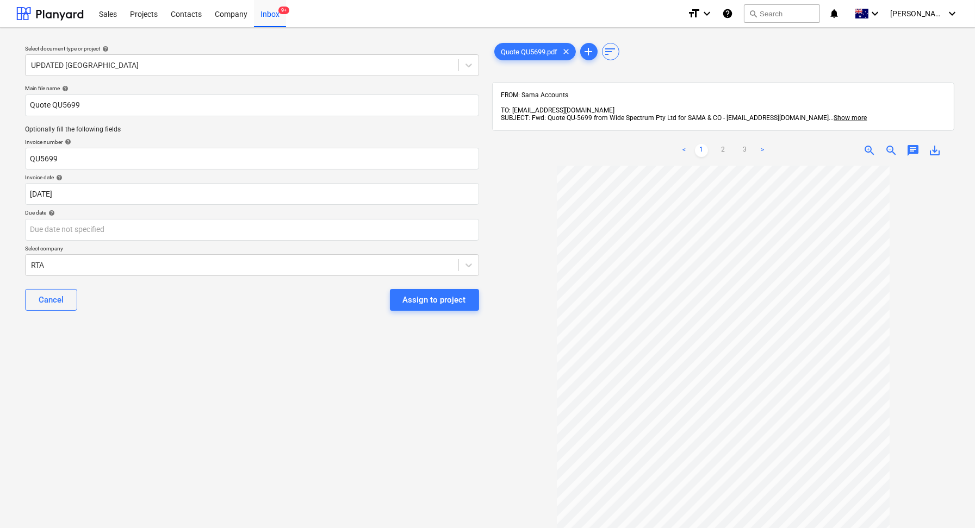
click at [124, 281] on div "Cancel Assign to project" at bounding box center [252, 300] width 454 height 39
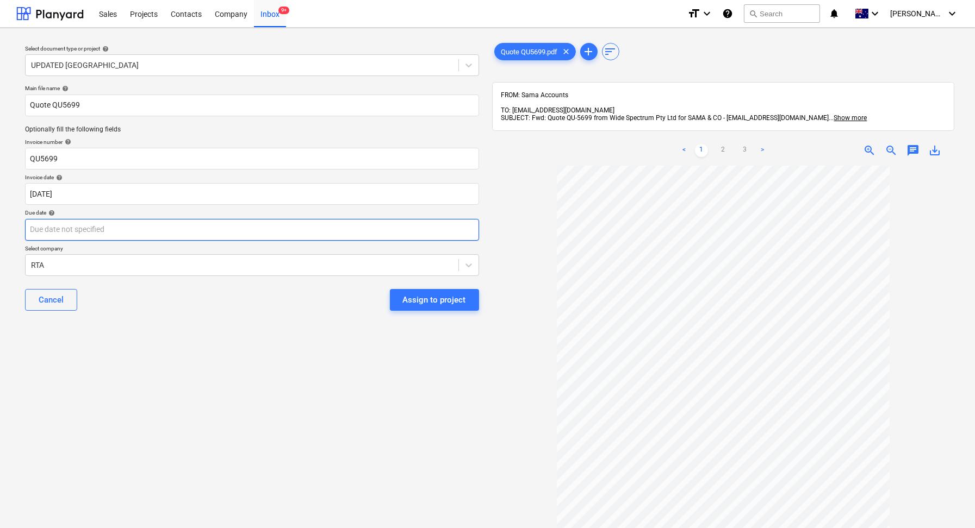
click at [89, 233] on body "Sales Projects Contacts Company Inbox 9+ format_size keyboard_arrow_down help s…" at bounding box center [487, 264] width 975 height 528
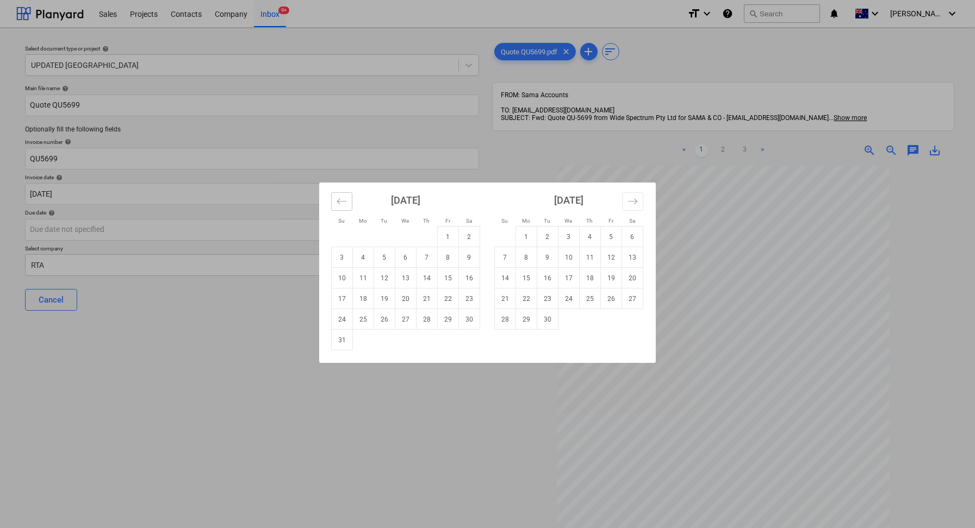
click at [340, 200] on icon "Move backward to switch to the previous month." at bounding box center [342, 201] width 10 height 10
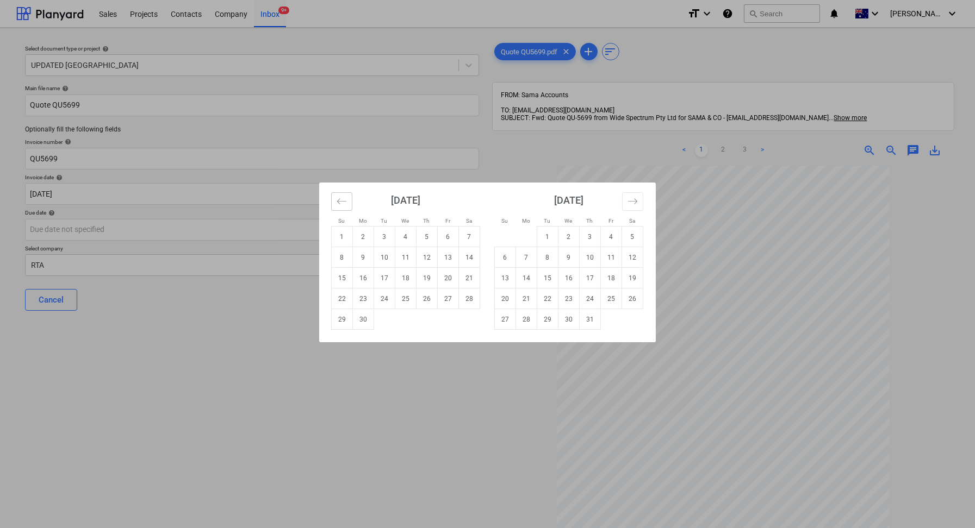
click at [340, 200] on icon "Move backward to switch to the previous month." at bounding box center [342, 201] width 10 height 10
click at [442, 235] on td "2" at bounding box center [448, 237] width 21 height 21
type input "[DATE]"
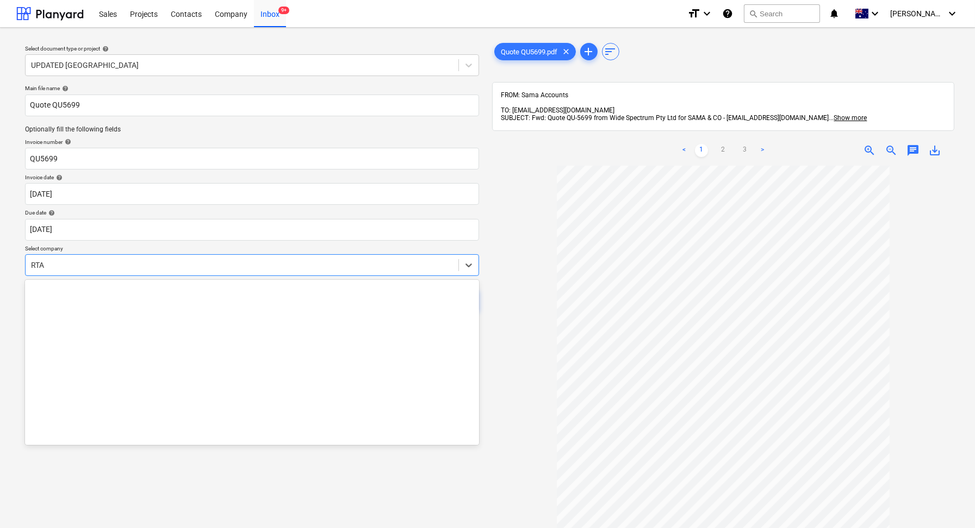
scroll to position [20132, 0]
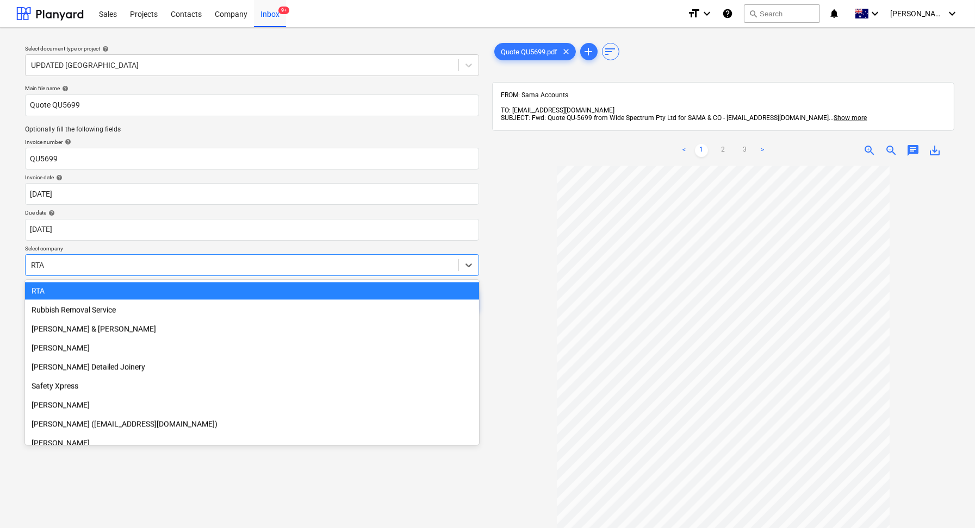
drag, startPoint x: 124, startPoint y: 260, endPoint x: 26, endPoint y: 260, distance: 97.9
click at [26, 260] on div "RTA" at bounding box center [242, 265] width 433 height 15
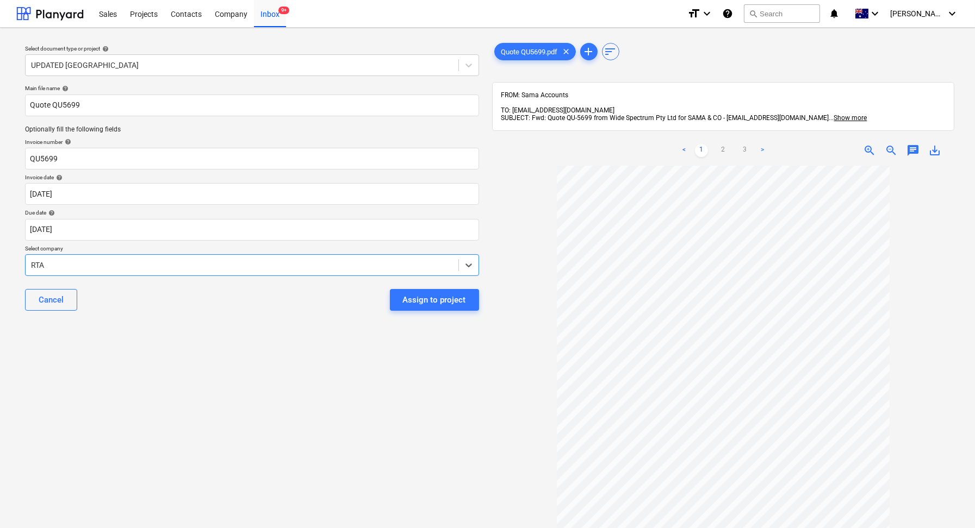
drag, startPoint x: 47, startPoint y: 262, endPoint x: 9, endPoint y: 262, distance: 38.1
click at [9, 262] on div "Select document type or project help UPDATED [GEOGRAPHIC_DATA] Main file name h…" at bounding box center [487, 352] width 975 height 649
click at [50, 261] on div at bounding box center [242, 265] width 422 height 11
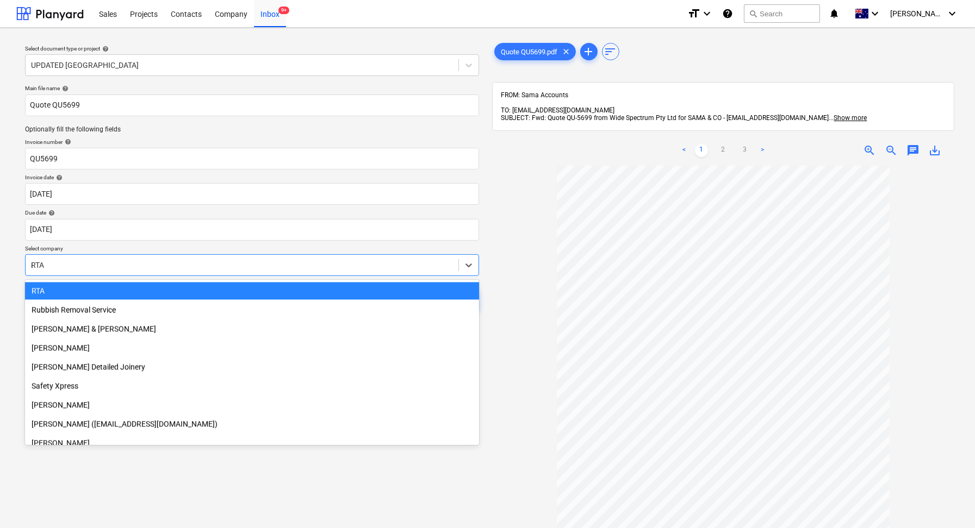
scroll to position [18123, 0]
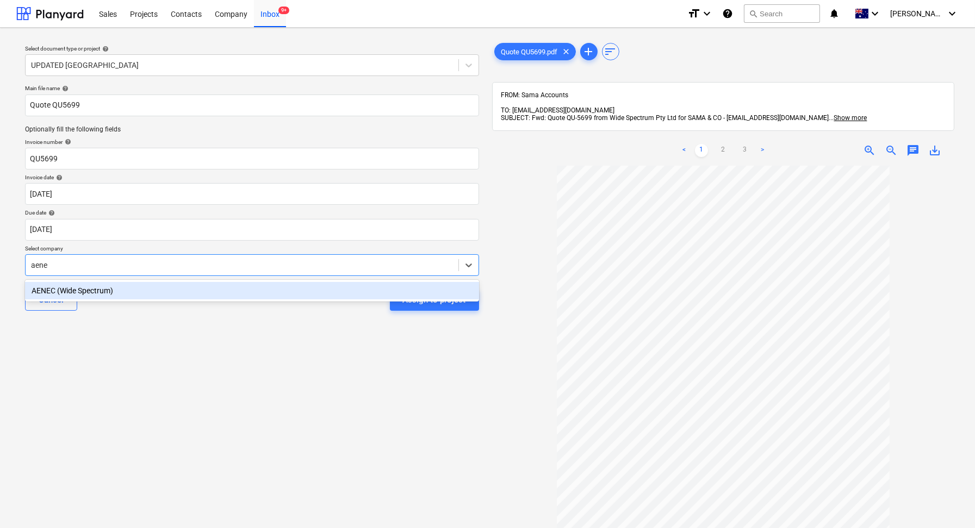
type input "aenec"
click at [66, 291] on div "AENEC (Wide Spectrum)" at bounding box center [252, 290] width 454 height 17
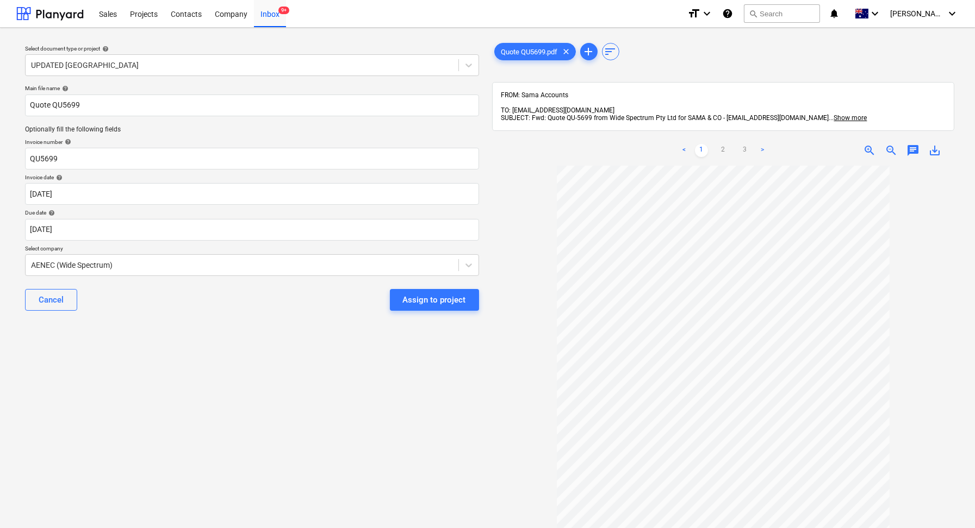
click at [221, 353] on div "Select document type or project help UPDATED [GEOGRAPHIC_DATA] Main file name h…" at bounding box center [251, 352] width 471 height 632
click at [437, 303] on div "Assign to project" at bounding box center [434, 300] width 63 height 14
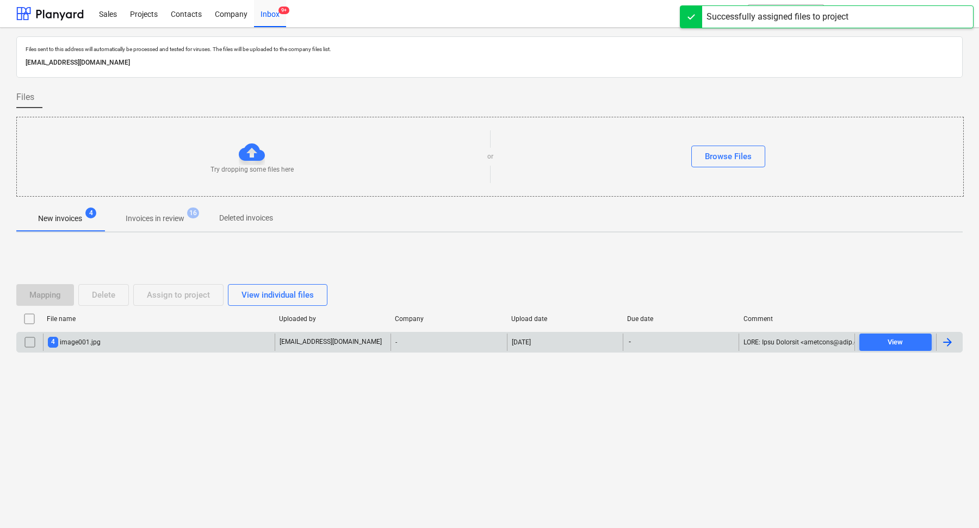
click at [167, 338] on div "4 image001.jpg" at bounding box center [159, 342] width 232 height 17
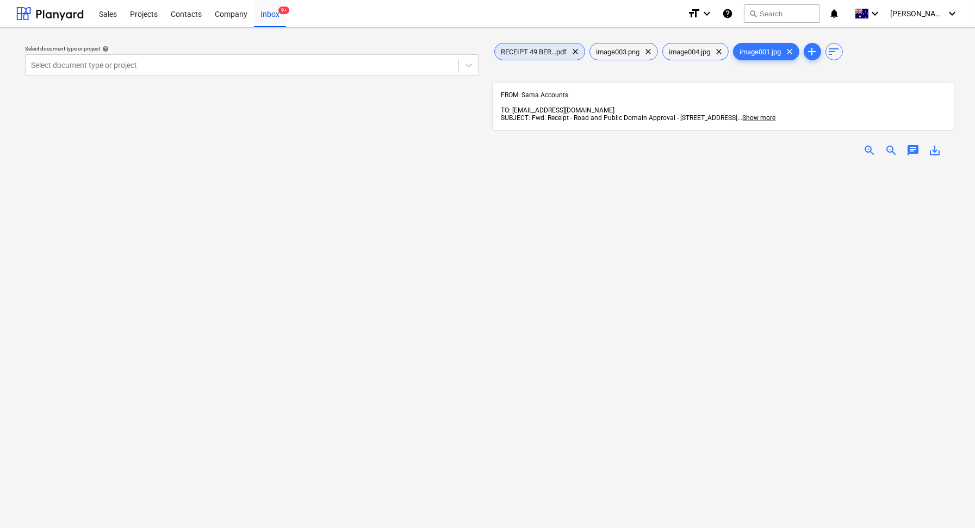
click at [525, 52] on span "RECEIPT 49 BER...pdf" at bounding box center [534, 52] width 79 height 8
click at [274, 18] on div "Inbox 9+" at bounding box center [270, 13] width 32 height 28
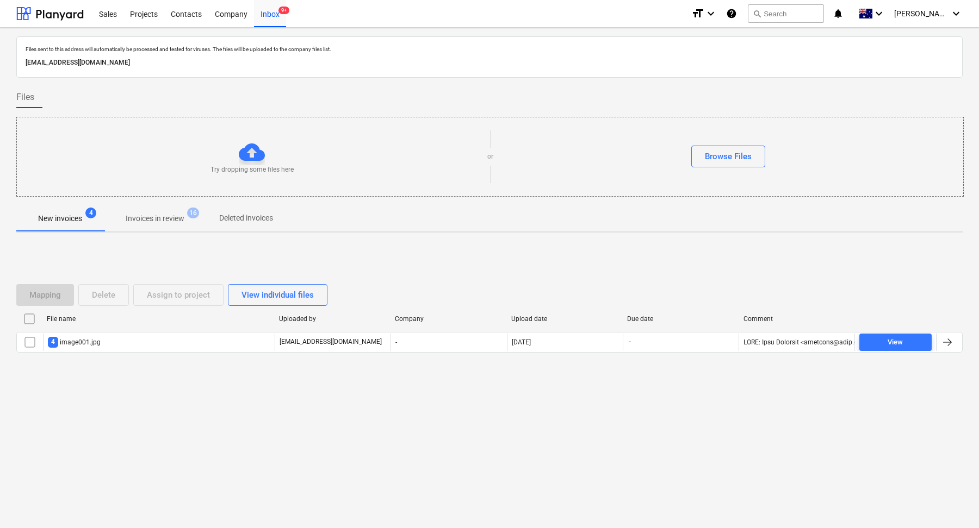
click at [153, 218] on p "Invoices in review" at bounding box center [155, 218] width 59 height 11
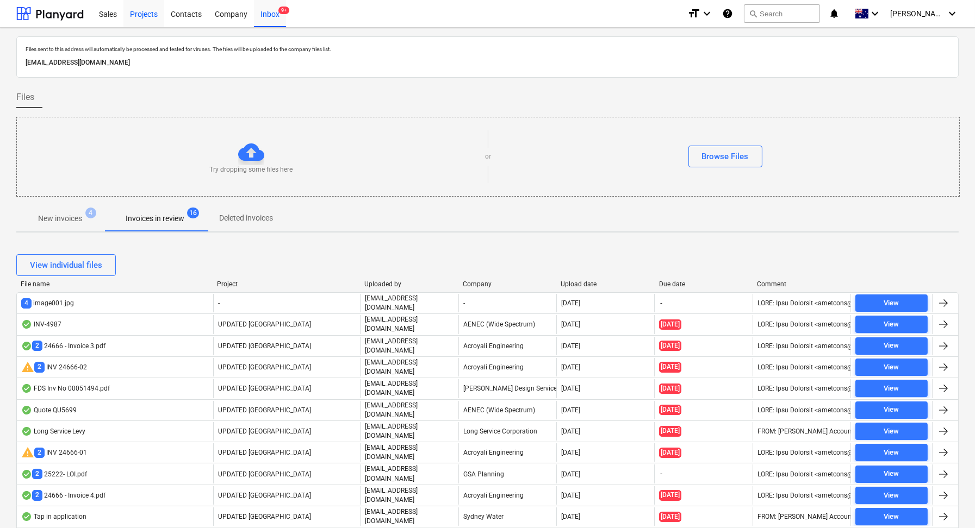
click at [145, 18] on div "Projects" at bounding box center [143, 13] width 41 height 28
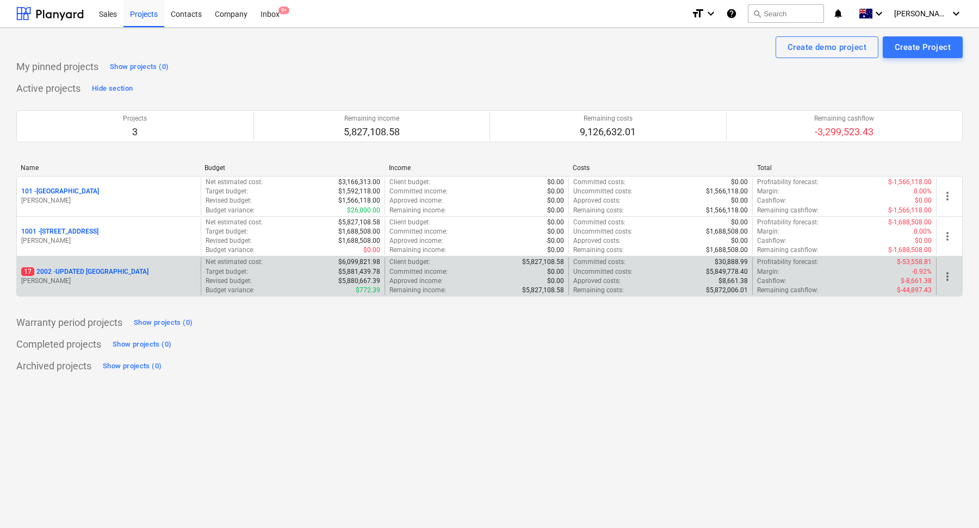
click at [146, 277] on p "[PERSON_NAME]" at bounding box center [108, 281] width 175 height 9
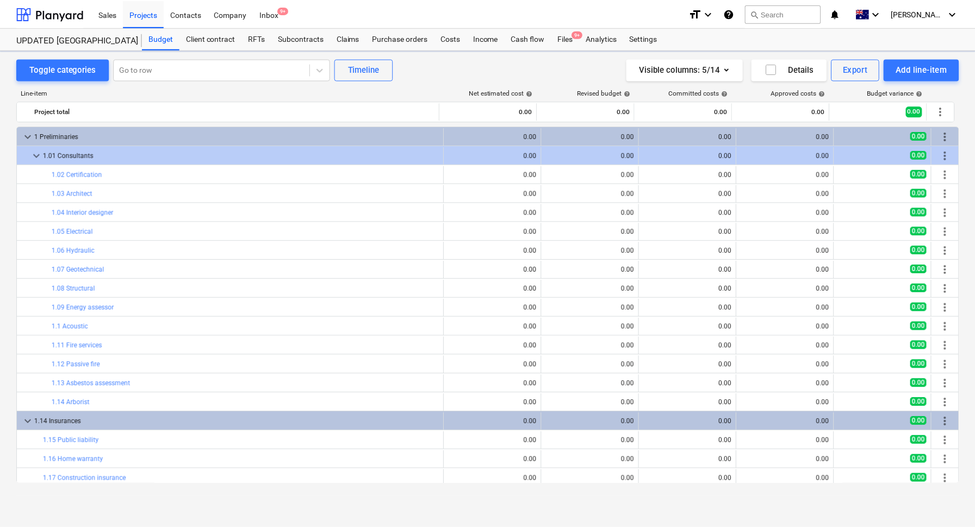
scroll to position [11, 0]
click at [571, 43] on div "Files 9+" at bounding box center [567, 39] width 28 height 22
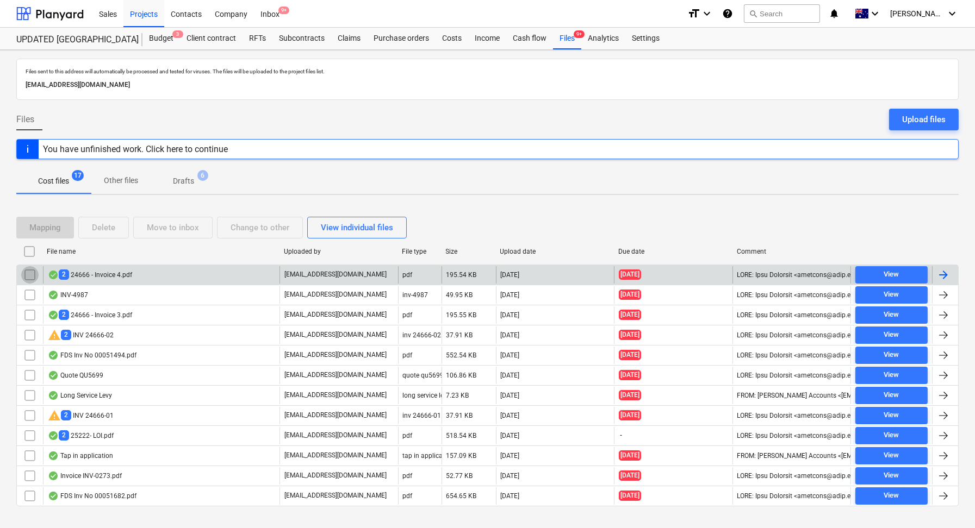
click at [30, 272] on input "checkbox" at bounding box center [29, 274] width 17 height 17
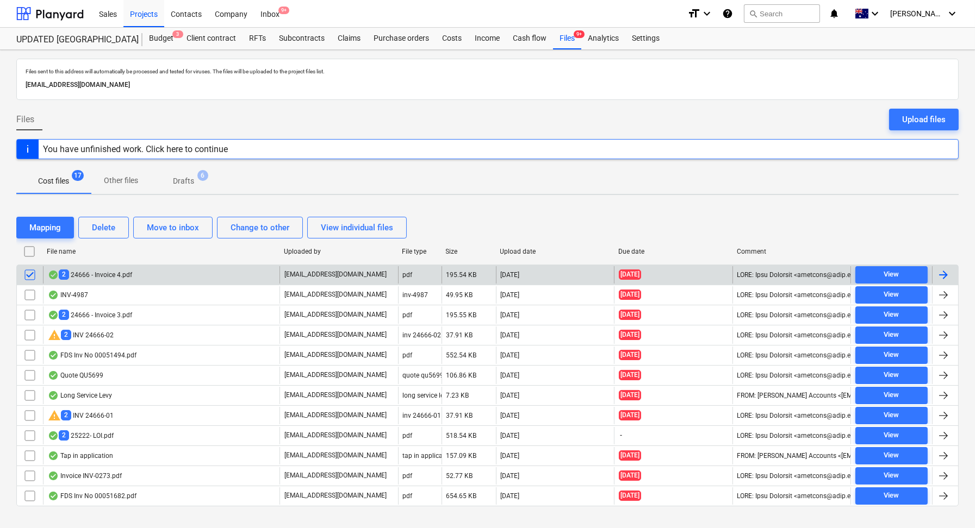
click at [30, 272] on input "checkbox" at bounding box center [29, 274] width 17 height 17
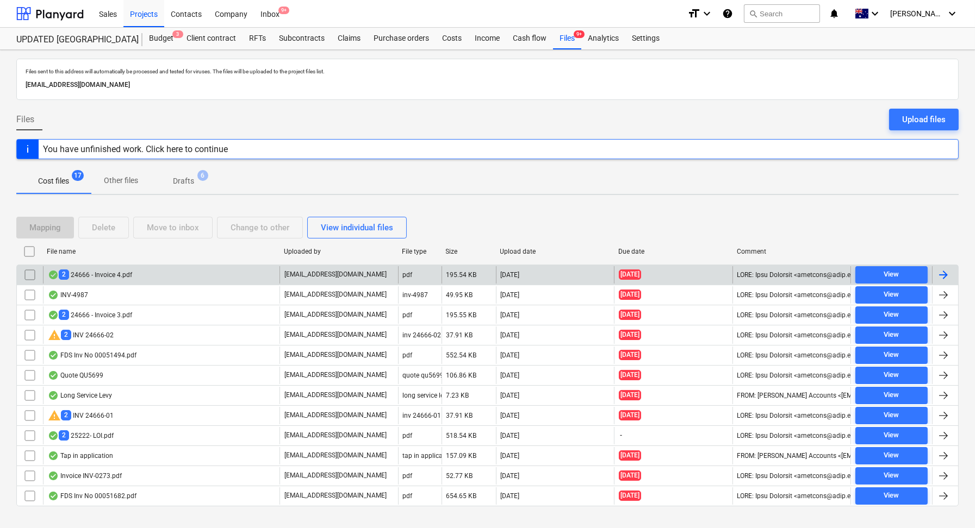
click at [182, 271] on div "2 24666 - Invoice 4.pdf" at bounding box center [161, 274] width 236 height 17
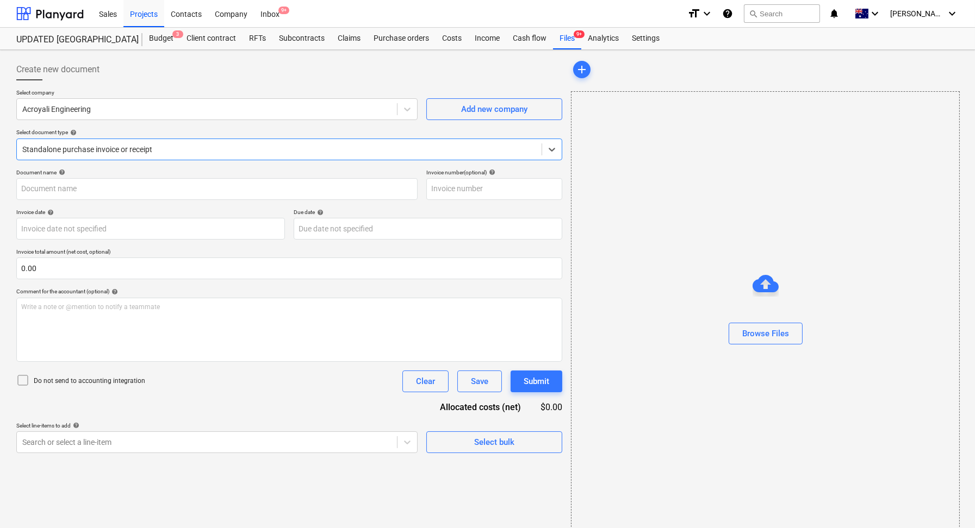
type input "24666-04"
type input "[DATE]"
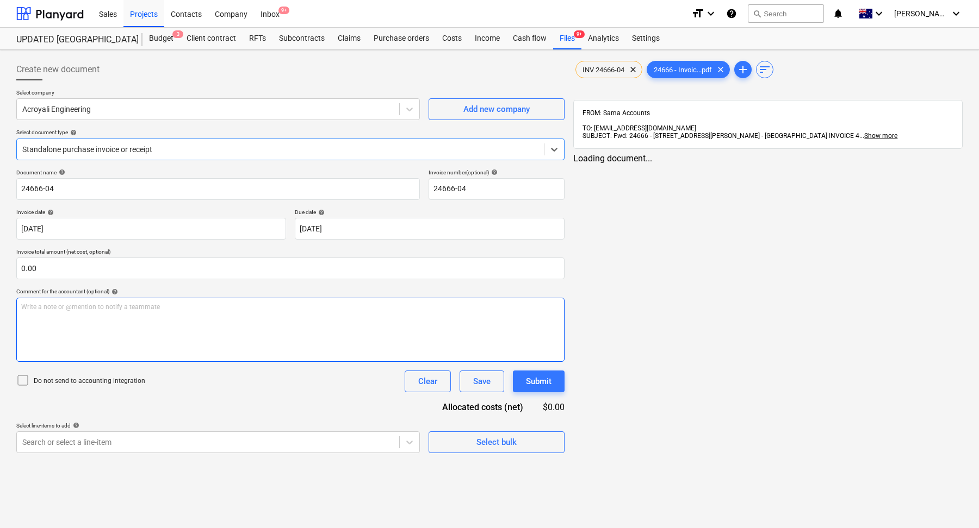
click at [121, 313] on div "Write a note or @mention to notify a teammate [PERSON_NAME]" at bounding box center [290, 330] width 548 height 64
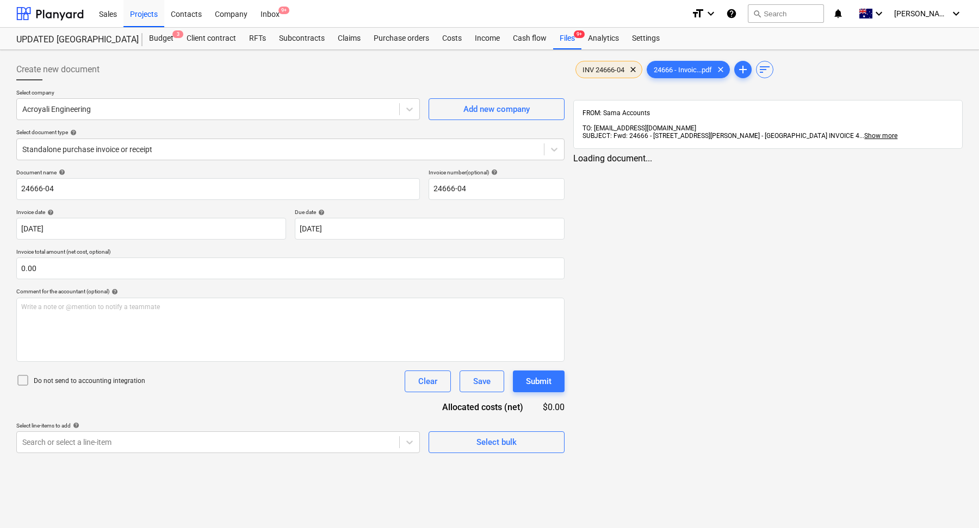
click at [611, 70] on span "INV 24666-04" at bounding box center [603, 70] width 55 height 8
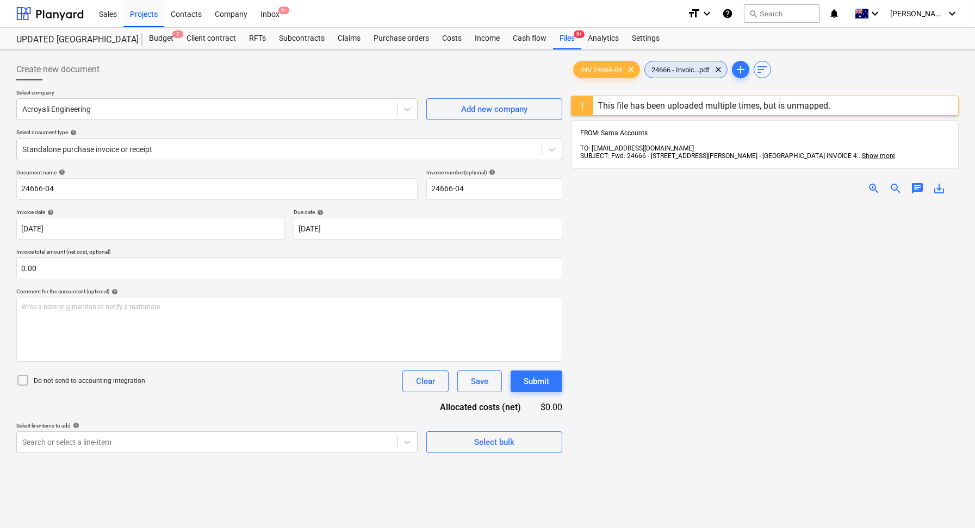
click at [671, 66] on span "24666 - Invoic...pdf" at bounding box center [680, 70] width 71 height 8
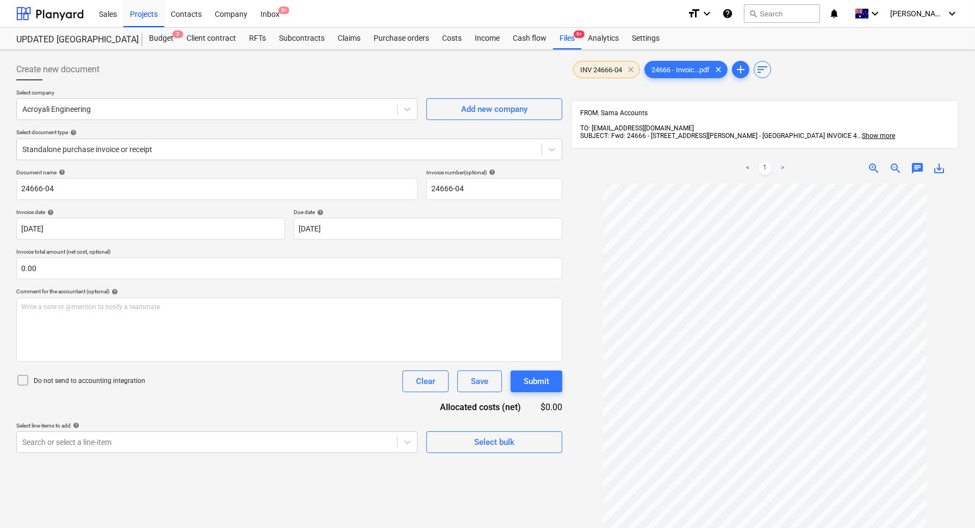
click at [631, 72] on span "clear" at bounding box center [630, 69] width 13 height 13
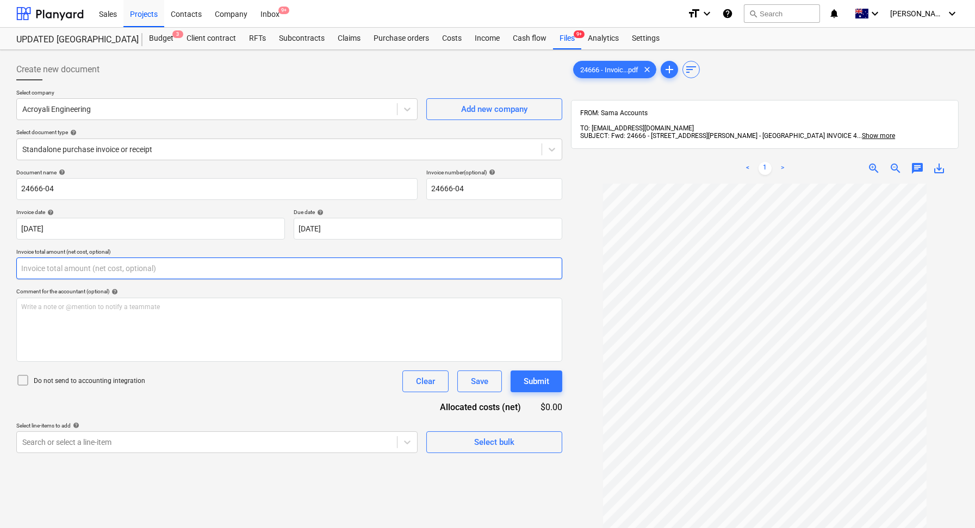
click at [88, 276] on input "text" at bounding box center [289, 269] width 546 height 22
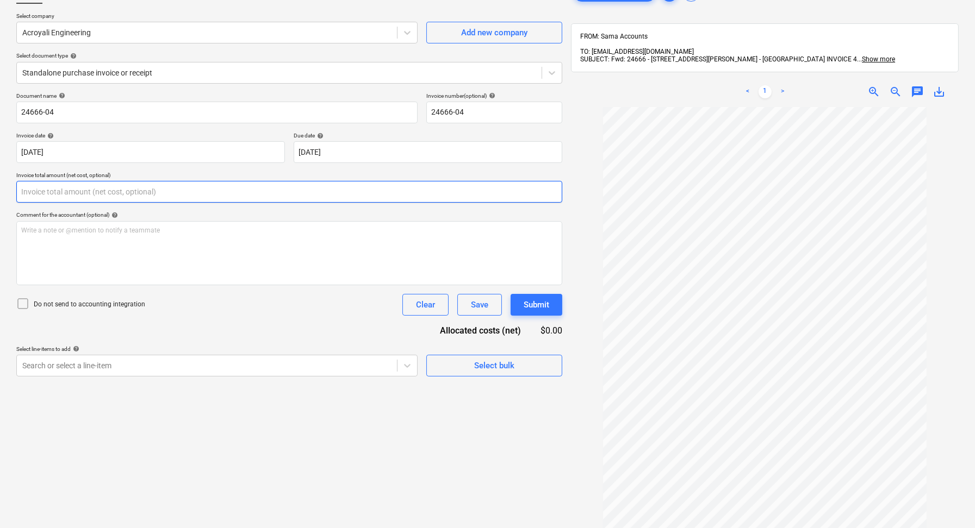
scroll to position [90, 0]
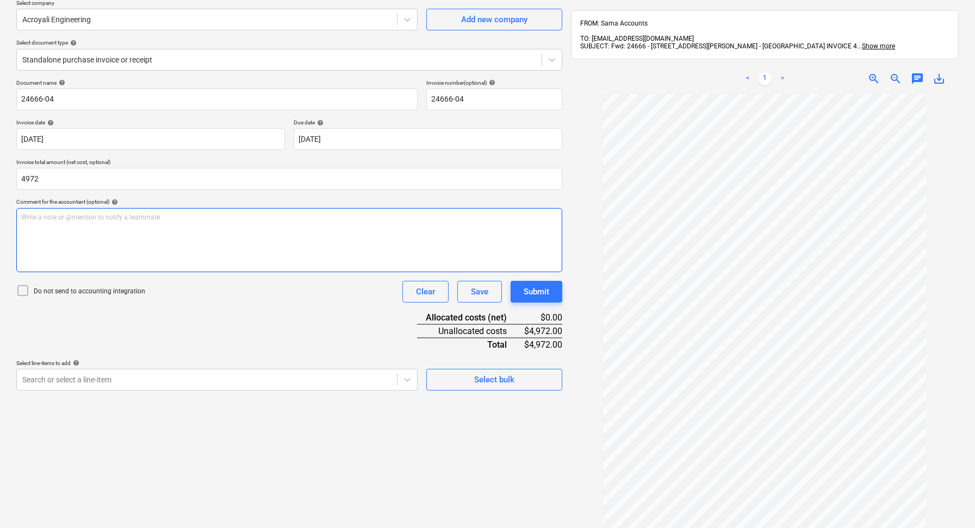
type input "4,972.00"
click at [185, 245] on div "Write a note or @mention to notify a teammate [PERSON_NAME]" at bounding box center [289, 240] width 546 height 64
click at [181, 229] on div "Write a note or @mention to notify a teammate [PERSON_NAME]" at bounding box center [289, 240] width 546 height 64
drag, startPoint x: 128, startPoint y: 209, endPoint x: 4, endPoint y: 208, distance: 123.4
click at [1, 209] on div "Create new document Select company Acroyali Engineering Add new company Select …" at bounding box center [487, 280] width 975 height 640
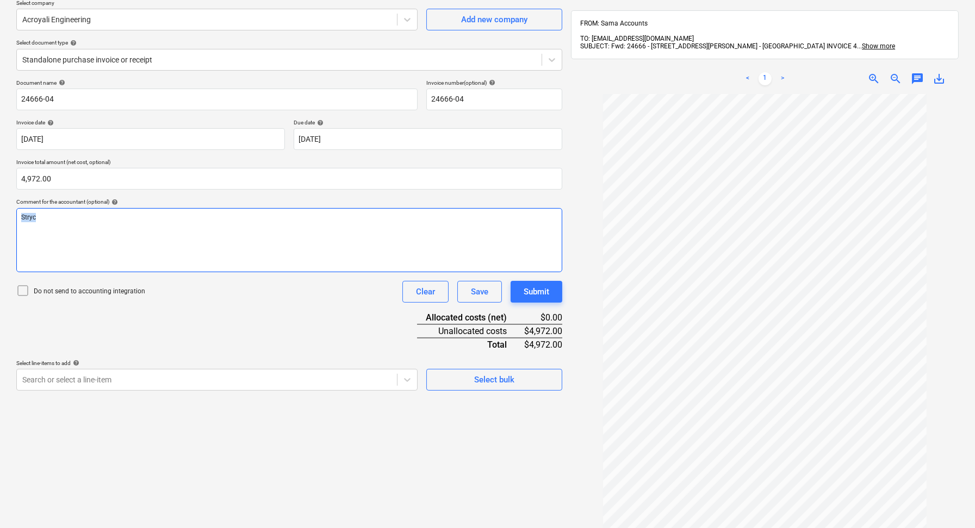
drag, startPoint x: 48, startPoint y: 216, endPoint x: 0, endPoint y: 216, distance: 47.8
click at [0, 216] on div "Create new document Select company Acroyali Engineering Add new company Select …" at bounding box center [487, 280] width 975 height 640
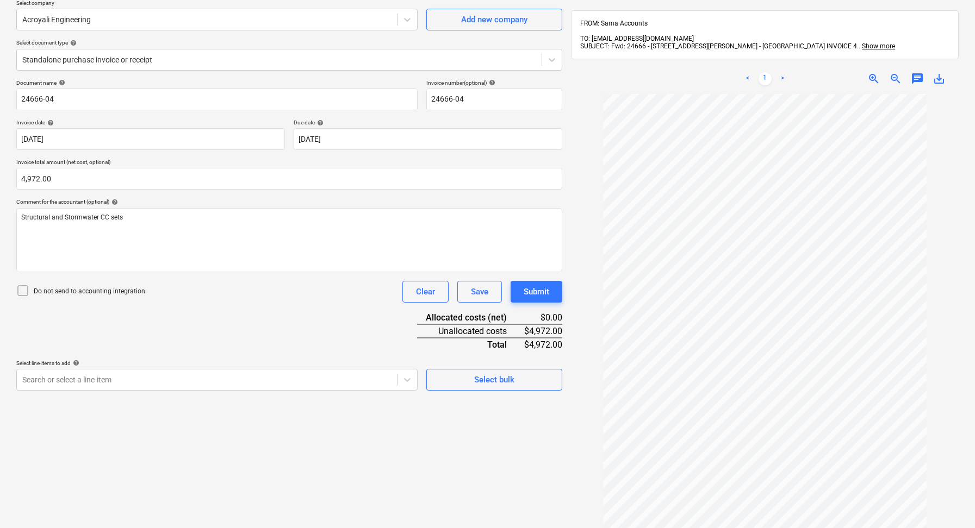
click at [189, 308] on div "Document name help 24666-04 Invoice number (optional) help 24666-04 Invoice dat…" at bounding box center [289, 235] width 546 height 312
click at [206, 384] on body "Sales Projects Contacts Company Inbox 9+ format_size keyboard_arrow_down help s…" at bounding box center [487, 174] width 975 height 528
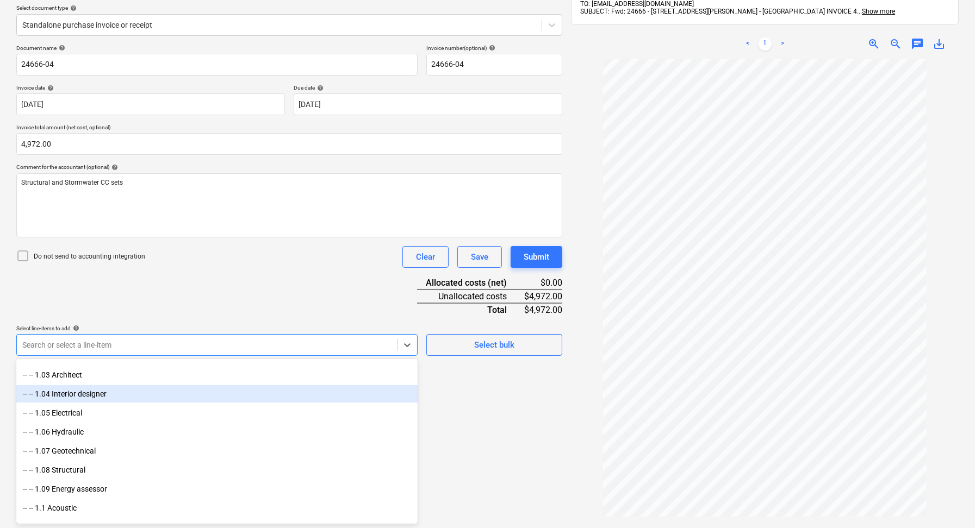
scroll to position [112, 0]
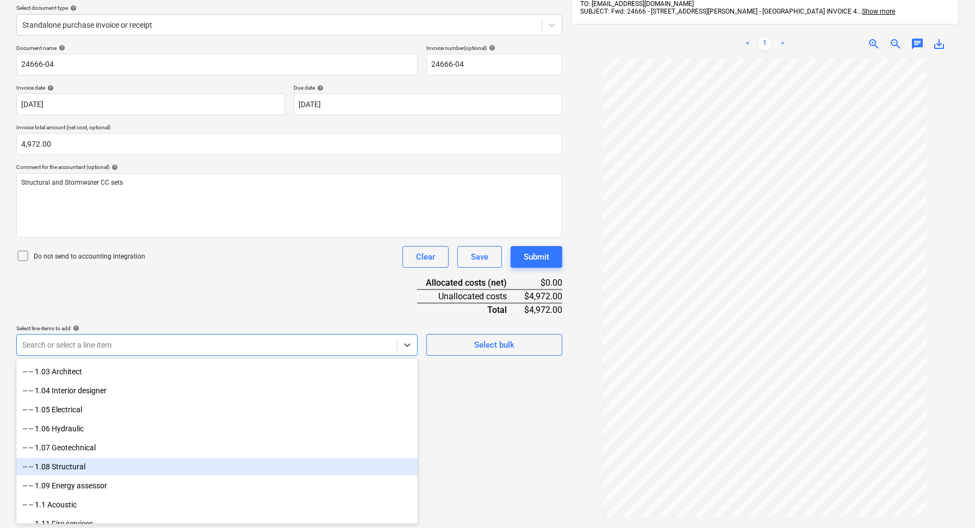
click at [120, 465] on div "-- -- 1.08 Structural" at bounding box center [216, 466] width 401 height 17
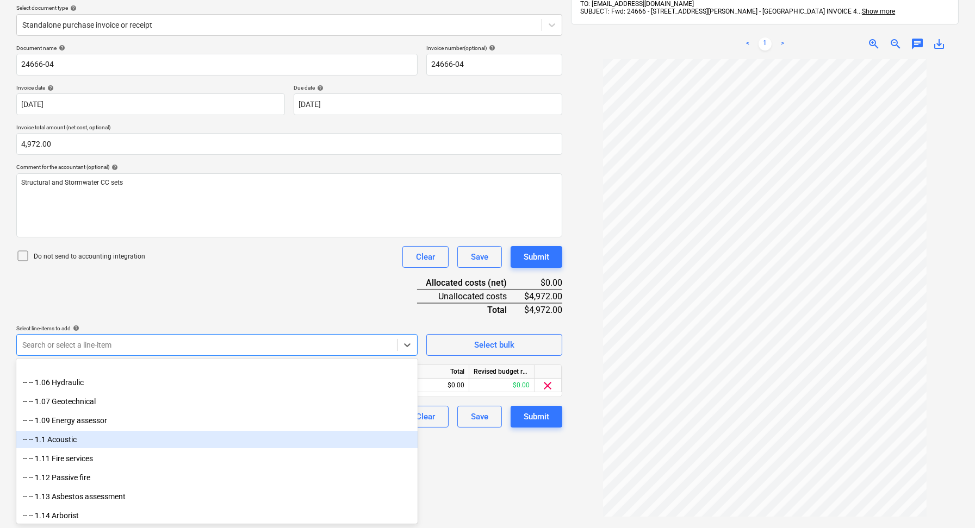
scroll to position [239, 0]
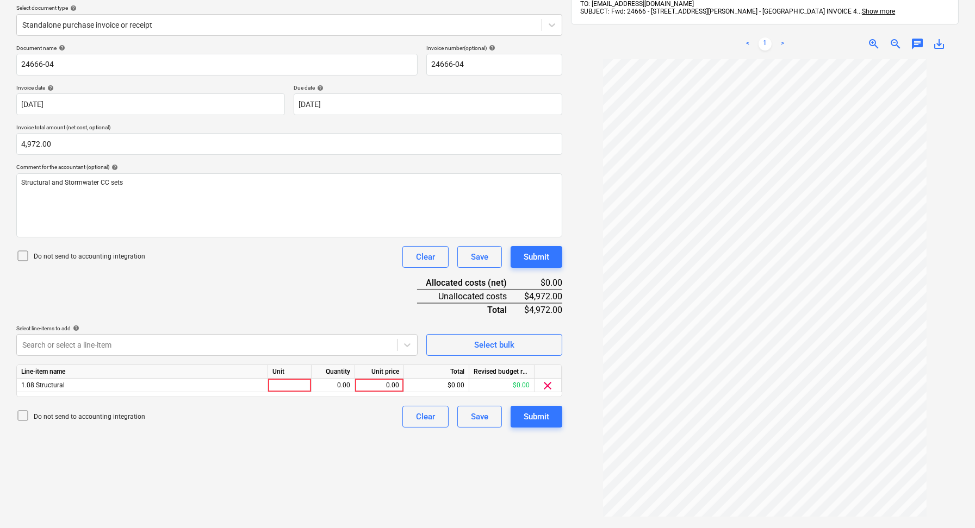
click at [178, 282] on div "Document name help 24666-04 Invoice number (optional) help 24666-04 Invoice dat…" at bounding box center [289, 236] width 546 height 383
click at [287, 383] on div at bounding box center [289, 386] width 43 height 14
type input "1"
click at [335, 387] on div "0.00" at bounding box center [333, 386] width 34 height 14
type input "1"
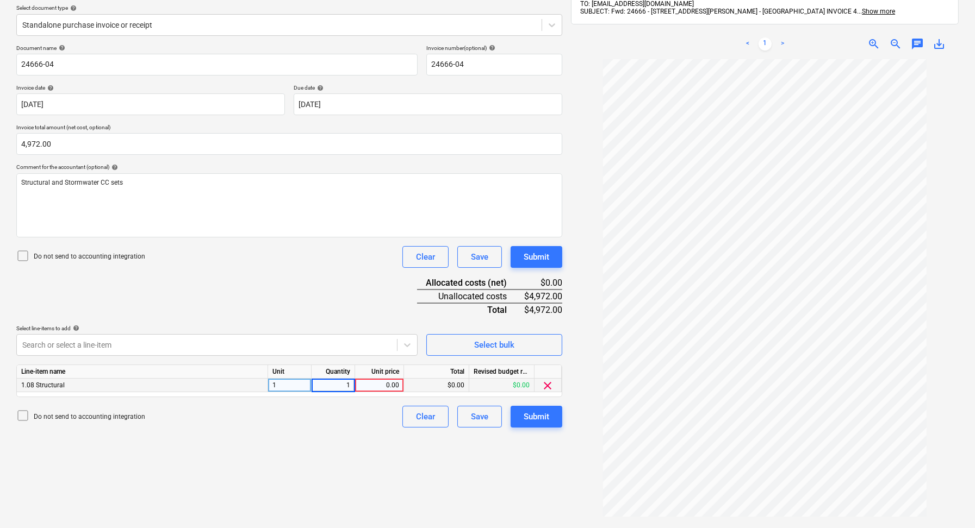
click at [375, 386] on div "0.00" at bounding box center [379, 386] width 40 height 14
type input "4972"
click at [327, 474] on div "Create new document Select company Acroyali Engineering Add new company Select …" at bounding box center [289, 246] width 555 height 632
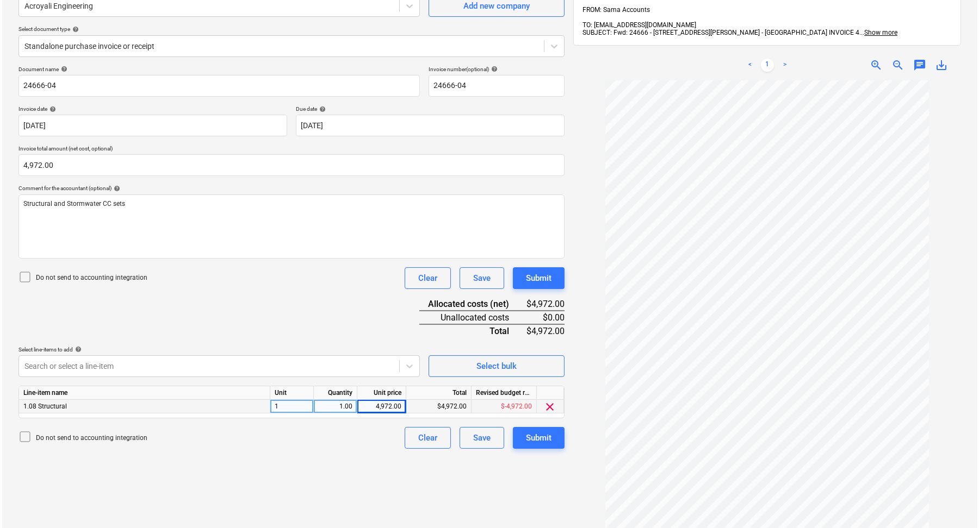
scroll to position [154, 0]
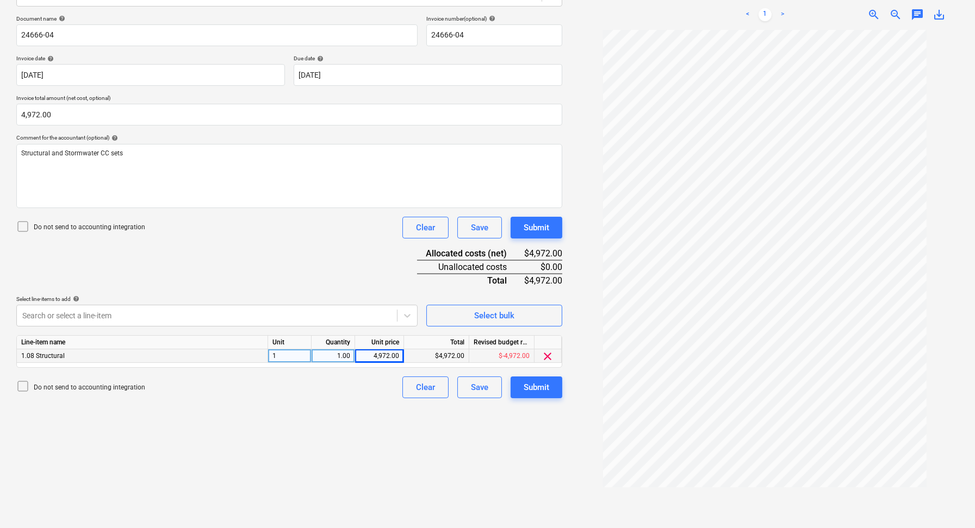
click at [28, 227] on icon at bounding box center [22, 226] width 13 height 13
click at [551, 391] on button "Submit" at bounding box center [536, 388] width 52 height 22
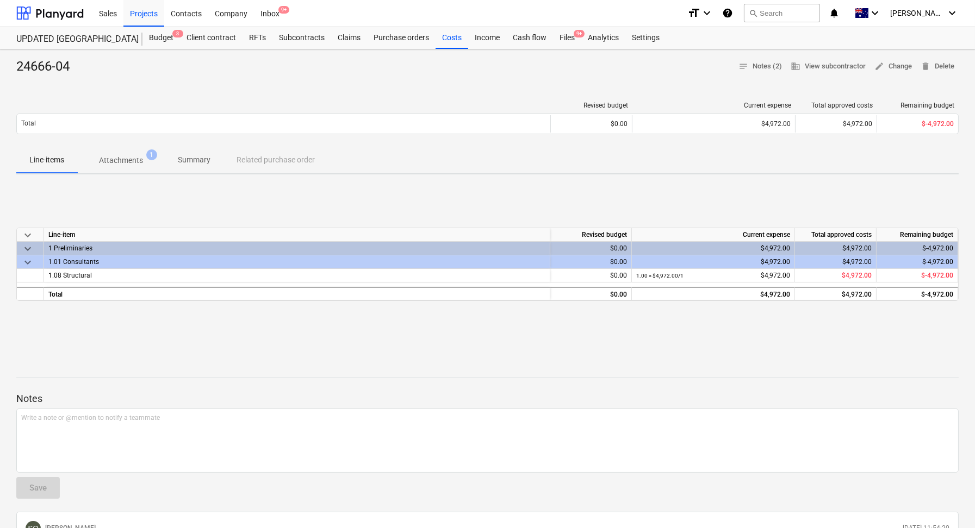
scroll to position [1, 0]
click at [122, 163] on p "Attachments" at bounding box center [121, 159] width 44 height 11
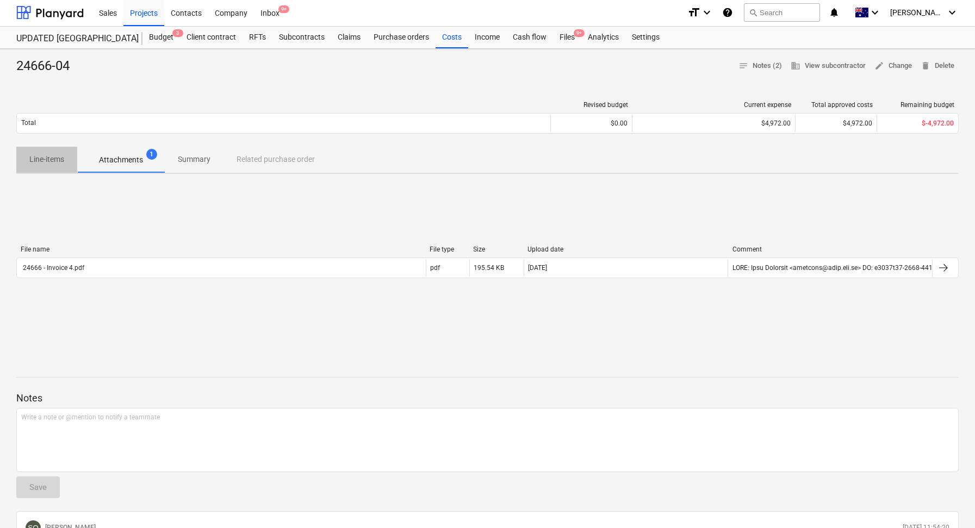
click at [40, 154] on p "Line-items" at bounding box center [46, 159] width 35 height 11
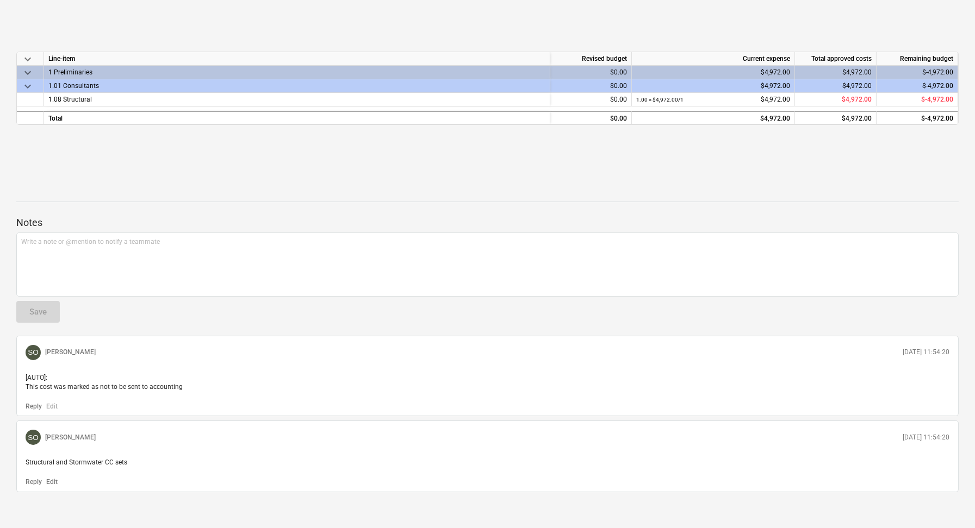
scroll to position [181, 0]
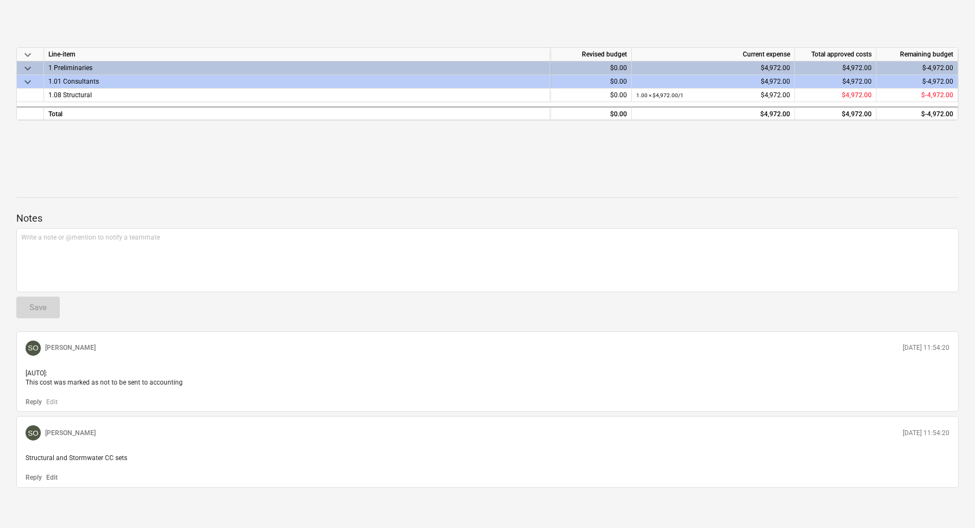
click at [228, 206] on div at bounding box center [487, 207] width 942 height 9
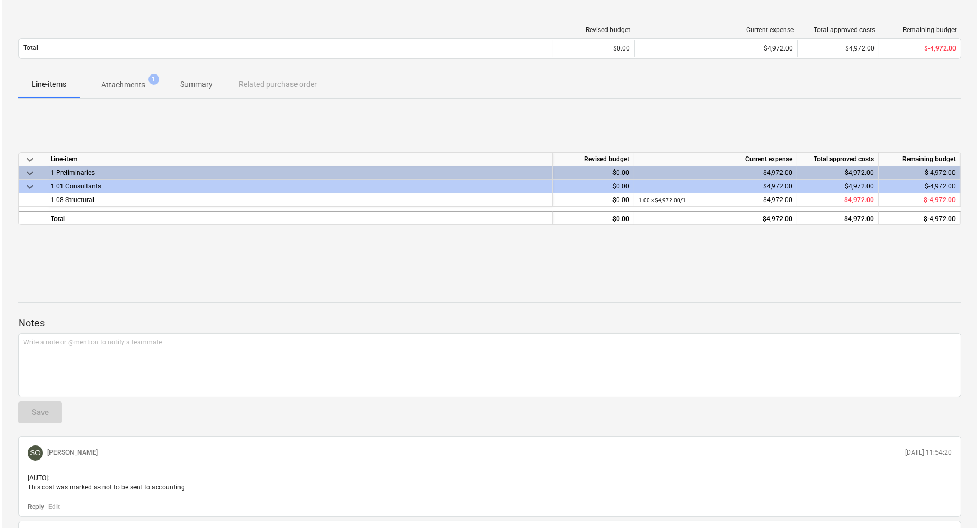
scroll to position [0, 0]
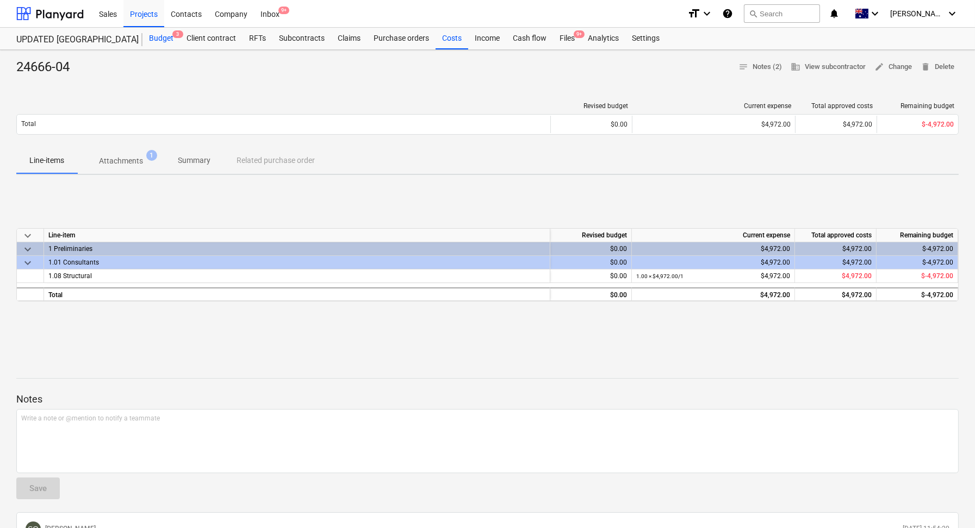
click at [169, 43] on div "Budget 3" at bounding box center [161, 39] width 38 height 22
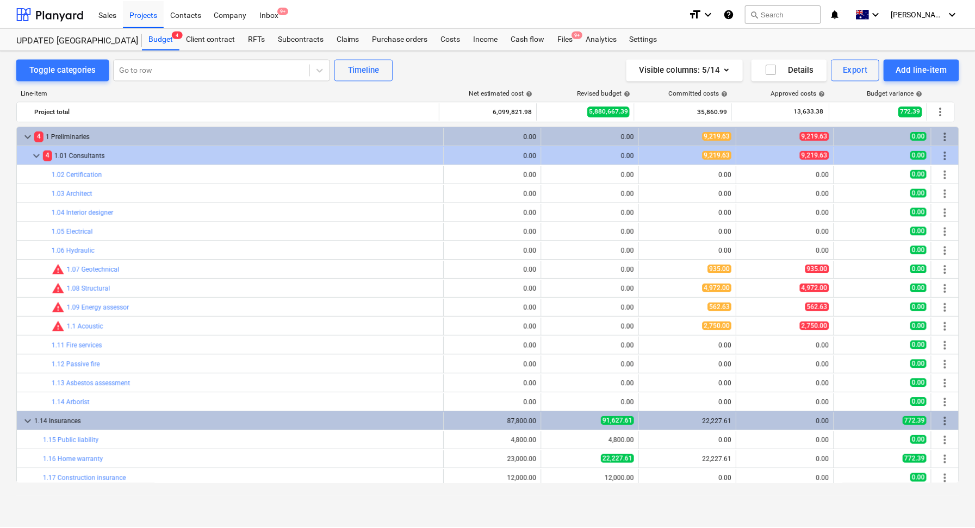
scroll to position [11, 0]
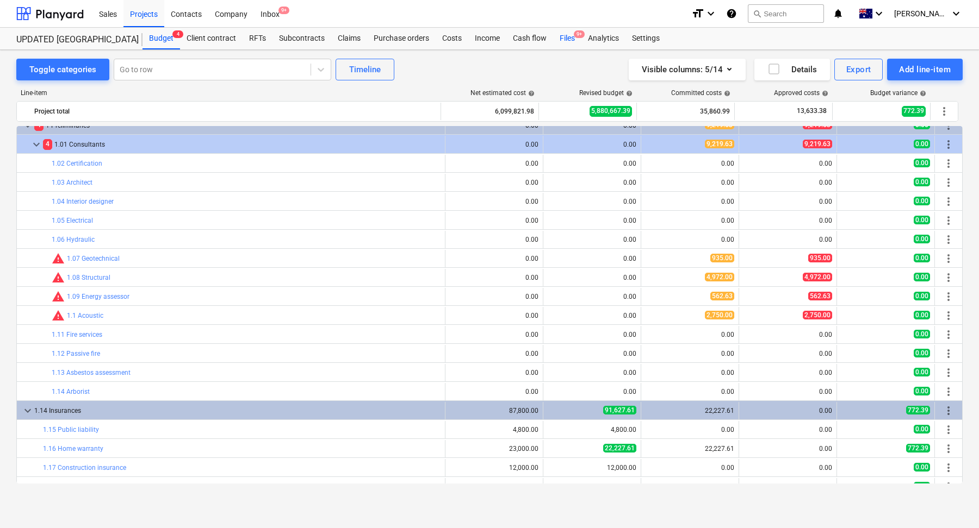
click at [564, 38] on div "Files 9+" at bounding box center [567, 39] width 28 height 22
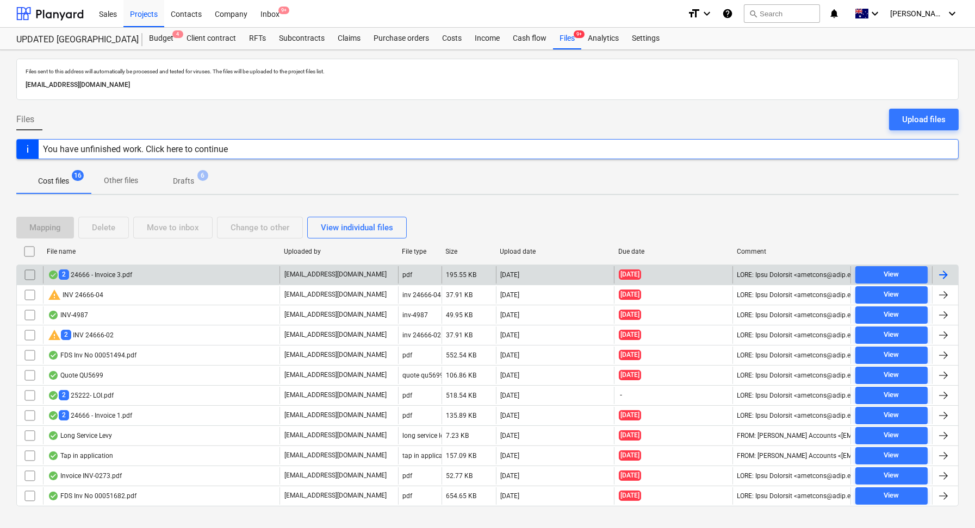
click at [170, 275] on div "2 24666 - Invoice 3.pdf" at bounding box center [161, 274] width 236 height 17
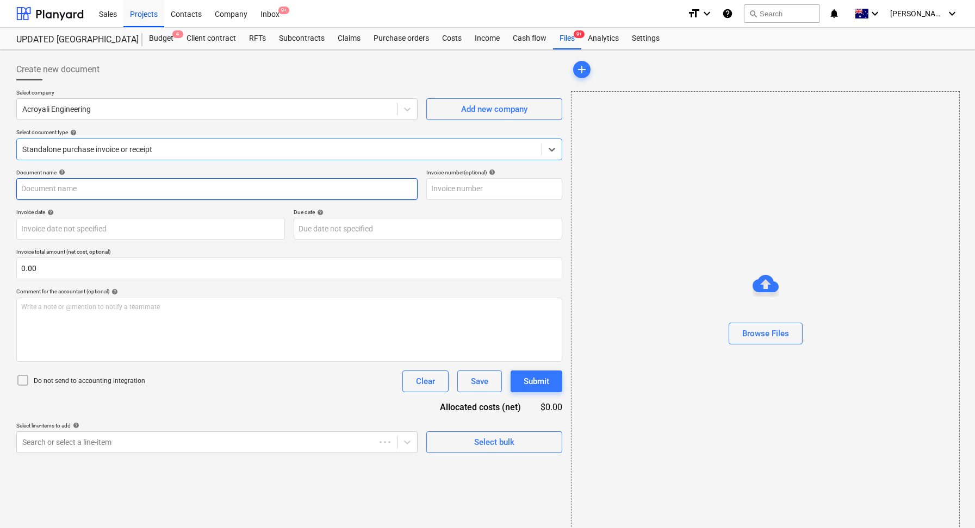
type input "24666-03"
type input "[DATE]"
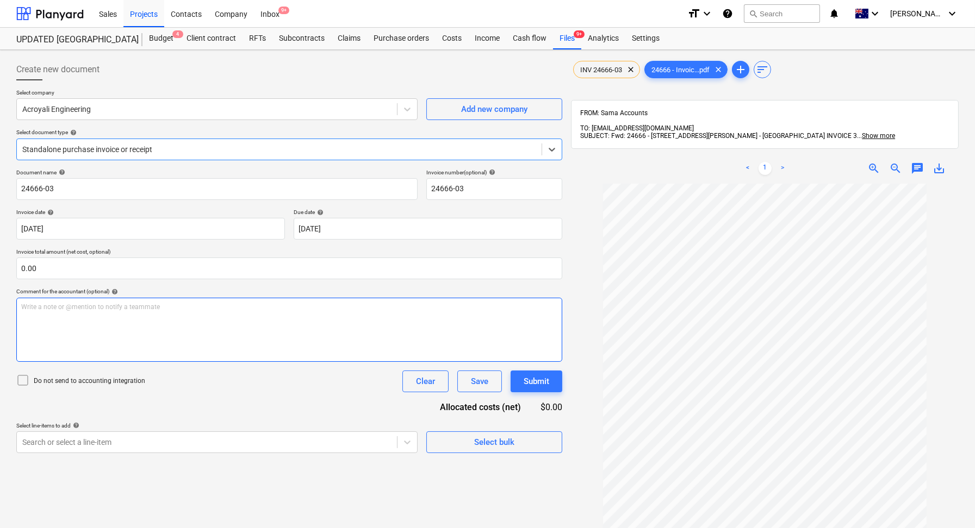
click at [164, 318] on div "Write a note or @mention to notify a teammate [PERSON_NAME]" at bounding box center [289, 330] width 546 height 64
click at [95, 307] on span "Structural and stormwater - S4.55" at bounding box center [70, 307] width 99 height 8
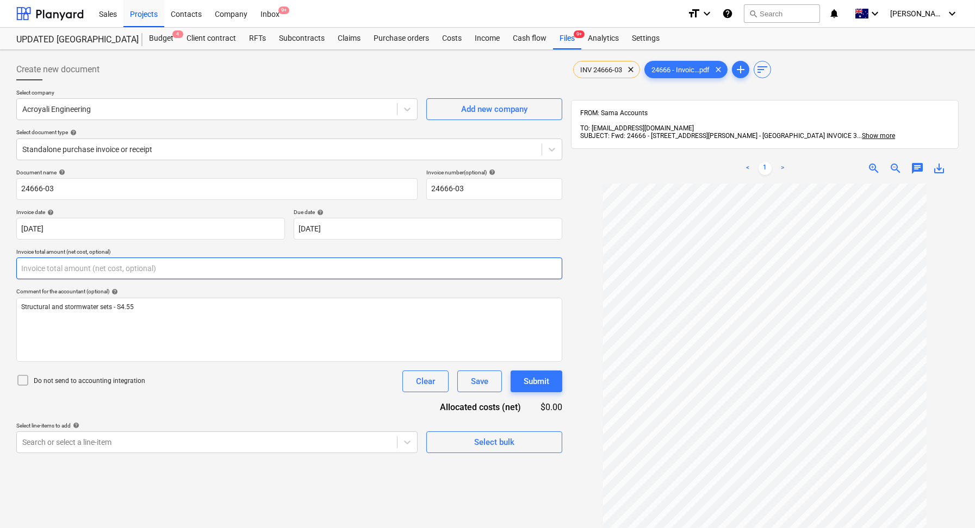
click at [67, 269] on input "text" at bounding box center [289, 269] width 546 height 22
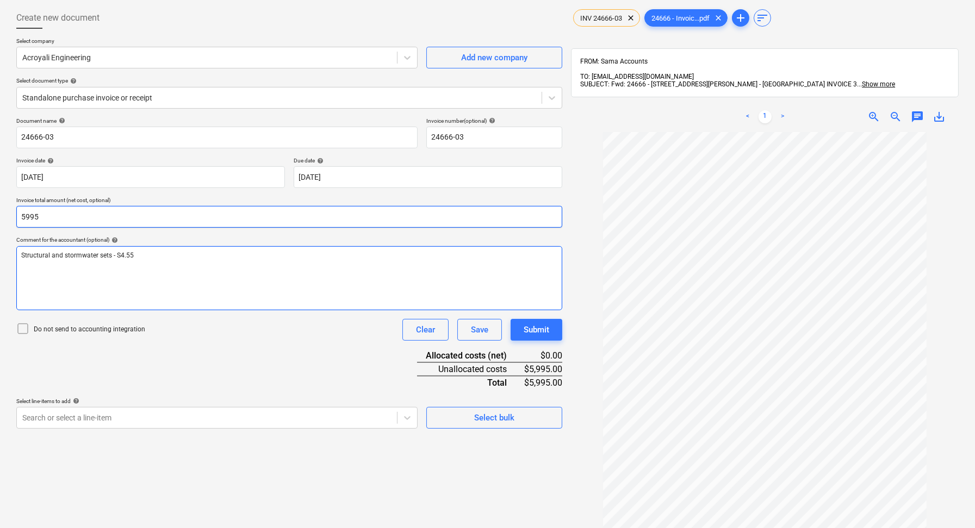
scroll to position [55, 0]
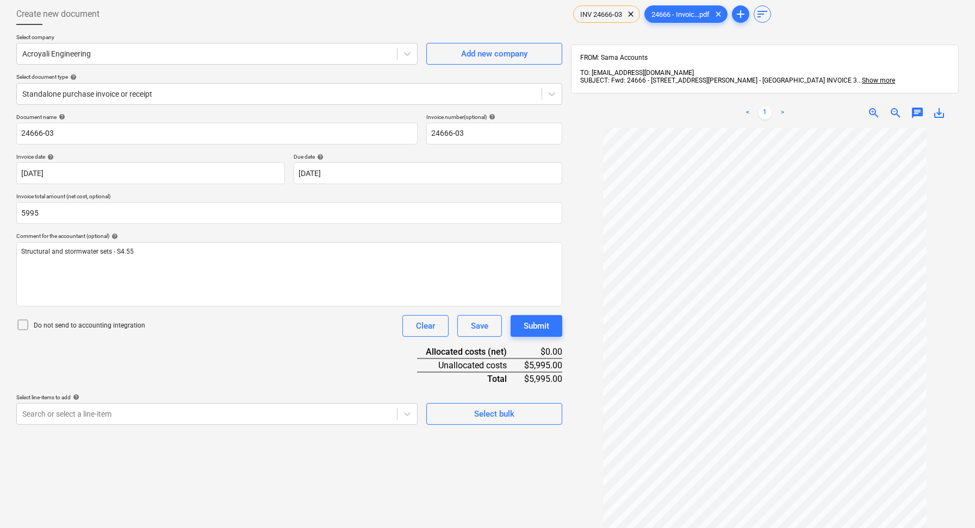
type input "5,995.00"
click at [26, 322] on icon at bounding box center [22, 325] width 13 height 13
click at [242, 417] on body "Sales Projects Contacts Company Inbox 9+ format_size keyboard_arrow_down help s…" at bounding box center [487, 209] width 975 height 528
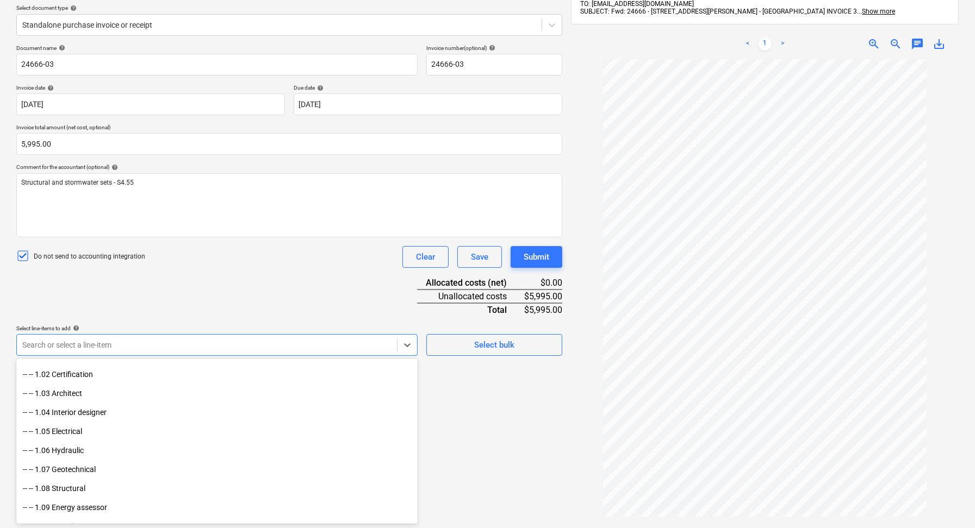
scroll to position [96, 0]
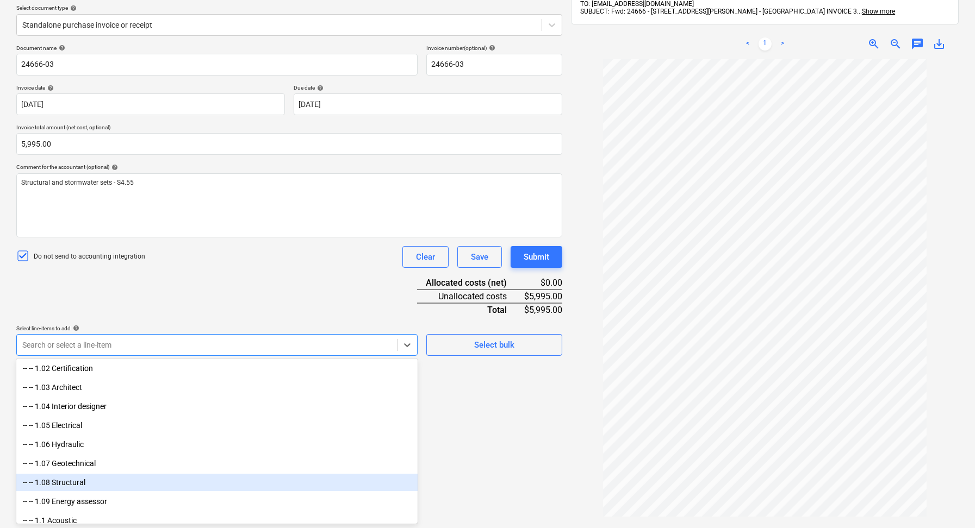
click at [116, 485] on div "-- -- 1.08 Structural" at bounding box center [216, 482] width 401 height 17
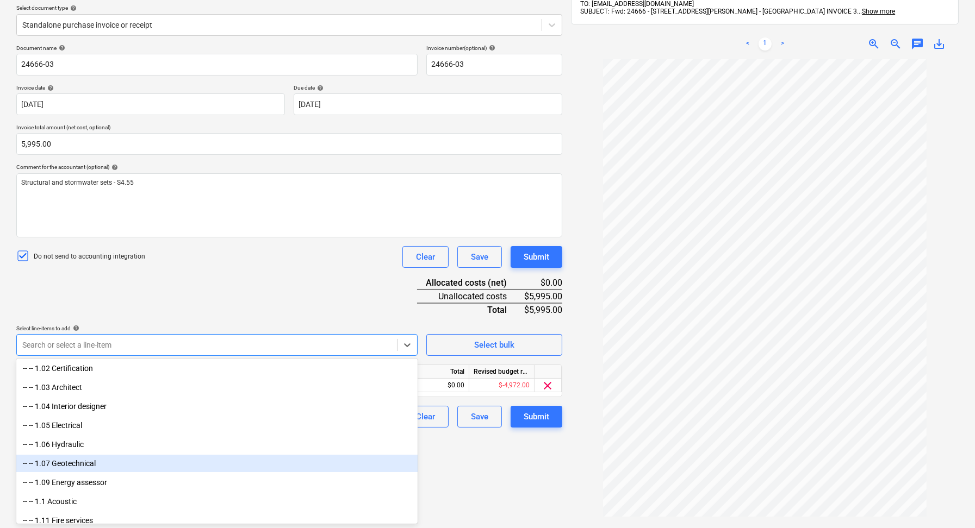
click at [556, 471] on div "Create new document Select company Acroyali Engineering Add new company Select …" at bounding box center [289, 246] width 555 height 632
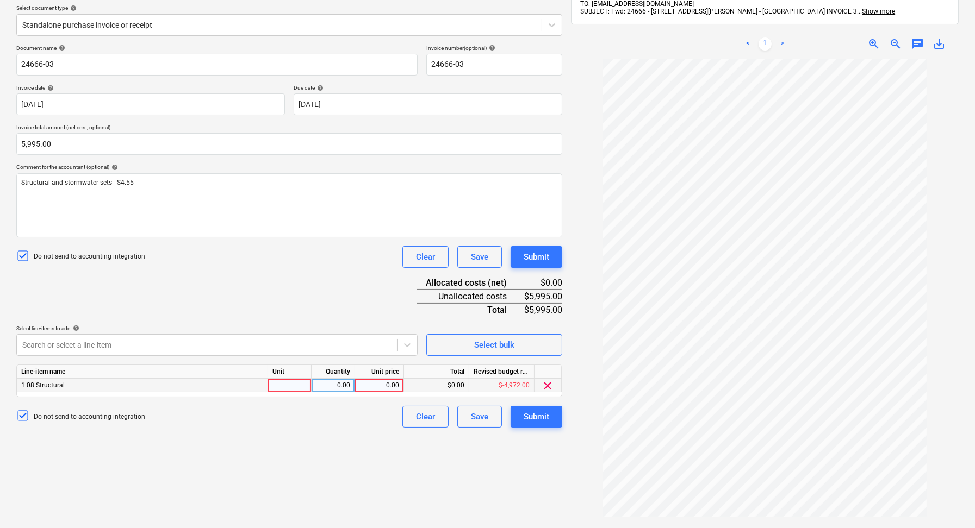
click at [284, 385] on div at bounding box center [289, 386] width 43 height 14
type input "1"
click at [301, 452] on div "Create new document Select company Acroyali Engineering Add new company Select …" at bounding box center [289, 246] width 555 height 632
click at [343, 382] on div "0.00" at bounding box center [333, 386] width 34 height 14
click at [386, 387] on div "0.00" at bounding box center [379, 386] width 40 height 14
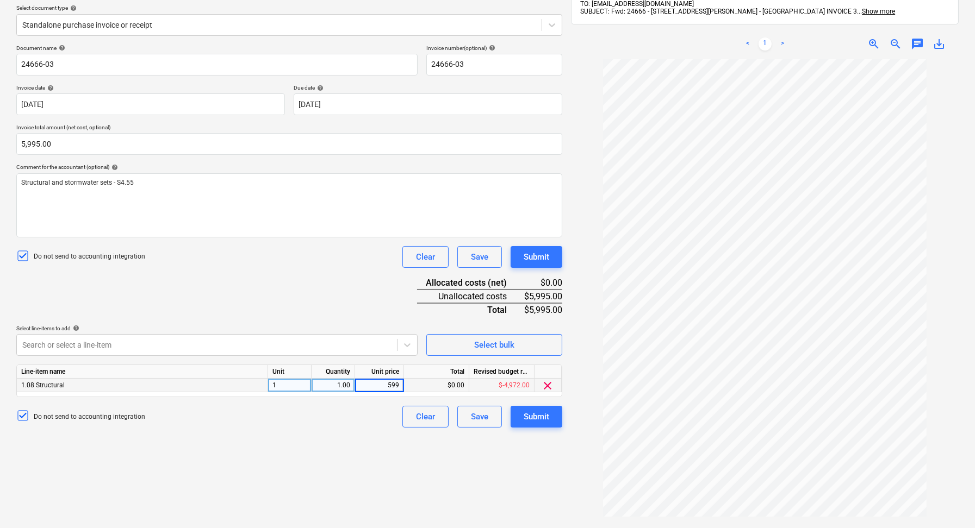
type input "5995"
click at [356, 447] on div "Create new document Select company Acroyali Engineering Add new company Select …" at bounding box center [289, 246] width 555 height 632
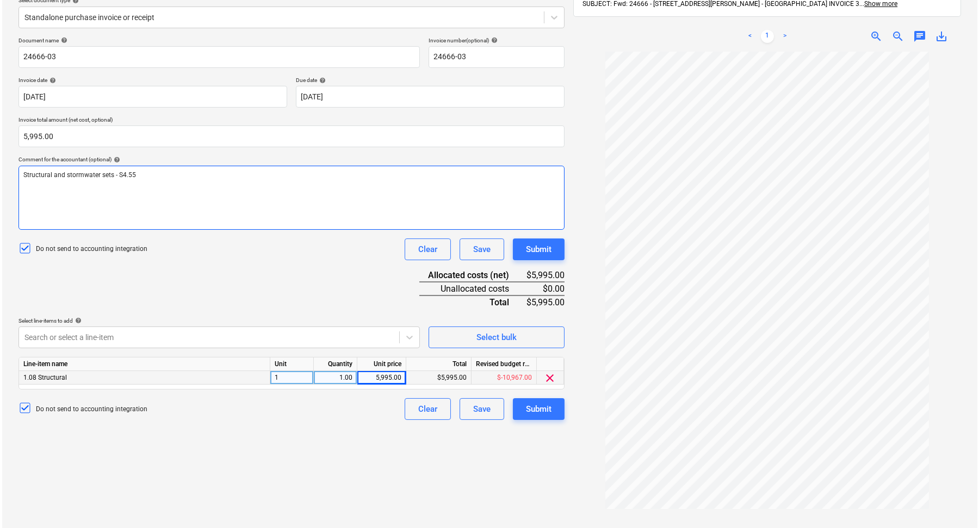
scroll to position [154, 0]
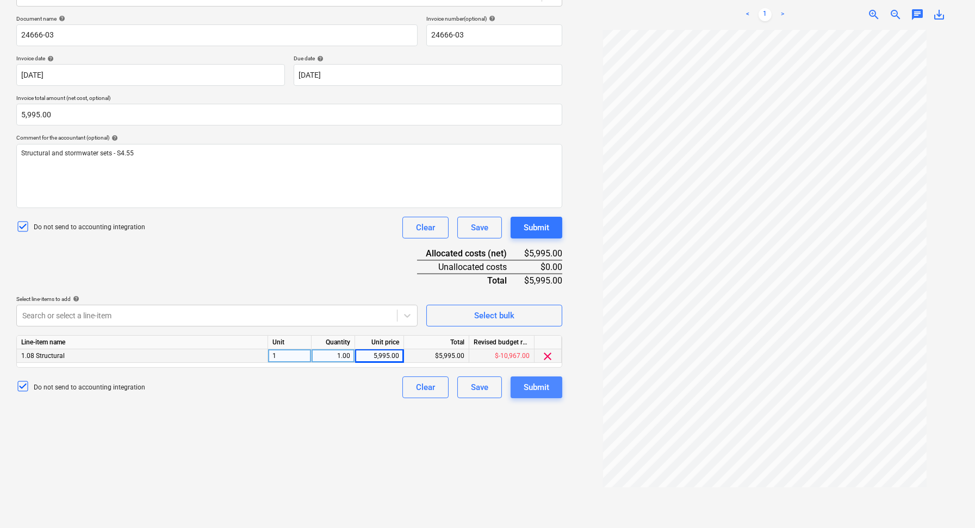
click at [546, 385] on div "Submit" at bounding box center [537, 388] width 26 height 14
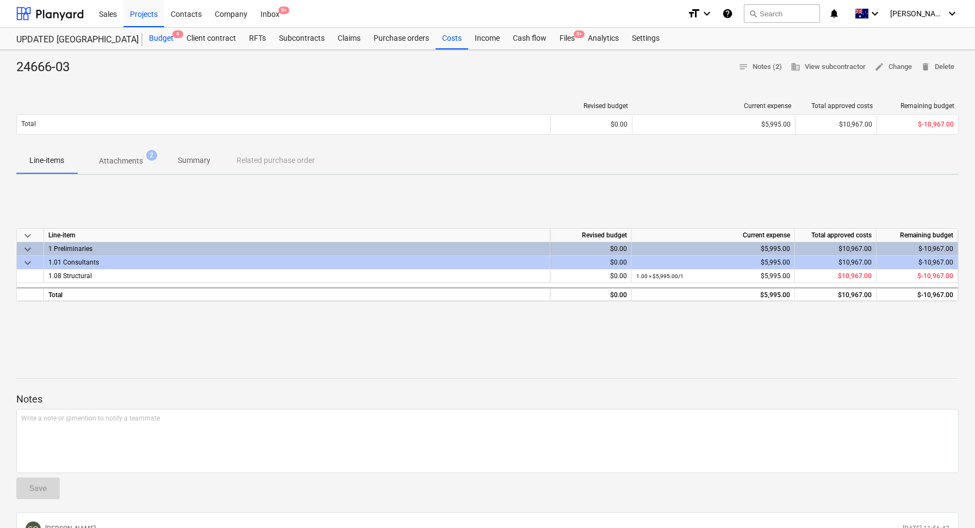
click at [165, 41] on div "Budget 4" at bounding box center [161, 39] width 38 height 22
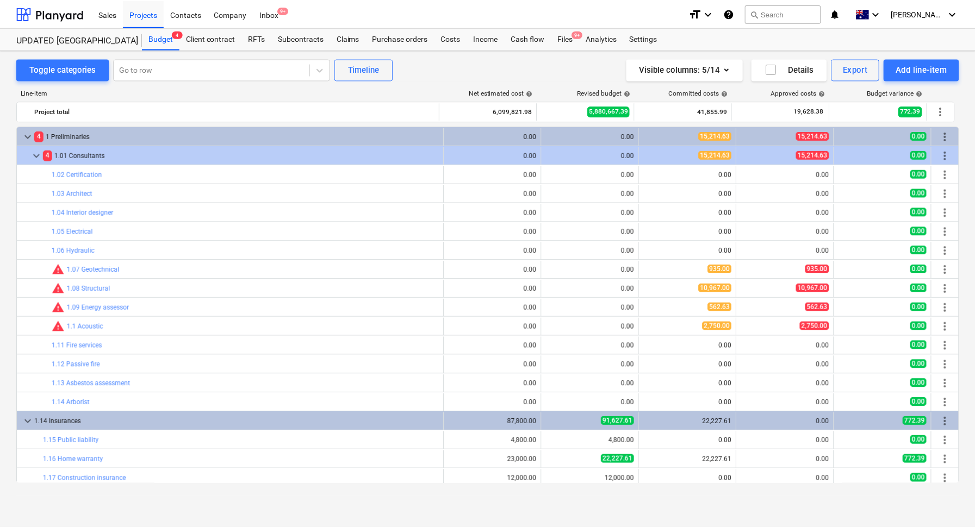
scroll to position [11, 0]
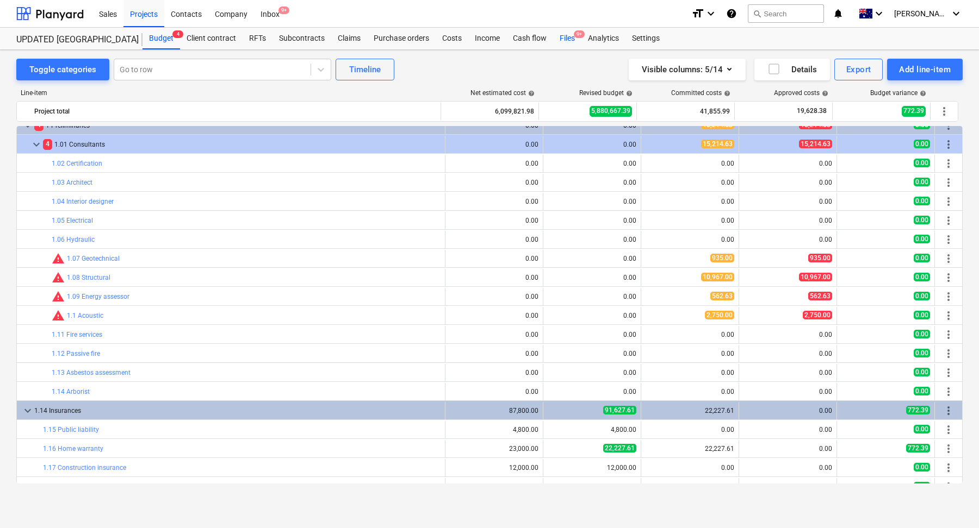
click at [566, 43] on div "Files 9+" at bounding box center [567, 39] width 28 height 22
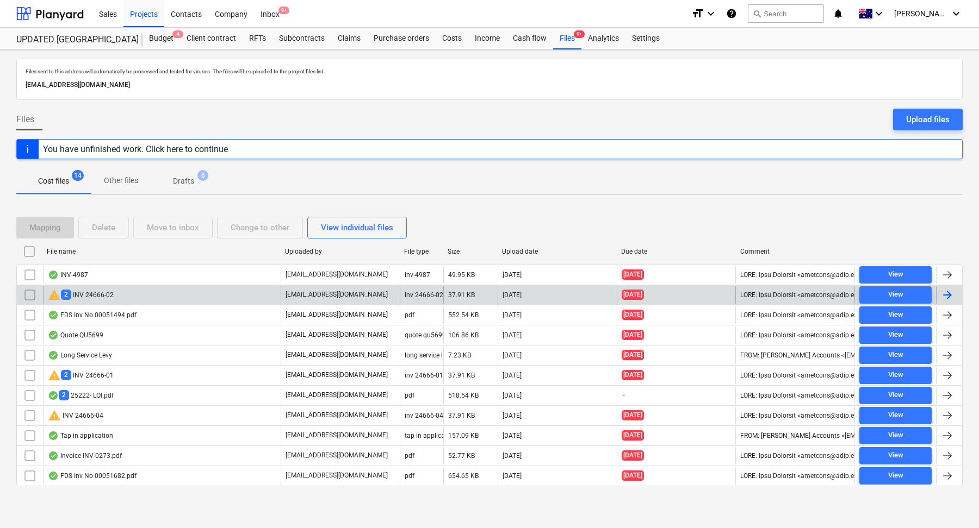
click at [177, 294] on div "warning 2 INV 24666-02" at bounding box center [162, 295] width 238 height 17
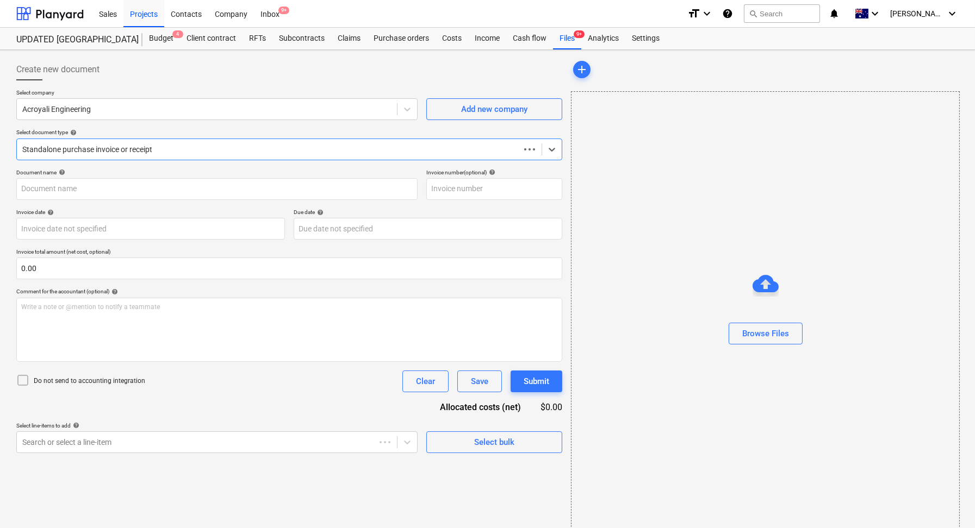
type input "24666-02"
type input "[DATE]"
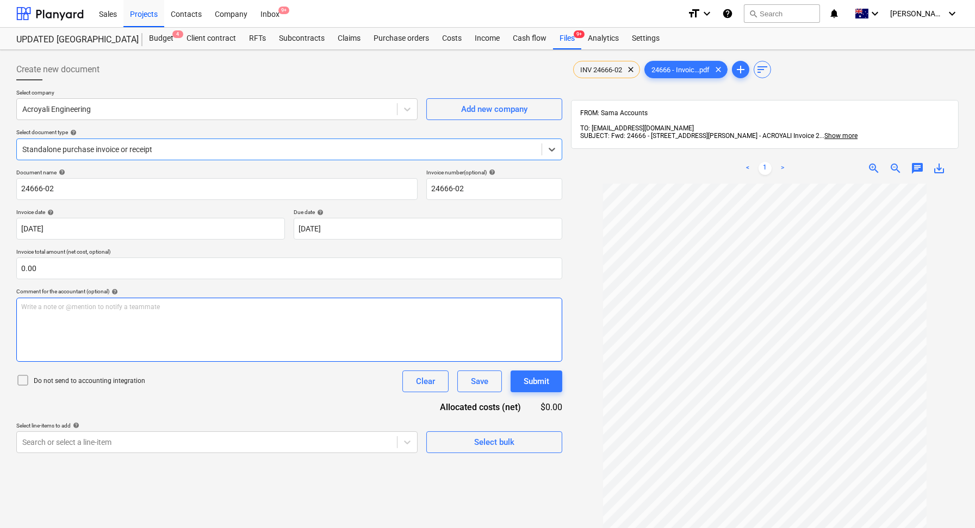
click at [72, 335] on div "Write a note or @mention to notify a teammate [PERSON_NAME]" at bounding box center [289, 330] width 546 height 64
click at [27, 307] on span "stormwater/civil design plans" at bounding box center [64, 307] width 87 height 8
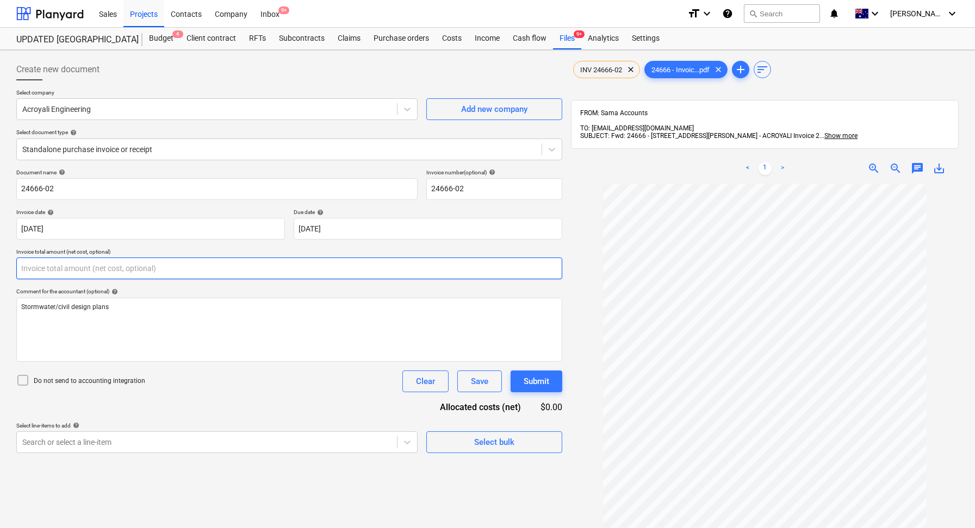
click at [109, 264] on input "text" at bounding box center [289, 269] width 546 height 22
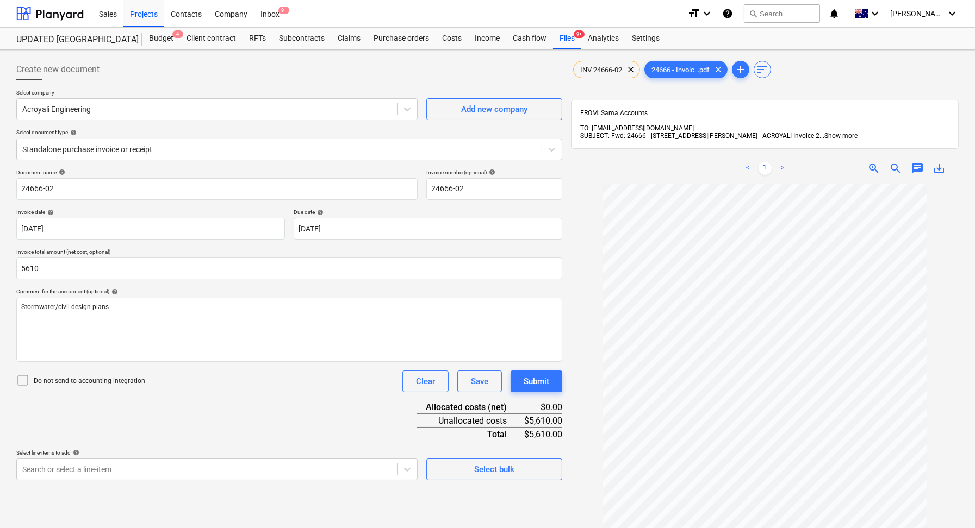
type input "5,610.00"
click at [200, 393] on div "Document name help 24666-02 Invoice number (optional) help 24666-02 Invoice dat…" at bounding box center [289, 325] width 546 height 312
click at [27, 383] on icon at bounding box center [22, 380] width 13 height 13
click at [101, 309] on span "Stormwater/civil design plans" at bounding box center [65, 307] width 88 height 8
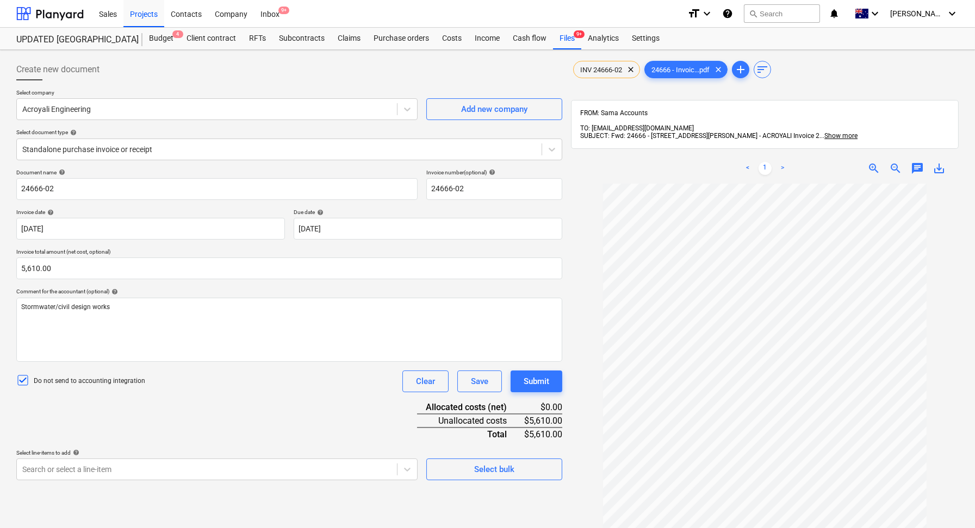
click at [197, 377] on div "Do not send to accounting integration Clear Save Submit" at bounding box center [289, 382] width 546 height 22
click at [149, 465] on body "Sales Projects Contacts Company Inbox 9+ format_size keyboard_arrow_down help s…" at bounding box center [487, 264] width 975 height 528
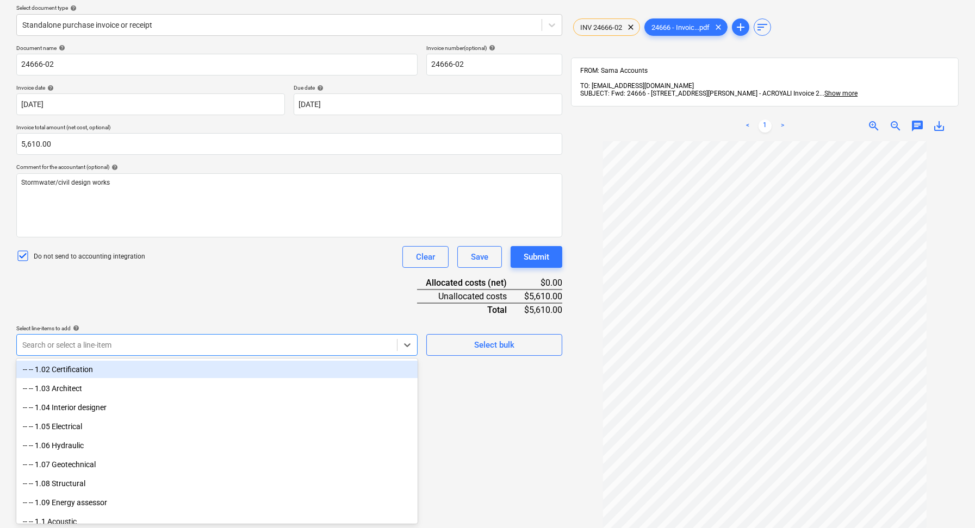
scroll to position [96, 0]
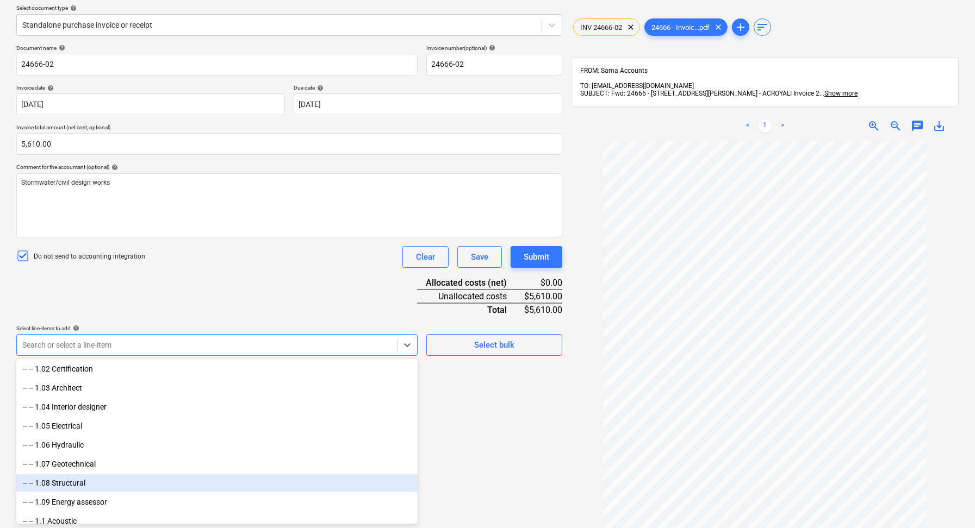
click at [108, 487] on div "-- -- 1.08 Structural" at bounding box center [216, 483] width 401 height 17
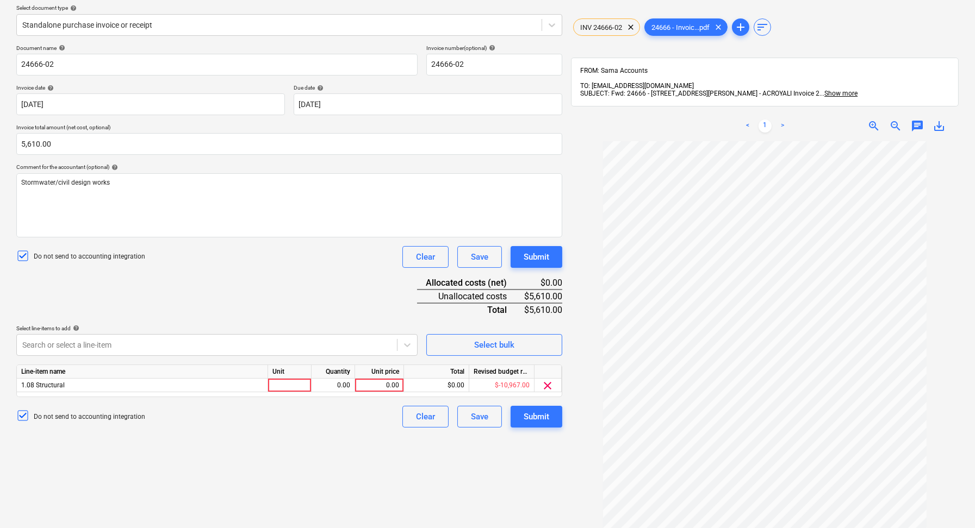
click at [215, 285] on div "Document name help 24666-02 Invoice number (optional) help 24666-02 Invoice dat…" at bounding box center [289, 236] width 546 height 383
click at [289, 383] on div at bounding box center [289, 386] width 43 height 14
type input "1"
click at [330, 384] on div "0.00" at bounding box center [333, 386] width 34 height 14
click at [378, 383] on div "0.00" at bounding box center [379, 386] width 40 height 14
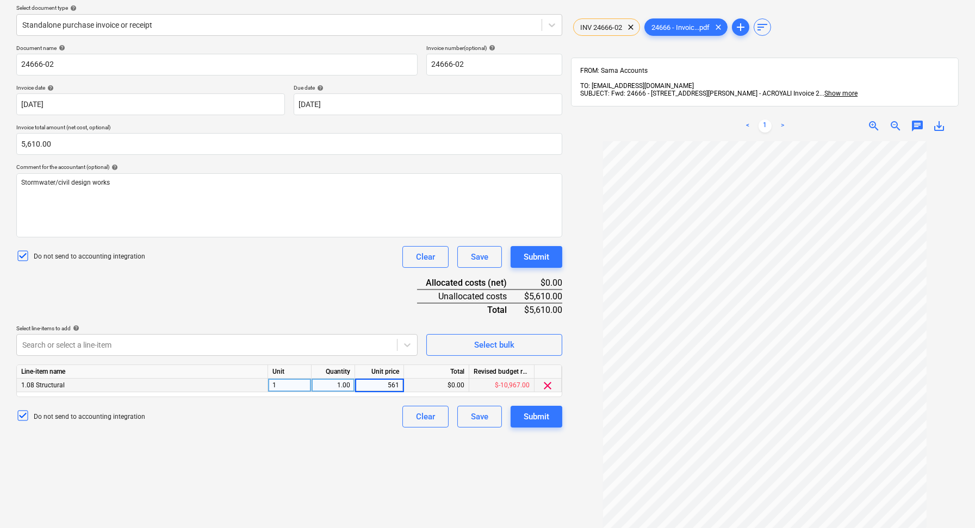
type input "5610"
click at [349, 437] on div "Create new document Select company Acroyali Engineering Add new company Select …" at bounding box center [289, 242] width 555 height 625
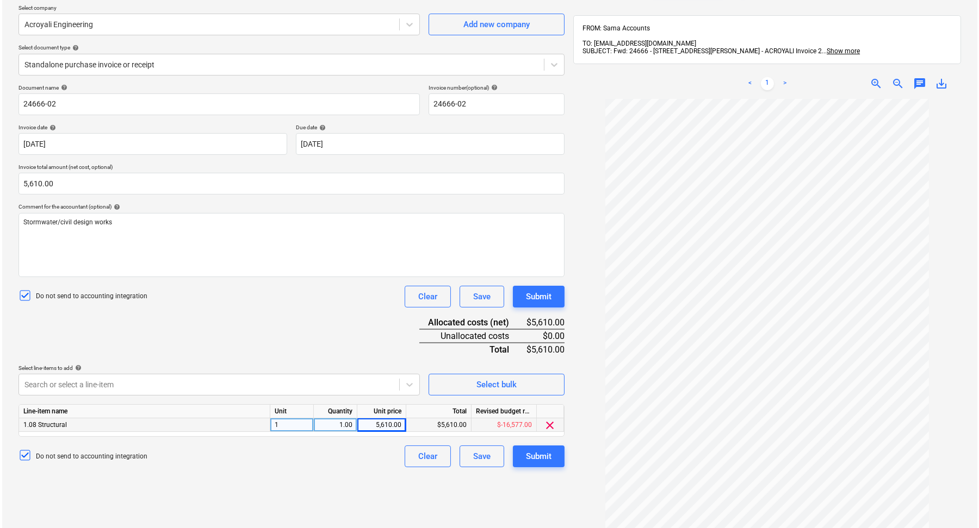
scroll to position [84, 0]
click at [537, 460] on div "Submit" at bounding box center [537, 458] width 26 height 14
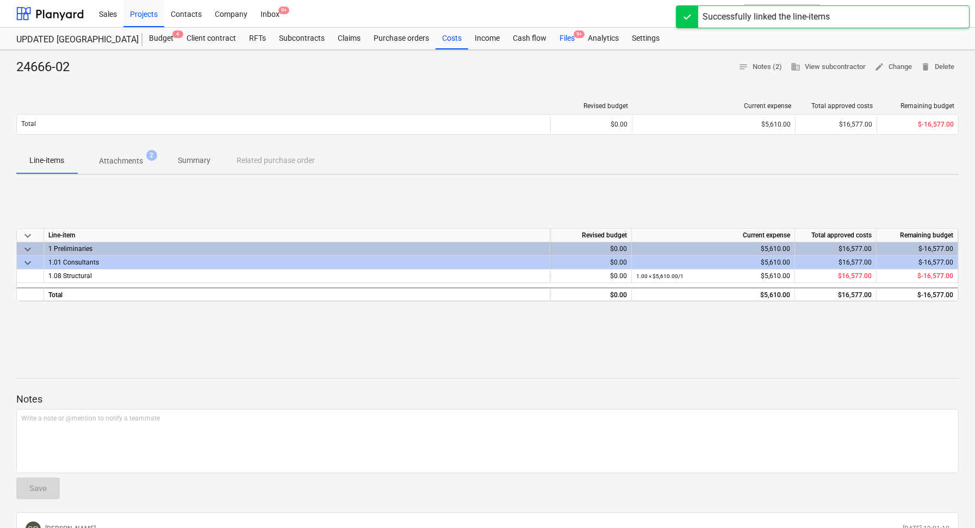
click at [567, 39] on div "Files 9+" at bounding box center [567, 39] width 28 height 22
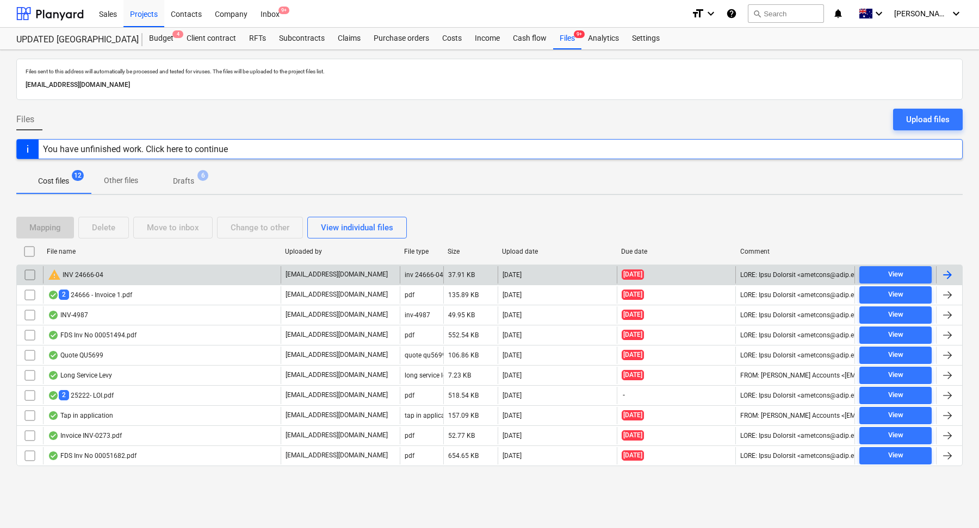
click at [163, 281] on div "warning INV 24666-04" at bounding box center [162, 274] width 238 height 17
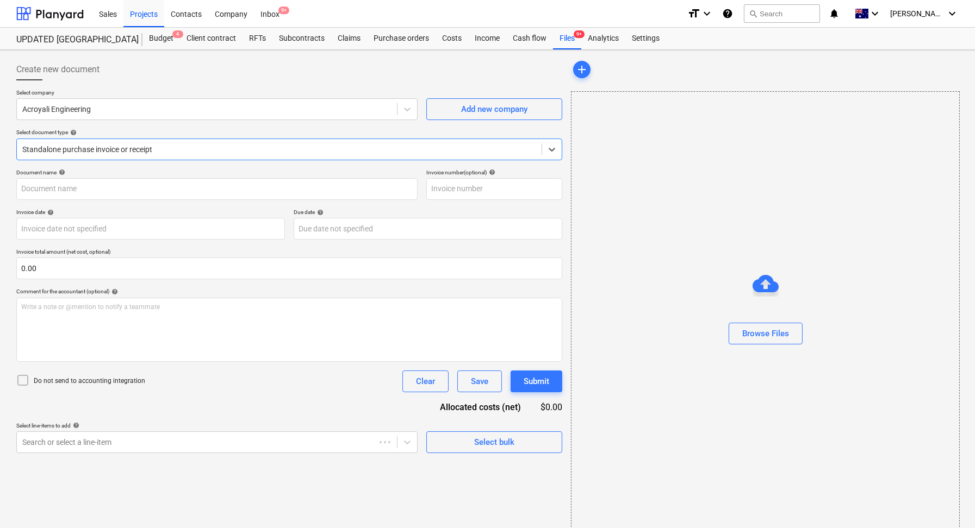
type input "24666-04"
type input "[DATE]"
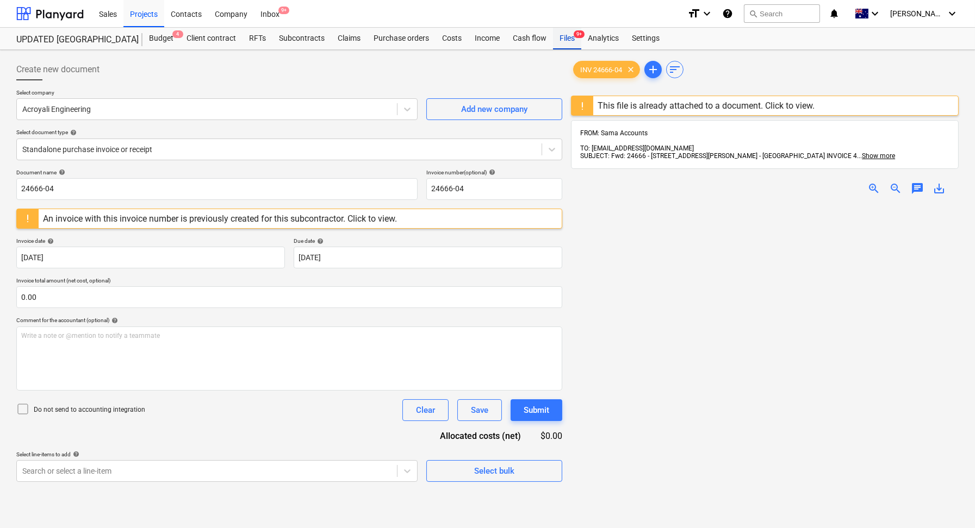
click at [577, 43] on div "Files 9+" at bounding box center [567, 39] width 28 height 22
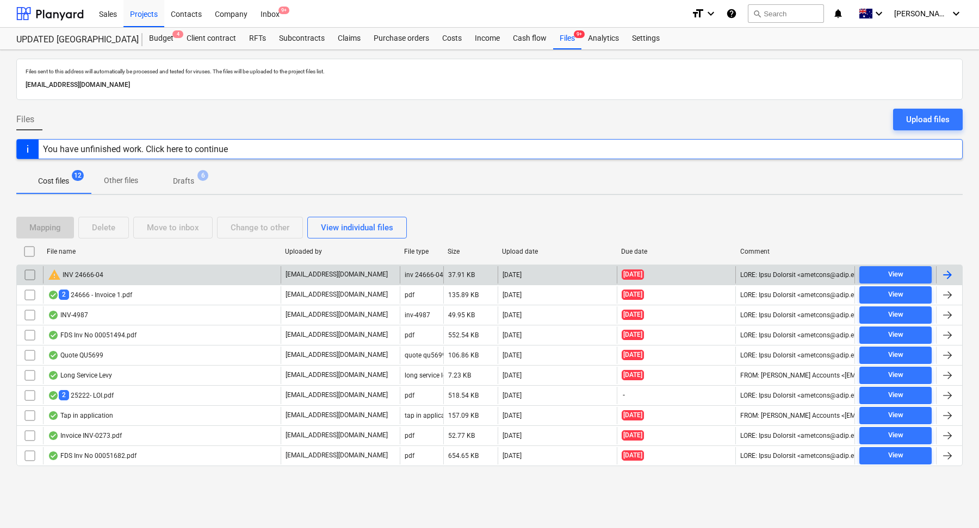
click at [171, 277] on div "warning INV 24666-04" at bounding box center [162, 274] width 238 height 17
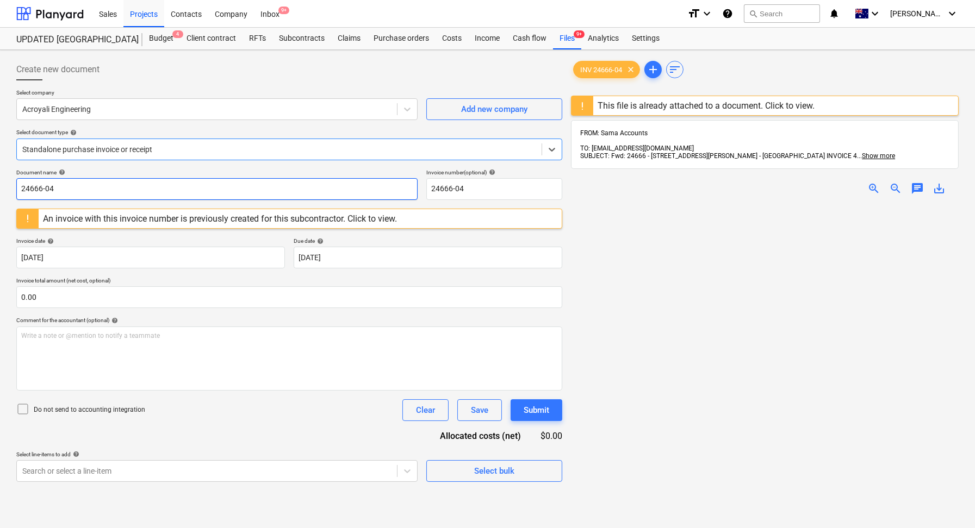
scroll to position [173, 0]
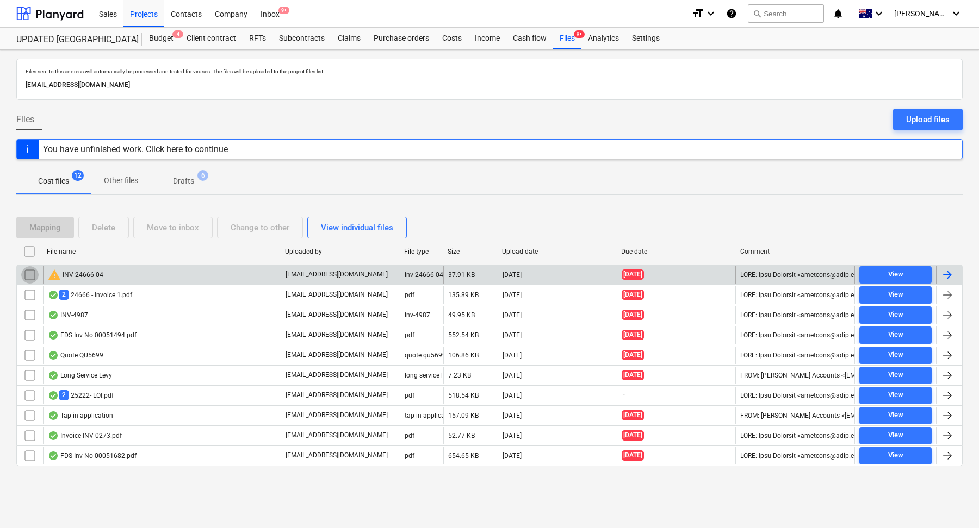
click at [30, 273] on input "checkbox" at bounding box center [29, 274] width 17 height 17
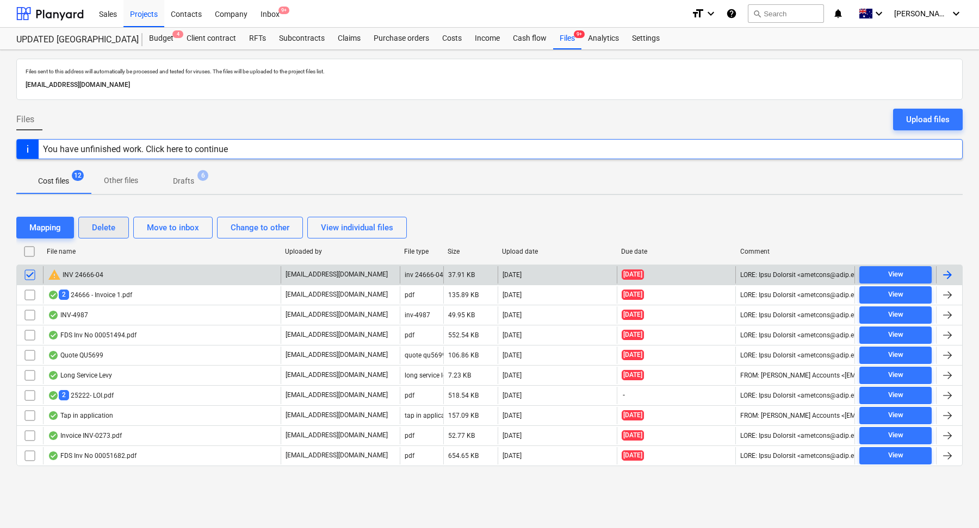
click at [114, 229] on div "Delete" at bounding box center [103, 228] width 23 height 14
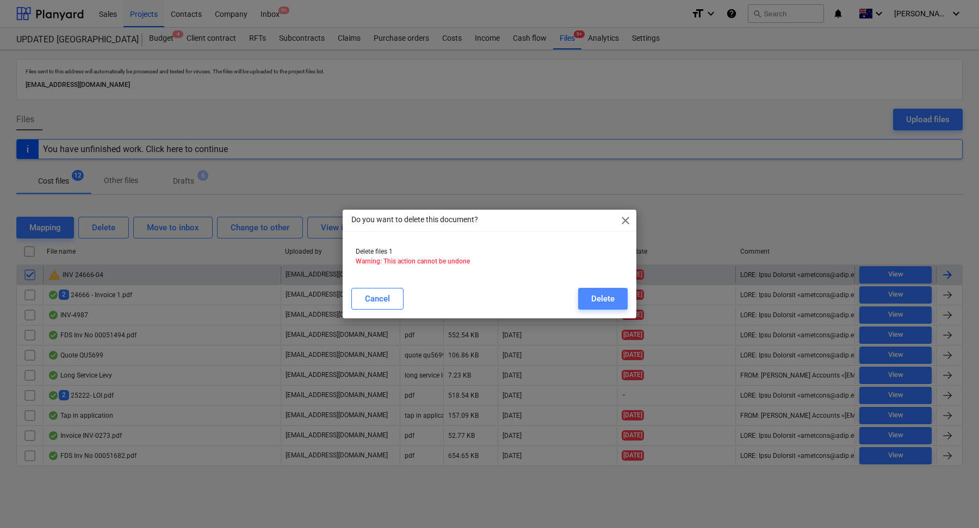
click at [611, 295] on div "Delete" at bounding box center [602, 299] width 23 height 14
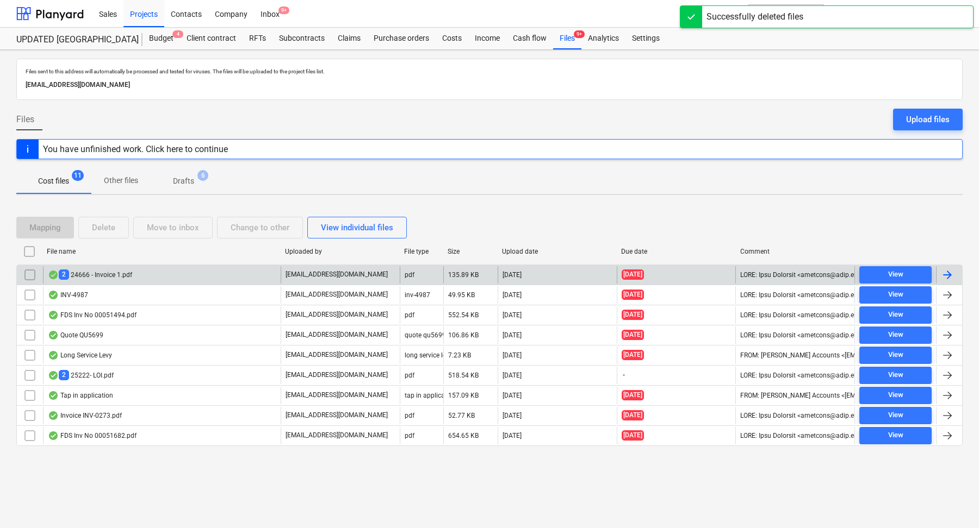
click at [164, 275] on div "2 24666 - Invoice 1.pdf" at bounding box center [162, 274] width 238 height 17
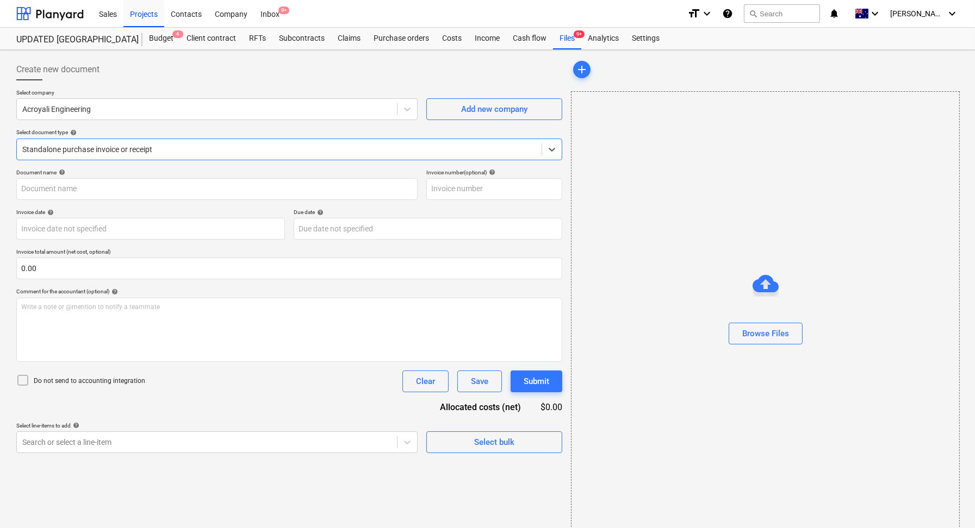
type input "24666-02"
type input "[DATE]"
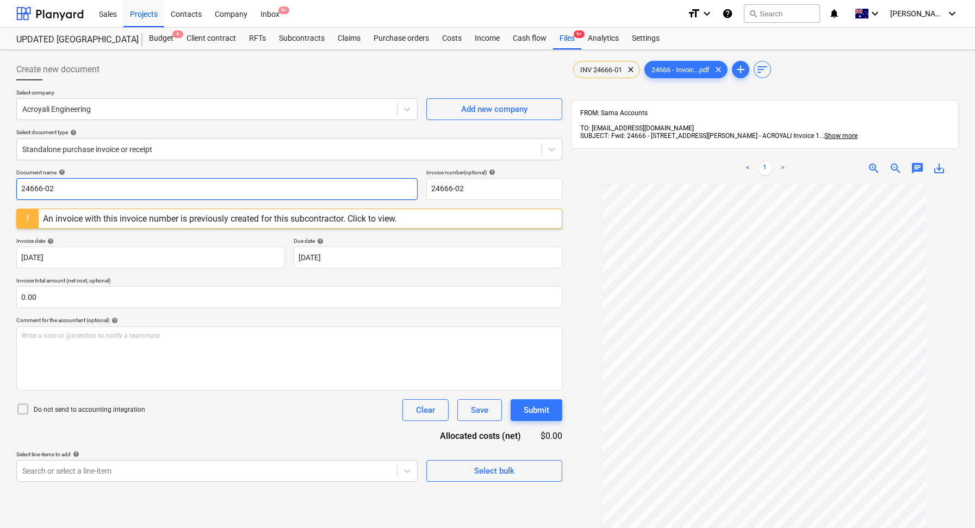
click at [152, 195] on input "24666-02" at bounding box center [216, 189] width 401 height 22
type input "24666-01"
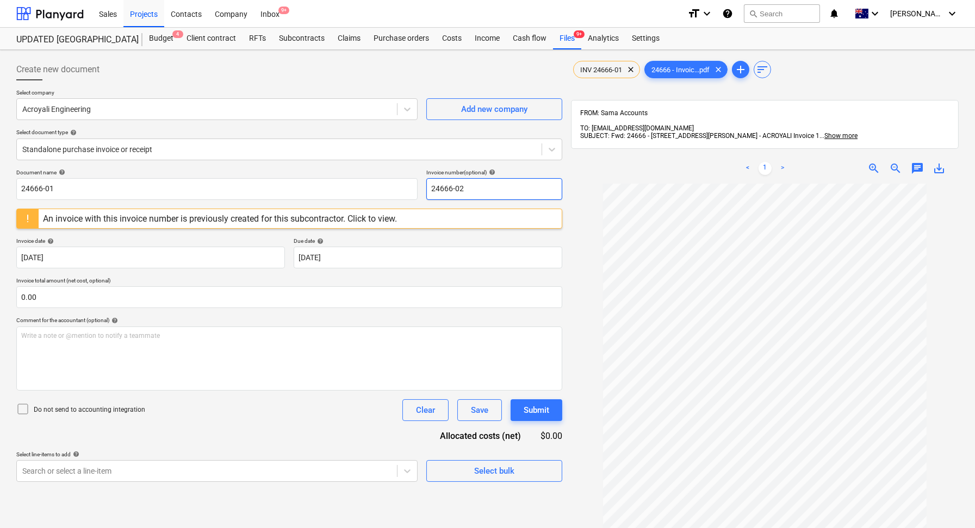
click at [507, 183] on input "24666-02" at bounding box center [494, 189] width 136 height 22
click at [494, 187] on input "24666-02" at bounding box center [494, 189] width 136 height 22
type input "24666-01"
click at [317, 433] on div "Document name help 24666-01 Invoice number (optional) help 24666-01 An invoice …" at bounding box center [289, 325] width 546 height 313
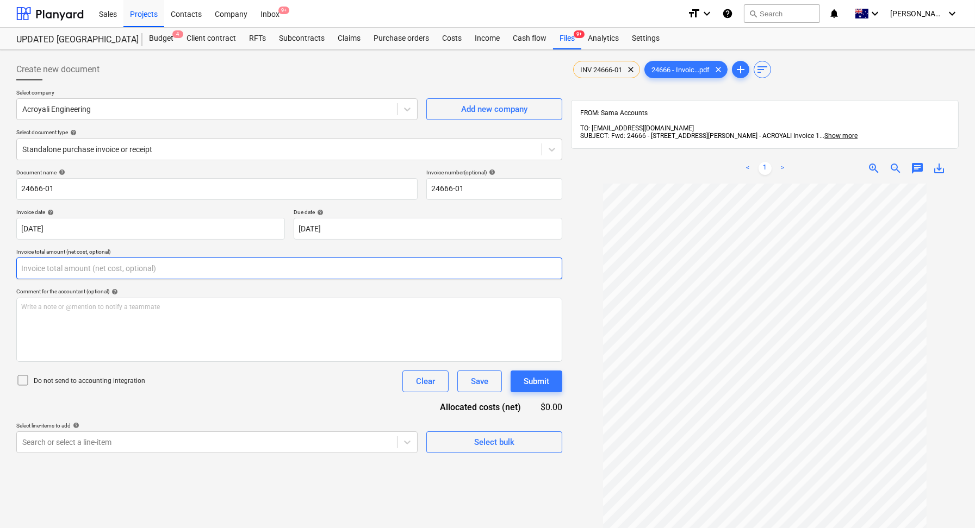
click at [139, 266] on input "text" at bounding box center [289, 269] width 546 height 22
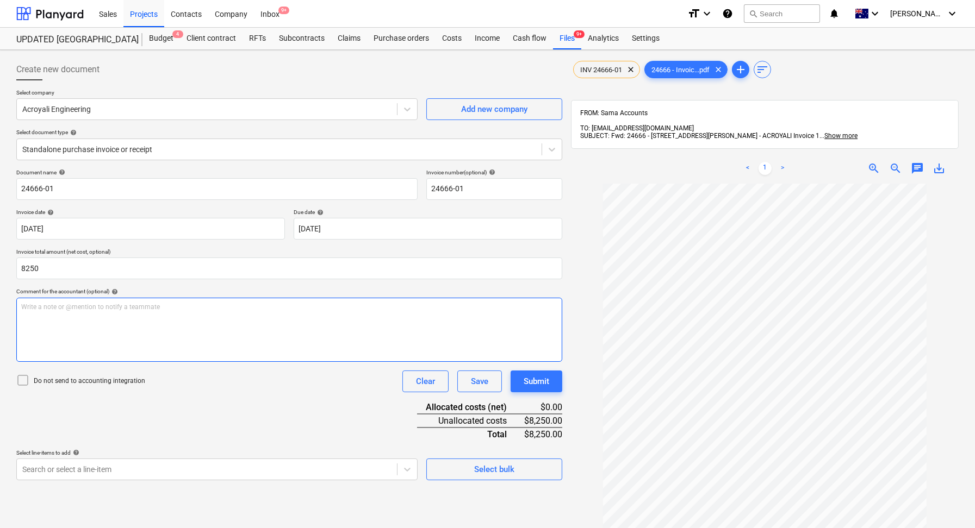
type input "8,250.00"
click at [135, 337] on div "Write a note or @mention to notify a teammate [PERSON_NAME]" at bounding box center [289, 330] width 546 height 64
click at [245, 390] on div "Do not send to accounting integration Clear Save Submit" at bounding box center [289, 382] width 546 height 22
click at [21, 377] on icon at bounding box center [22, 380] width 13 height 13
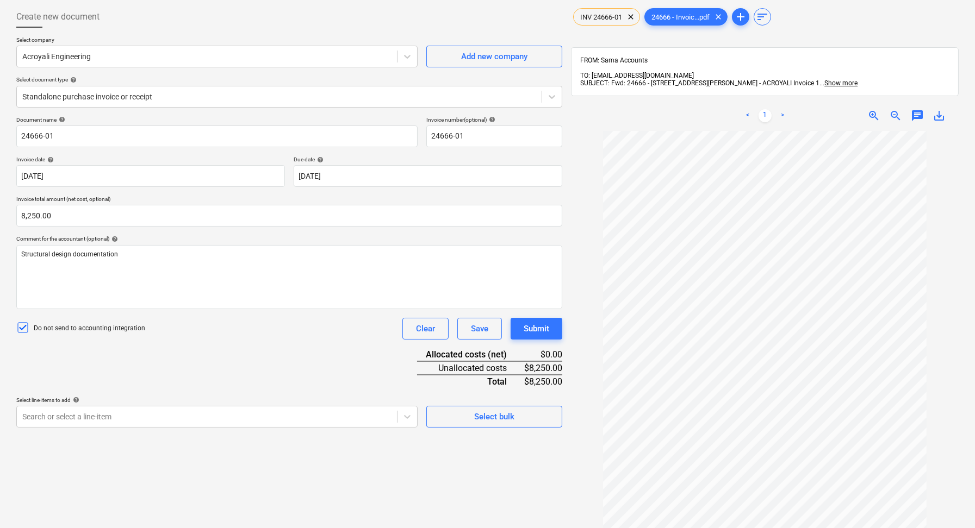
scroll to position [53, 0]
click at [201, 408] on body "Sales Projects Contacts Company Inbox 9+ format_size keyboard_arrow_down help s…" at bounding box center [487, 211] width 975 height 528
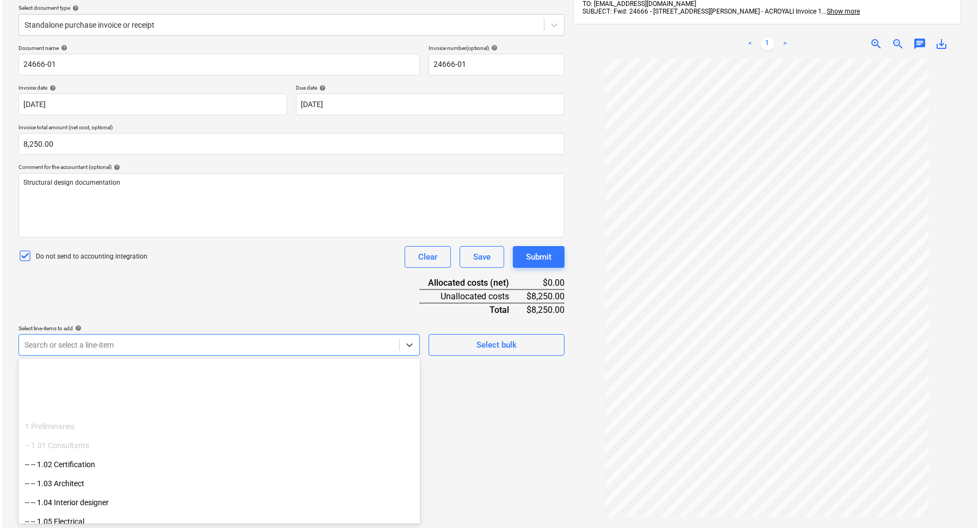
scroll to position [104, 0]
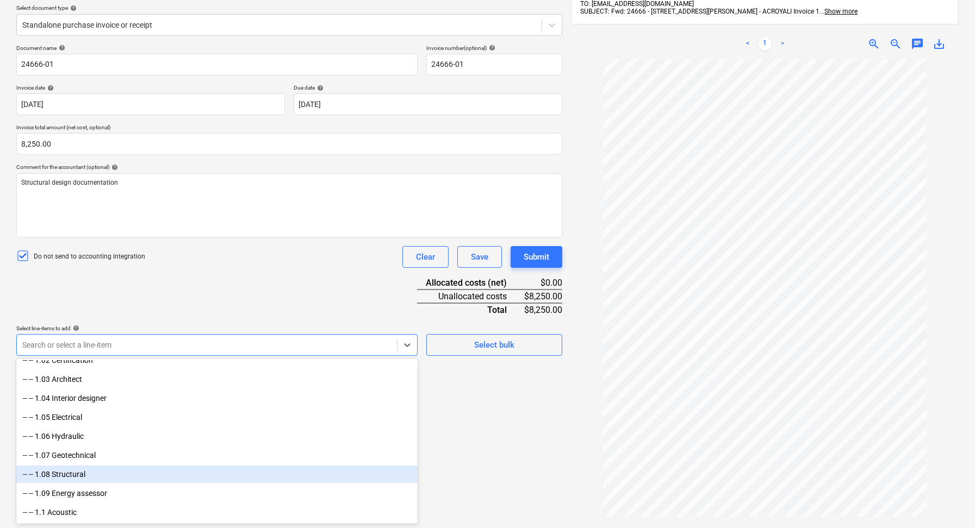
click at [104, 471] on div "-- -- 1.08 Structural" at bounding box center [216, 474] width 401 height 17
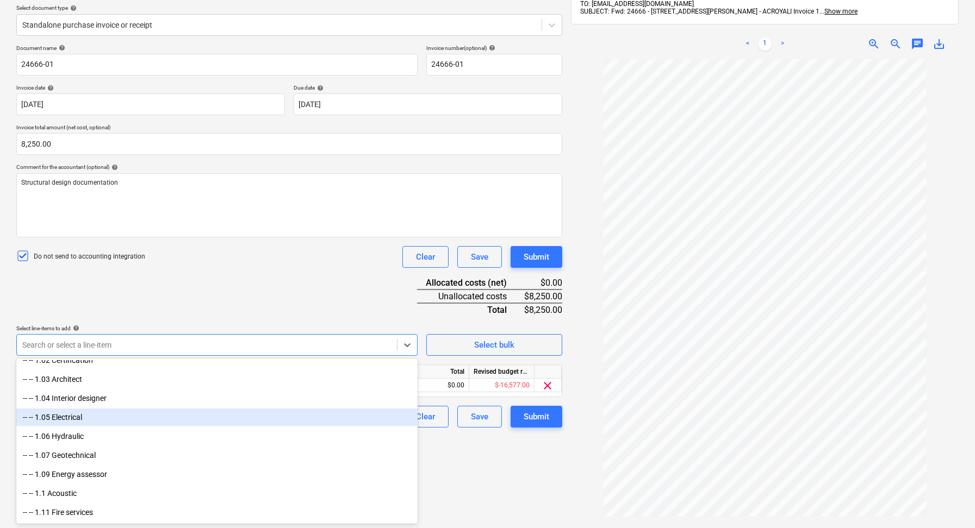
click at [524, 471] on div "Create new document Select company Acroyali Engineering Add new company Select …" at bounding box center [289, 246] width 555 height 632
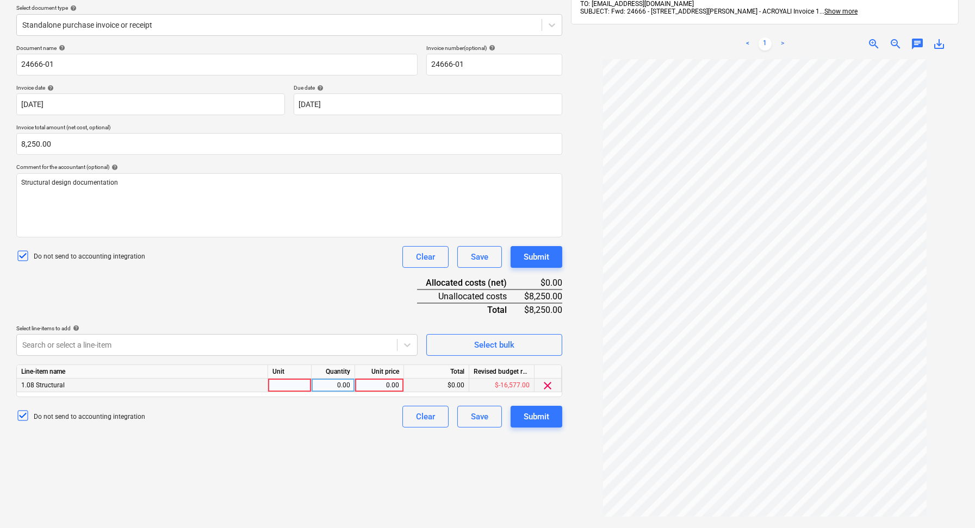
click at [287, 380] on div at bounding box center [289, 386] width 43 height 14
click at [329, 385] on div "0.00" at bounding box center [333, 386] width 34 height 14
click at [366, 444] on div "Create new document Select company Acroyali Engineering Add new company Select …" at bounding box center [289, 246] width 555 height 632
click at [386, 385] on div "0.00" at bounding box center [379, 386] width 40 height 14
type input "8250"
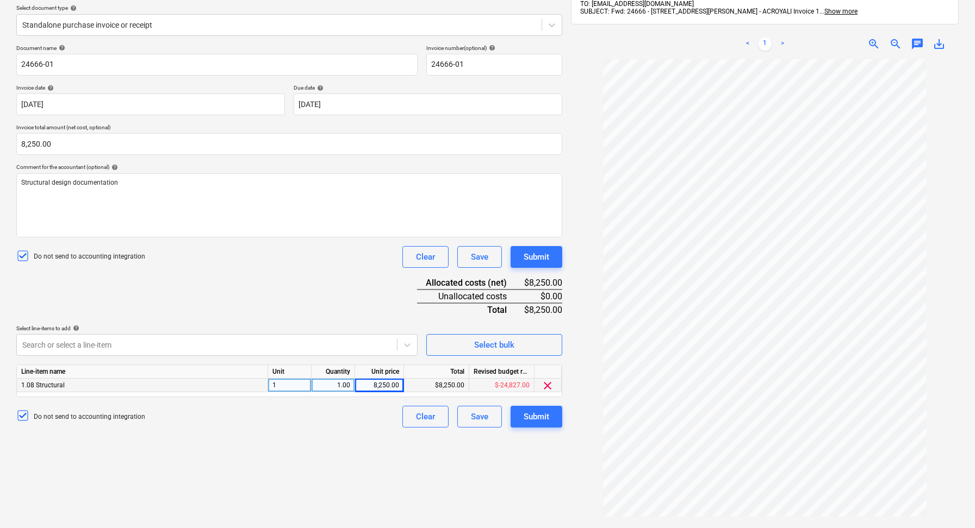
click at [344, 456] on div "Create new document Select company Acroyali Engineering Add new company Select …" at bounding box center [289, 246] width 555 height 632
click at [542, 414] on div "Submit" at bounding box center [537, 417] width 26 height 14
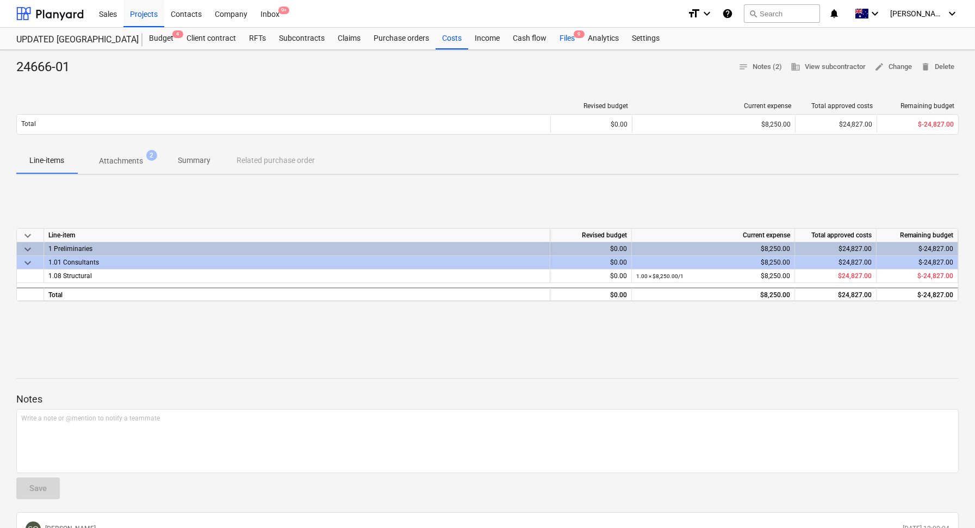
click at [567, 45] on div "Files 9" at bounding box center [567, 39] width 28 height 22
